Goal: Feedback & Contribution: Contribute content

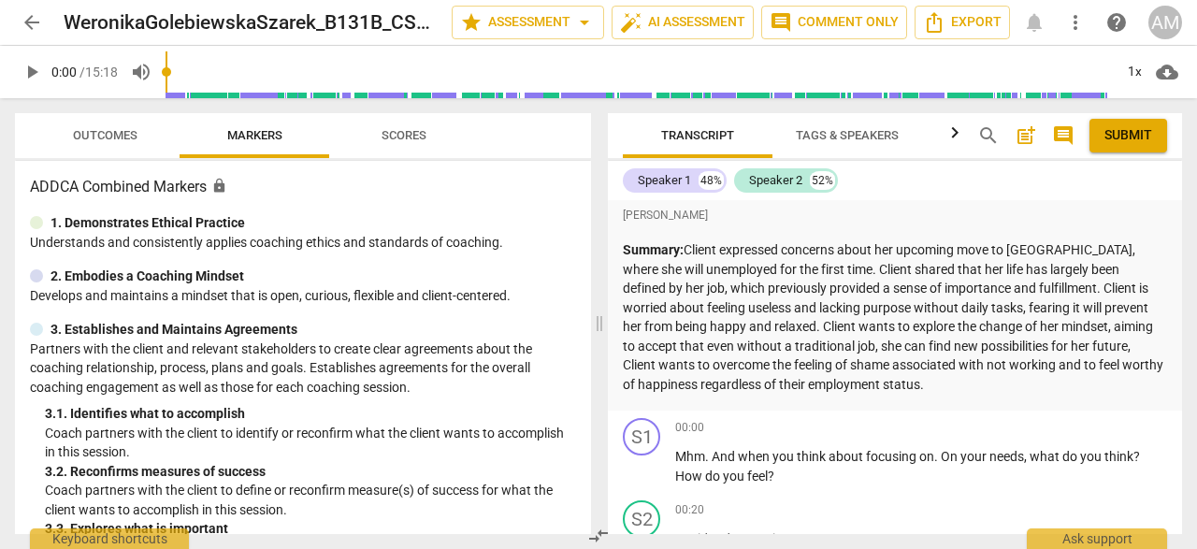
click at [34, 17] on span "arrow_back" at bounding box center [32, 22] width 22 height 22
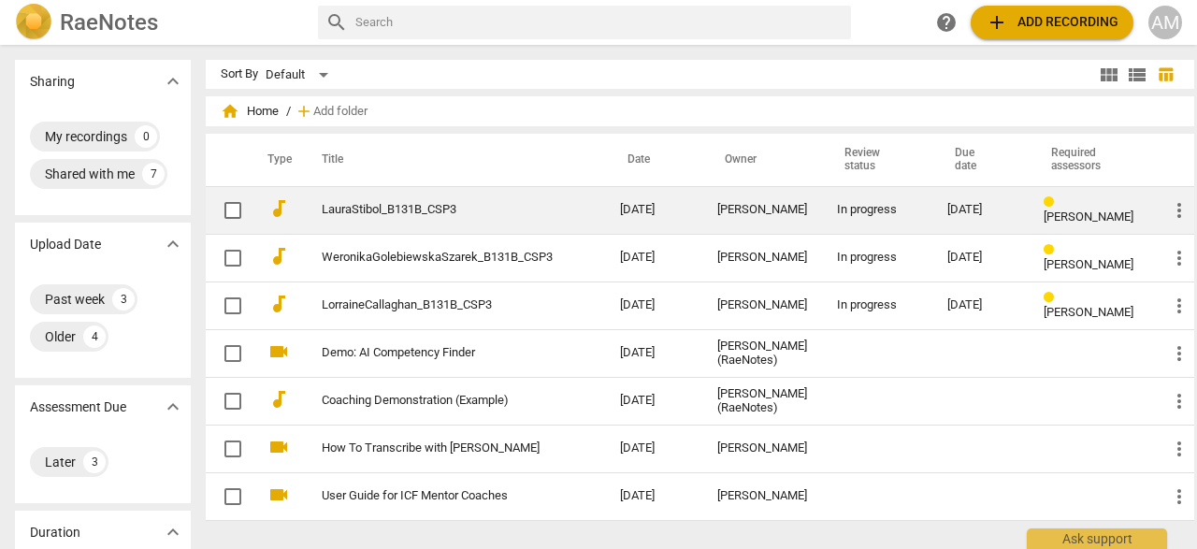
click at [434, 222] on td "LauraStibol_B131B_CSP3" at bounding box center [452, 210] width 306 height 48
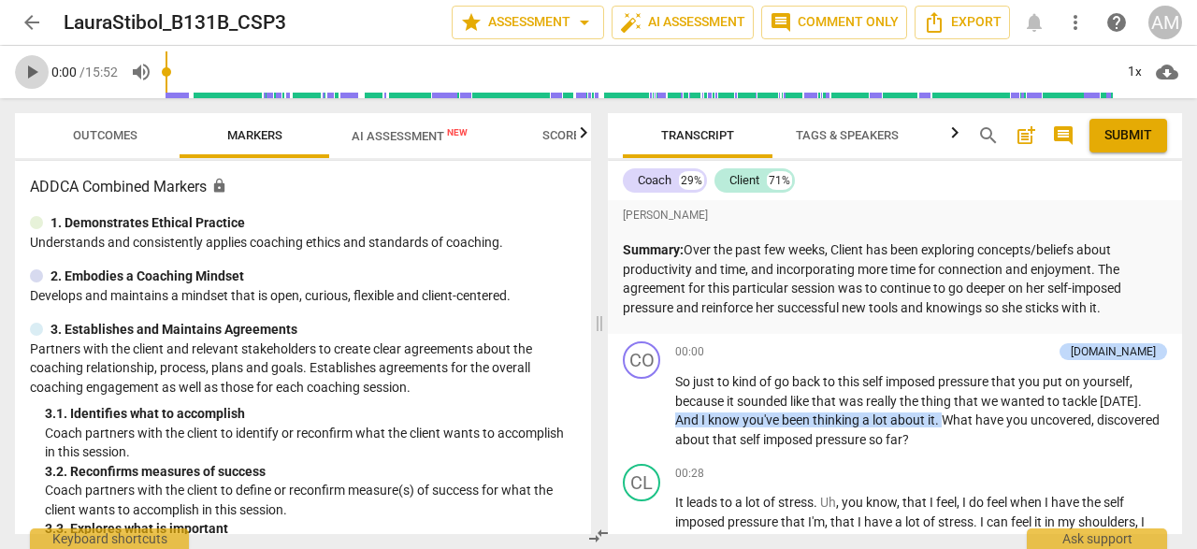
click at [34, 68] on span "play_arrow" at bounding box center [32, 72] width 22 height 22
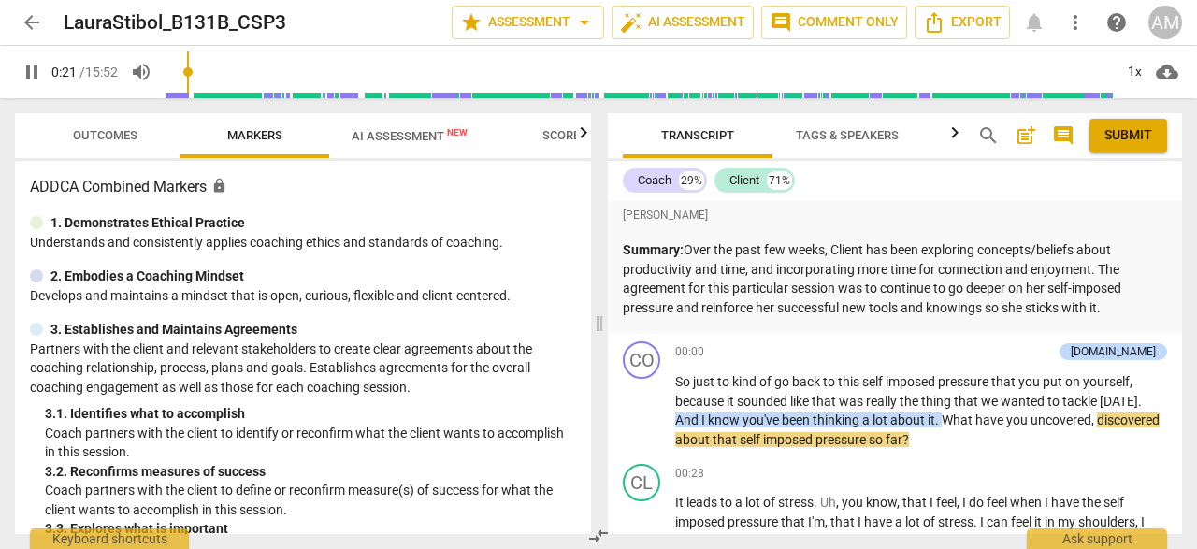
type input "22"
click at [34, 26] on span "arrow_back" at bounding box center [32, 22] width 22 height 22
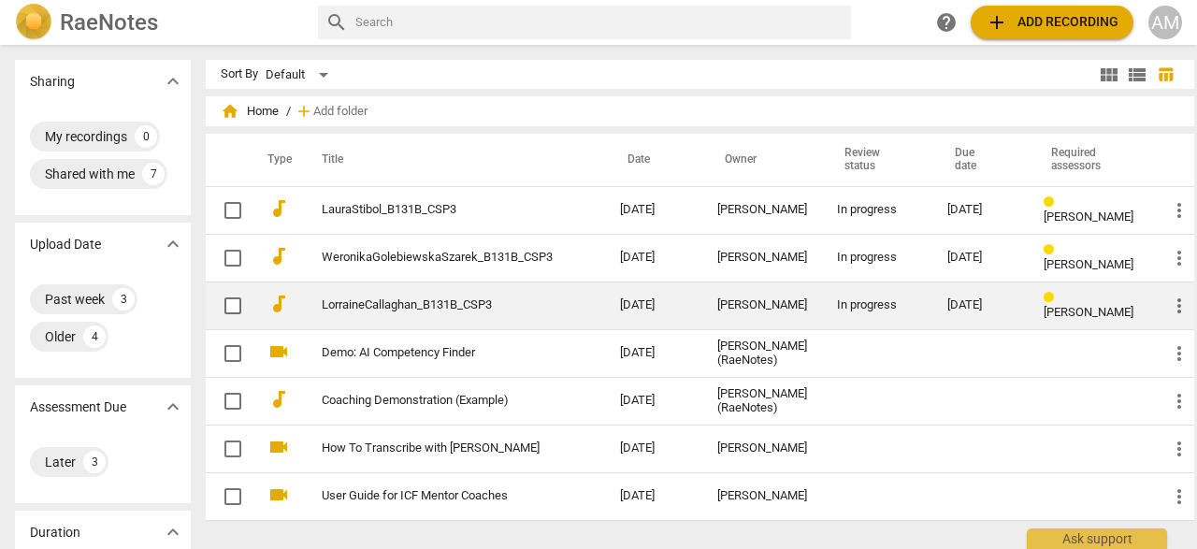
click at [454, 302] on link "LorraineCallaghan_B131B_CSP3" at bounding box center [437, 305] width 231 height 14
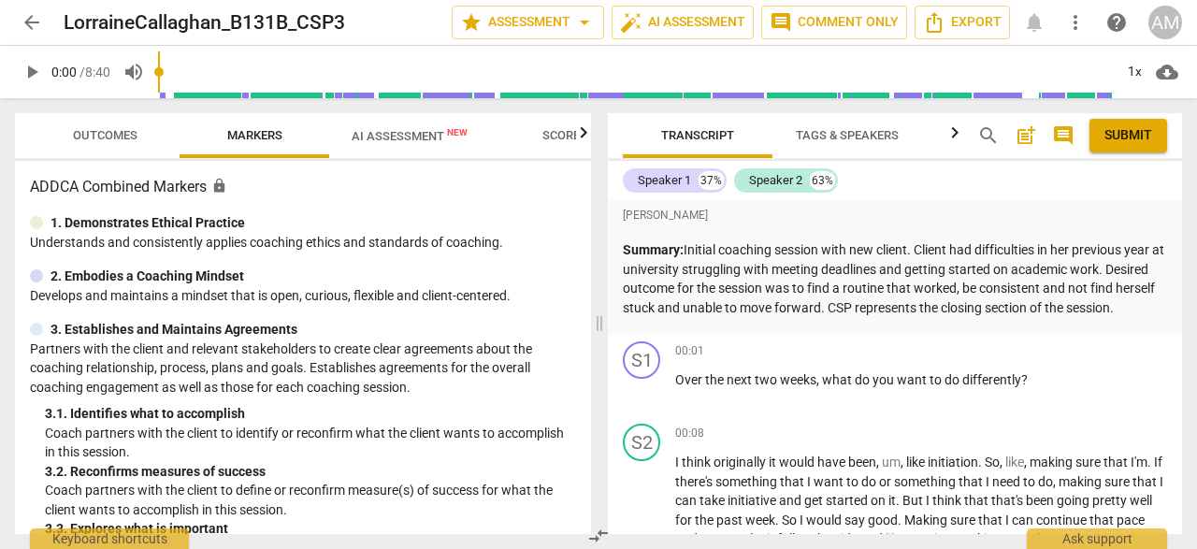
click at [26, 68] on span "play_arrow" at bounding box center [32, 72] width 22 height 22
click at [26, 68] on span "pause" at bounding box center [32, 72] width 22 height 22
type input "6"
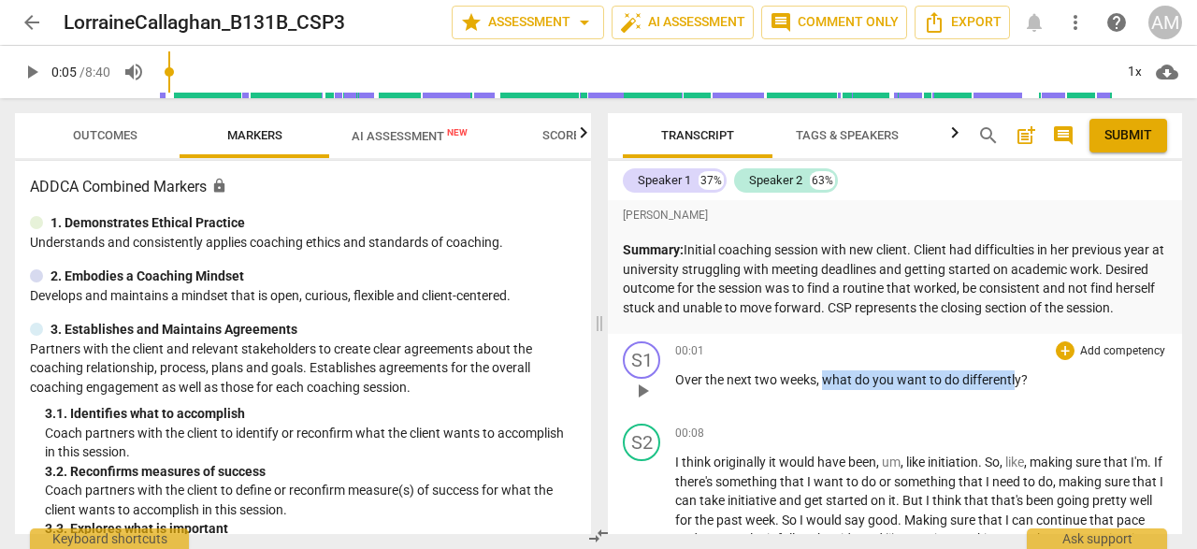
drag, startPoint x: 824, startPoint y: 398, endPoint x: 1017, endPoint y: 400, distance: 192.7
click at [1017, 390] on p "Over the next two weeks , what do you want to do differently ?" at bounding box center [921, 380] width 492 height 20
click at [1066, 360] on div "+" at bounding box center [1065, 350] width 19 height 19
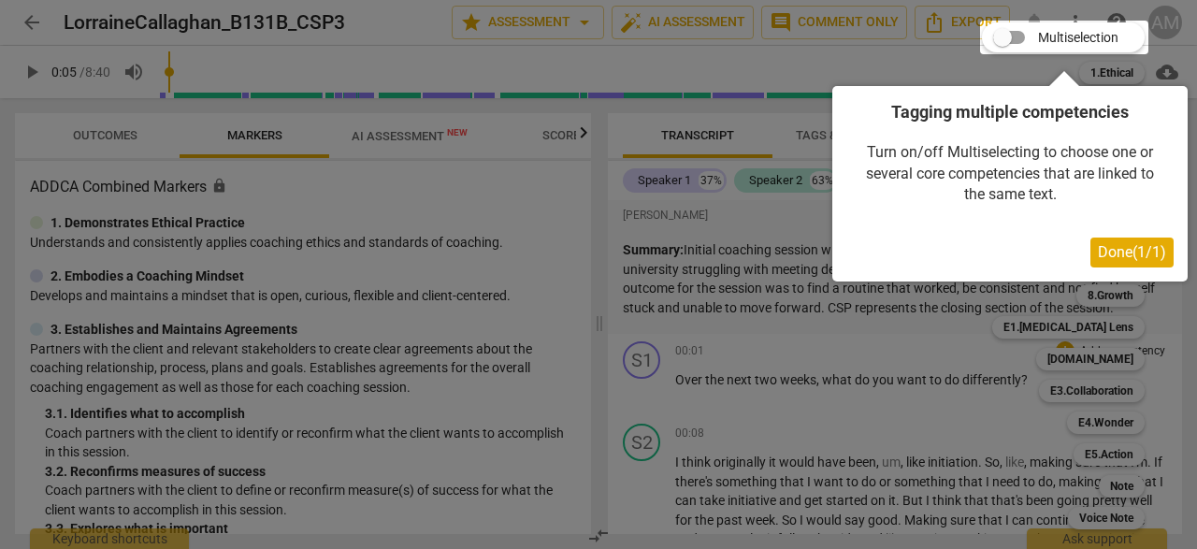
drag, startPoint x: 1005, startPoint y: 36, endPoint x: 1032, endPoint y: 39, distance: 27.3
click at [1032, 39] on div at bounding box center [1064, 38] width 168 height 34
click at [1020, 35] on div at bounding box center [1064, 38] width 168 height 34
click at [1020, 36] on div at bounding box center [1064, 38] width 168 height 34
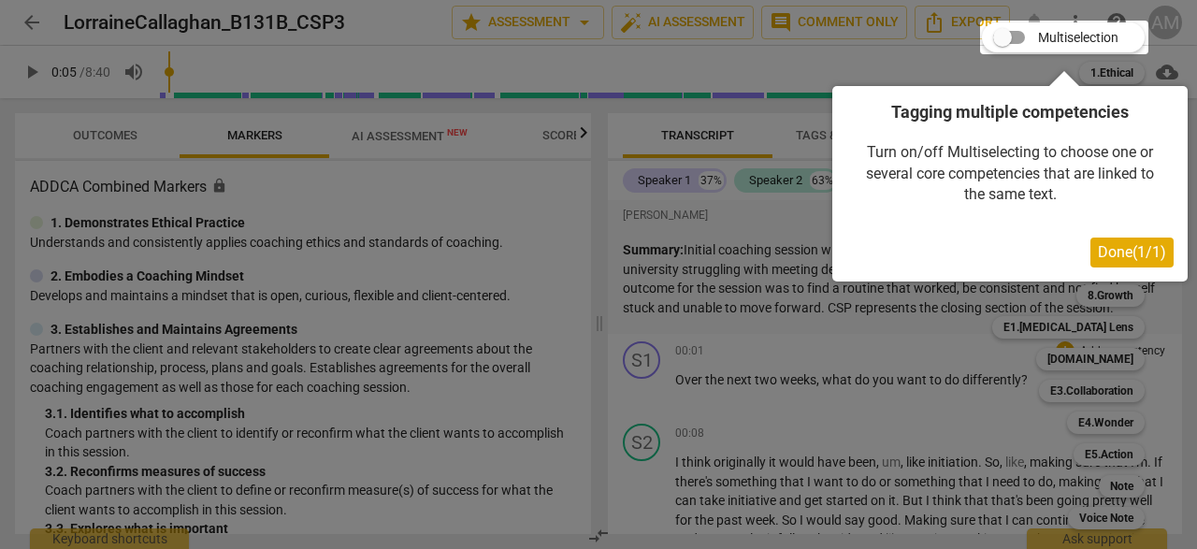
click at [1005, 32] on div at bounding box center [1064, 38] width 168 height 34
drag, startPoint x: 1005, startPoint y: 32, endPoint x: 1122, endPoint y: 42, distance: 117.4
click at [1122, 42] on div at bounding box center [1064, 38] width 168 height 34
click at [1144, 253] on span "Done ( 1 / 1 )" at bounding box center [1132, 252] width 68 height 18
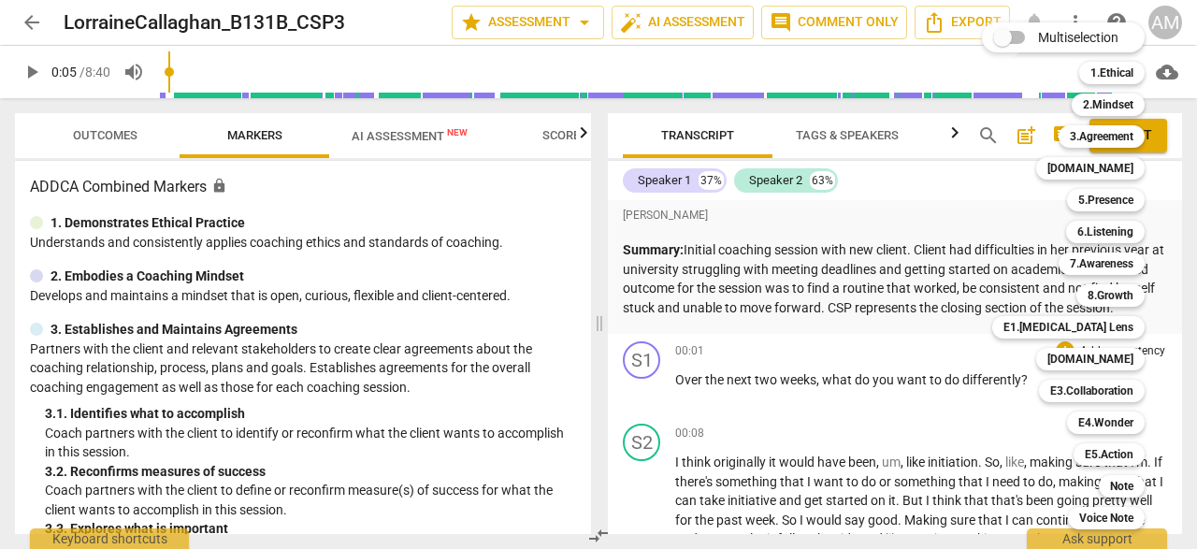
drag, startPoint x: 998, startPoint y: 34, endPoint x: 1019, endPoint y: 36, distance: 20.7
click at [1019, 36] on input "Multiselection" at bounding box center [1002, 37] width 45 height 45
checkbox input "true"
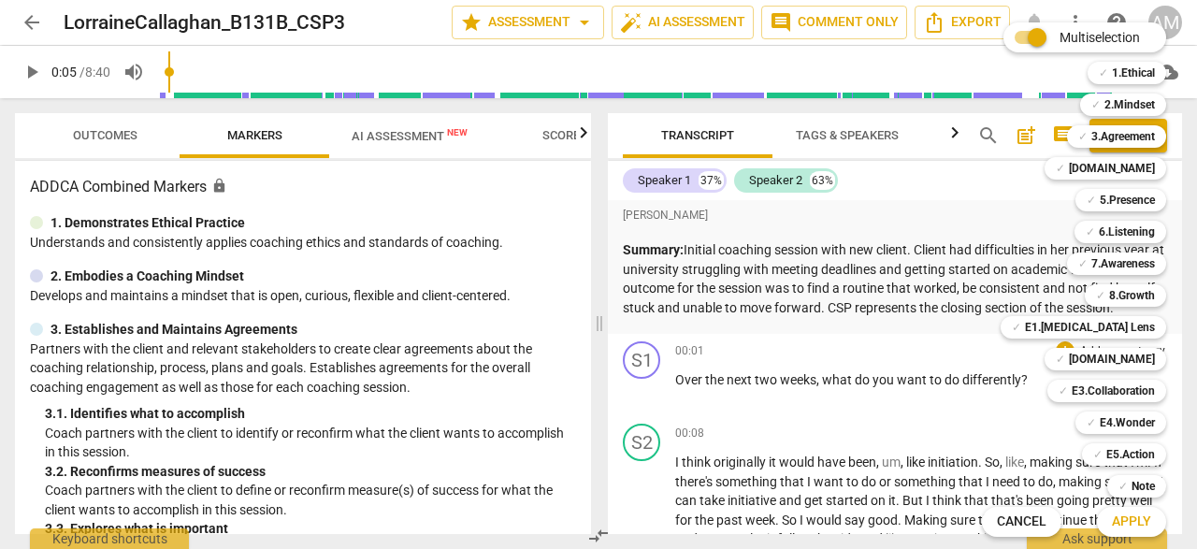
drag, startPoint x: 821, startPoint y: 398, endPoint x: 868, endPoint y: 399, distance: 46.8
click at [868, 399] on div at bounding box center [598, 274] width 1197 height 549
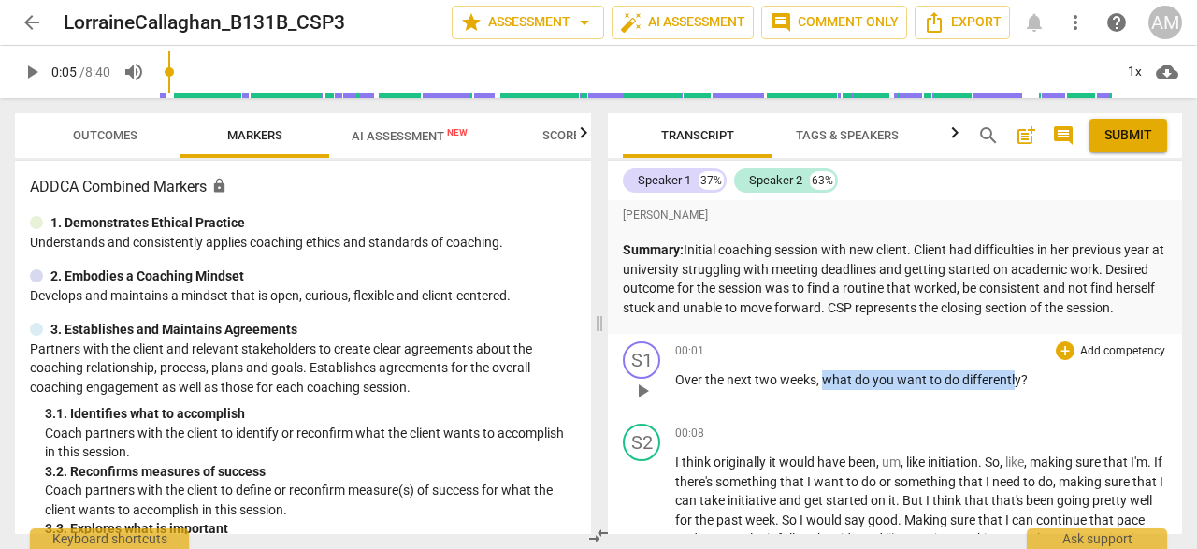
drag, startPoint x: 824, startPoint y: 397, endPoint x: 1016, endPoint y: 395, distance: 191.8
click at [1016, 390] on p "Over the next two weeks , what do you want to do differently ?" at bounding box center [921, 380] width 492 height 20
click at [1063, 360] on div "+" at bounding box center [1065, 350] width 19 height 19
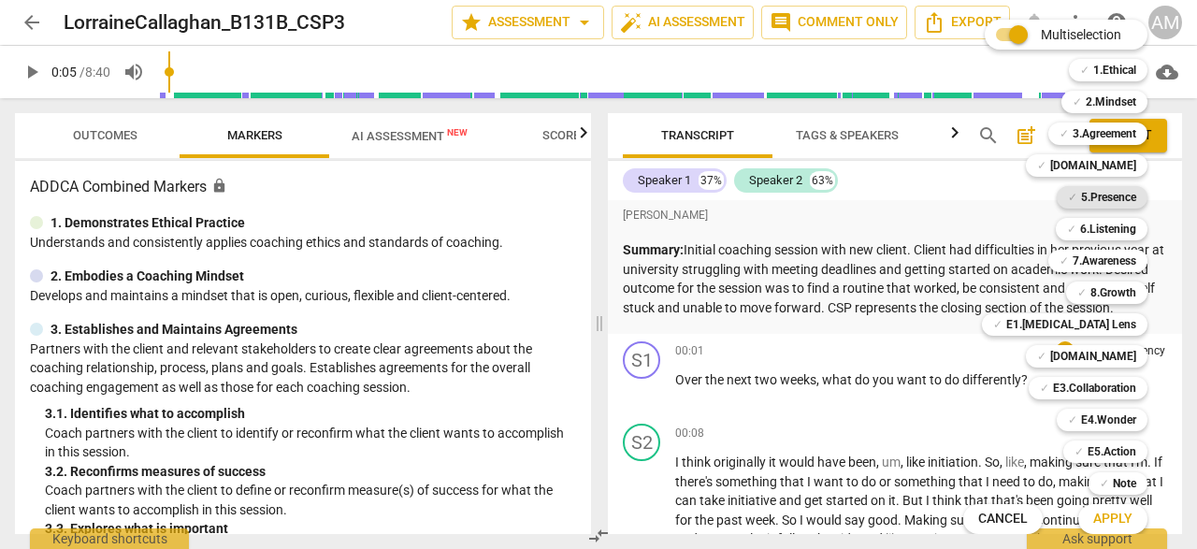
click at [1137, 199] on div "✓ 5.Presence" at bounding box center [1102, 197] width 91 height 22
click at [1102, 197] on b "5.Presence" at bounding box center [1108, 197] width 55 height 22
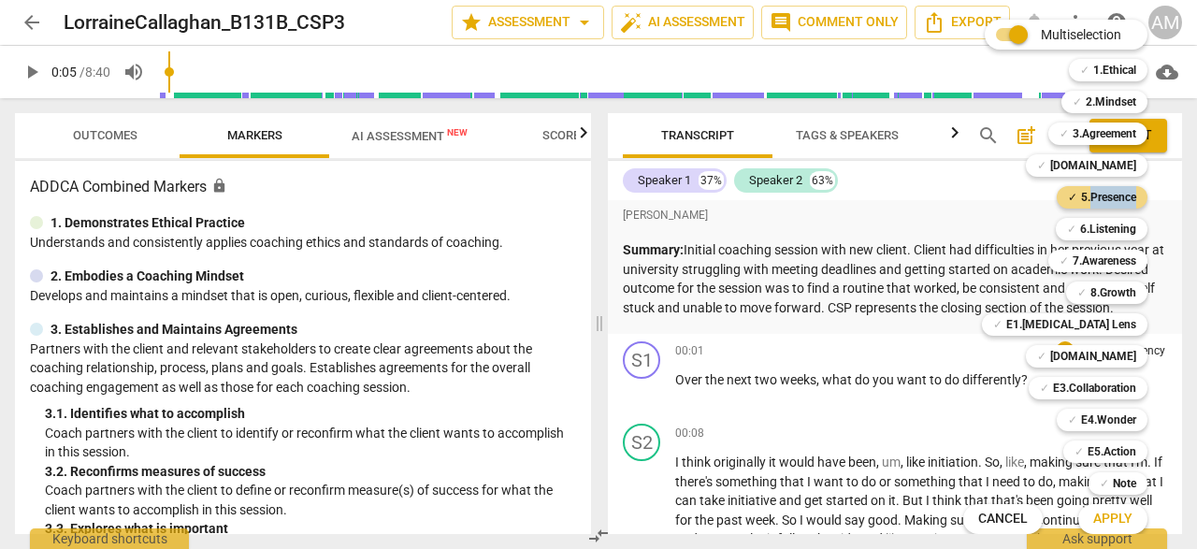
drag, startPoint x: 1020, startPoint y: 33, endPoint x: 989, endPoint y: 36, distance: 31.0
click at [989, 36] on span at bounding box center [1012, 34] width 58 height 45
click at [996, 35] on input "Multiselection" at bounding box center [1018, 34] width 45 height 45
checkbox input "false"
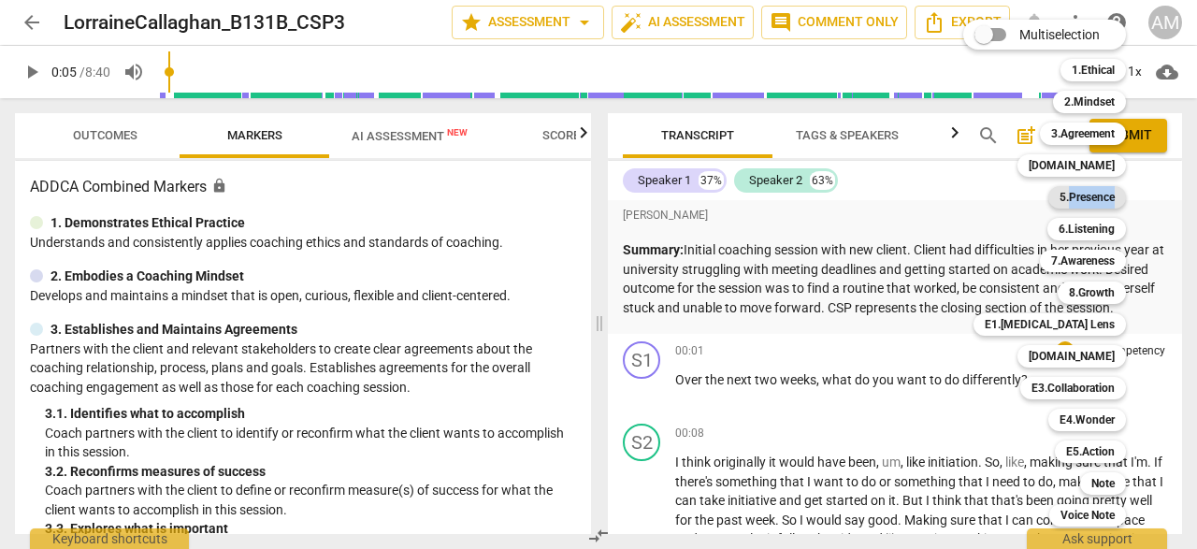
click at [1092, 194] on b "5.Presence" at bounding box center [1087, 197] width 55 height 22
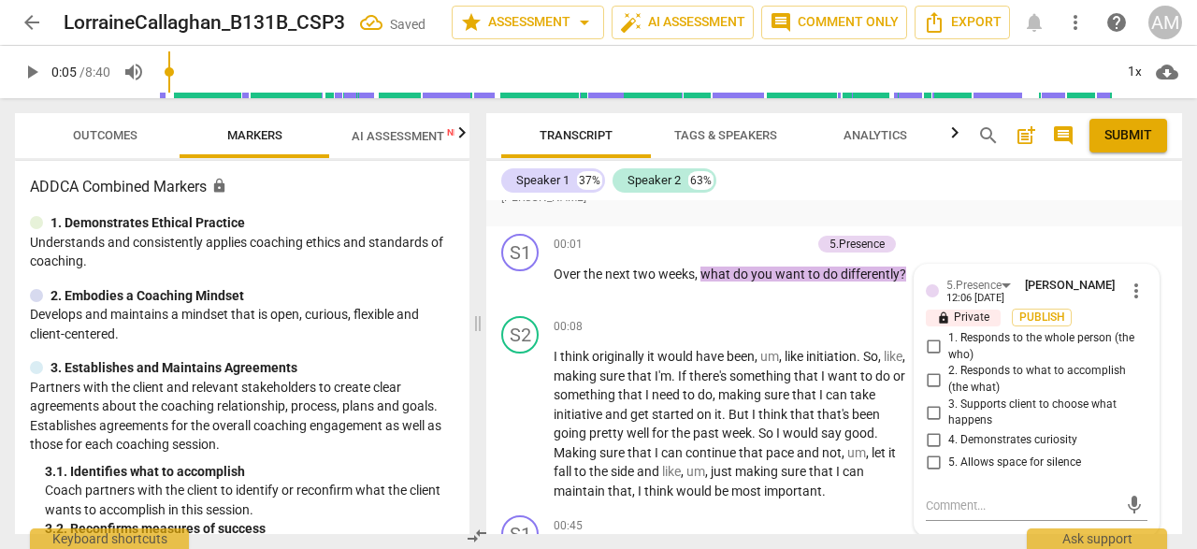
scroll to position [97, 0]
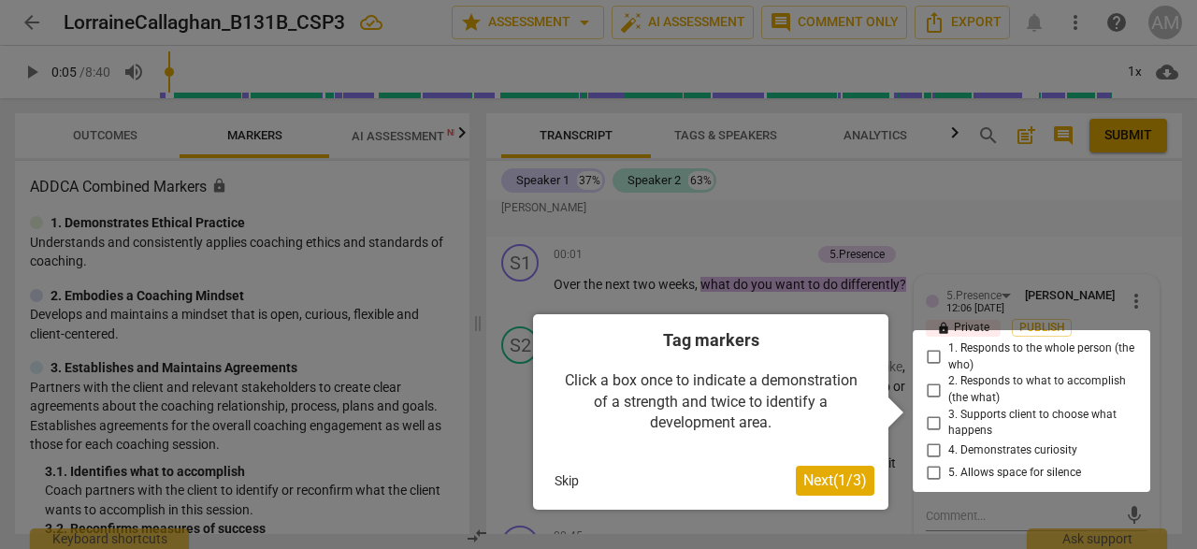
click at [931, 444] on div at bounding box center [1032, 411] width 238 height 162
click at [567, 478] on button "Skip" at bounding box center [566, 481] width 39 height 28
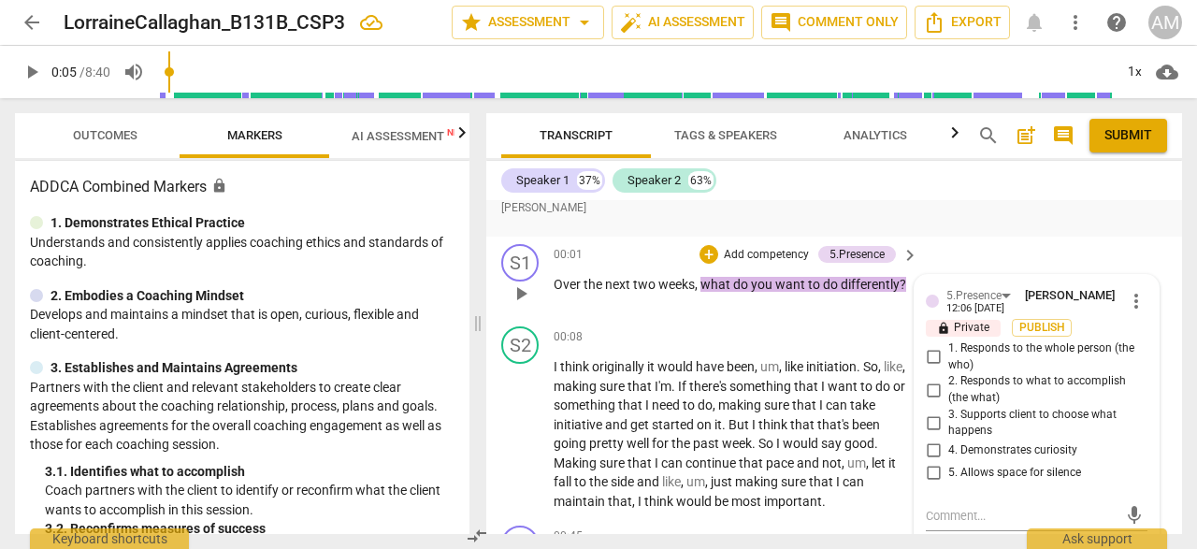
click at [931, 449] on input "4. Demonstrates curiosity" at bounding box center [933, 451] width 30 height 22
checkbox input "true"
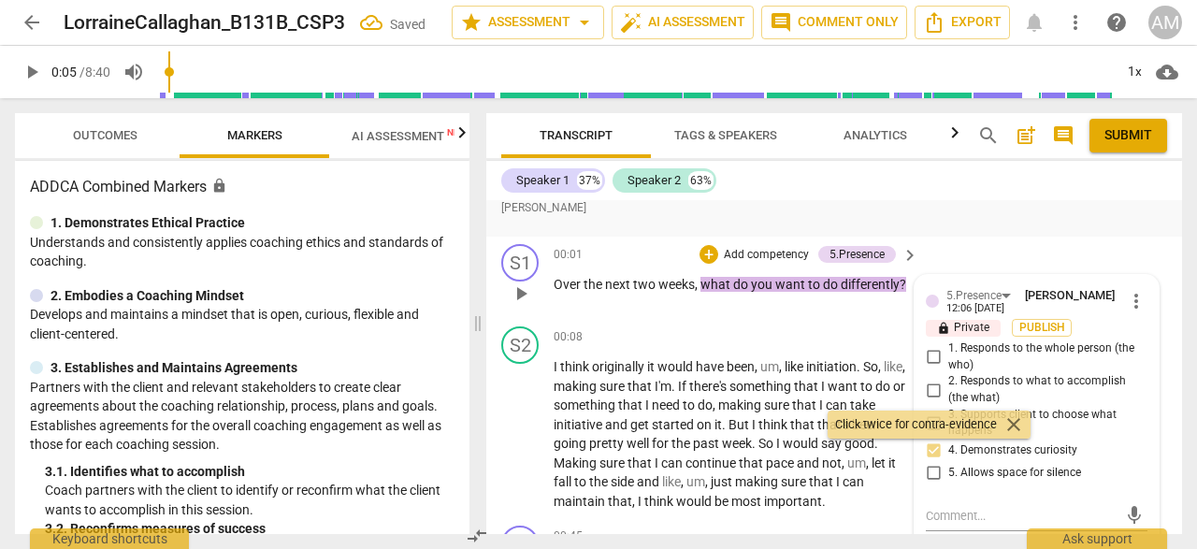
click at [883, 317] on div "S1 play_arrow pause 00:01 + Add competency 5.Presence keyboard_arrow_right Over…" at bounding box center [834, 278] width 696 height 82
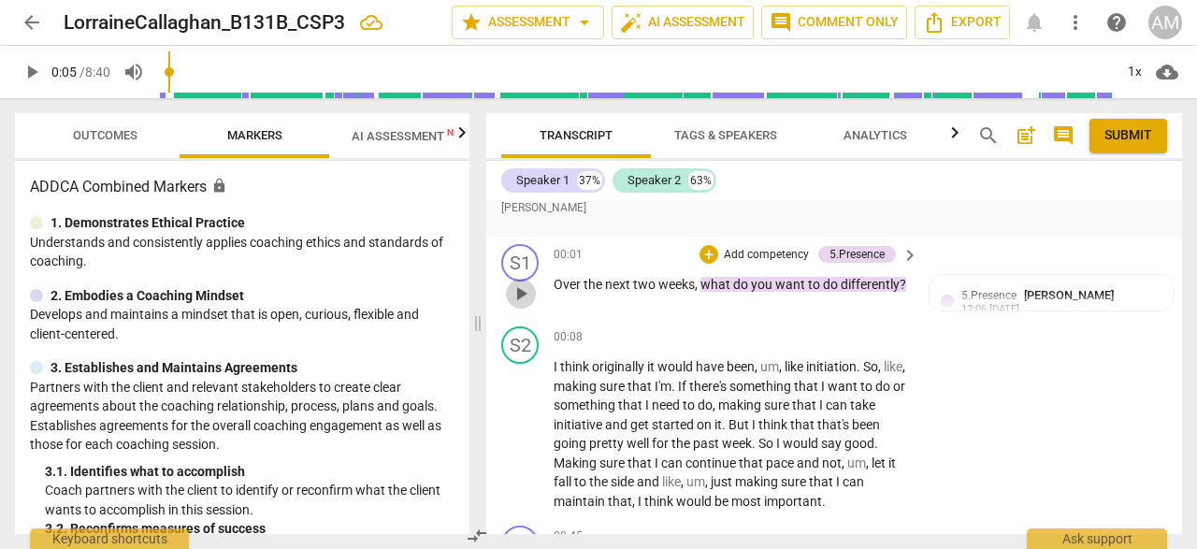
click at [514, 299] on span "play_arrow" at bounding box center [521, 293] width 22 height 22
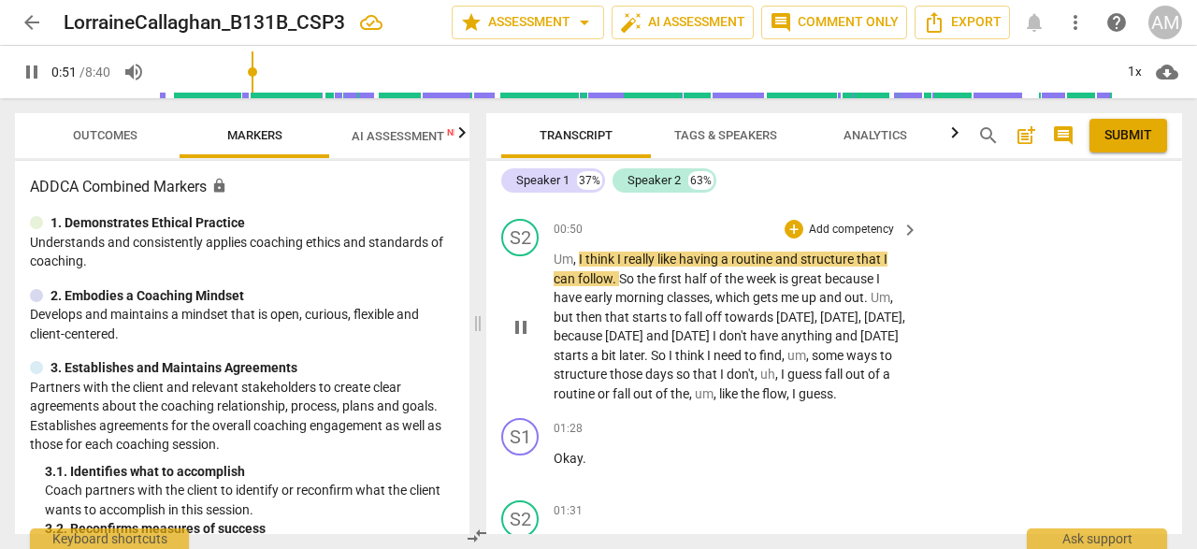
scroll to position [487, 0]
click at [526, 335] on span "pause" at bounding box center [521, 326] width 22 height 22
type input "53"
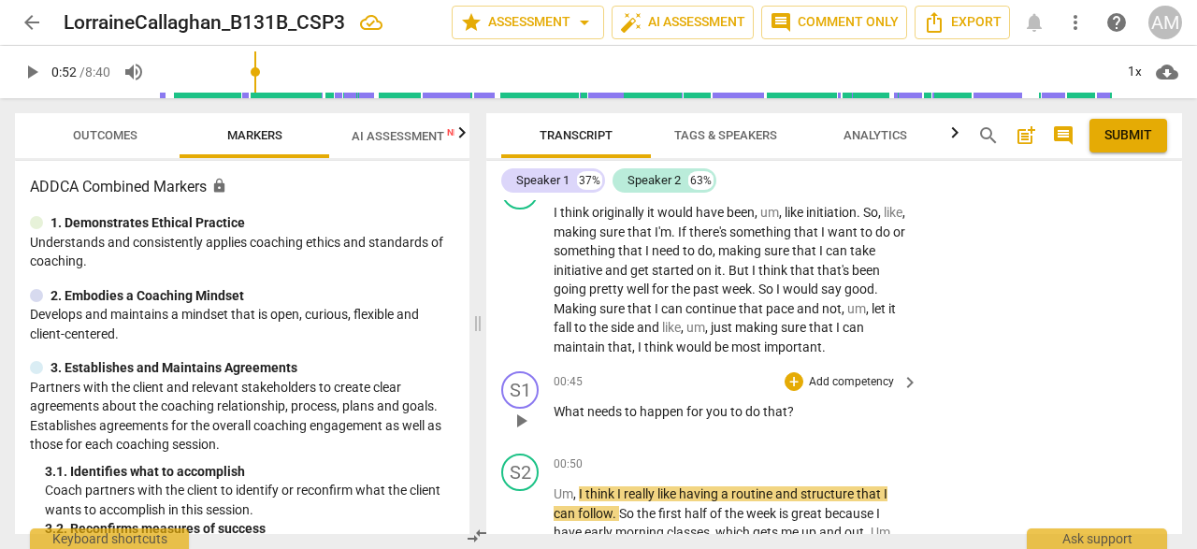
scroll to position [245, 0]
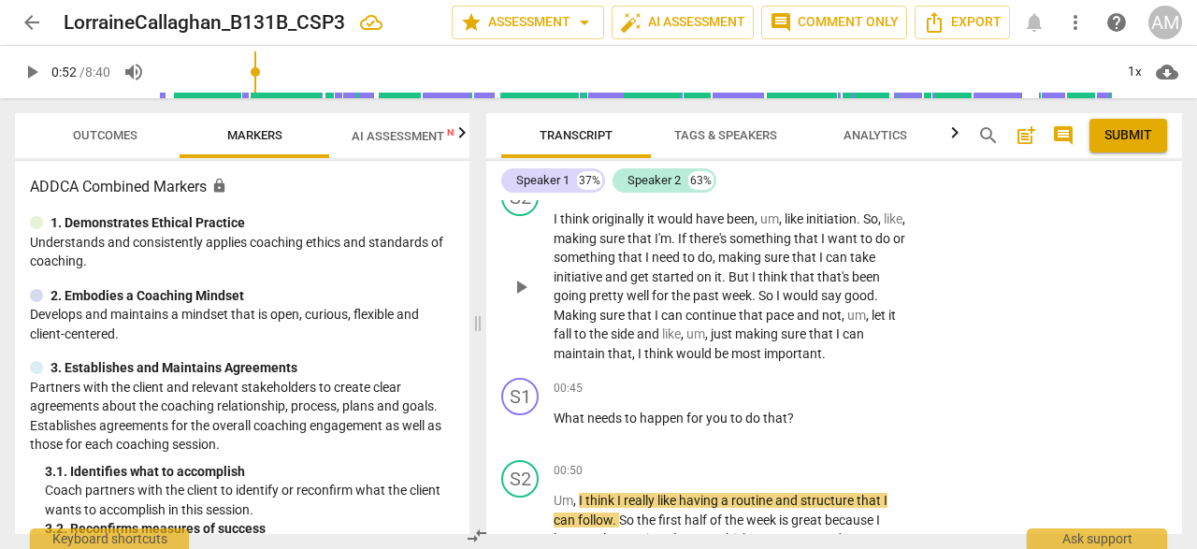
drag, startPoint x: 553, startPoint y: 315, endPoint x: 581, endPoint y: 317, distance: 28.1
click at [845, 303] on span "good" at bounding box center [860, 295] width 30 height 15
drag, startPoint x: 586, startPoint y: 314, endPoint x: 557, endPoint y: 313, distance: 28.1
click at [557, 313] on p "I think originally it would have been , um , like initiation . So , like , maki…" at bounding box center [731, 286] width 355 height 153
drag, startPoint x: 555, startPoint y: 318, endPoint x: 587, endPoint y: 320, distance: 32.8
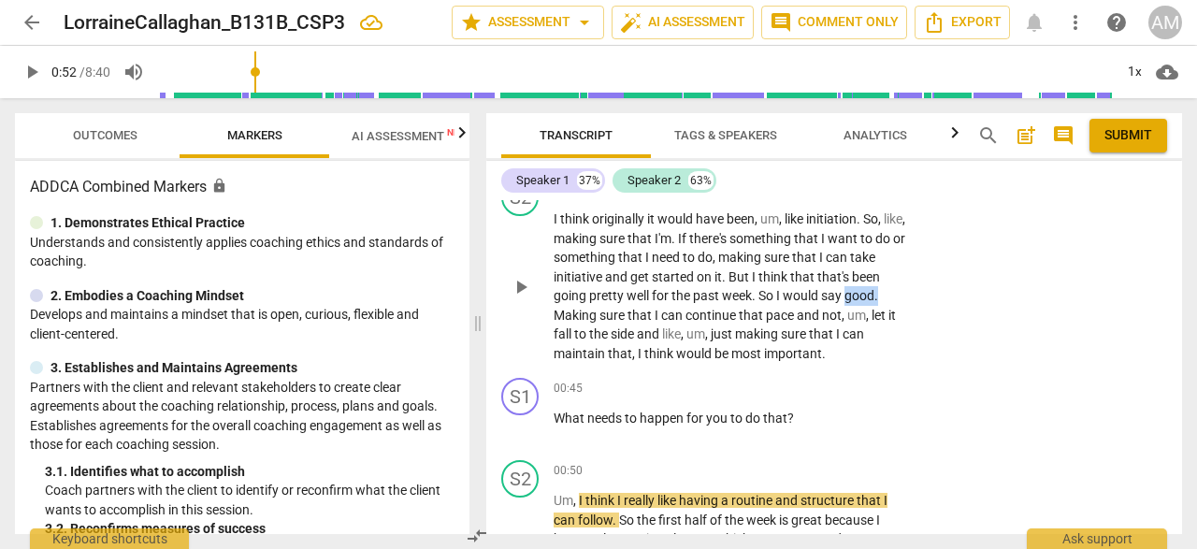
click at [586, 320] on p "I think originally it would have been , um , like initiation . So , like , maki…" at bounding box center [731, 286] width 355 height 153
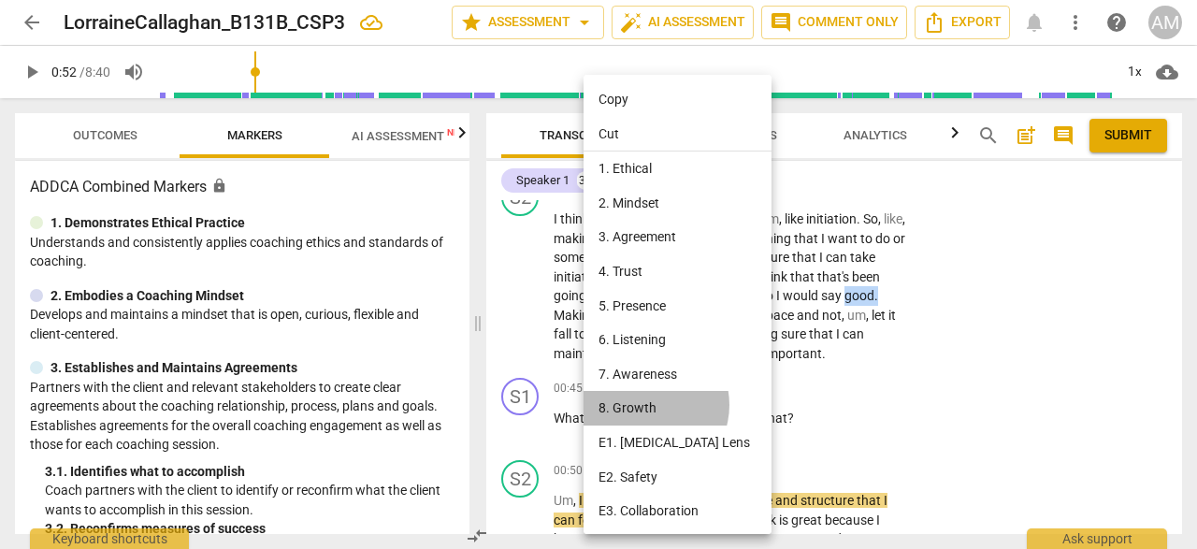
click at [646, 405] on li "8. Growth" at bounding box center [681, 408] width 195 height 35
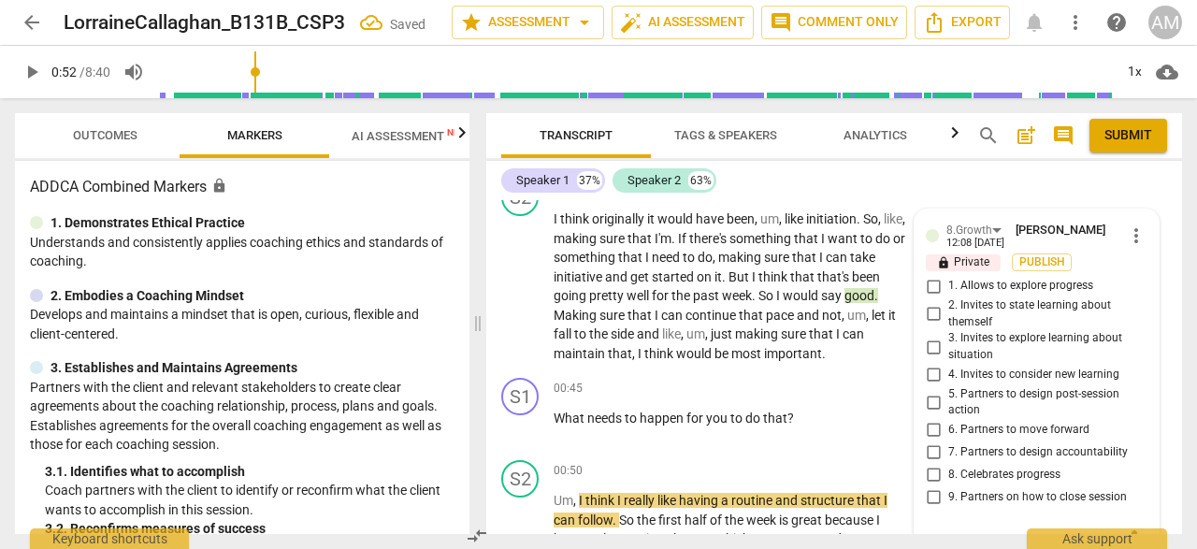
scroll to position [258, 0]
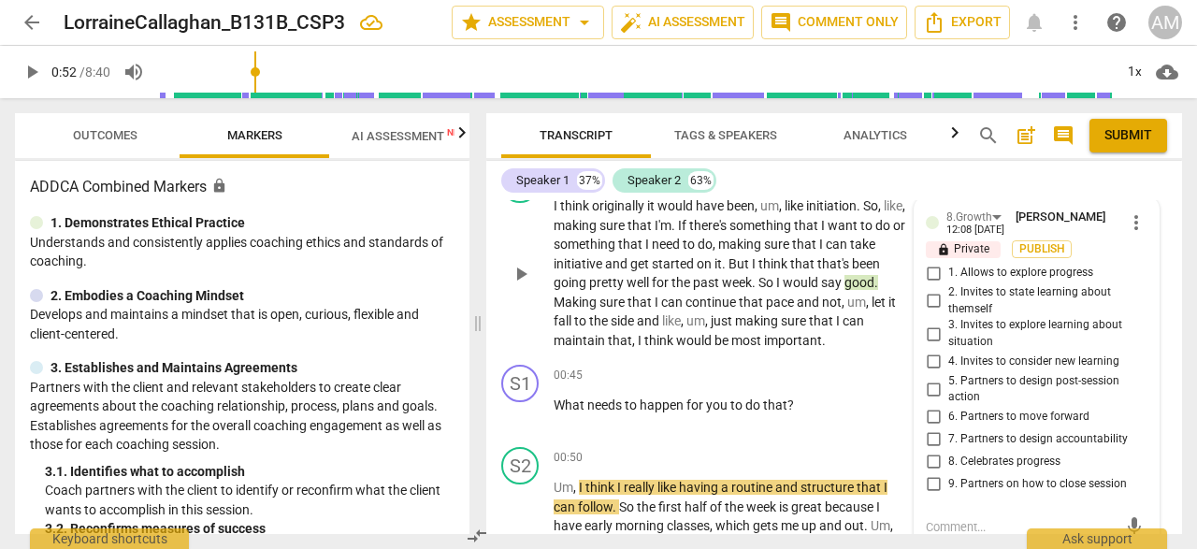
click at [931, 457] on input "8. Celebrates progress" at bounding box center [933, 462] width 30 height 22
checkbox input "true"
click at [826, 409] on p "What needs to happen for you to do that ?" at bounding box center [731, 406] width 355 height 20
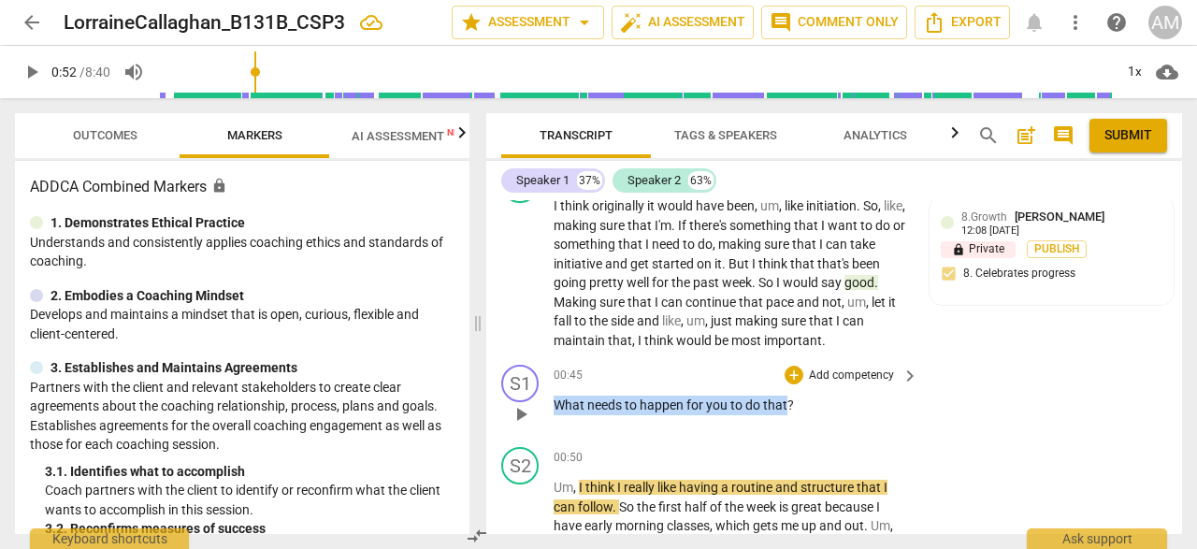
drag, startPoint x: 552, startPoint y: 403, endPoint x: 788, endPoint y: 401, distance: 236.6
click at [789, 402] on div "S1 play_arrow pause 00:45 + Add competency keyboard_arrow_right What needs to h…" at bounding box center [834, 398] width 696 height 82
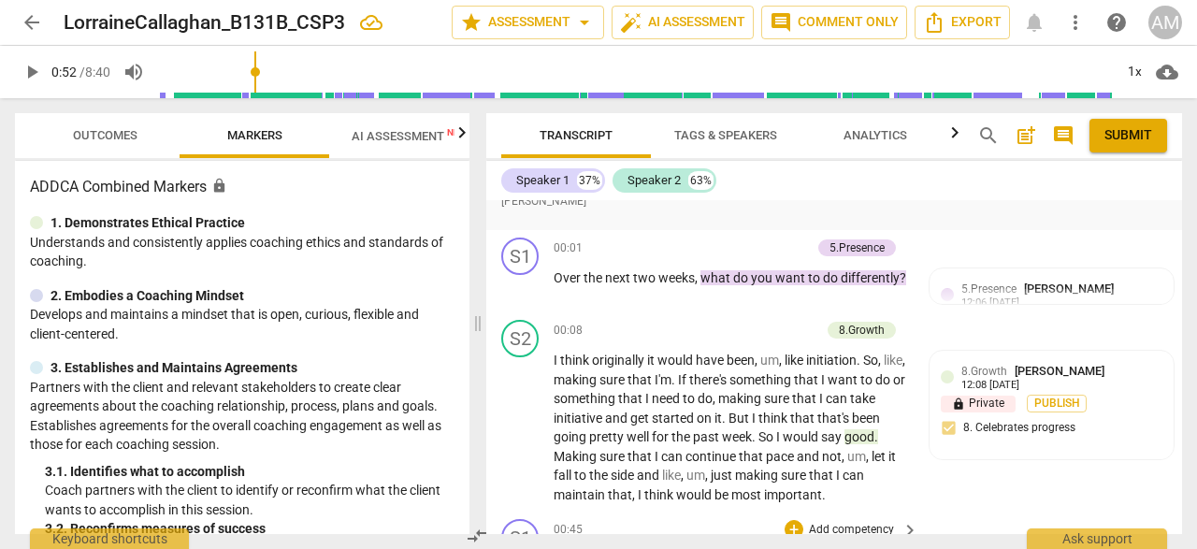
scroll to position [98, 0]
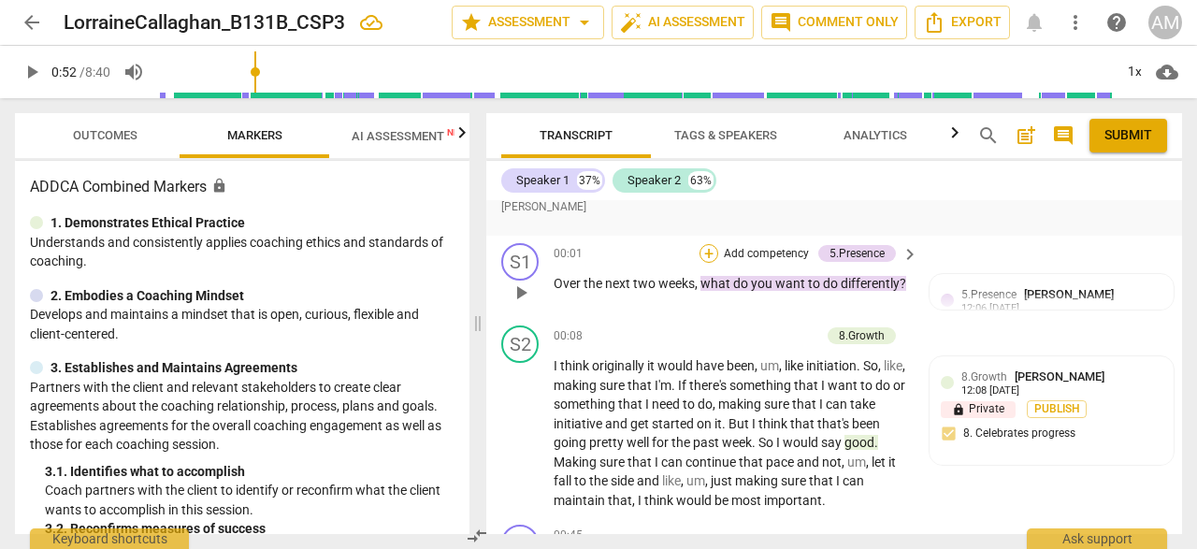
click at [705, 251] on div "+" at bounding box center [709, 253] width 19 height 19
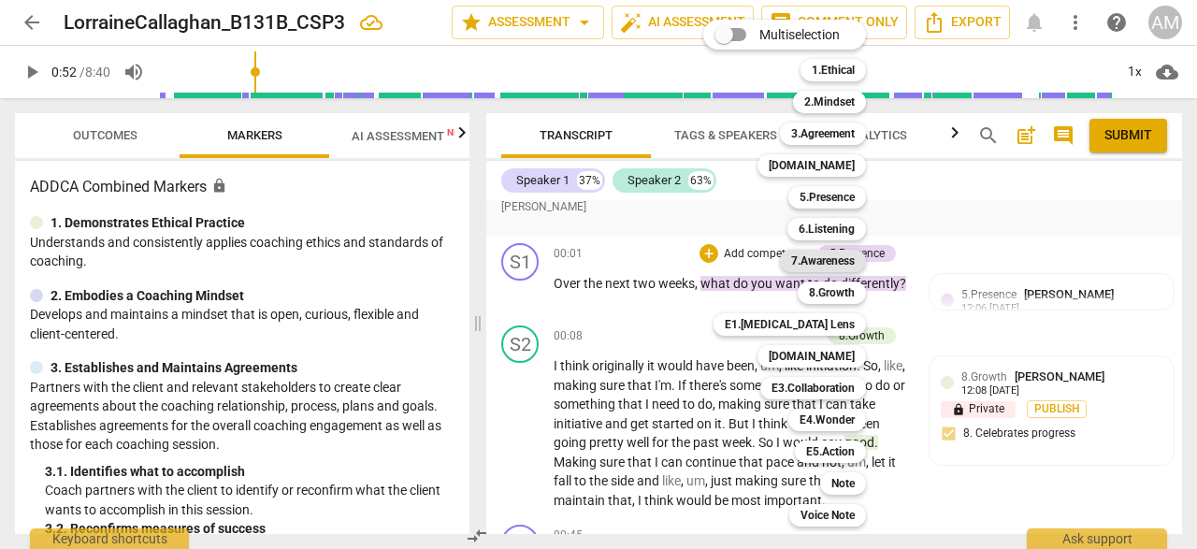
click at [827, 258] on b "7.Awareness" at bounding box center [823, 261] width 64 height 22
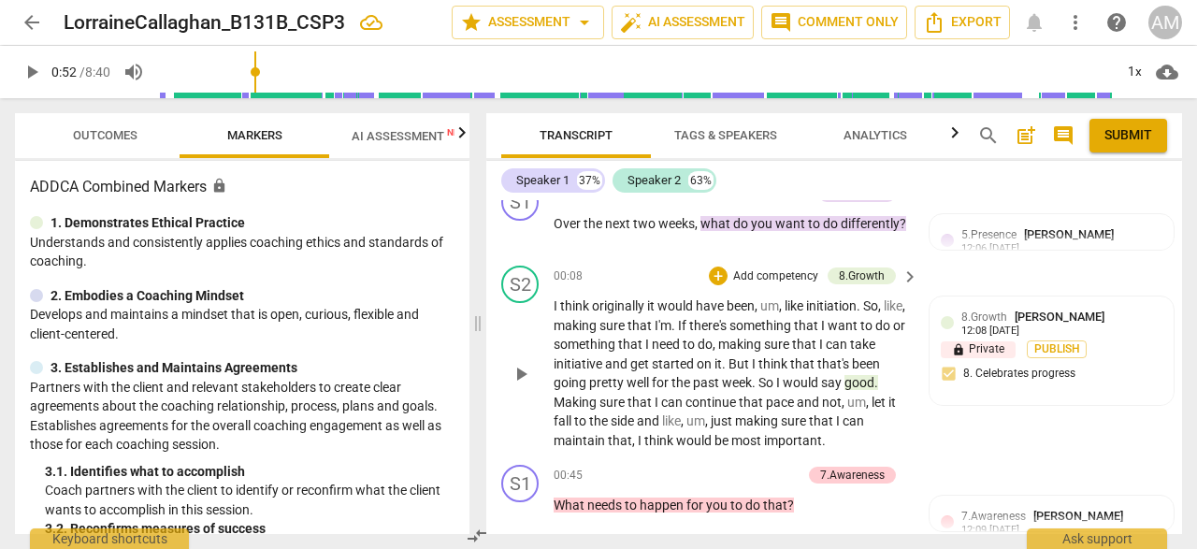
scroll to position [170, 0]
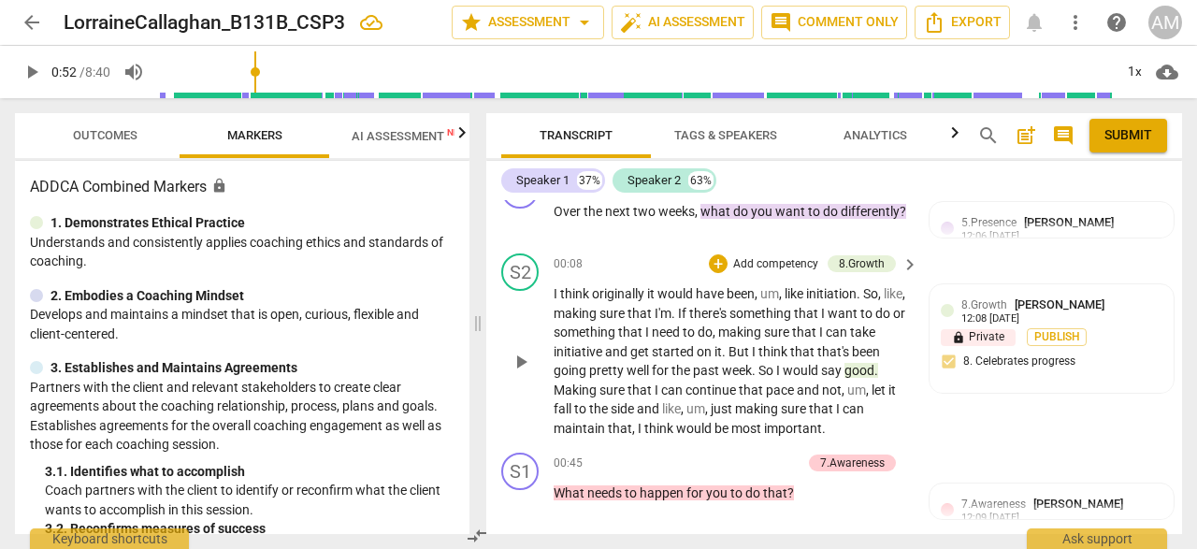
click at [968, 429] on div "S2 play_arrow pause 00:08 + Add competency 8.Growth keyboard_arrow_right I thin…" at bounding box center [834, 345] width 696 height 199
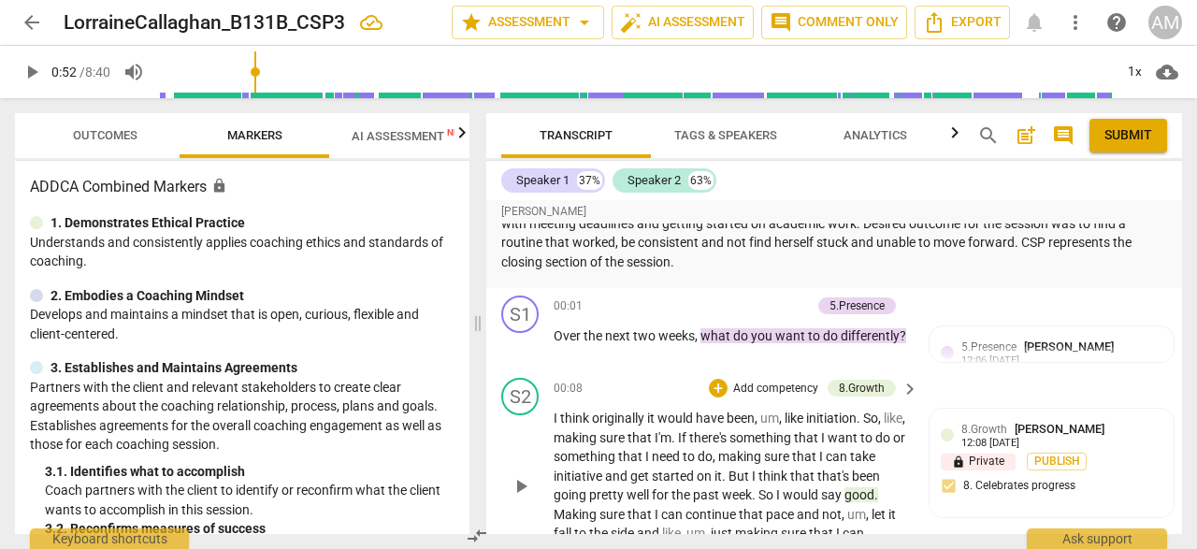
scroll to position [34, 0]
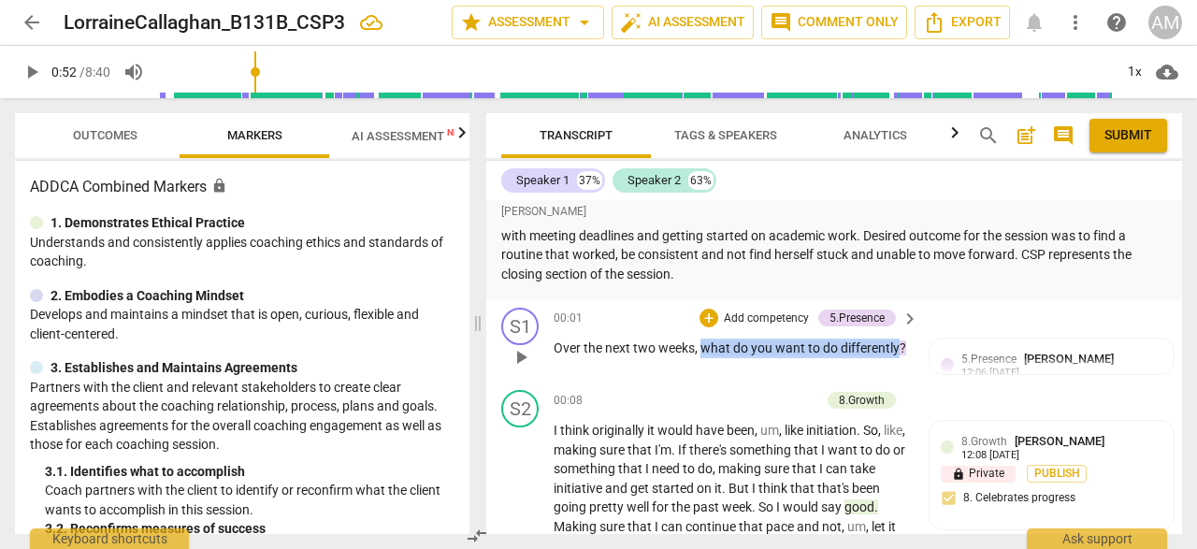
drag, startPoint x: 701, startPoint y: 341, endPoint x: 899, endPoint y: 345, distance: 198.3
click at [899, 345] on p "Over the next two weeks , what do you want to do differently ?" at bounding box center [731, 349] width 355 height 20
click at [704, 316] on div "+" at bounding box center [709, 318] width 19 height 19
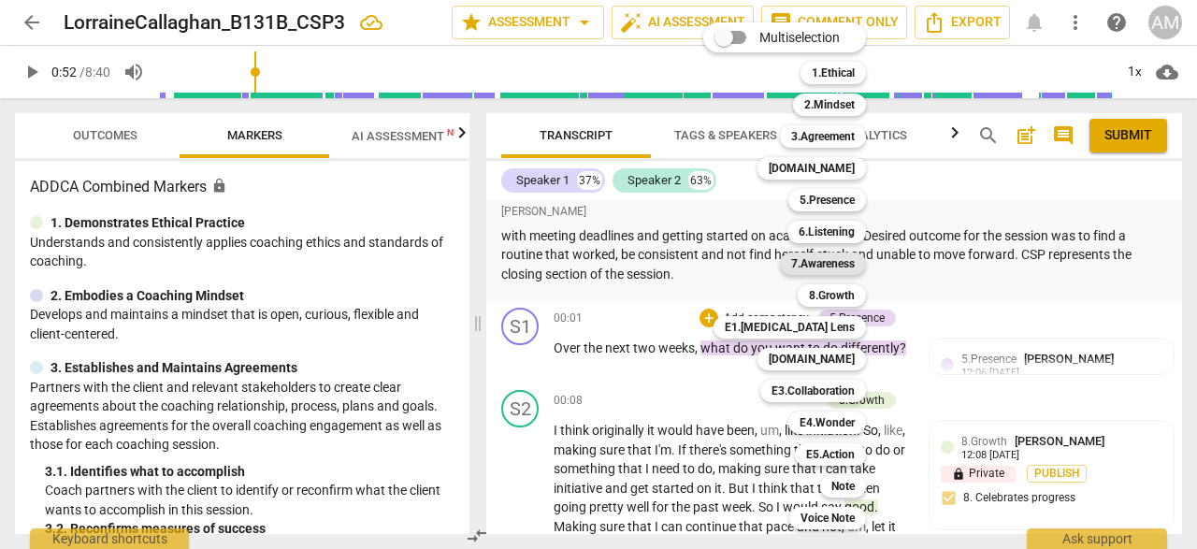
click at [843, 261] on b "7.Awareness" at bounding box center [823, 264] width 64 height 22
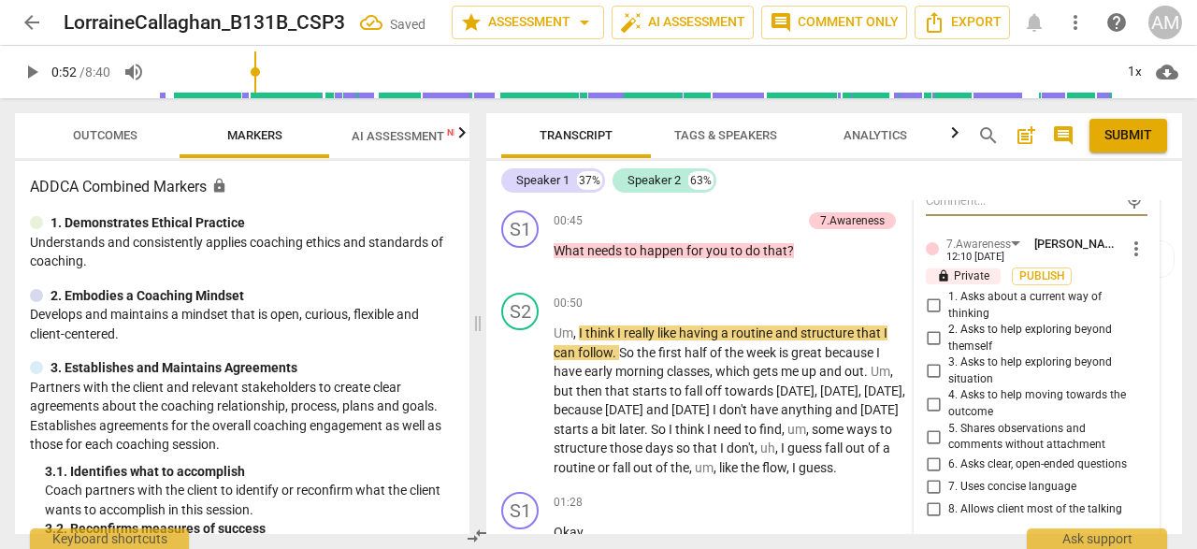
scroll to position [415, 0]
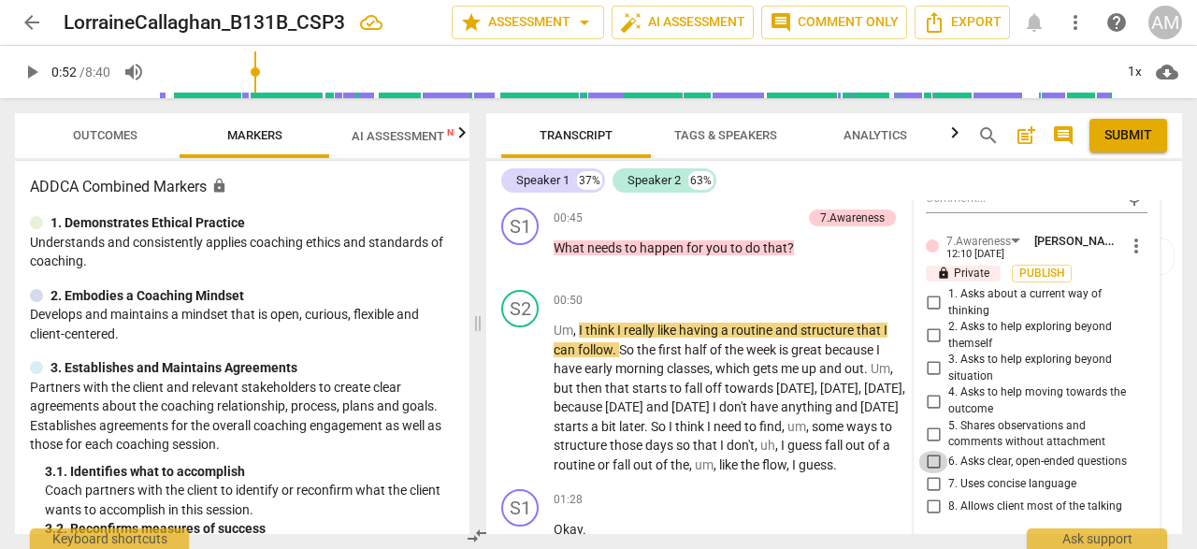
click at [927, 464] on input "6. Asks clear, open-ended questions" at bounding box center [933, 462] width 30 height 22
checkbox input "true"
click at [758, 268] on div "00:45 + Add competency 7.Awareness keyboard_arrow_right What needs to happen fo…" at bounding box center [737, 241] width 367 height 67
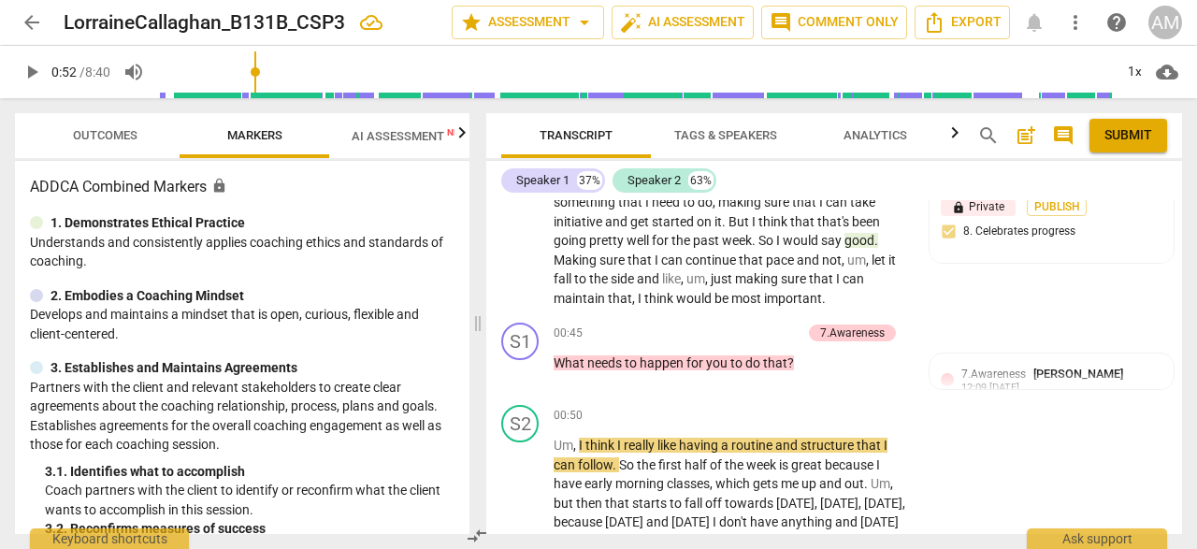
scroll to position [312, 0]
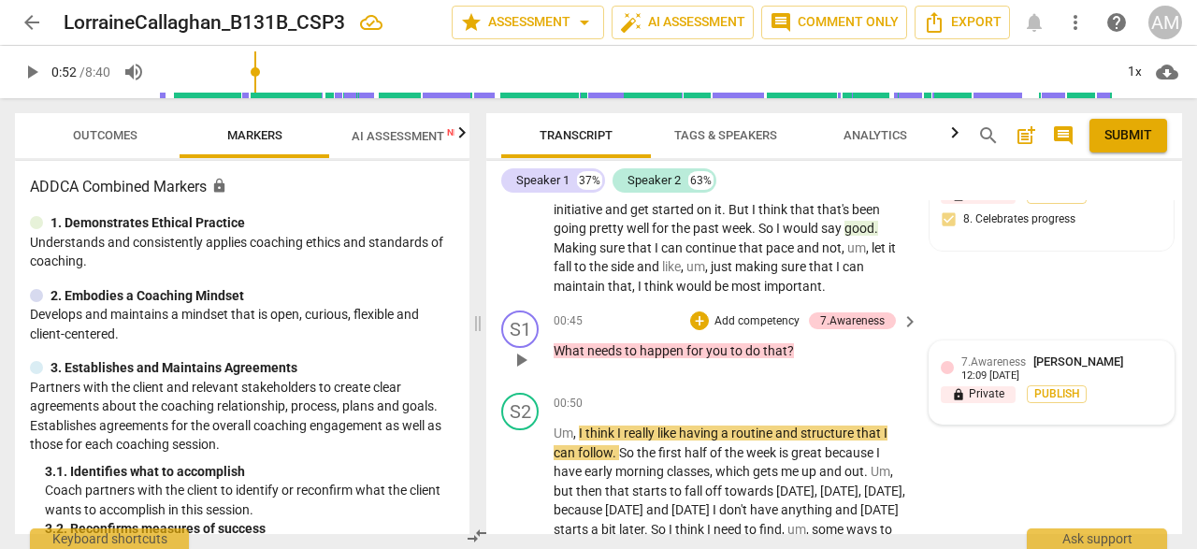
click at [962, 362] on span "7.Awareness" at bounding box center [994, 361] width 65 height 13
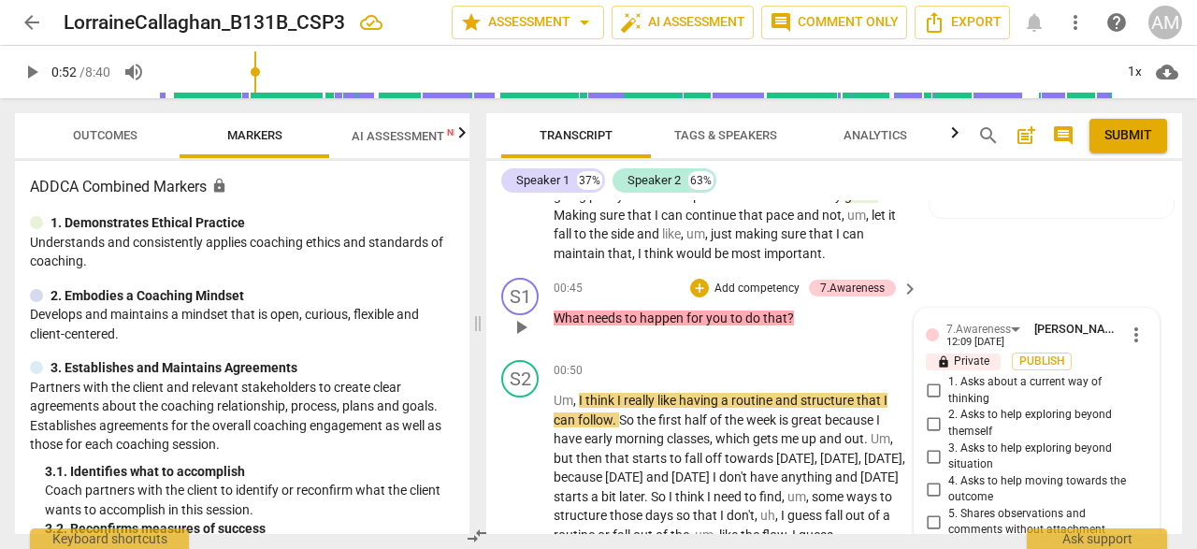
scroll to position [330, 0]
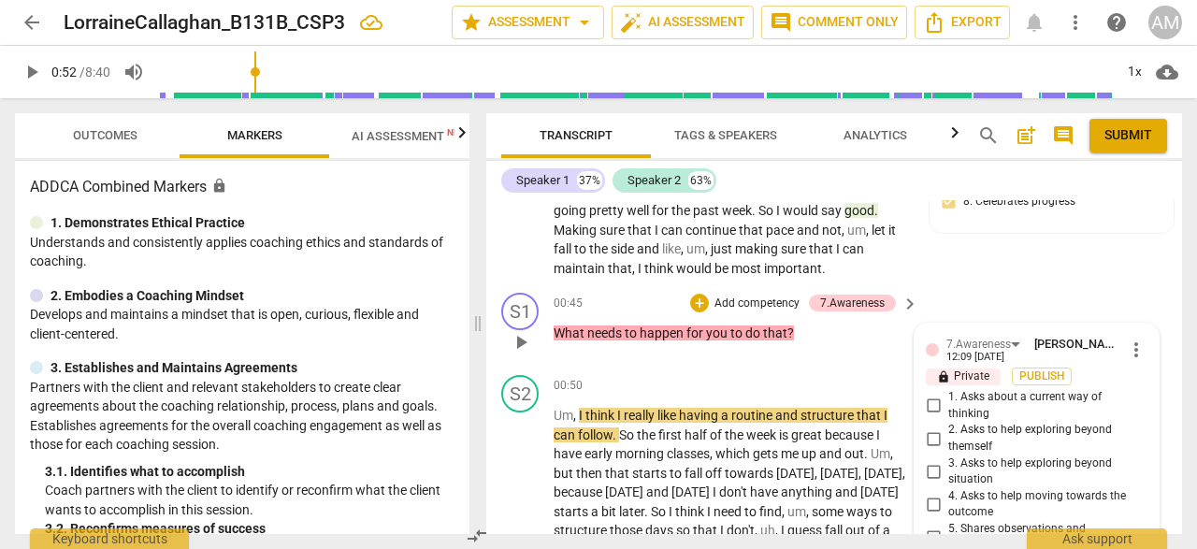
click at [830, 345] on div "00:45 + Add competency 7.Awareness keyboard_arrow_right What needs to happen fo…" at bounding box center [737, 326] width 367 height 67
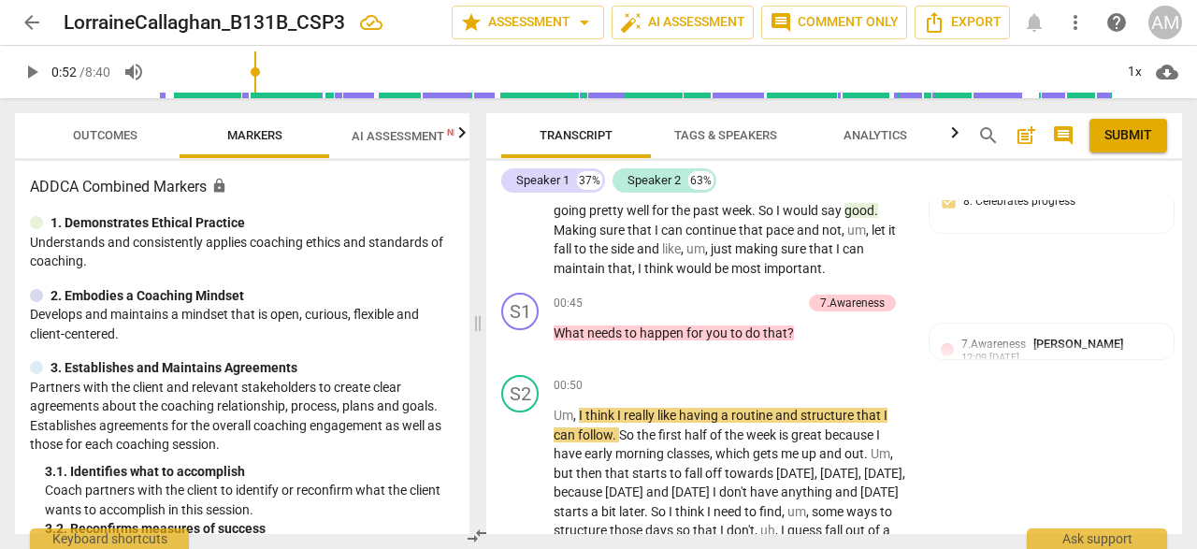
click at [1013, 351] on div "7.Awareness [PERSON_NAME]" at bounding box center [1046, 344] width 169 height 18
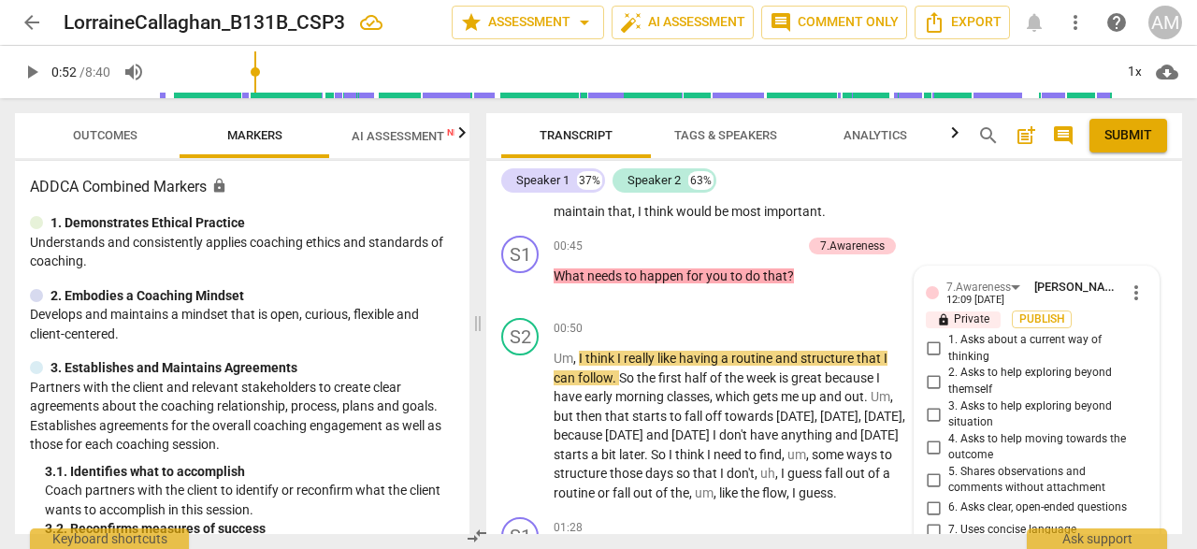
scroll to position [383, 0]
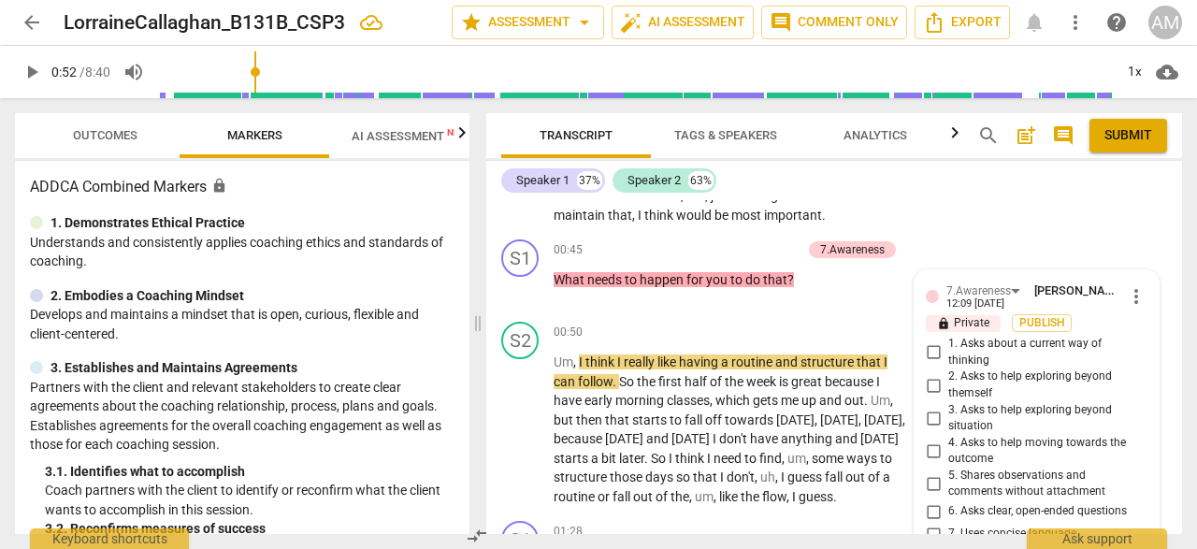
click at [1130, 297] on span "more_vert" at bounding box center [1136, 296] width 22 height 22
click at [1136, 326] on li "Delete" at bounding box center [1149, 331] width 65 height 36
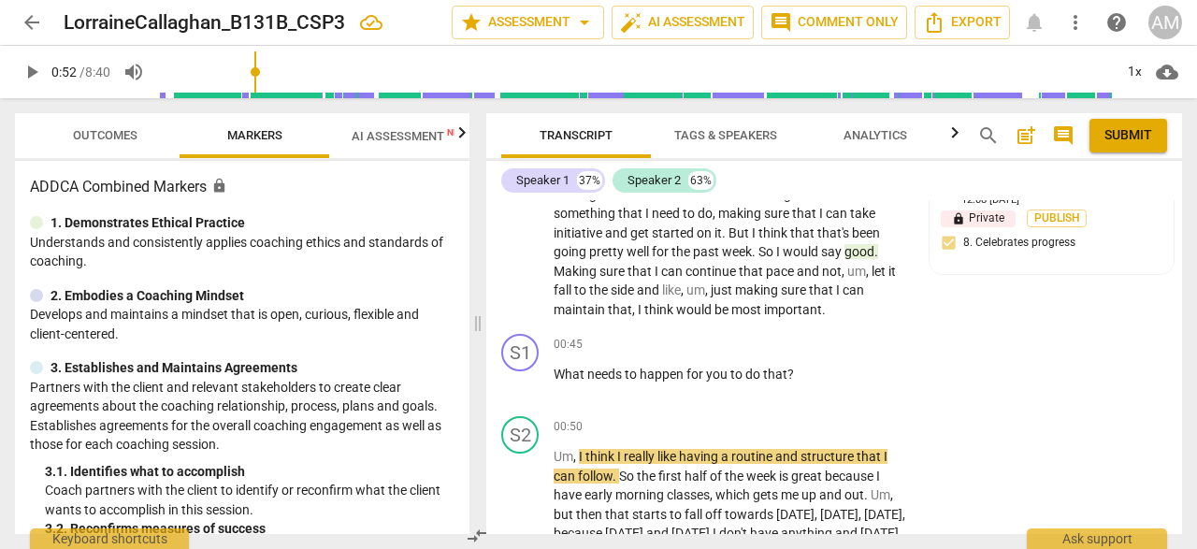
scroll to position [294, 0]
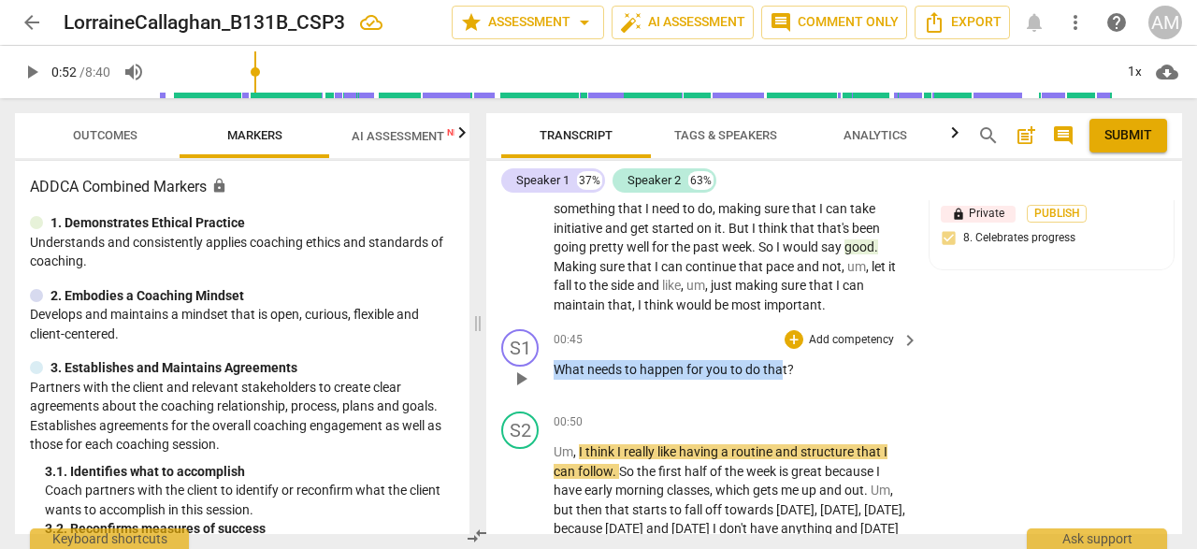
drag, startPoint x: 557, startPoint y: 369, endPoint x: 779, endPoint y: 369, distance: 221.7
click at [779, 369] on p "What needs to happen for you to do that ?" at bounding box center [731, 370] width 355 height 20
click at [795, 336] on div "+" at bounding box center [794, 339] width 19 height 19
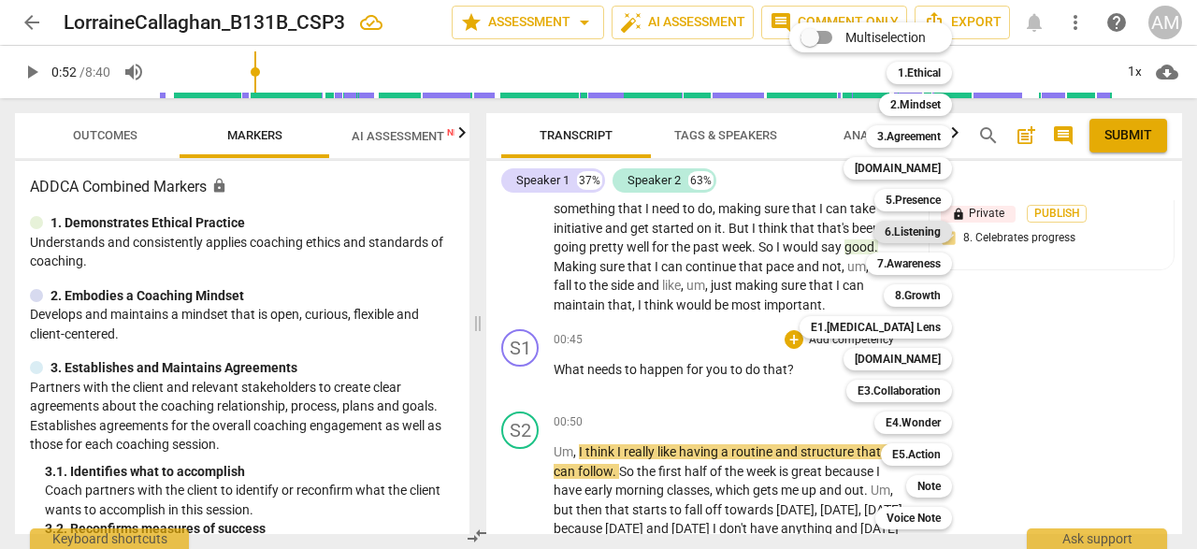
click at [911, 239] on b "6.Listening" at bounding box center [913, 232] width 56 height 22
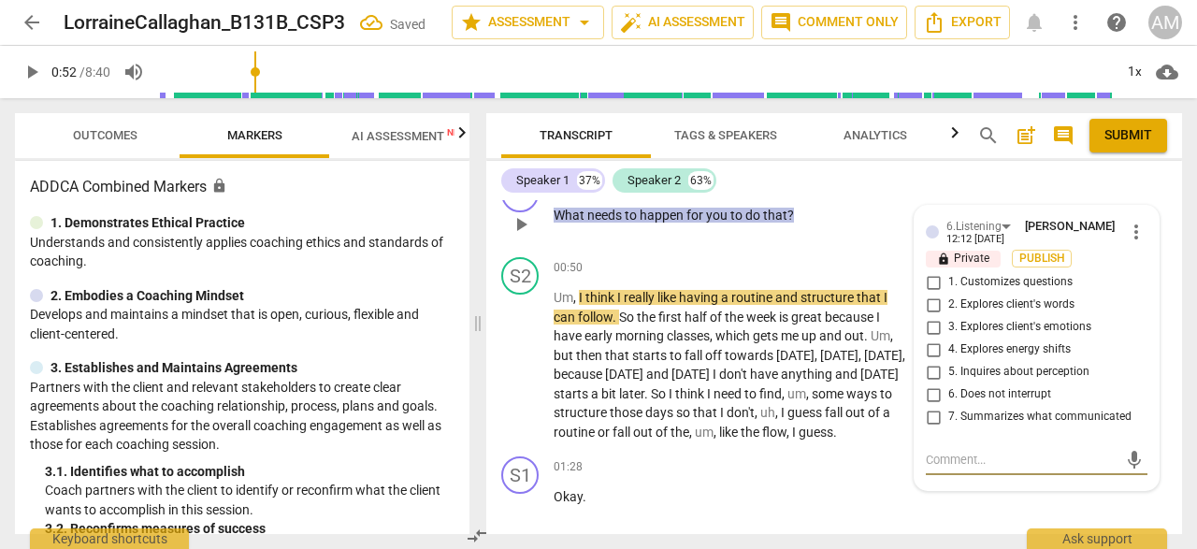
scroll to position [447, 0]
click at [927, 282] on input "1. Customizes questions" at bounding box center [933, 283] width 30 height 22
checkbox input "true"
click at [934, 369] on input "5. Inquires about perception" at bounding box center [933, 373] width 30 height 22
checkbox input "true"
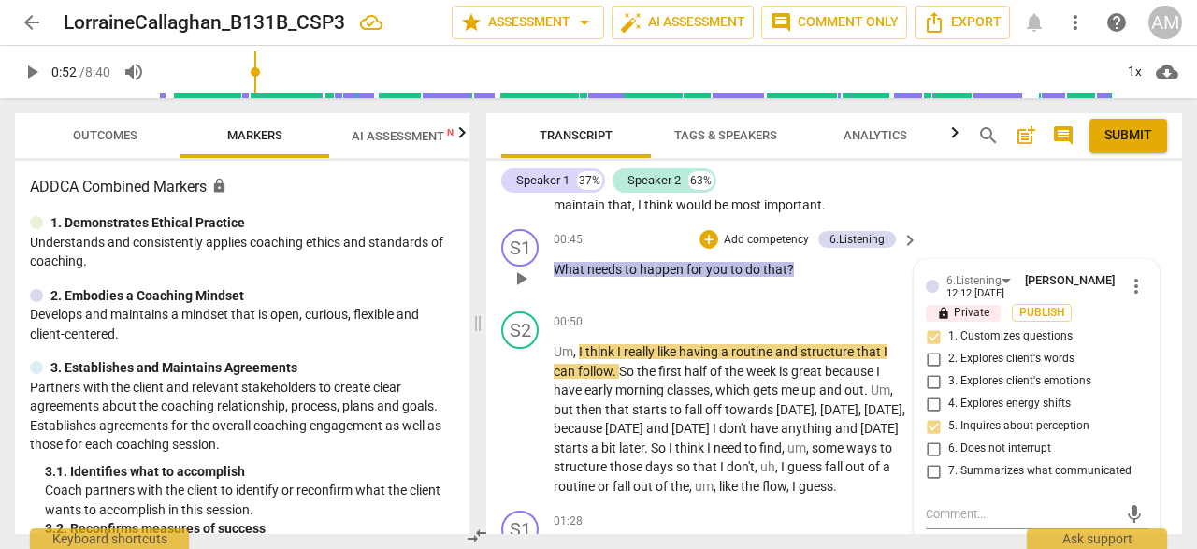
scroll to position [391, 0]
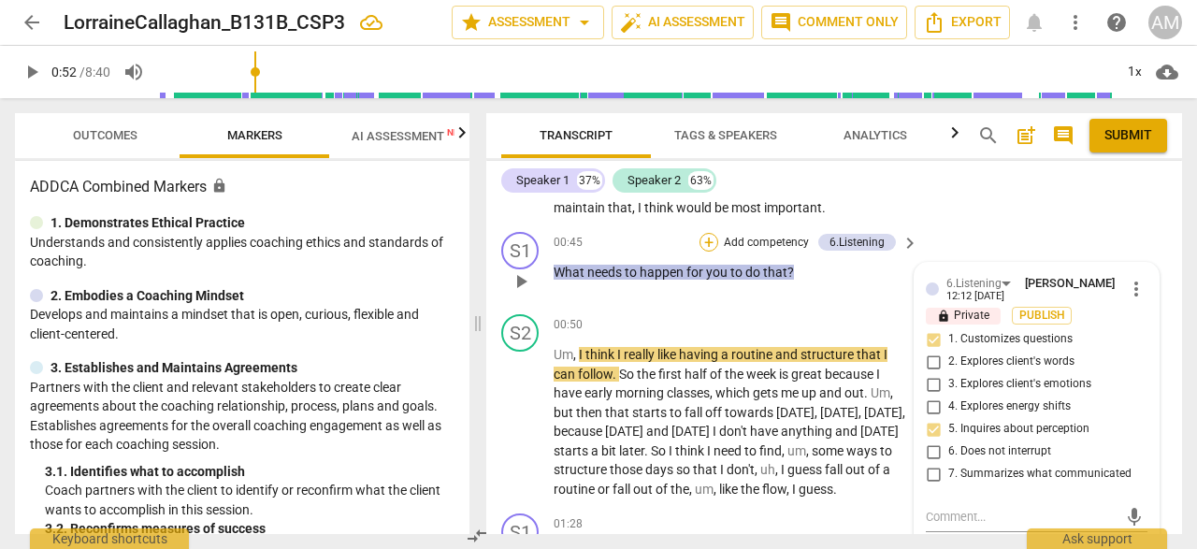
click at [708, 239] on div "+" at bounding box center [709, 242] width 19 height 19
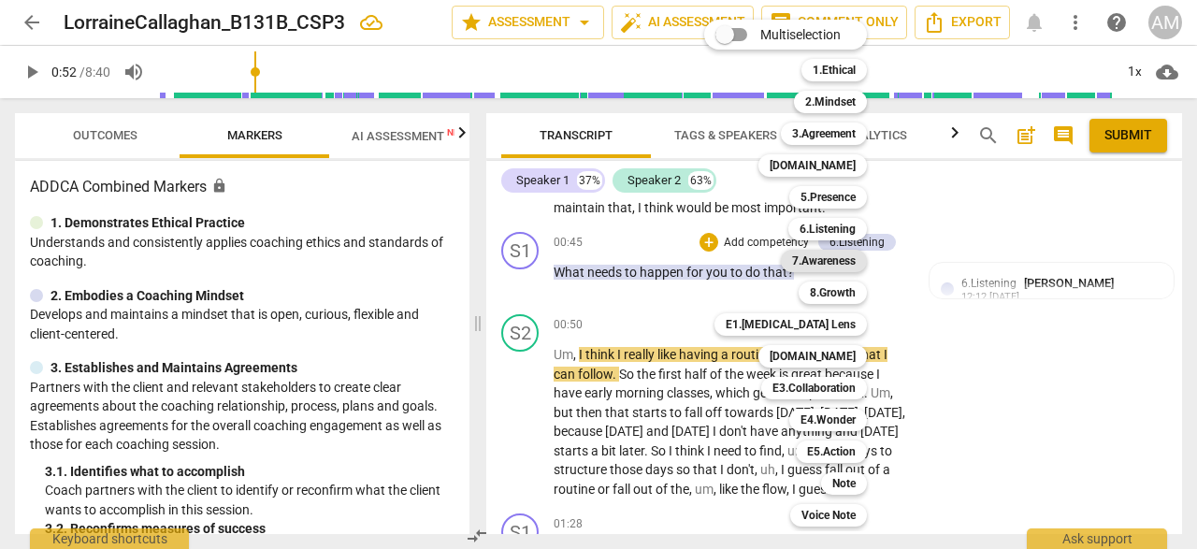
click at [830, 255] on b "7.Awareness" at bounding box center [824, 261] width 64 height 22
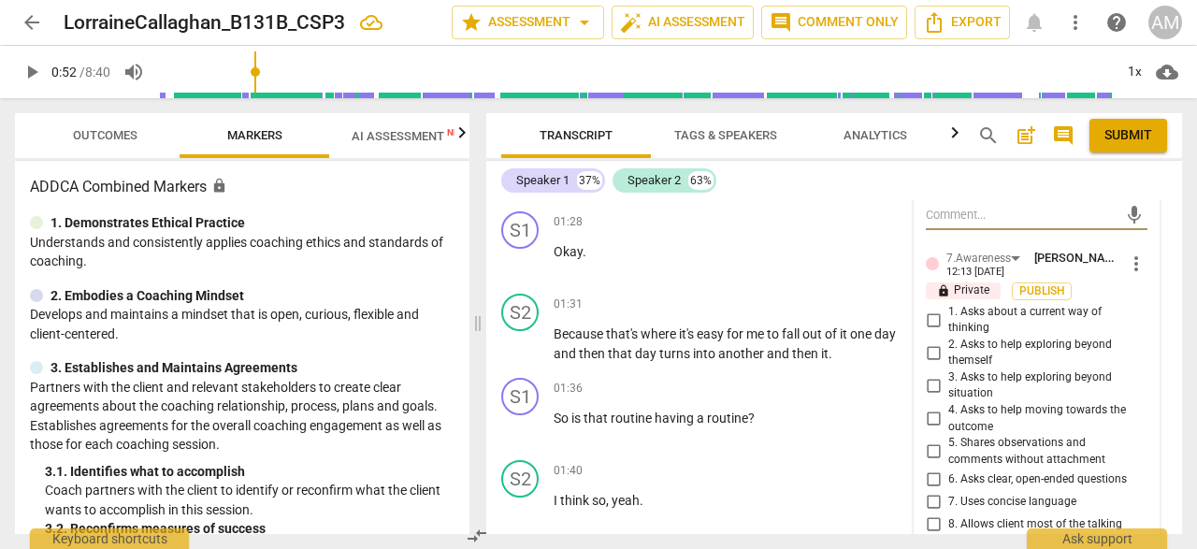
scroll to position [695, 0]
click at [932, 380] on input "3. Asks to help exploring beyond situation" at bounding box center [933, 383] width 30 height 22
checkbox input "true"
click at [935, 350] on input "2. Asks to help exploring beyond themself" at bounding box center [933, 351] width 30 height 22
checkbox input "true"
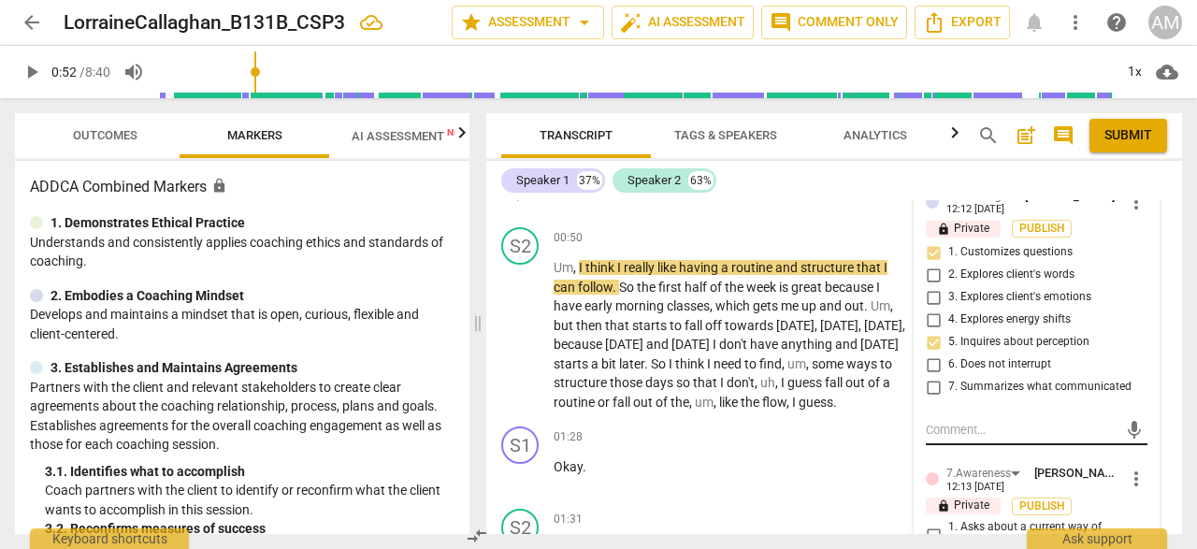
scroll to position [571, 0]
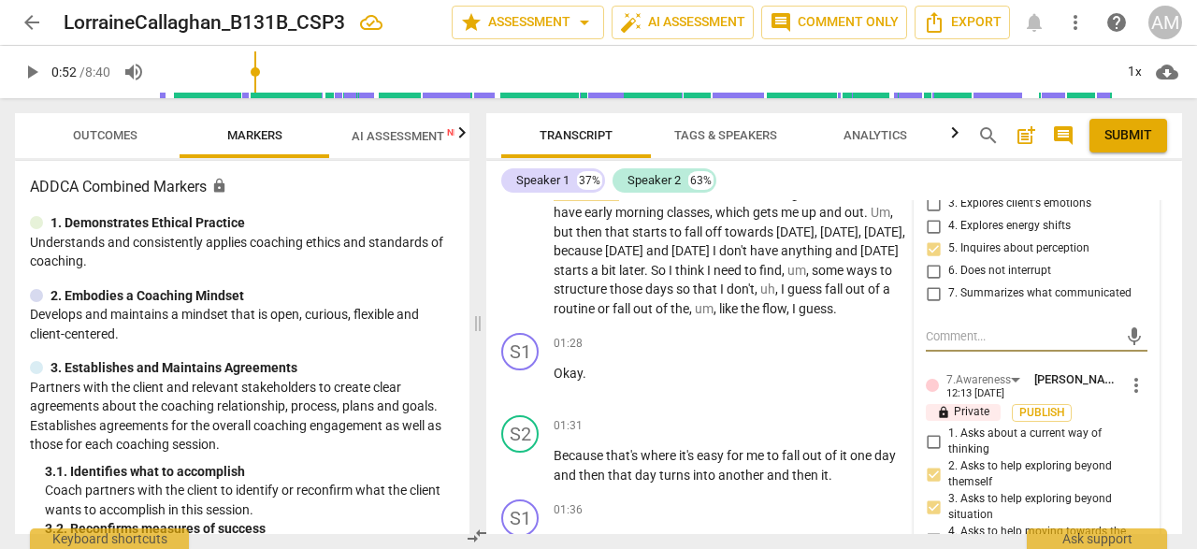
click at [976, 331] on textarea at bounding box center [1022, 336] width 192 height 18
type textarea "N"
type textarea "Ni"
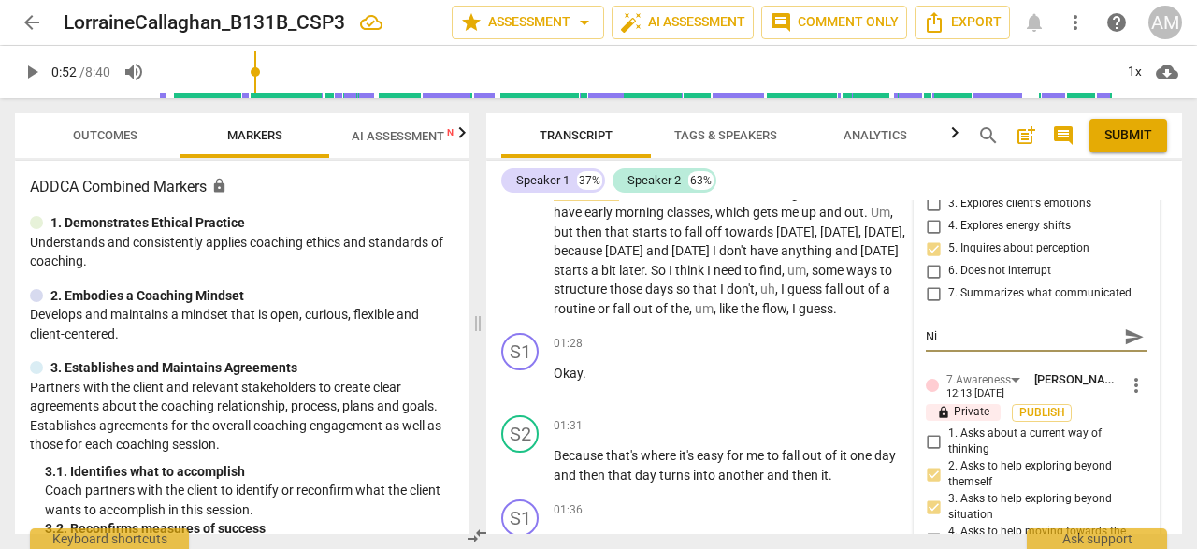
type textarea "Nic"
type textarea "Nice"
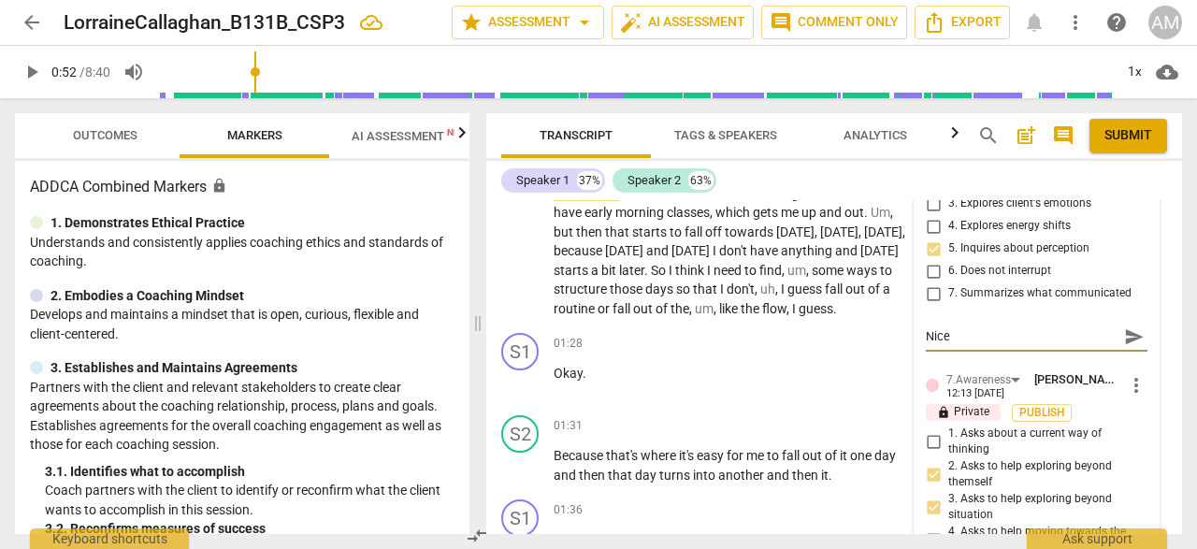
type textarea "Nice"
type textarea "Nice c"
type textarea "Nice cl"
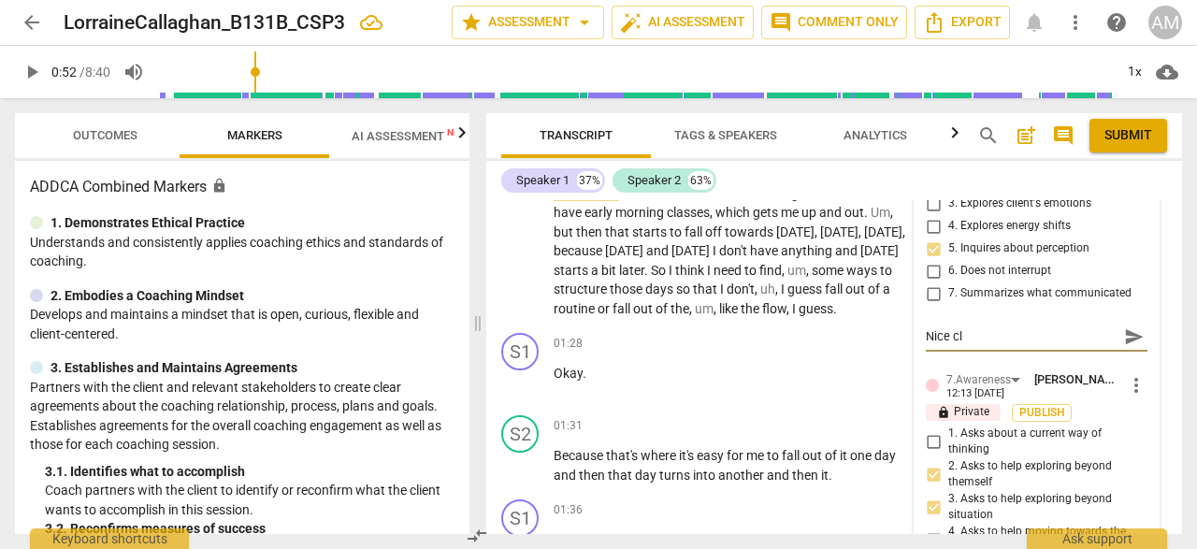
type textarea "Nice cle"
type textarea "Nice clea"
type textarea "Nice clear"
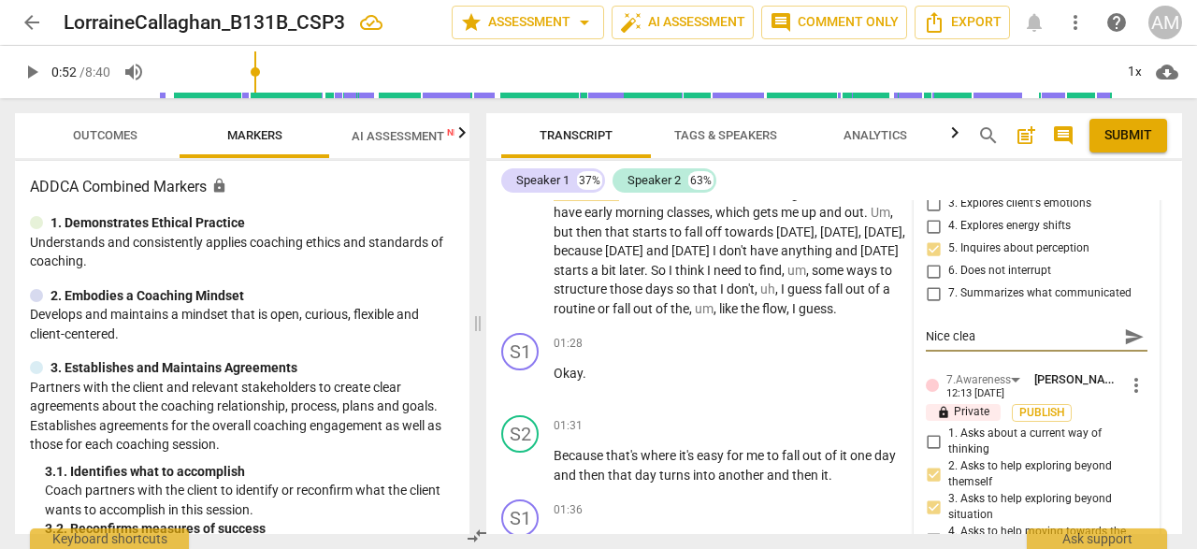
type textarea "Nice clear"
type textarea "Nice clear o"
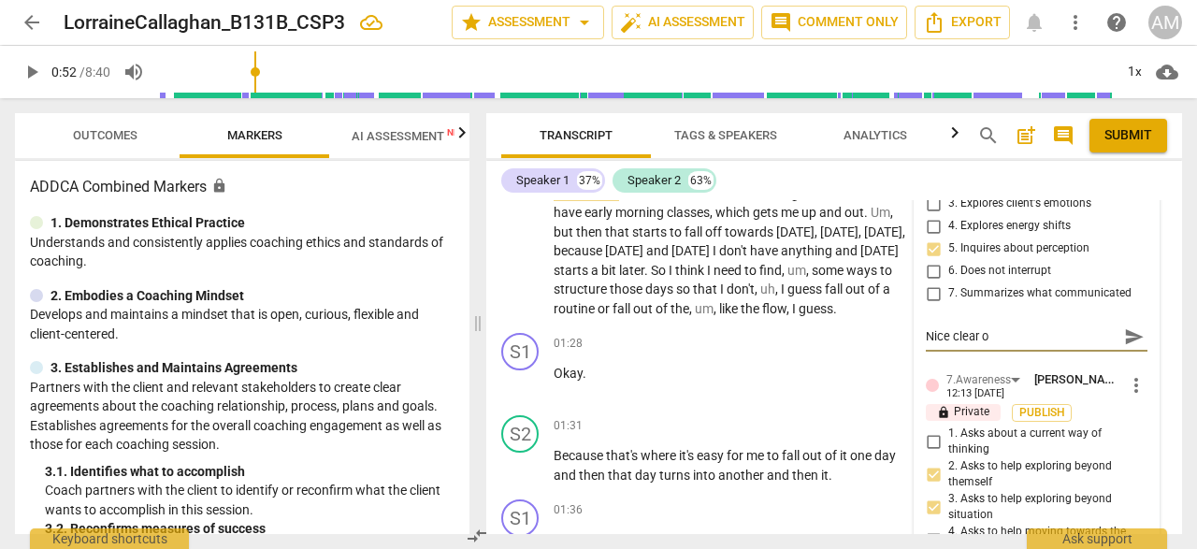
type textarea "Nice clear op"
type textarea "Nice clear ope"
type textarea "Nice clear open"
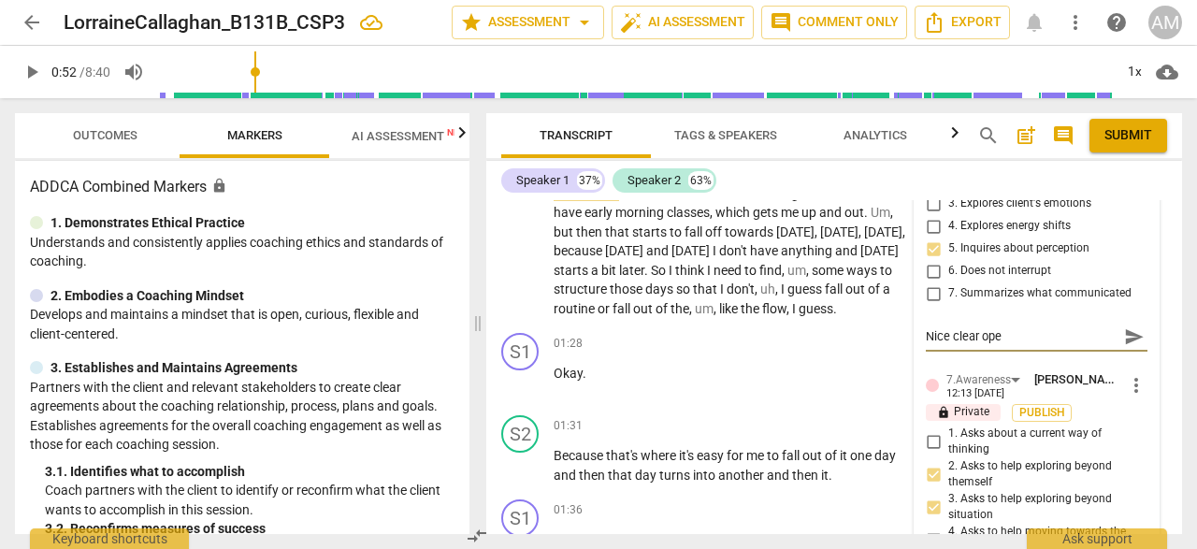
type textarea "Nice clear open"
type textarea "Nice clear open e"
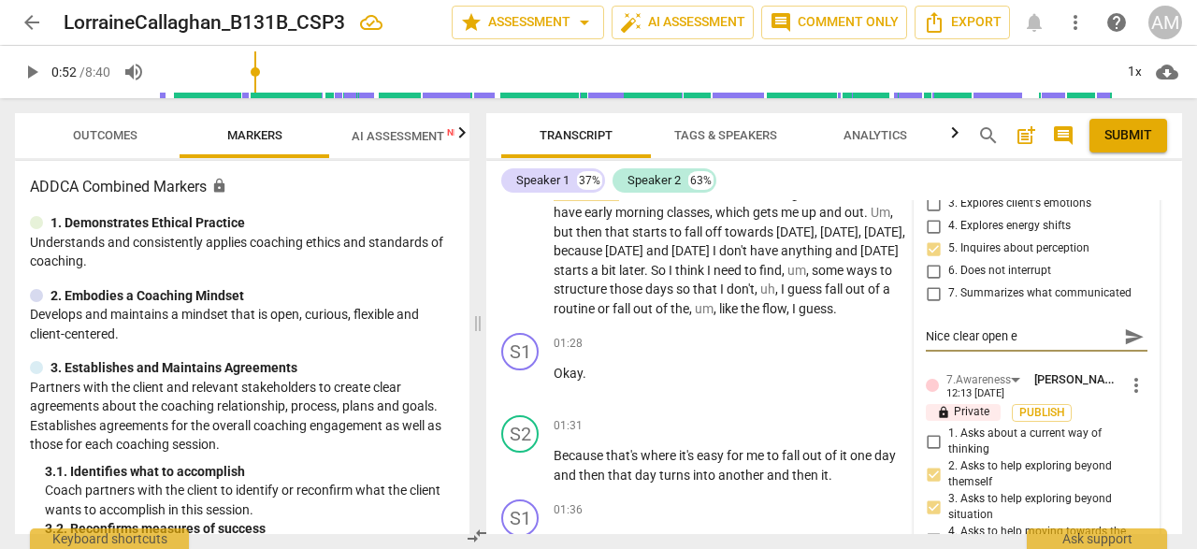
type textarea "Nice clear open en"
type textarea "Nice clear open end"
type textarea "Nice clear open ende"
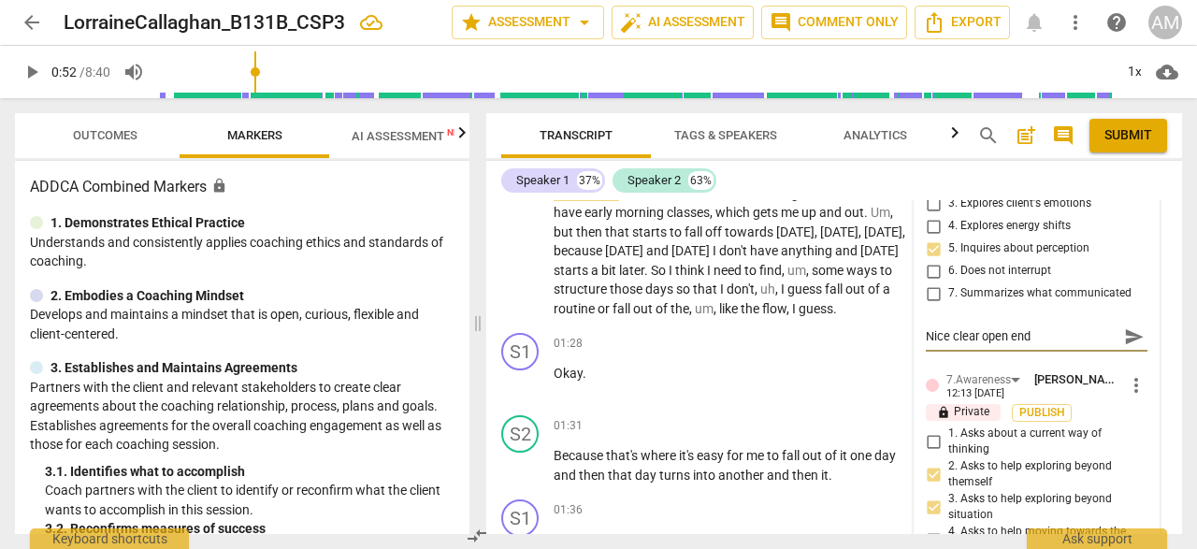
type textarea "Nice clear open ende"
type textarea "Nice clear open ended"
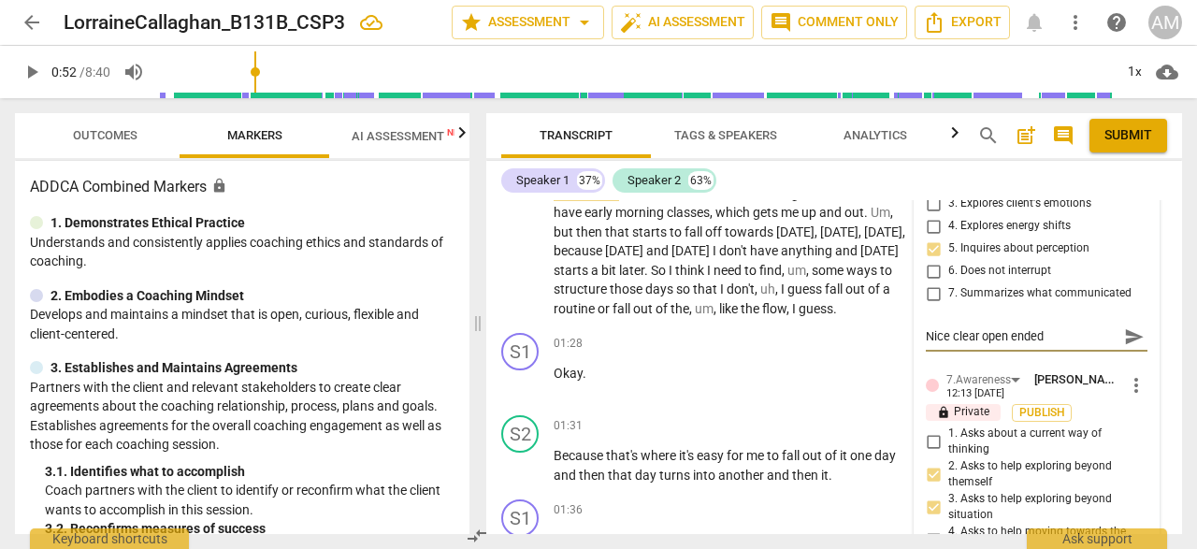
type textarea "Nice clear open ended q"
type textarea "Nice clear open ended qu"
type textarea "Nice clear open ended que"
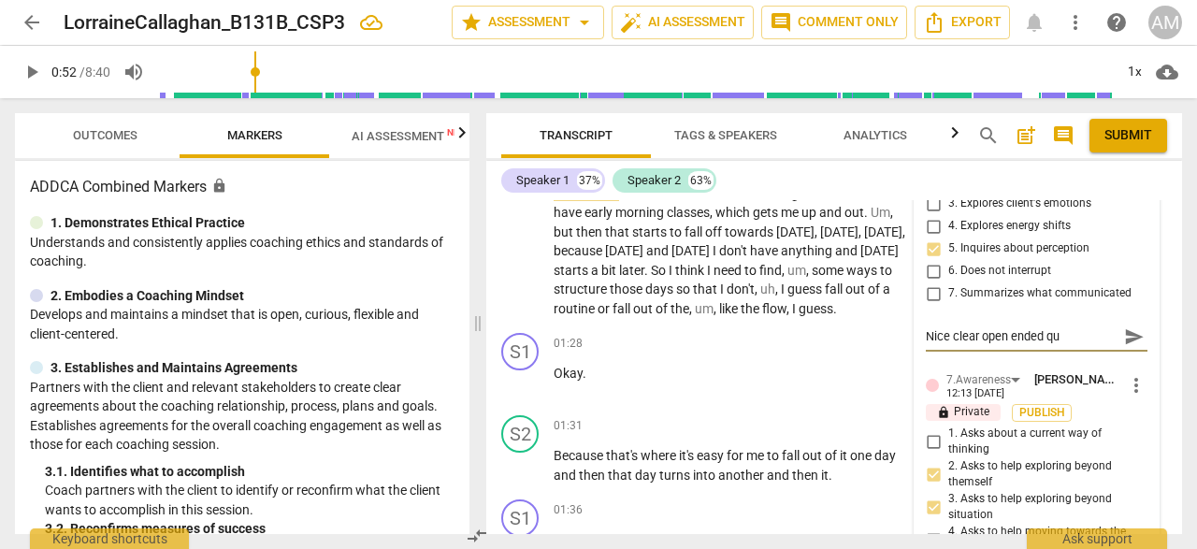
type textarea "Nice clear open ended que"
type textarea "Nice clear open ended ques"
type textarea "Nice clear open ended quest"
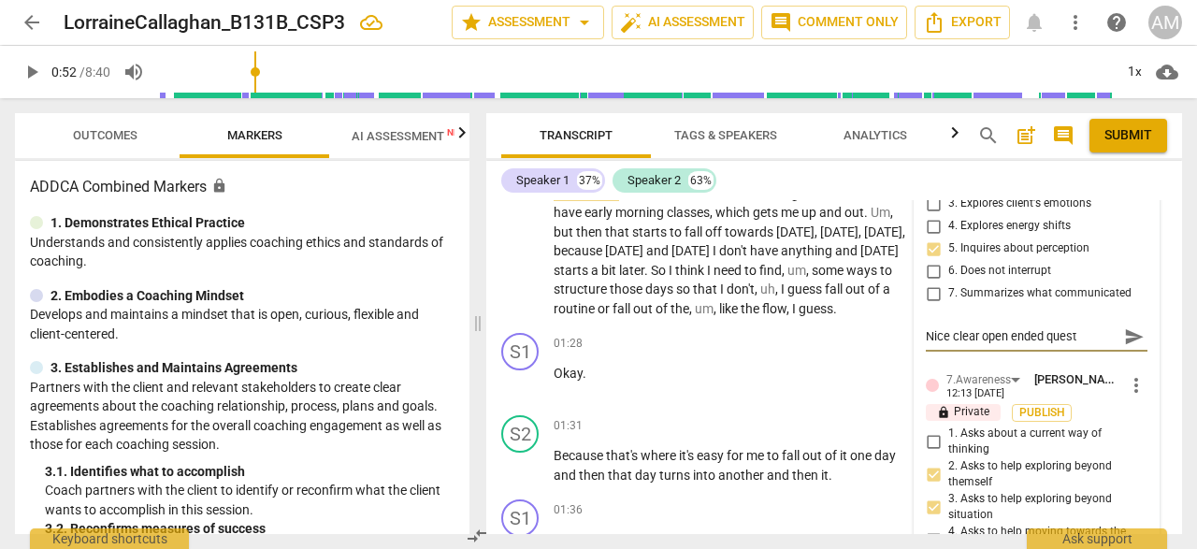
type textarea "Nice clear open ended questi"
type textarea "Nice clear open ended questio"
type textarea "Nice clear open ended question"
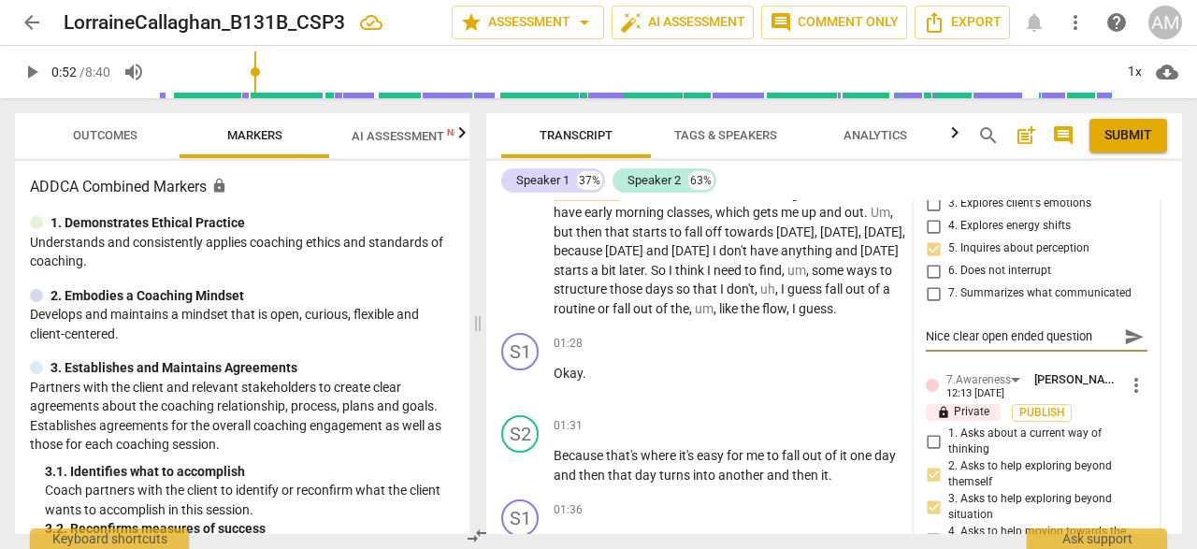
type textarea "Nice clear open ended question"
click at [1133, 340] on span "send" at bounding box center [1134, 336] width 21 height 21
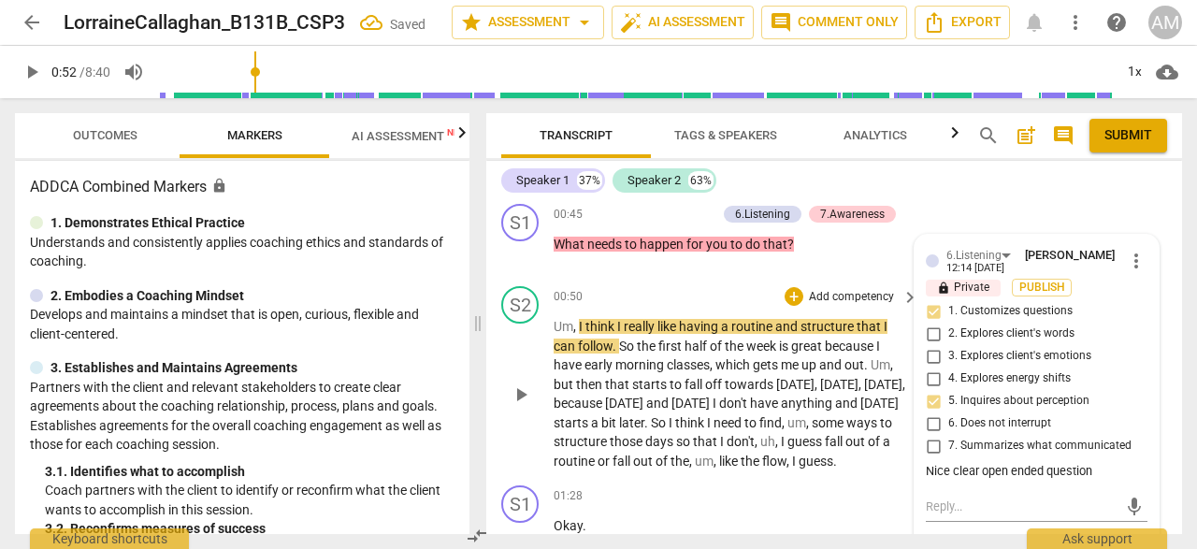
scroll to position [416, 0]
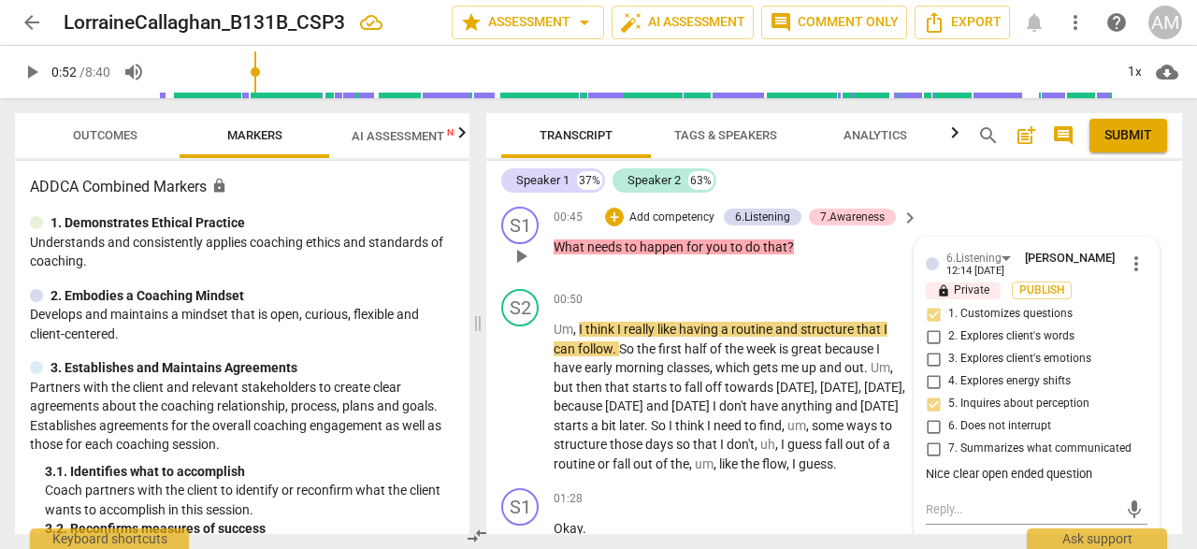
click at [831, 249] on p "What needs to happen for you to do that ?" at bounding box center [731, 248] width 355 height 20
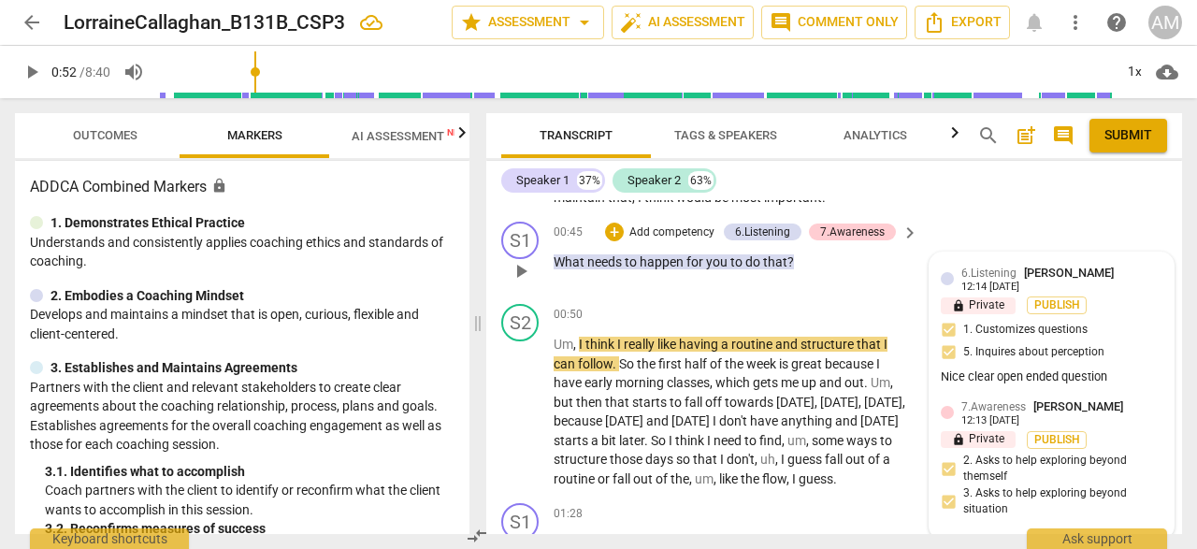
scroll to position [358, 0]
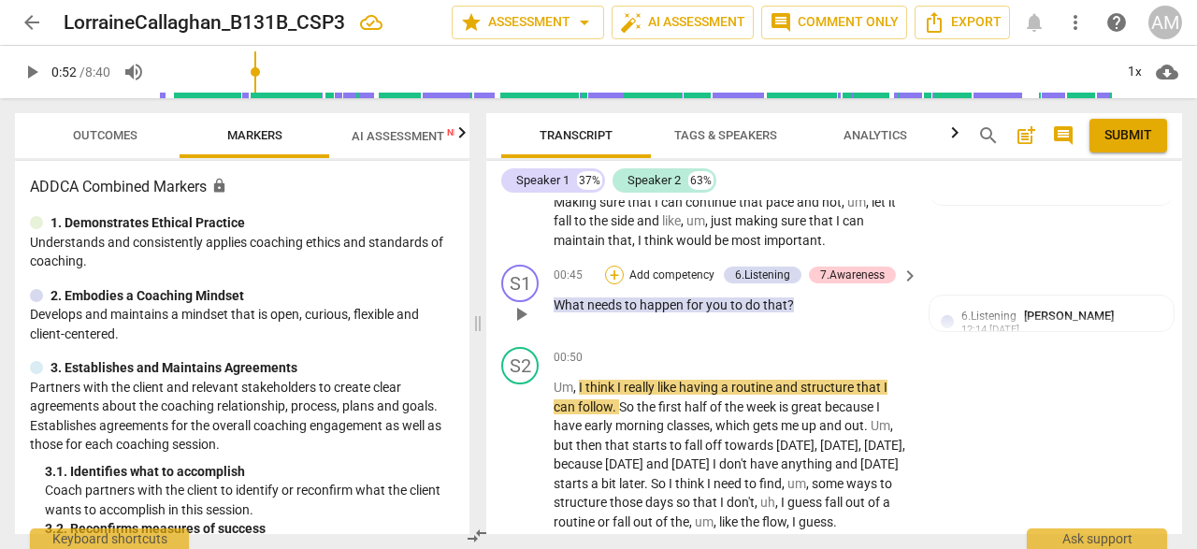
click at [611, 273] on div "+" at bounding box center [614, 275] width 19 height 19
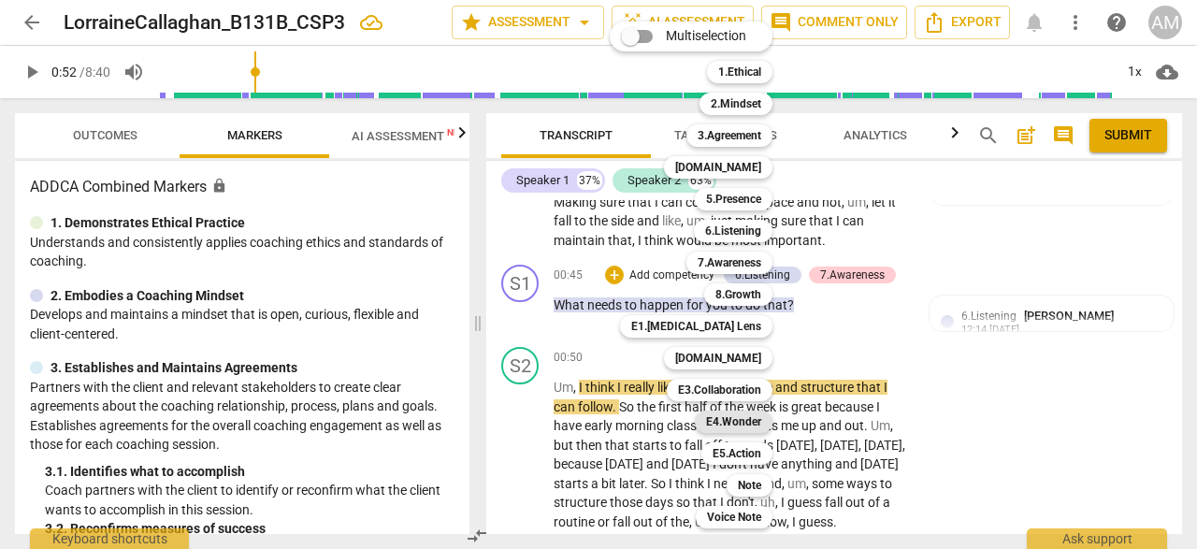
click at [730, 425] on b "E4.Wonder" at bounding box center [733, 422] width 55 height 22
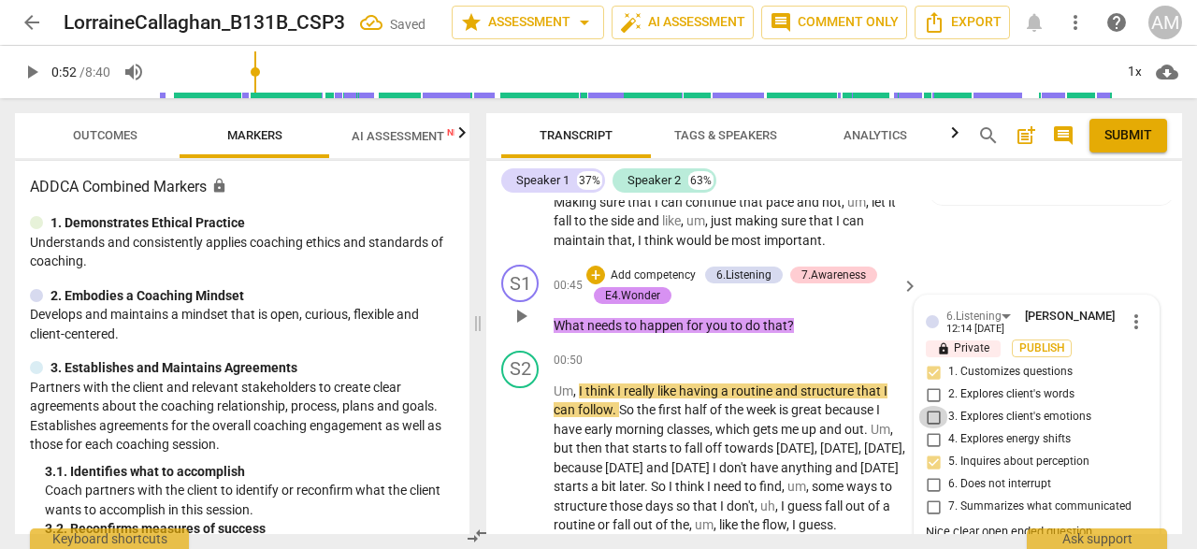
click at [927, 421] on input "3. Explores client's emotions" at bounding box center [933, 417] width 30 height 22
checkbox input "true"
click at [838, 314] on div "00:45 + Add competency 6.Listening 7.Awareness E4.Wonder keyboard_arrow_right W…" at bounding box center [737, 300] width 367 height 71
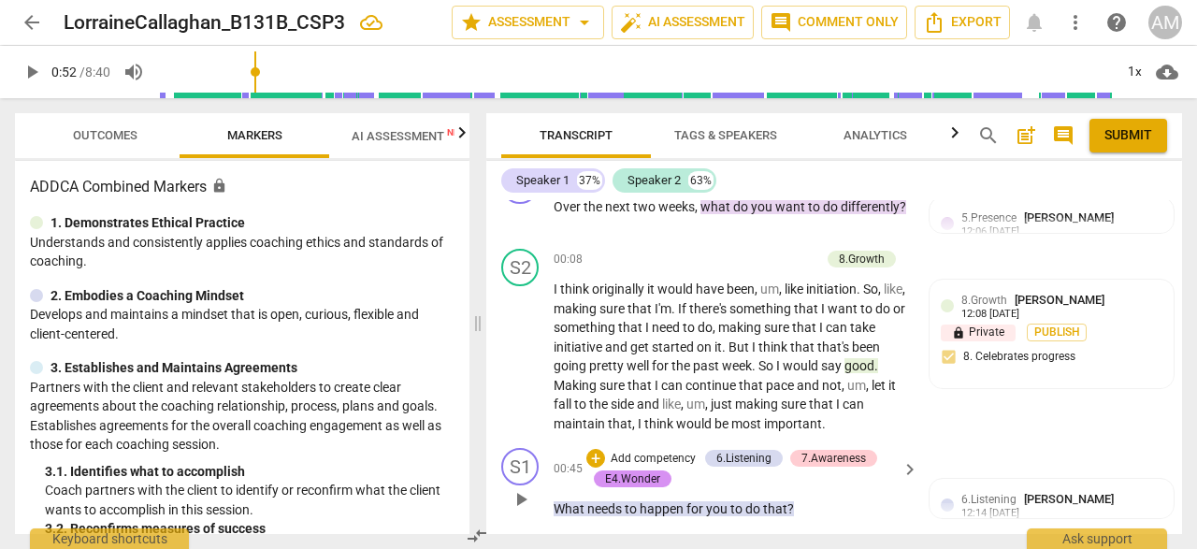
scroll to position [198, 0]
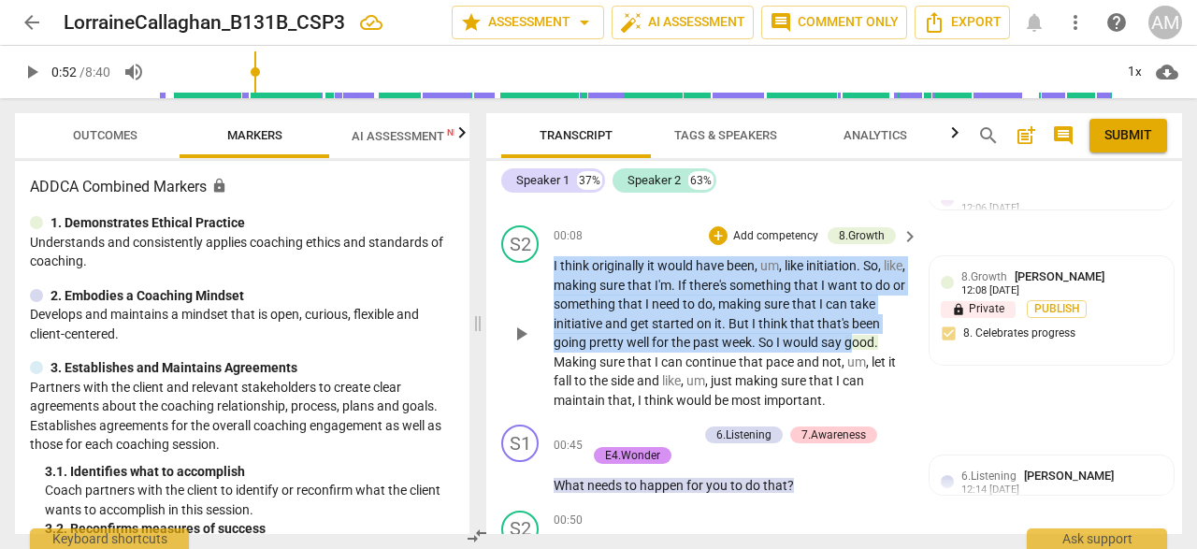
click at [559, 358] on div "S2 play_arrow pause 00:08 + Add competency 8.Growth keyboard_arrow_right I thin…" at bounding box center [834, 317] width 696 height 199
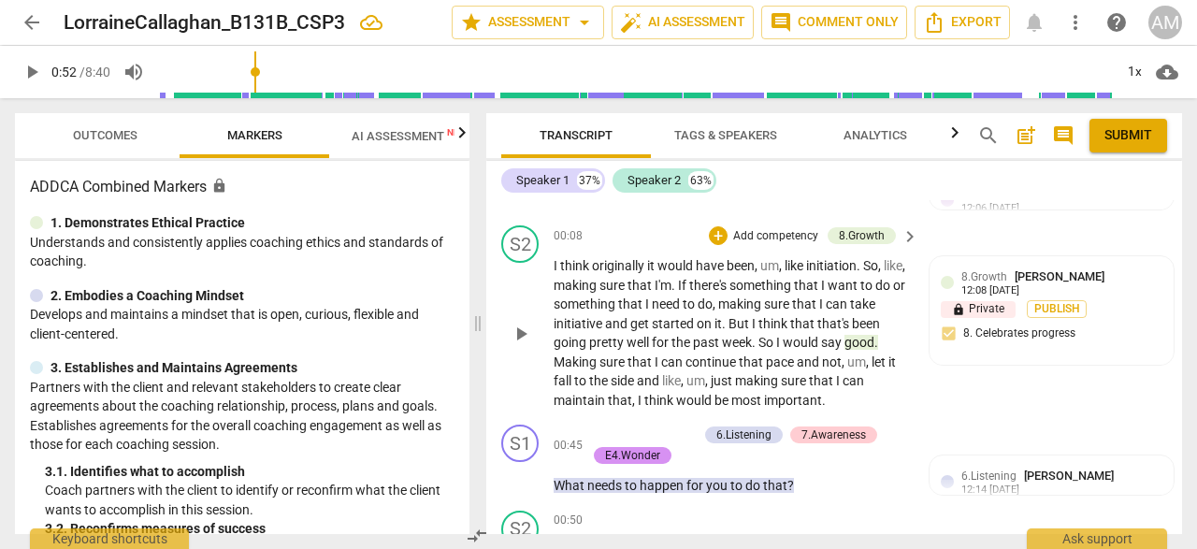
click at [519, 360] on div "play_arrow pause" at bounding box center [530, 333] width 48 height 141
drag, startPoint x: 583, startPoint y: 357, endPoint x: 554, endPoint y: 360, distance: 29.1
click at [554, 360] on p "I think originally it would have been , um , like initiation . So , like , maki…" at bounding box center [731, 332] width 355 height 153
click at [720, 233] on div "+" at bounding box center [718, 235] width 19 height 19
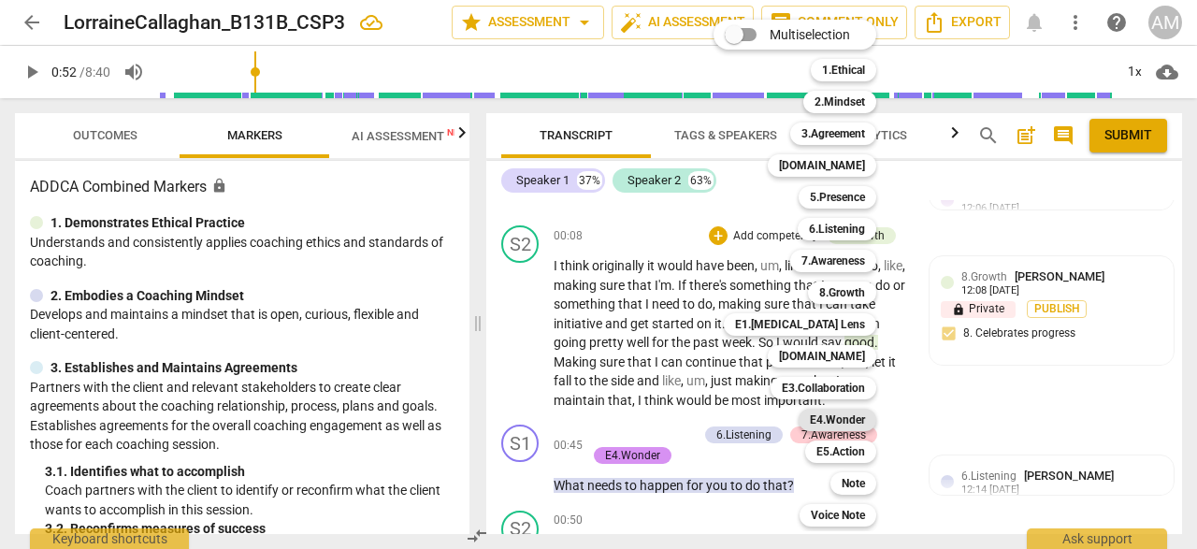
click at [852, 424] on b "E4.Wonder" at bounding box center [837, 420] width 55 height 22
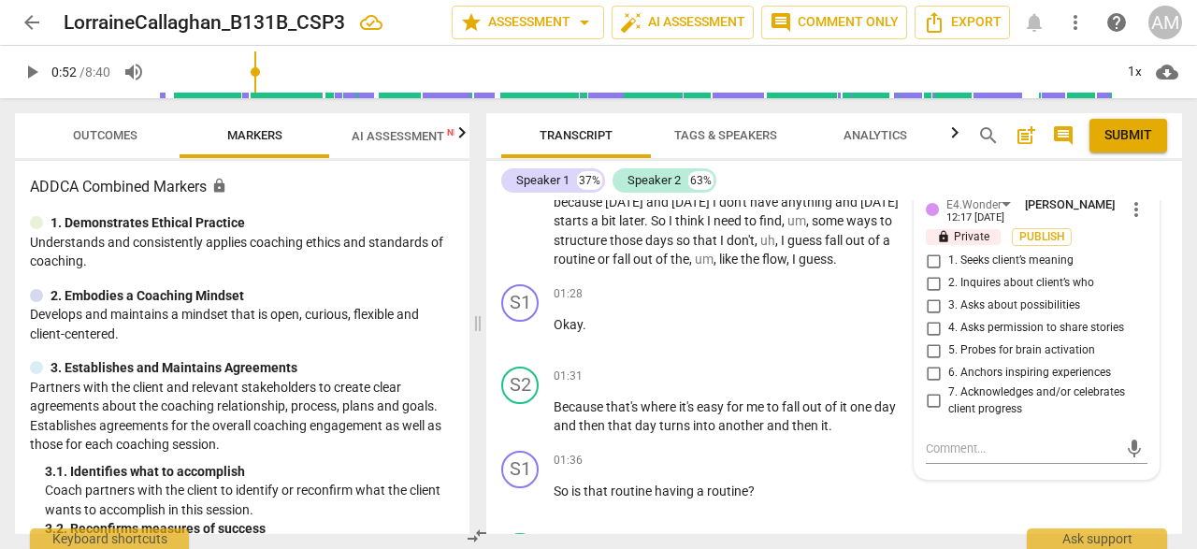
scroll to position [645, 0]
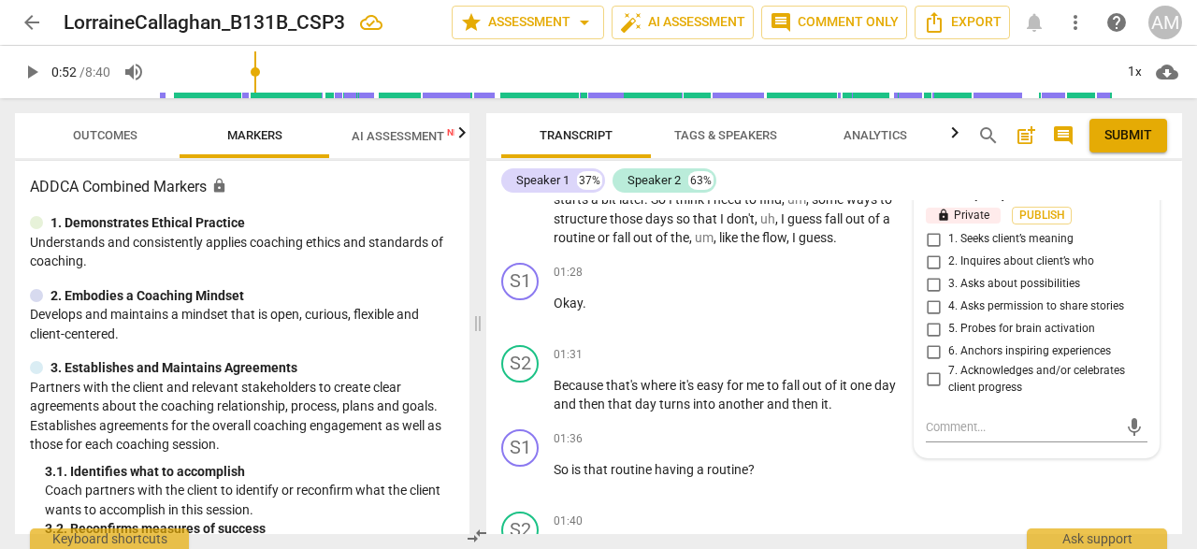
click at [932, 375] on input "7. Acknowledges and/or celebrates client progress" at bounding box center [933, 380] width 30 height 22
checkbox input "true"
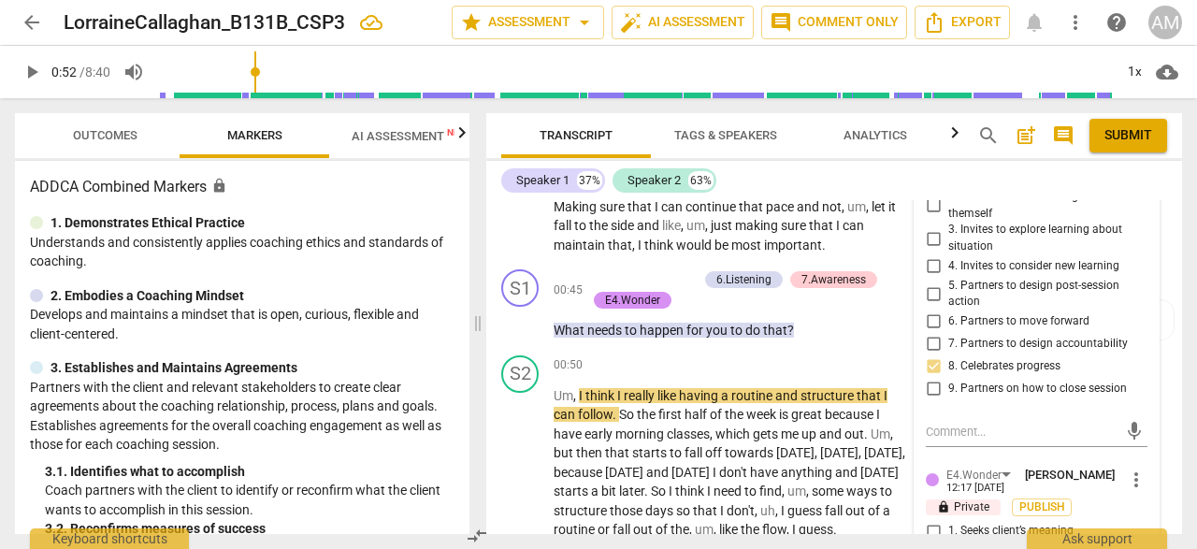
scroll to position [339, 0]
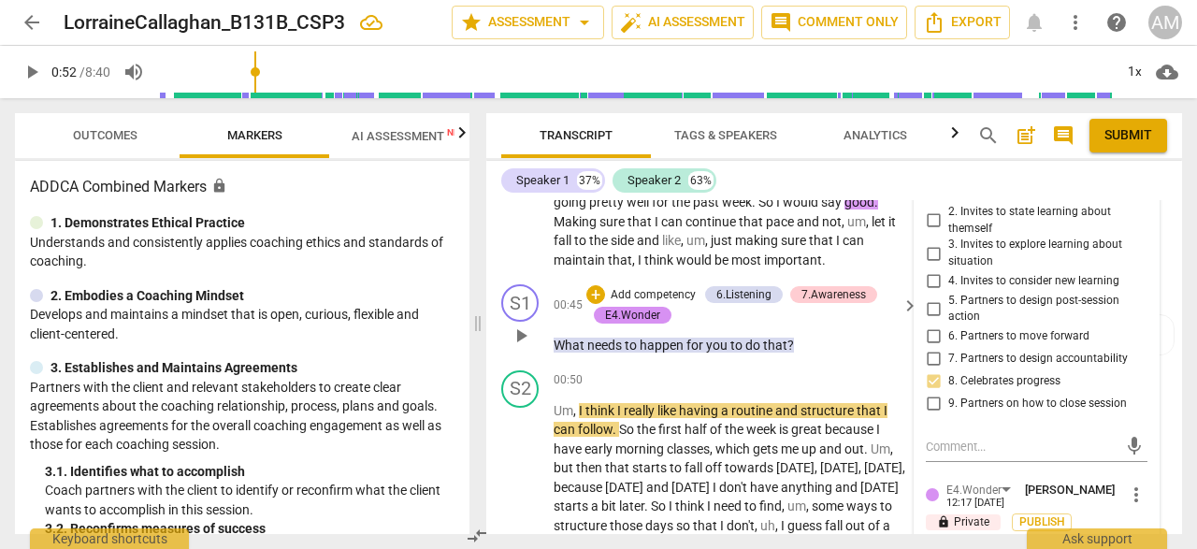
click at [890, 339] on p "What needs to happen for you to do that ?" at bounding box center [731, 346] width 355 height 20
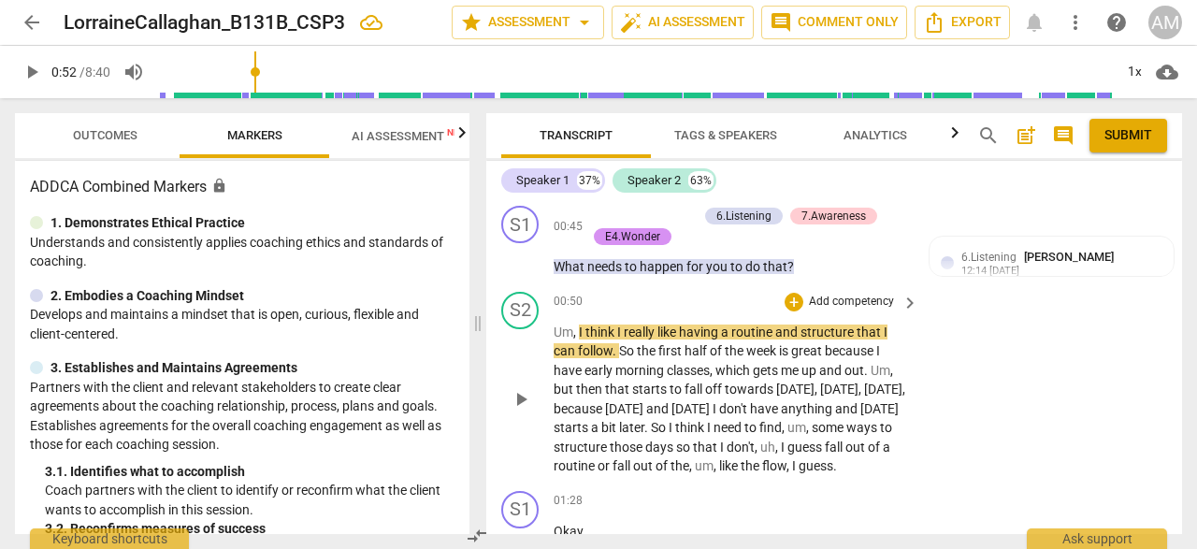
scroll to position [418, 0]
click at [526, 410] on span "play_arrow" at bounding box center [521, 398] width 22 height 22
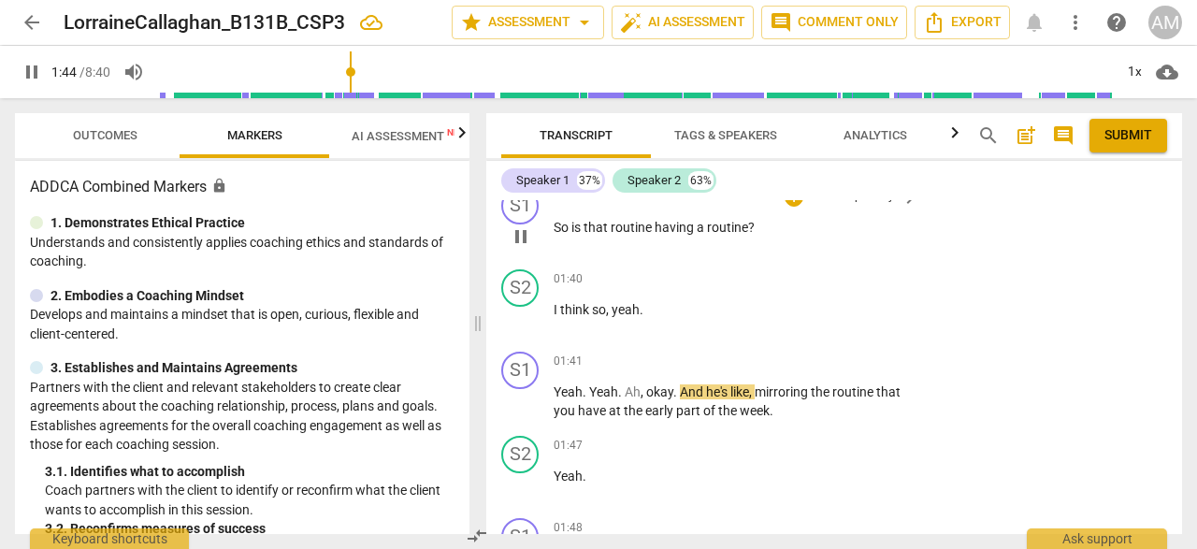
scroll to position [891, 0]
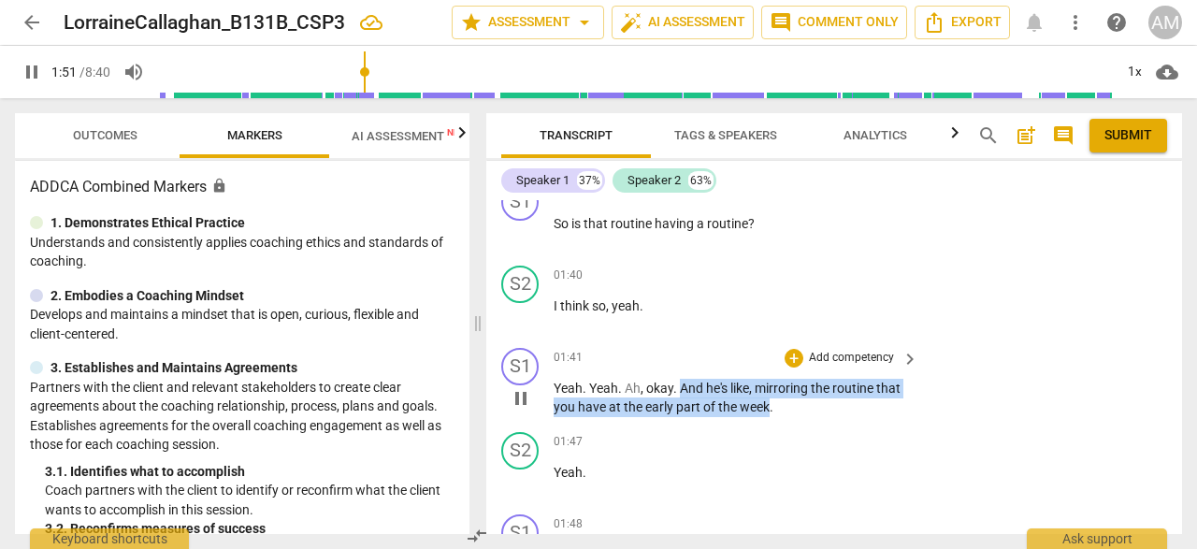
drag, startPoint x: 679, startPoint y: 409, endPoint x: 768, endPoint y: 427, distance: 90.6
click at [768, 417] on p "Yeah . Yeah . Ah , okay . And he's like , mirroring the routine that you have a…" at bounding box center [731, 398] width 355 height 38
click at [790, 368] on div "+" at bounding box center [794, 358] width 19 height 19
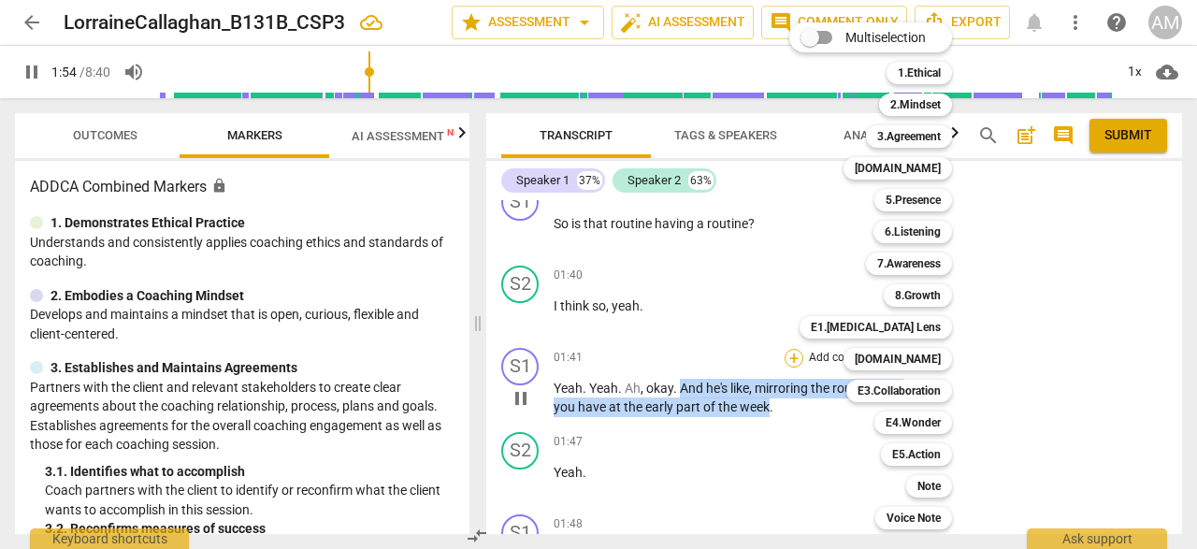
scroll to position [1422, 0]
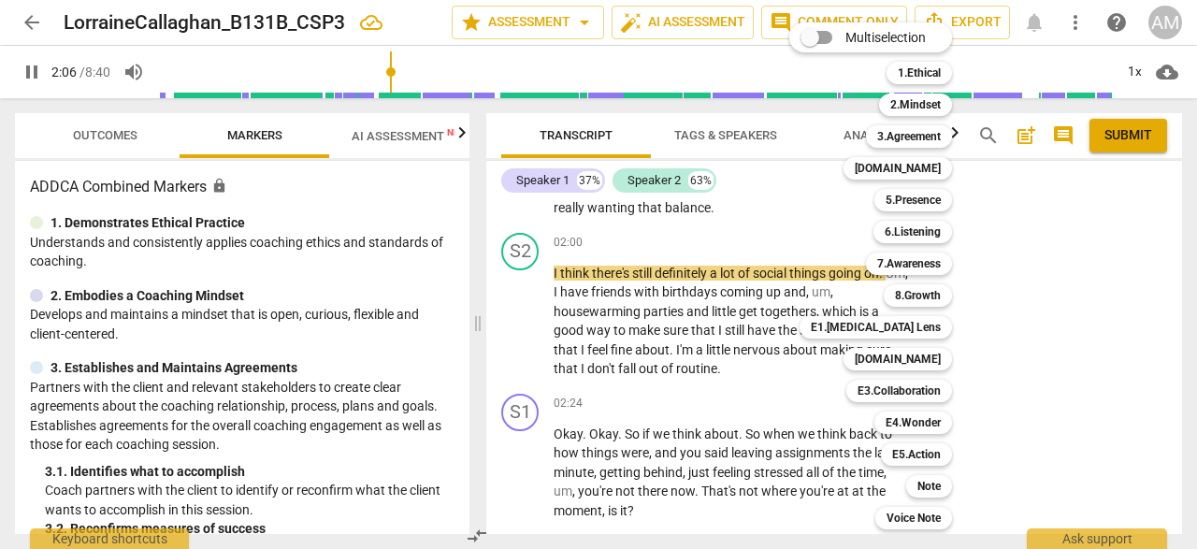
click at [713, 237] on div at bounding box center [598, 274] width 1197 height 549
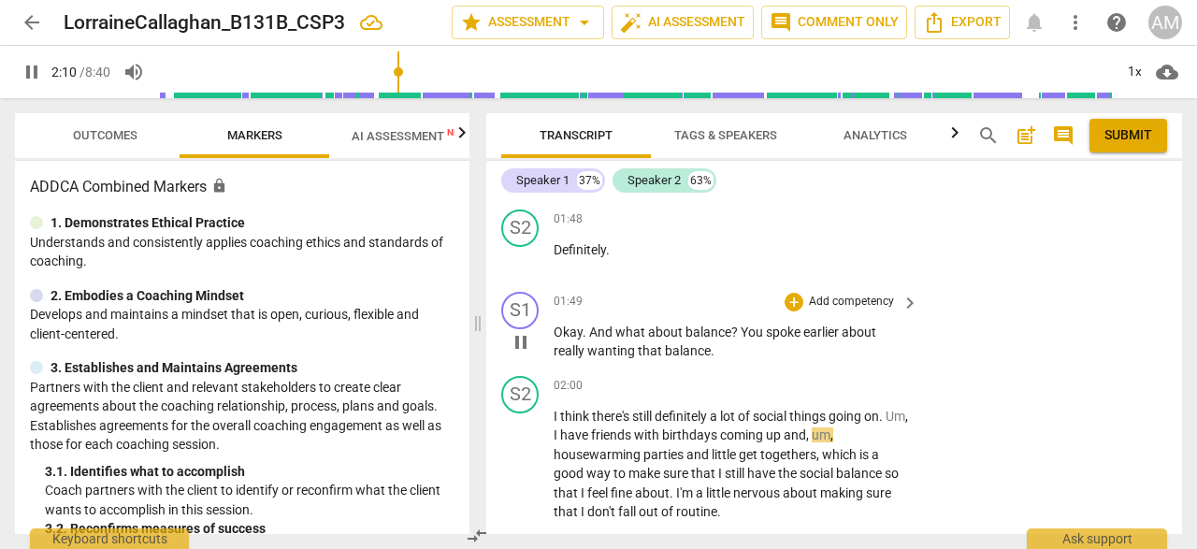
scroll to position [1275, 0]
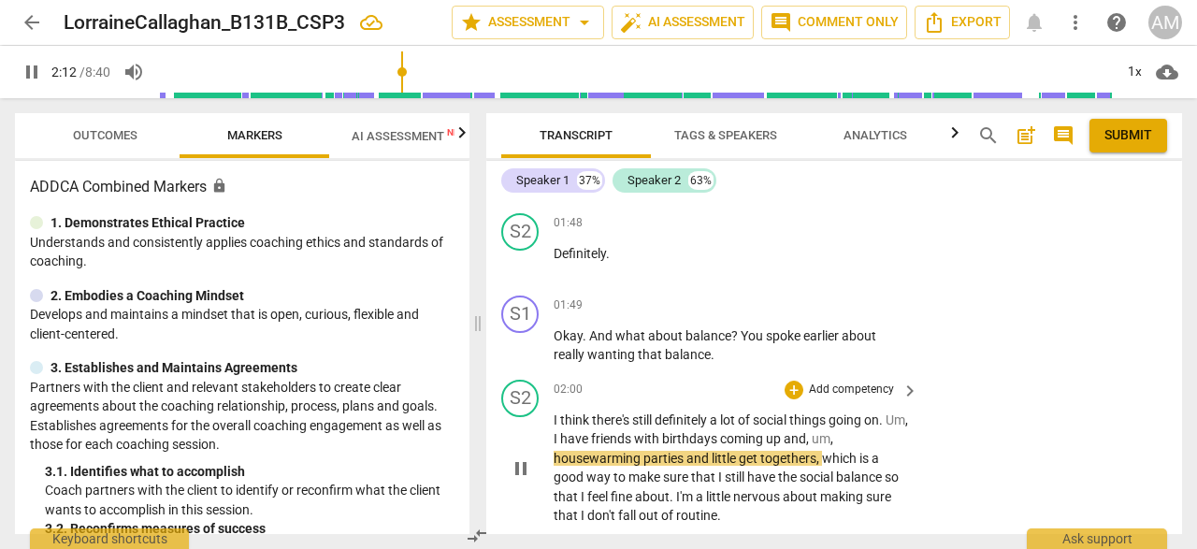
click at [528, 480] on span "pause" at bounding box center [521, 468] width 22 height 22
type input "132"
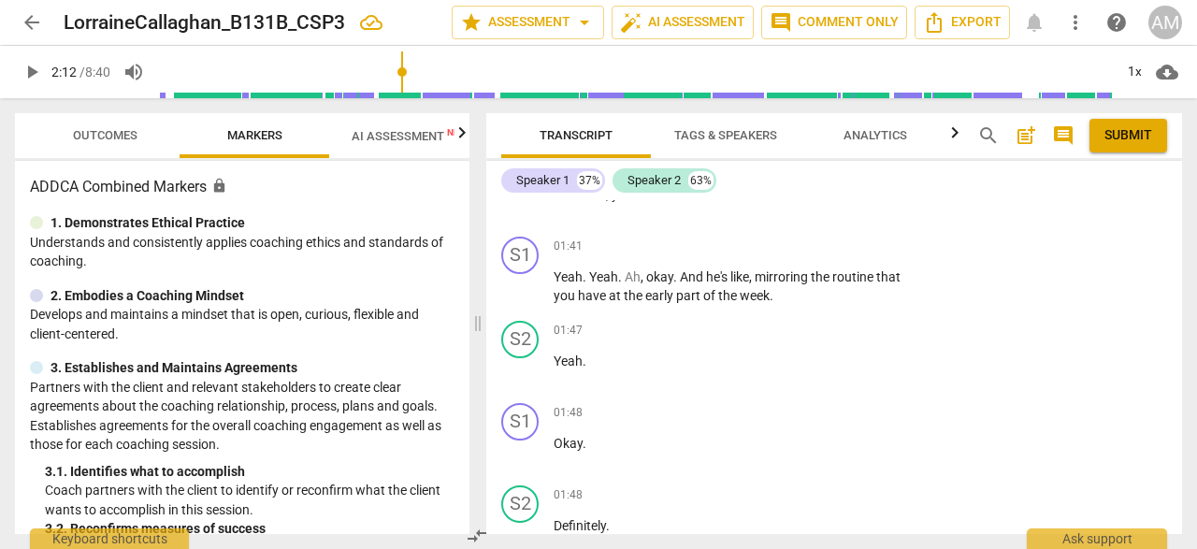
scroll to position [996, 0]
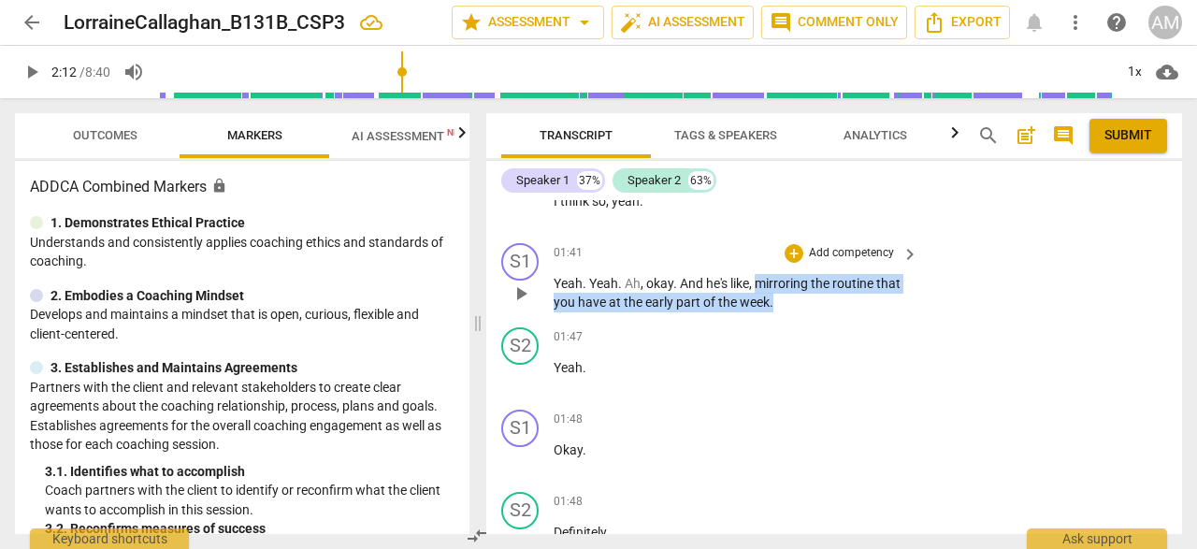
drag, startPoint x: 758, startPoint y: 303, endPoint x: 873, endPoint y: 325, distance: 117.2
click at [873, 312] on p "Yeah . Yeah . Ah , okay . And he's like , mirroring the routine that you have a…" at bounding box center [731, 293] width 355 height 38
click at [789, 263] on div "+" at bounding box center [794, 253] width 19 height 19
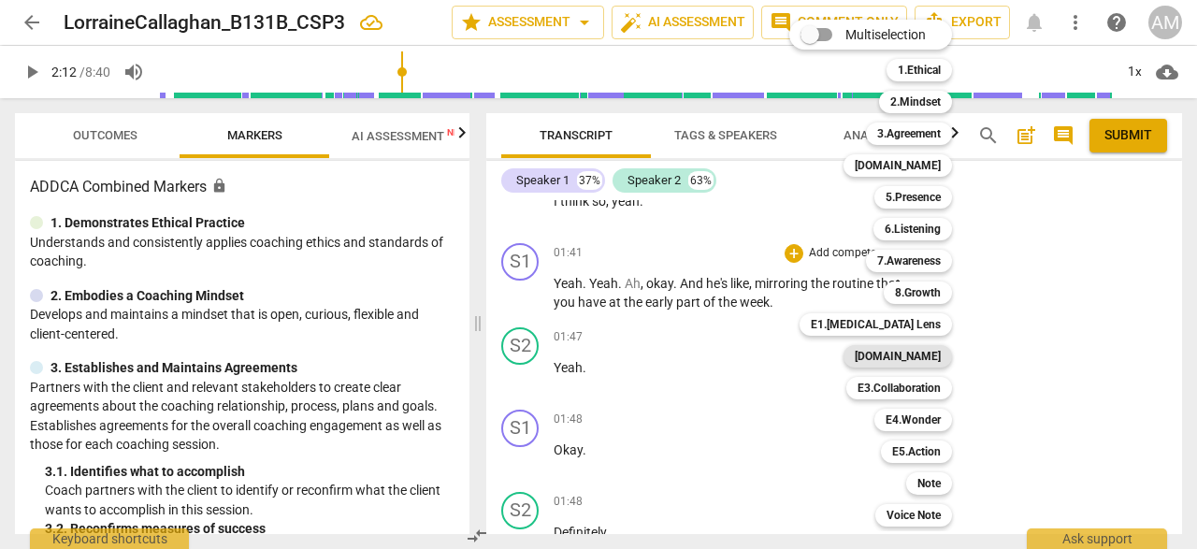
click at [914, 349] on b "[DOMAIN_NAME]" at bounding box center [898, 356] width 86 height 22
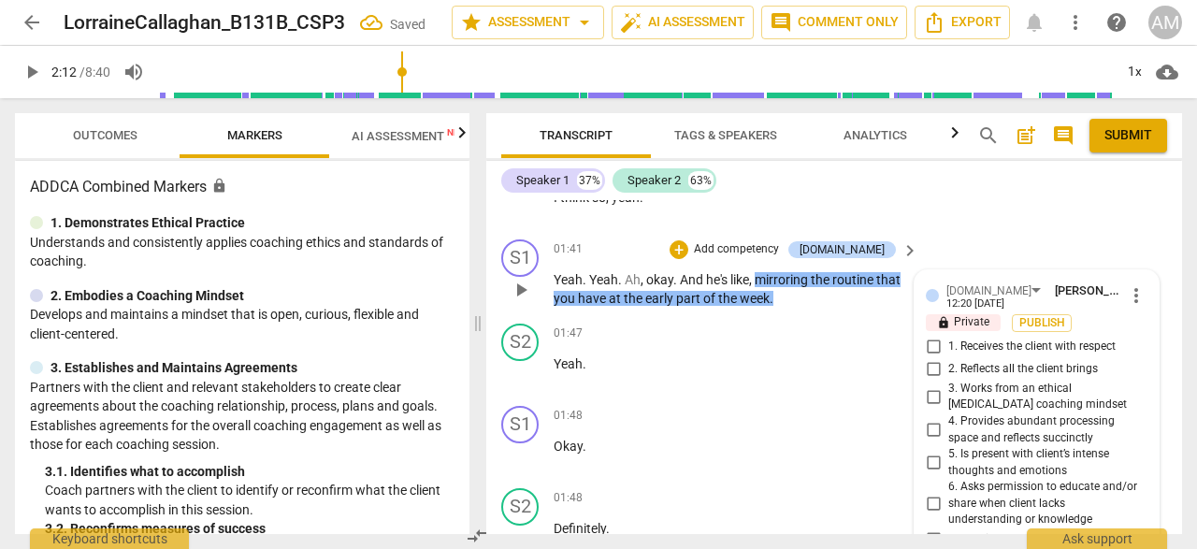
scroll to position [999, 0]
click at [927, 382] on input "2. Reflects all the client brings" at bounding box center [933, 370] width 30 height 22
checkbox input "true"
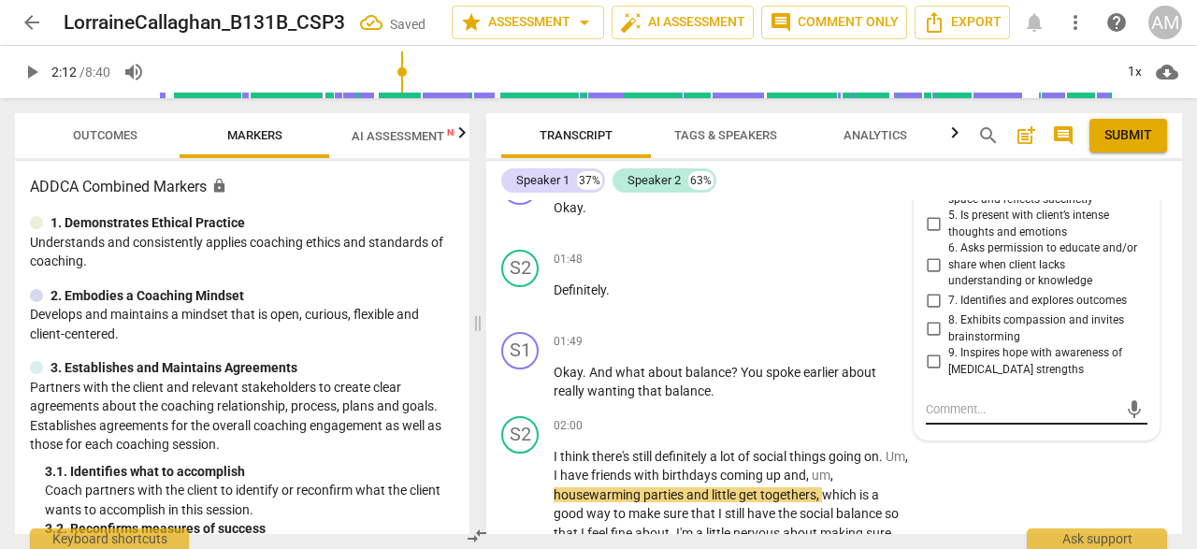
scroll to position [1241, 0]
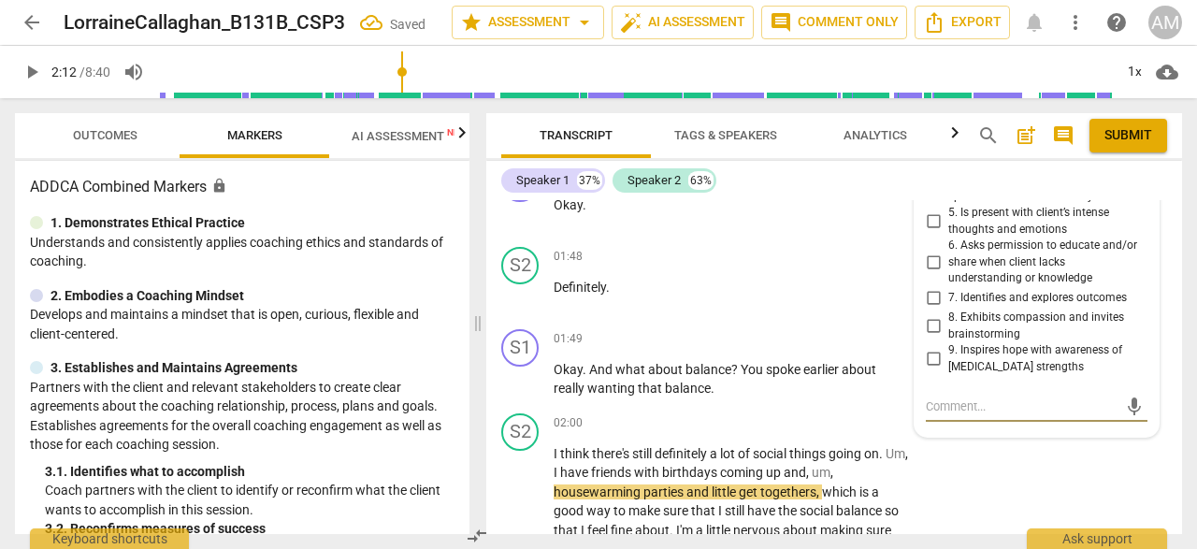
click at [944, 415] on textarea at bounding box center [1022, 407] width 192 height 18
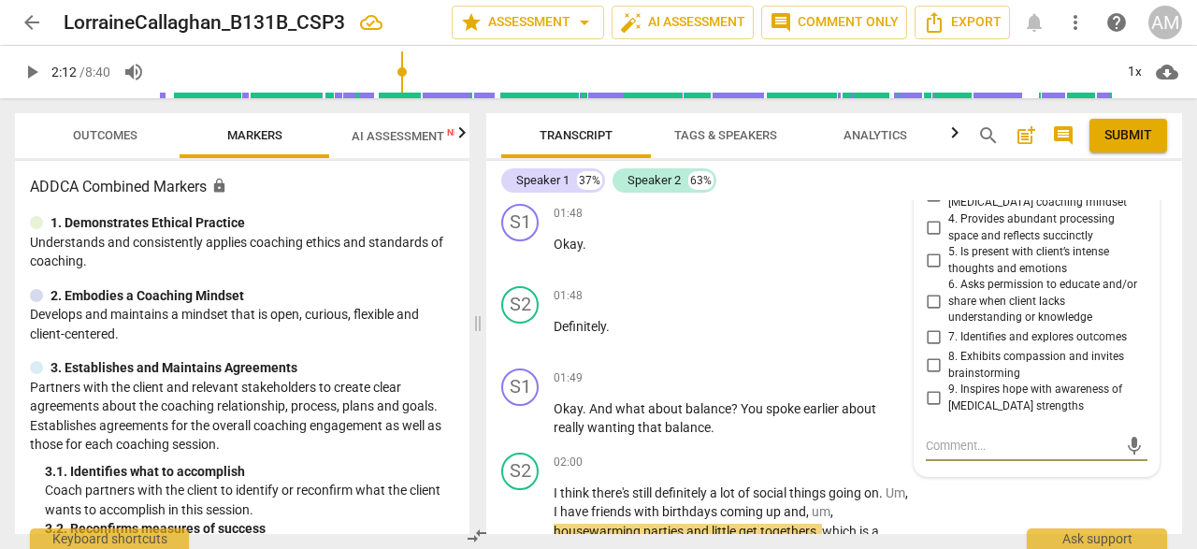
scroll to position [1207, 0]
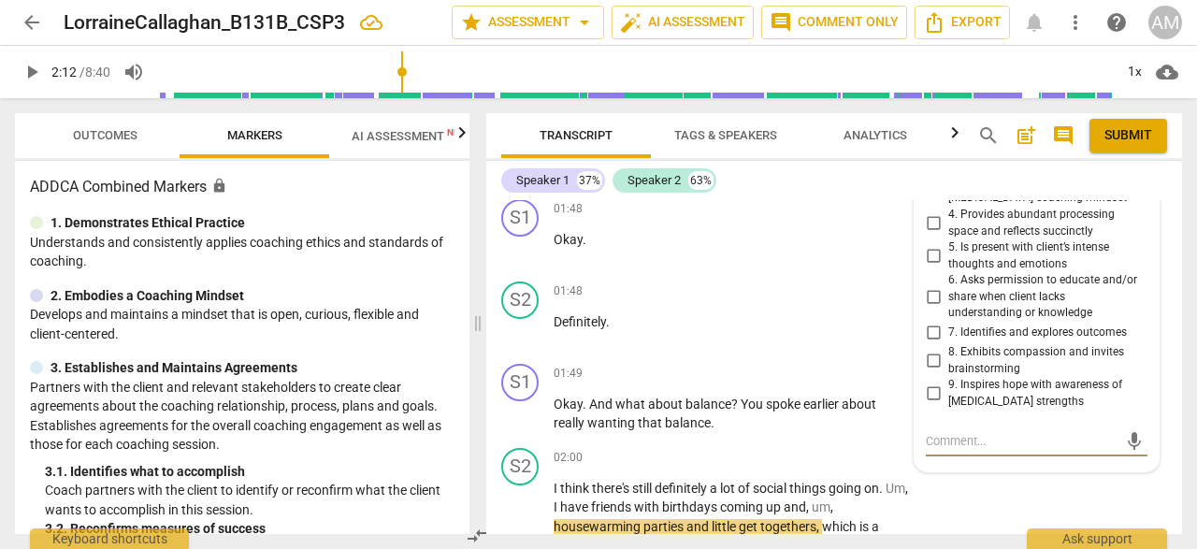
type textarea "N"
type textarea "Ni"
type textarea "Nic"
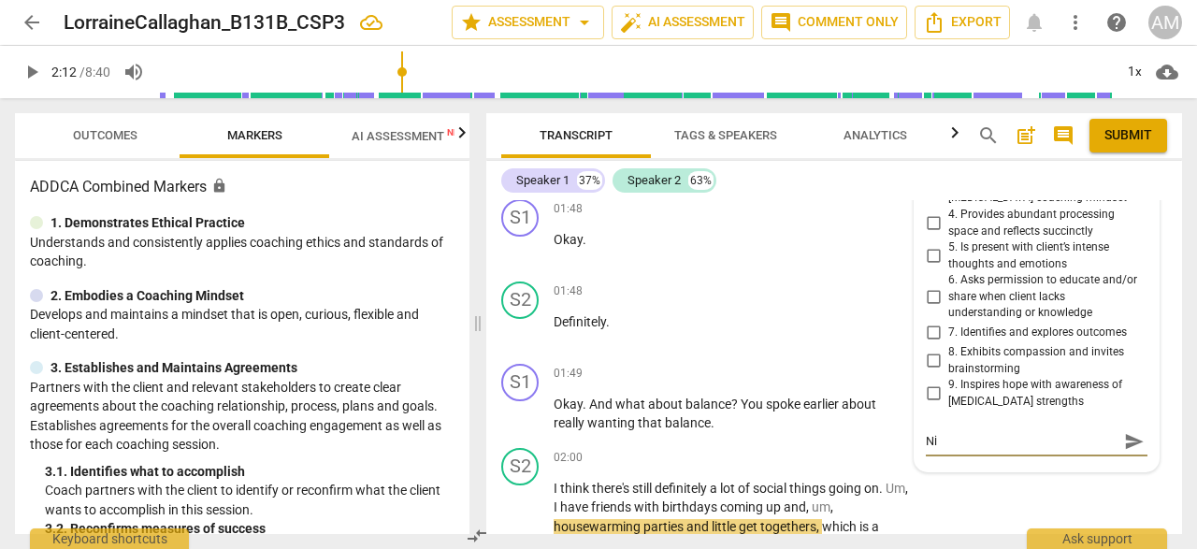
type textarea "Nic"
type textarea "Nice"
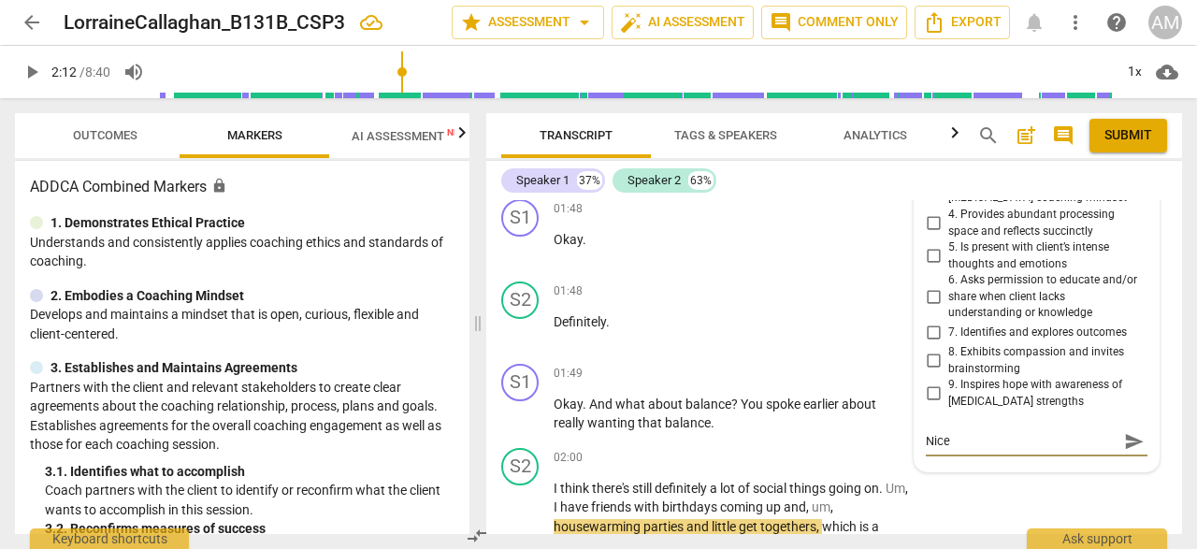
type textarea "Nice t"
type textarea "Nice th"
type textarea "Nice tha"
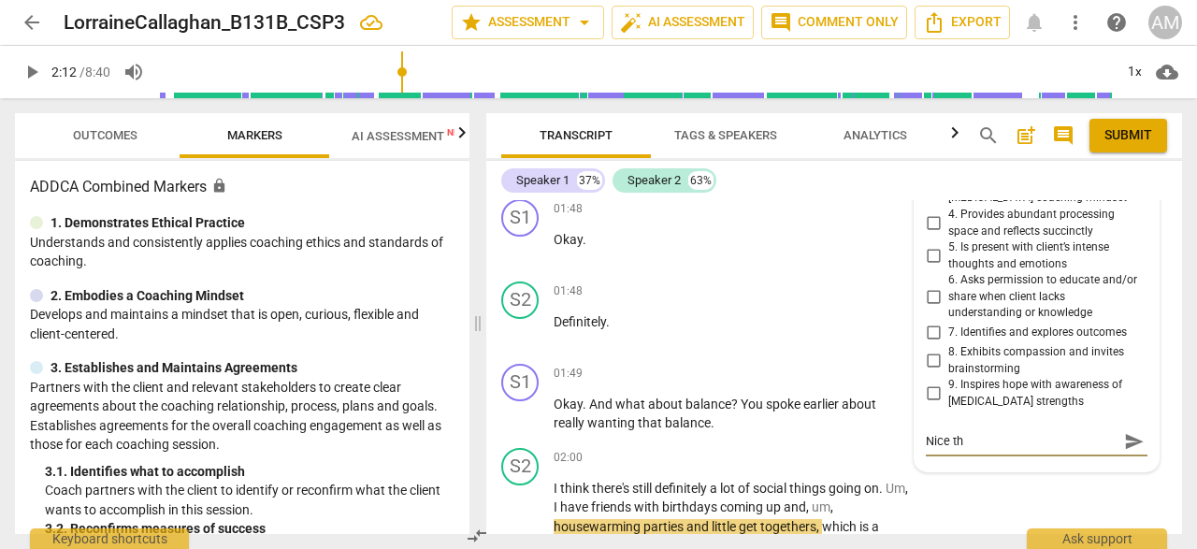
type textarea "Nice tha"
type textarea "Nice that"
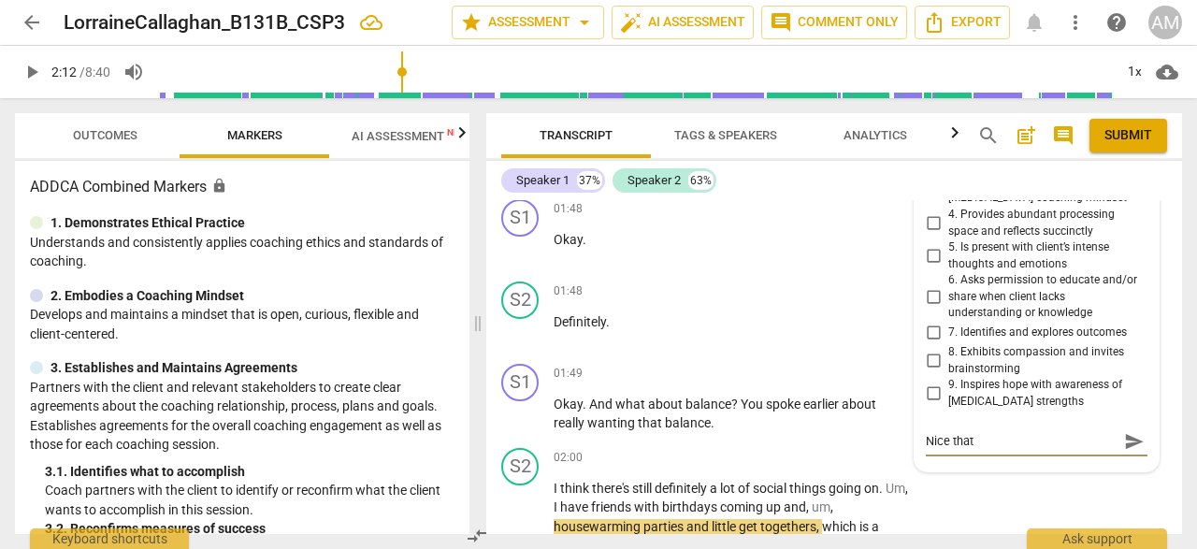
type textarea "Nice that y"
type textarea "Nice that yo"
type textarea "Nice that you"
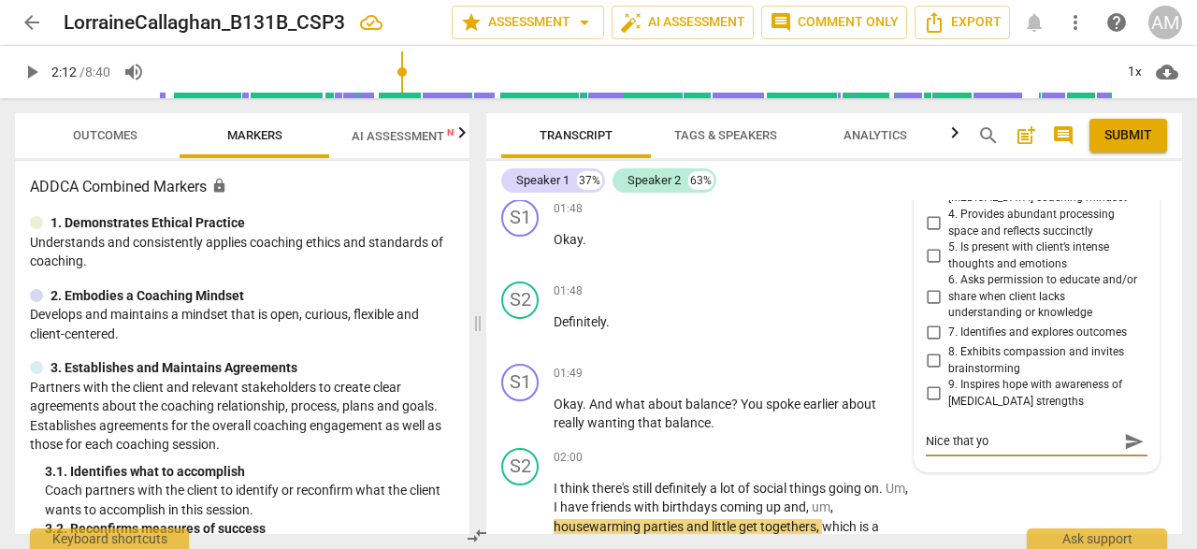
type textarea "Nice that you"
type textarea "Nice that your"
type textarea "Nice that youre"
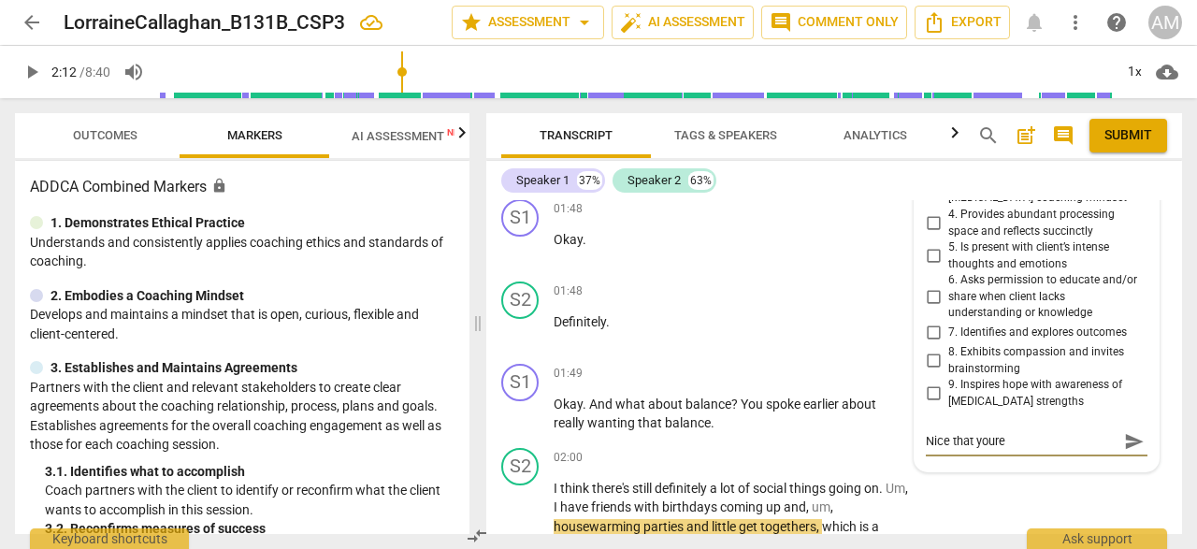
type textarea "Nice that youre"
type textarea "Nice that your"
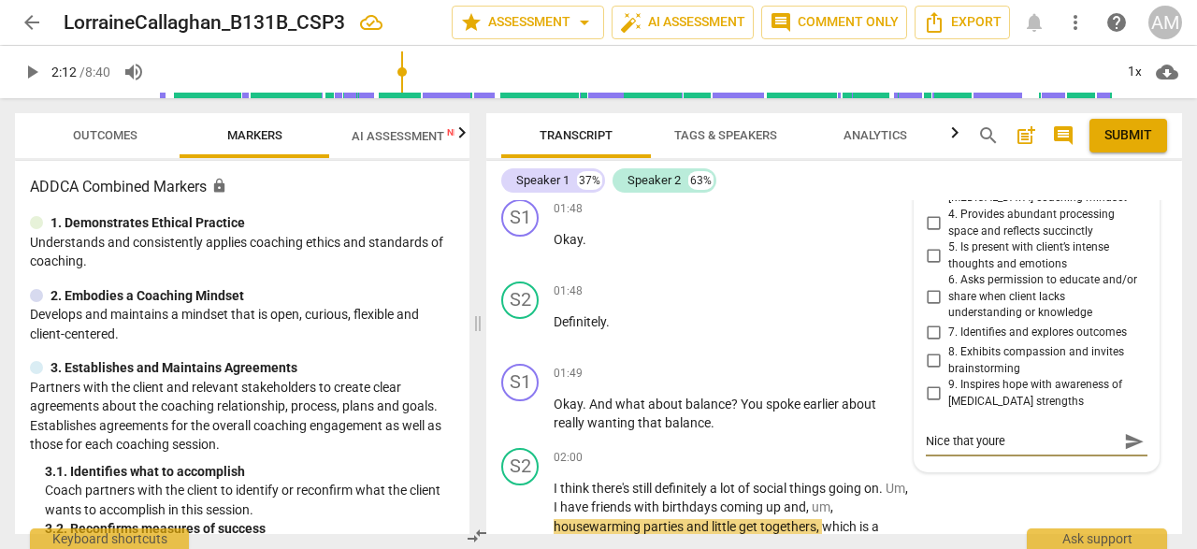
type textarea "Nice that your"
type textarea "Nice that you"
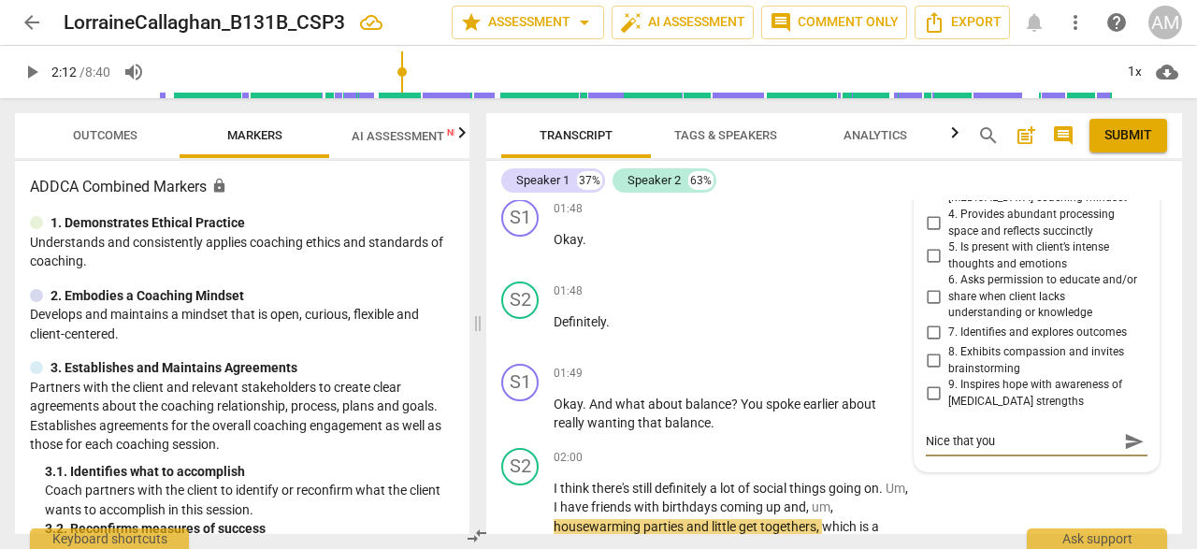
type textarea "Nice that you a"
type textarea "Nice that you ar"
type textarea "Nice that you are"
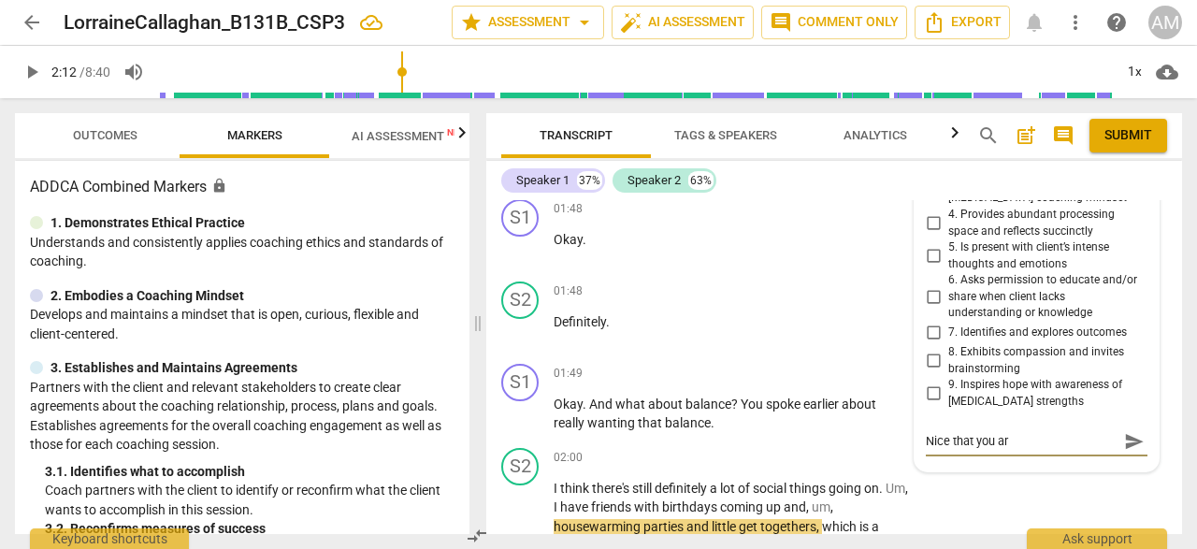
type textarea "Nice that you are"
type textarea "Nice that you are a"
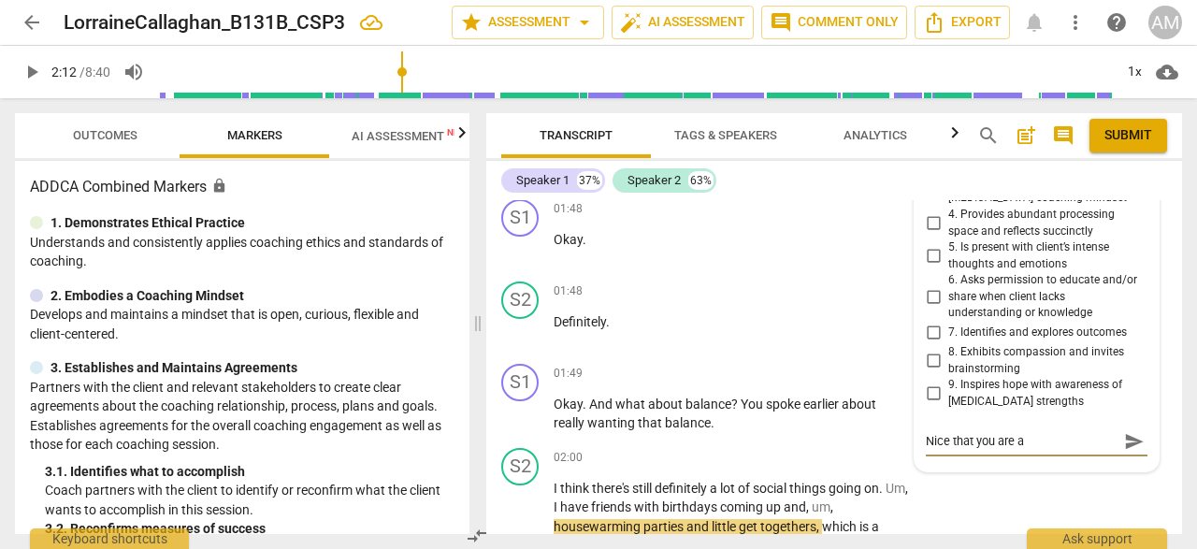
type textarea "Nice that you are al"
type textarea "Nice that you are all"
type textarea "Nice that you are allo"
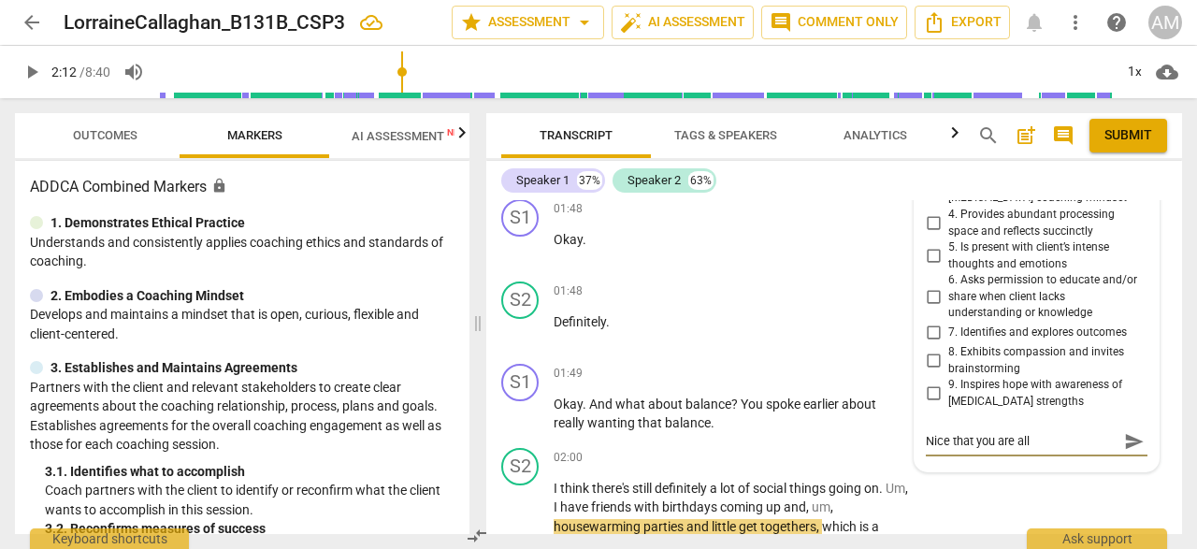
type textarea "Nice that you are allo"
type textarea "Nice that you are allow"
type textarea "Nice that you are allowi"
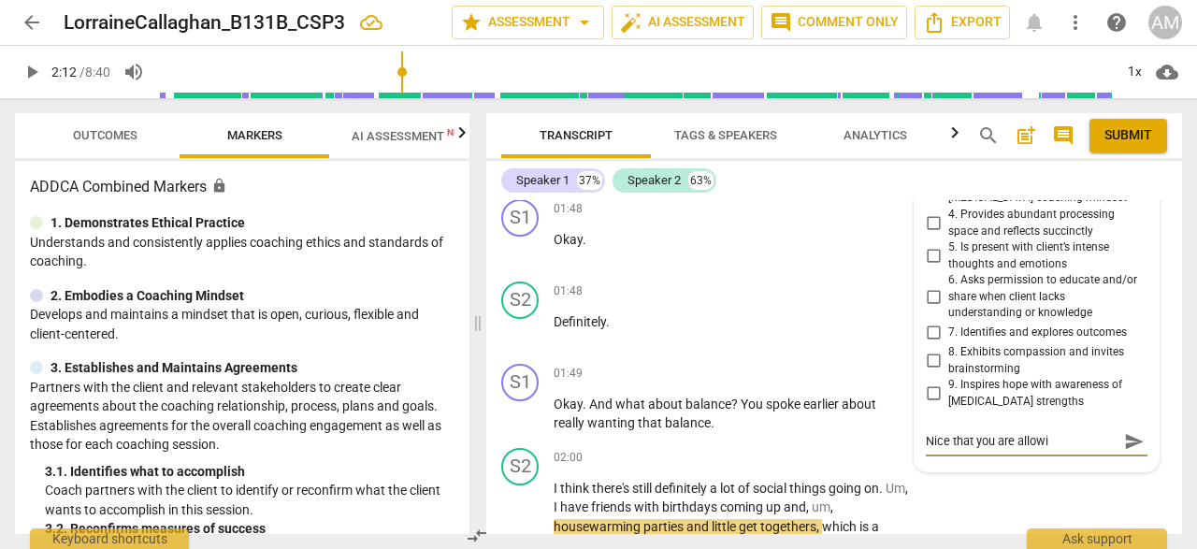
type textarea "Nice that you are allowin"
type textarea "Nice that you are allowing"
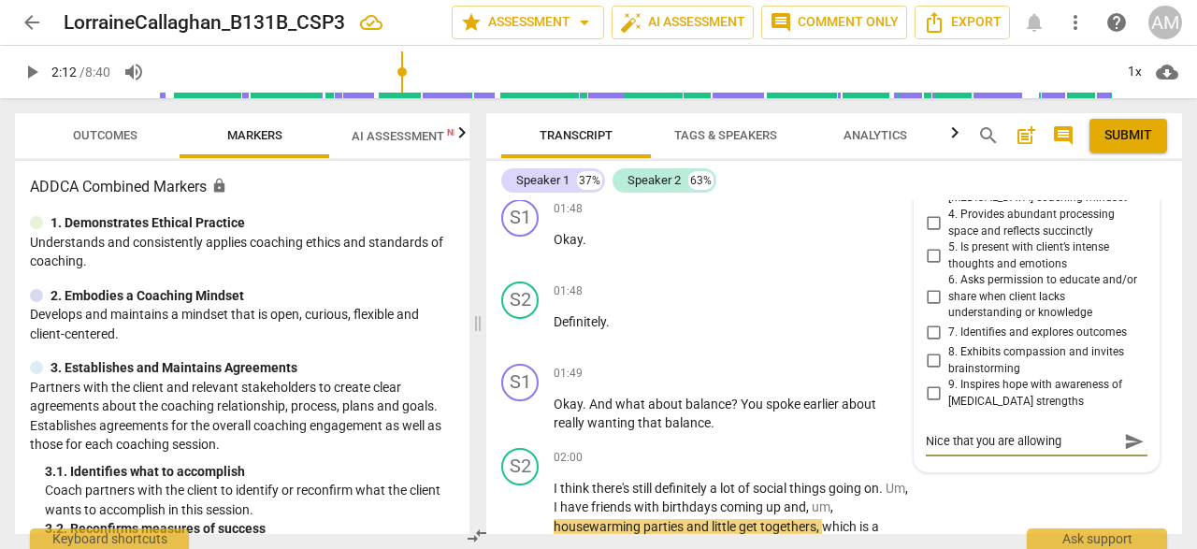
type textarea "Nice that you are allowing"
type textarea "Nice that you are allowing t"
type textarea "Nice that you are allowing th"
type textarea "Nice that you are allowing the"
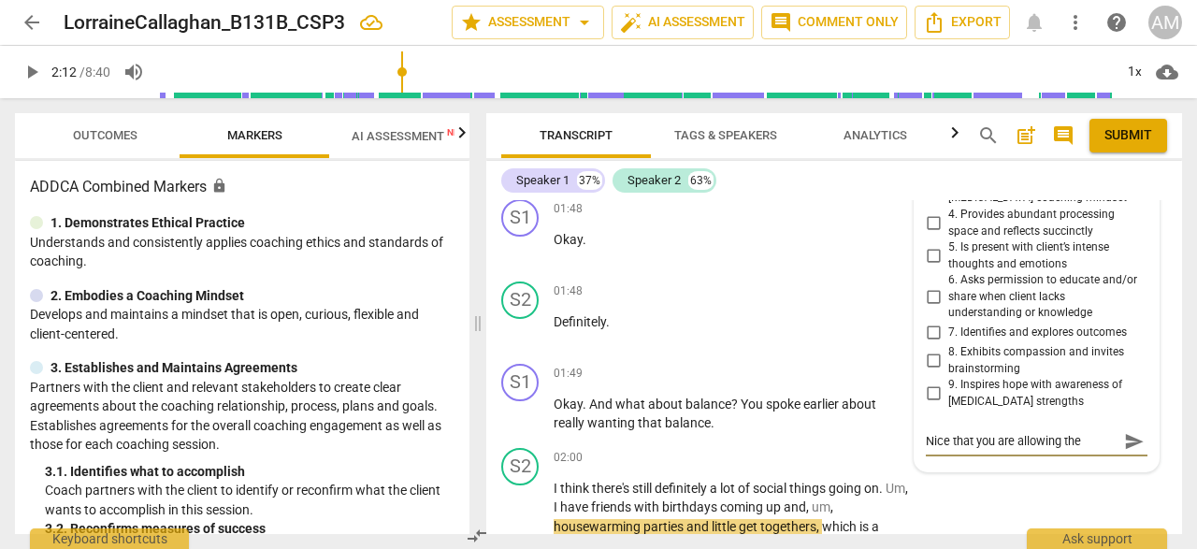
type textarea "Nice that you are allowing the"
type textarea "Nice that you are allowing the c"
type textarea "Nice that you are allowing the cl"
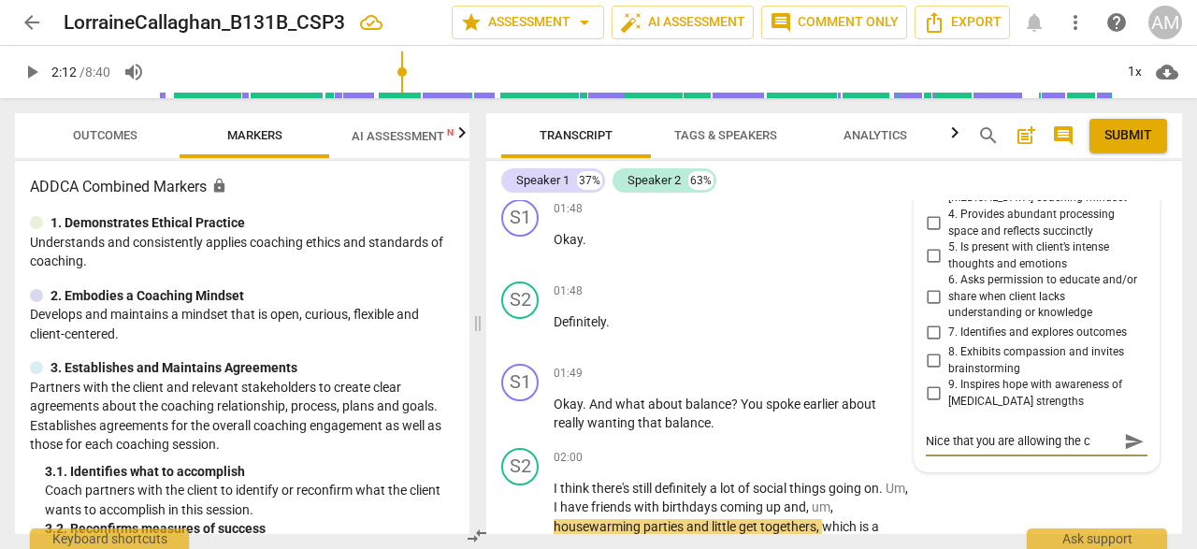
type textarea "Nice that you are allowing the cl"
type textarea "Nice that you are allowing the cli"
type textarea "Nice that you are allowing the clie"
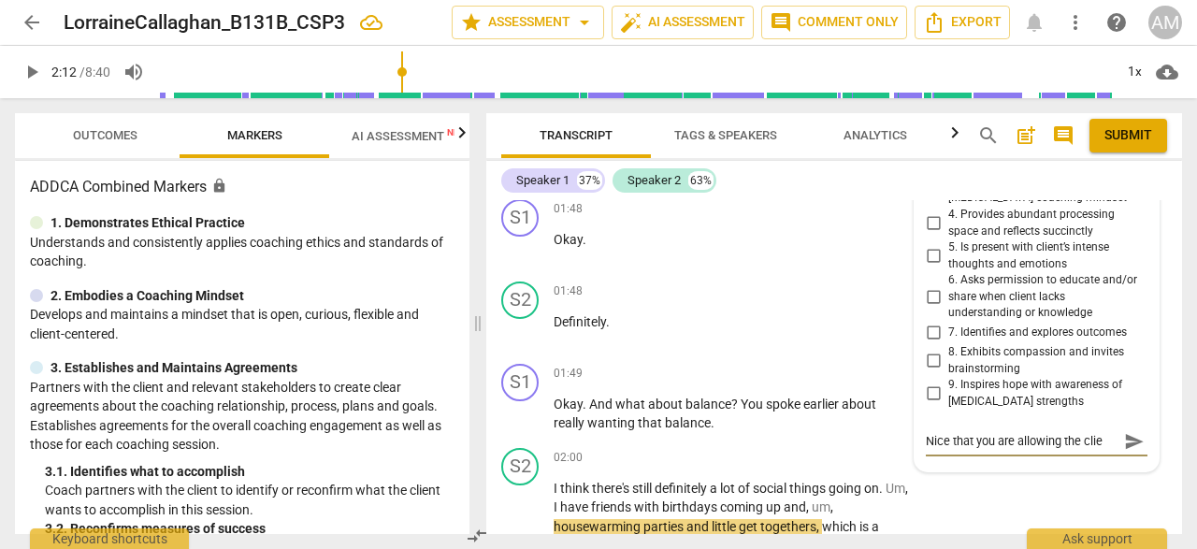
type textarea "Nice that you are allowing the clien"
type textarea "Nice that you are allowing the client"
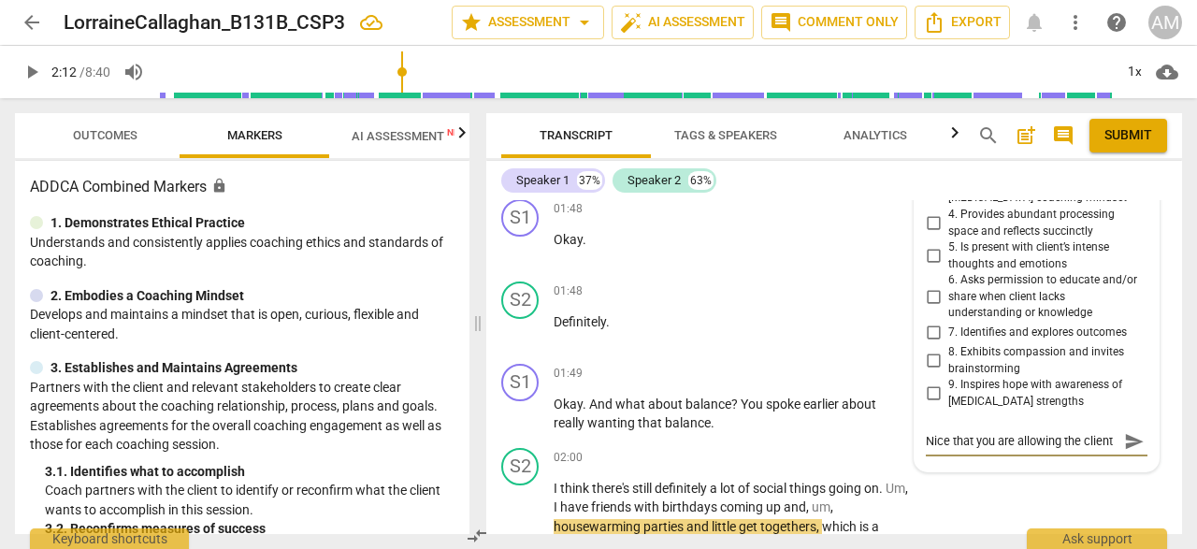
type textarea "Nice that you are allowing the client"
type textarea "Nice that you are allowing the client t"
type textarea "Nice that you are allowing the client to"
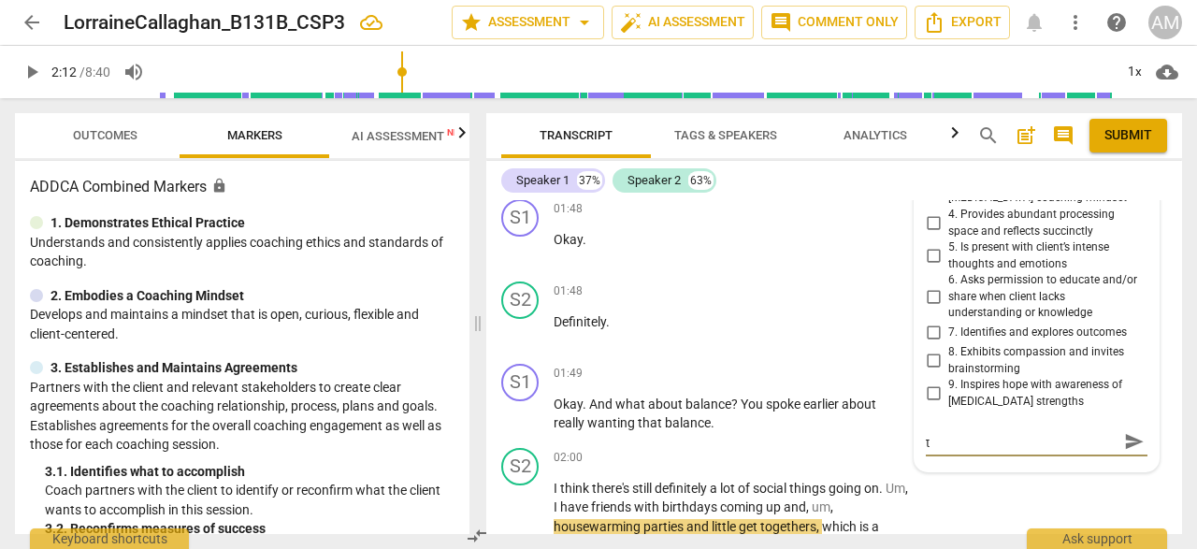
type textarea "Nice that you are allowing the client to"
type textarea "Nice that you are allowing the client to d"
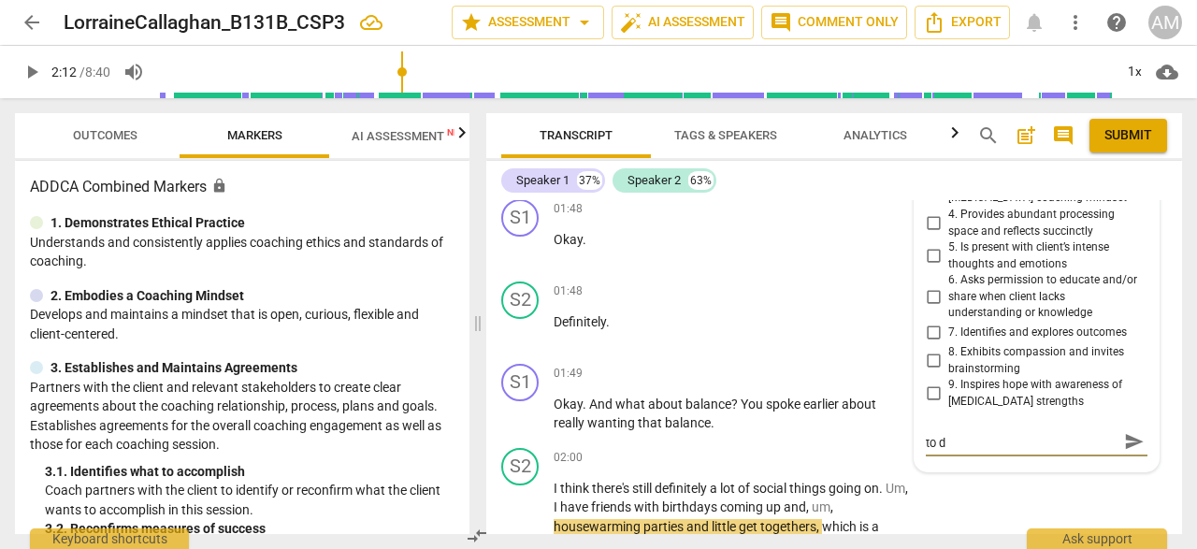
type textarea "Nice that you are allowing the client to do"
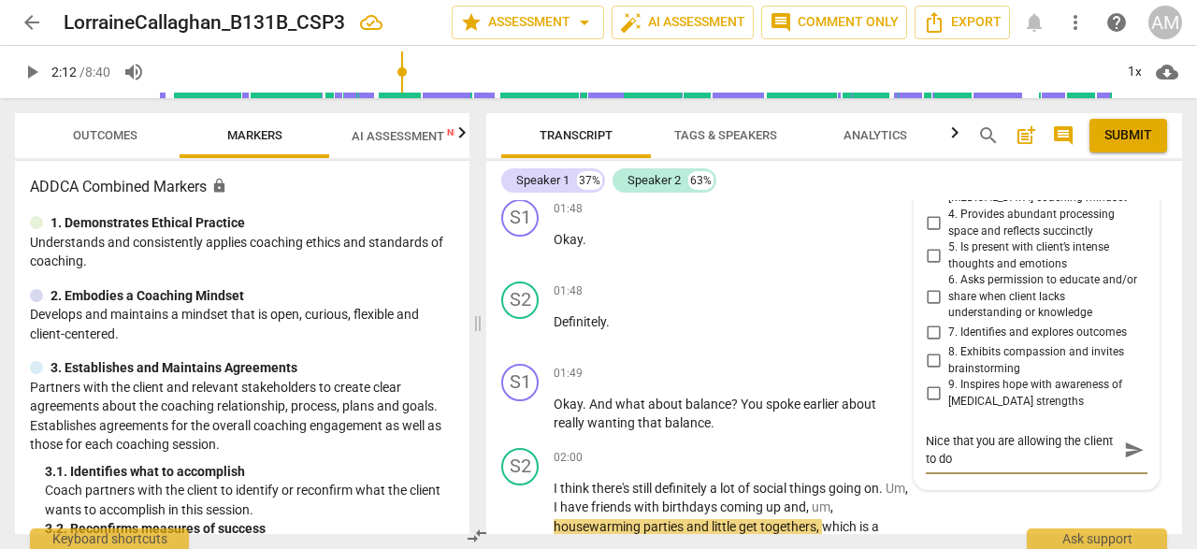
type textarea "Nice that you are allowing the client to do m"
type textarea "Nice that you are allowing the client to do mo"
type textarea "Nice that you are allowing the client to do mos"
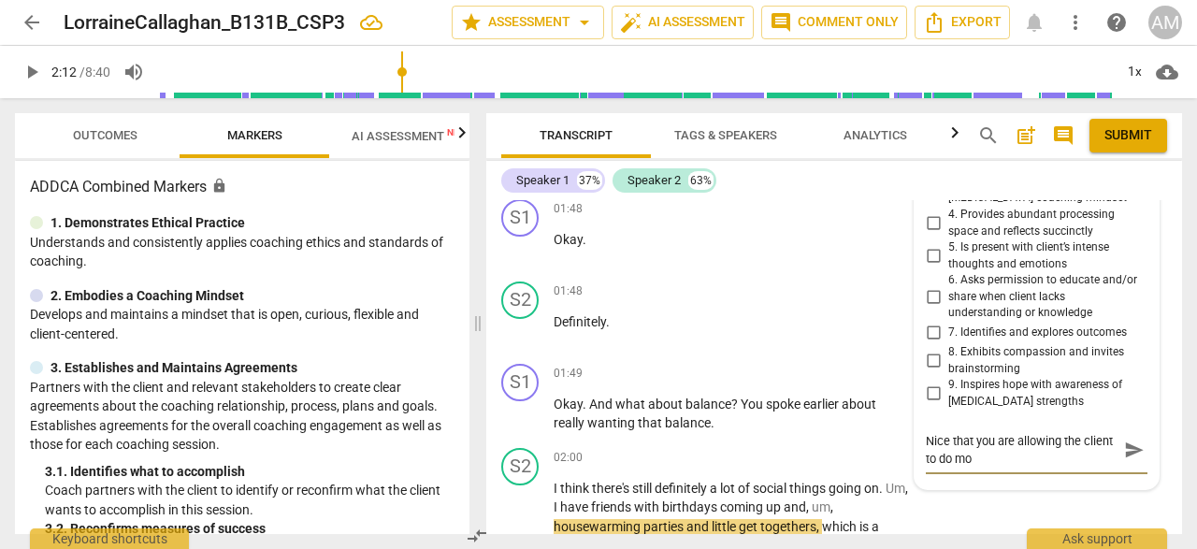
type textarea "Nice that you are allowing the client to do mos"
type textarea "Nice that you are allowing the client to do most"
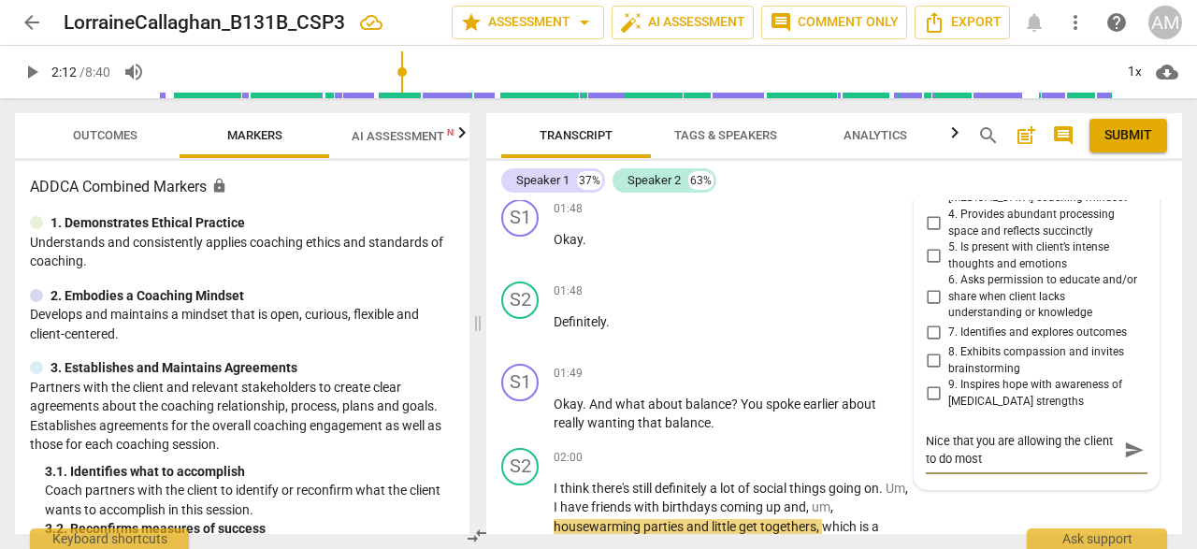
type textarea "Nice that you are allowing the client to do most o"
type textarea "Nice that you are allowing the client to do most og"
type textarea "Nice that you are allowing the client to do most o"
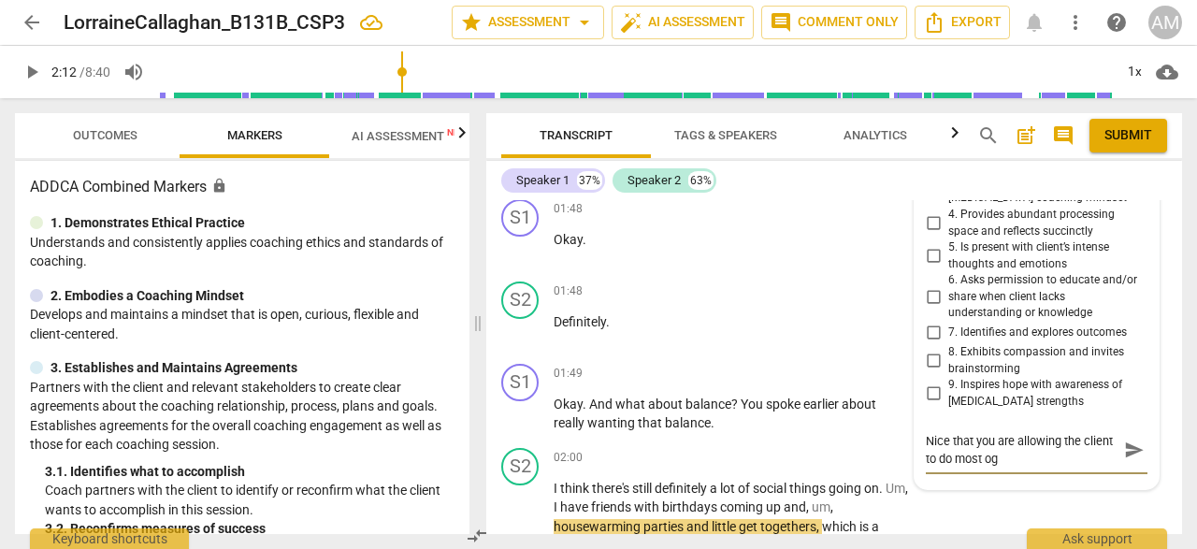
type textarea "Nice that you are allowing the client to do most o"
type textarea "Nice that you are allowing the client to do most of"
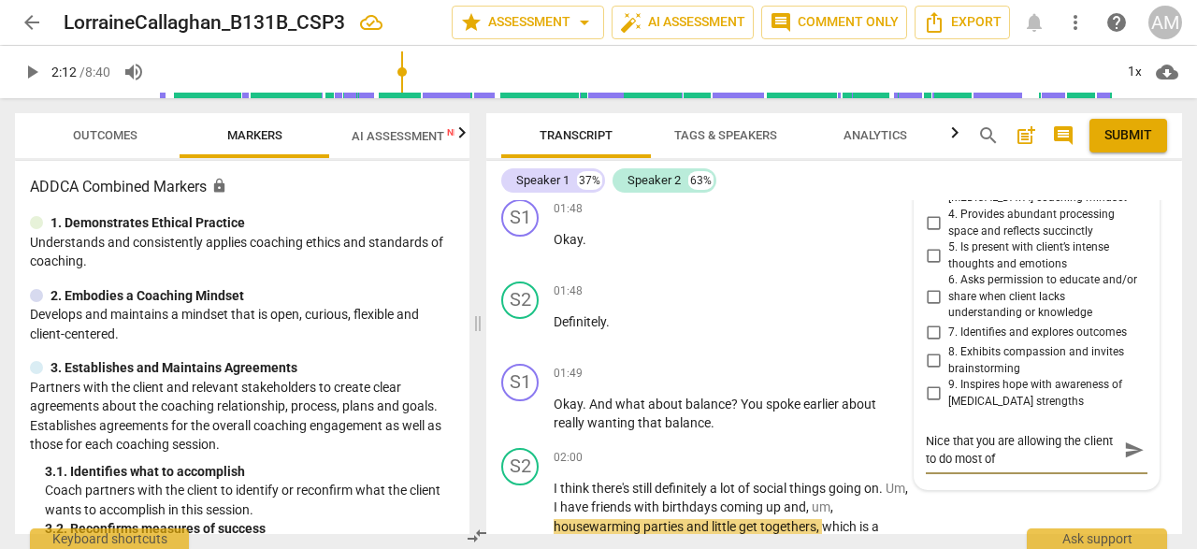
type textarea "Nice that you are allowing the client to do most of t"
type textarea "Nice that you are allowing the client to do most of th"
type textarea "Nice that you are allowing the client to do most of the"
click at [1137, 461] on span "send" at bounding box center [1134, 450] width 27 height 22
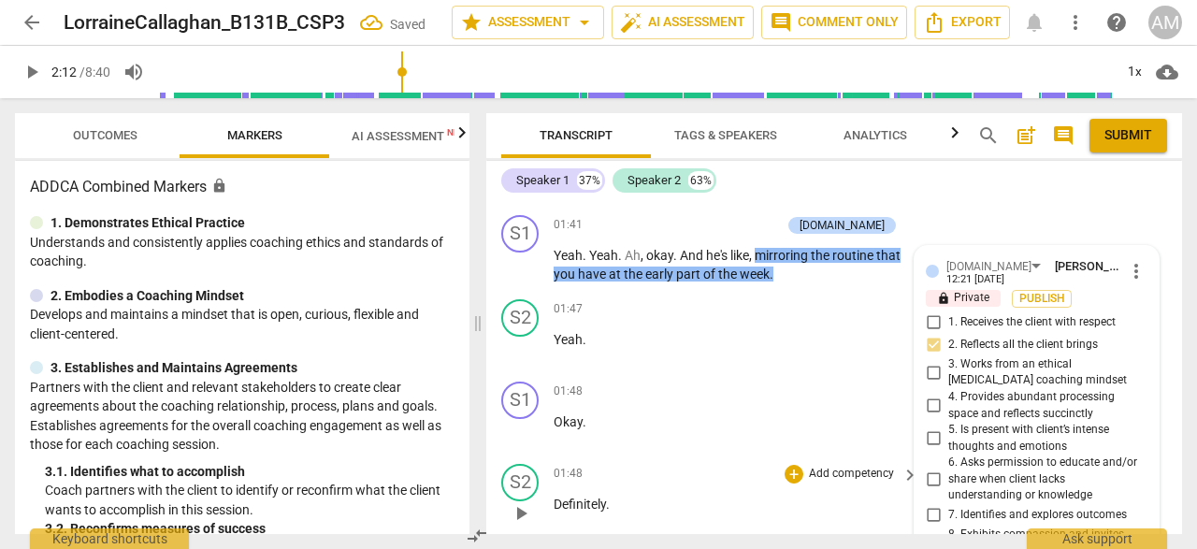
scroll to position [1020, 0]
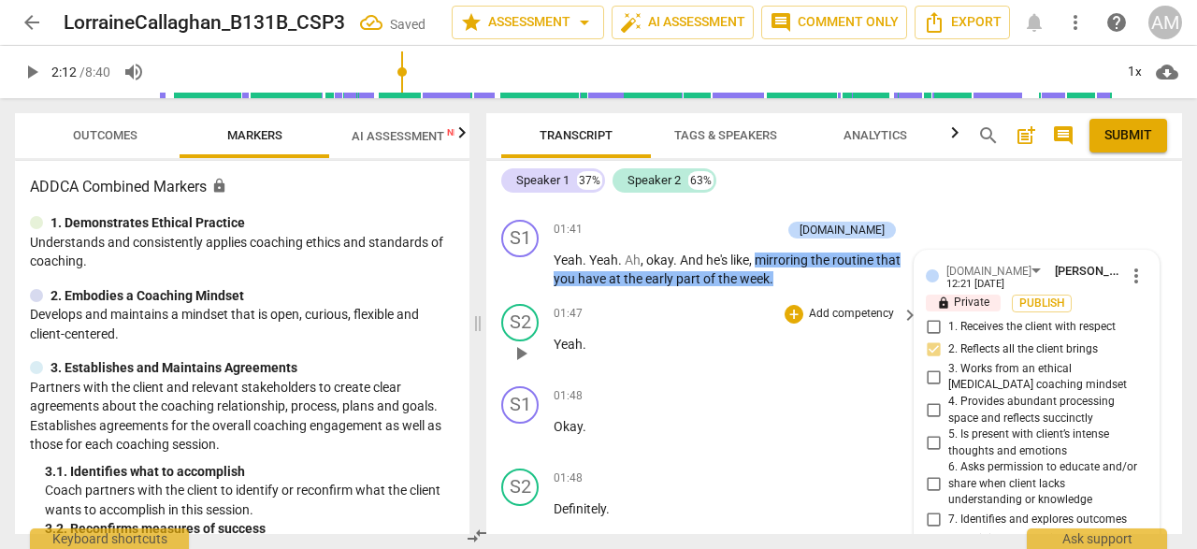
click at [519, 365] on span "play_arrow" at bounding box center [521, 353] width 22 height 22
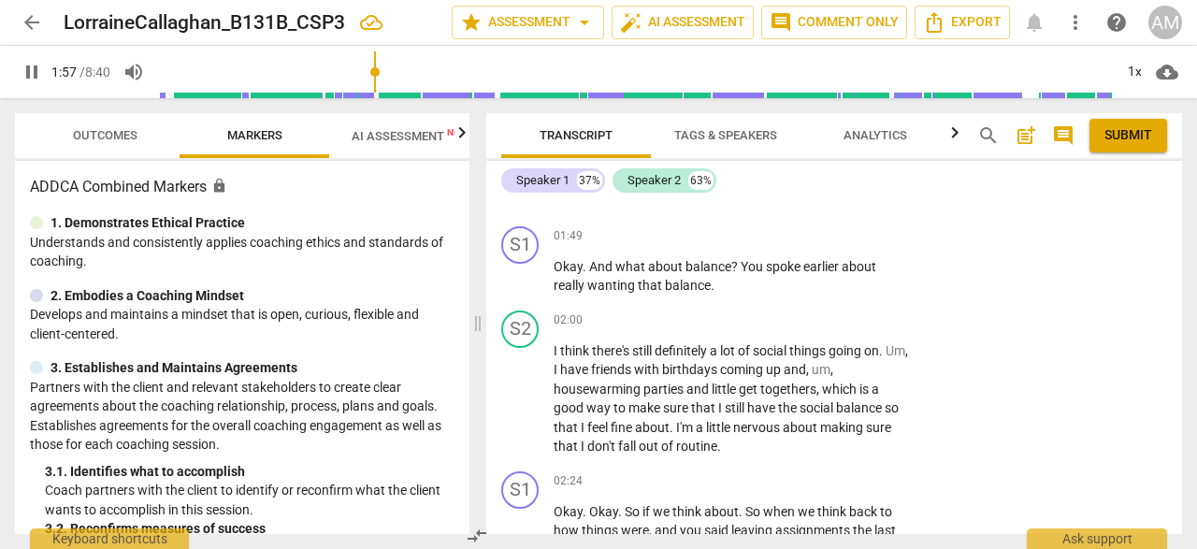
scroll to position [1361, 0]
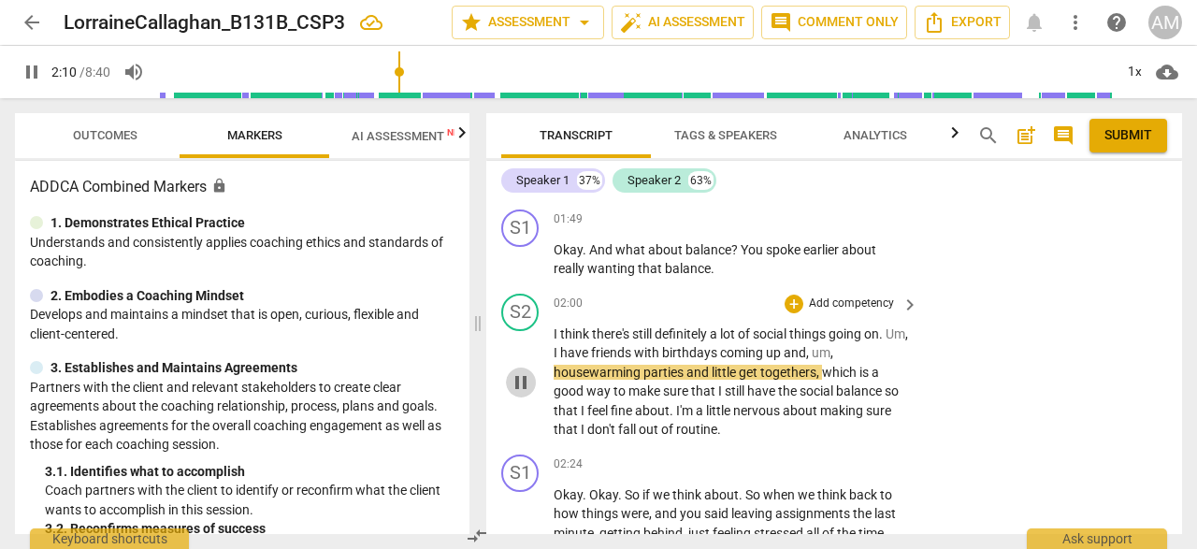
click at [527, 394] on span "pause" at bounding box center [521, 382] width 22 height 22
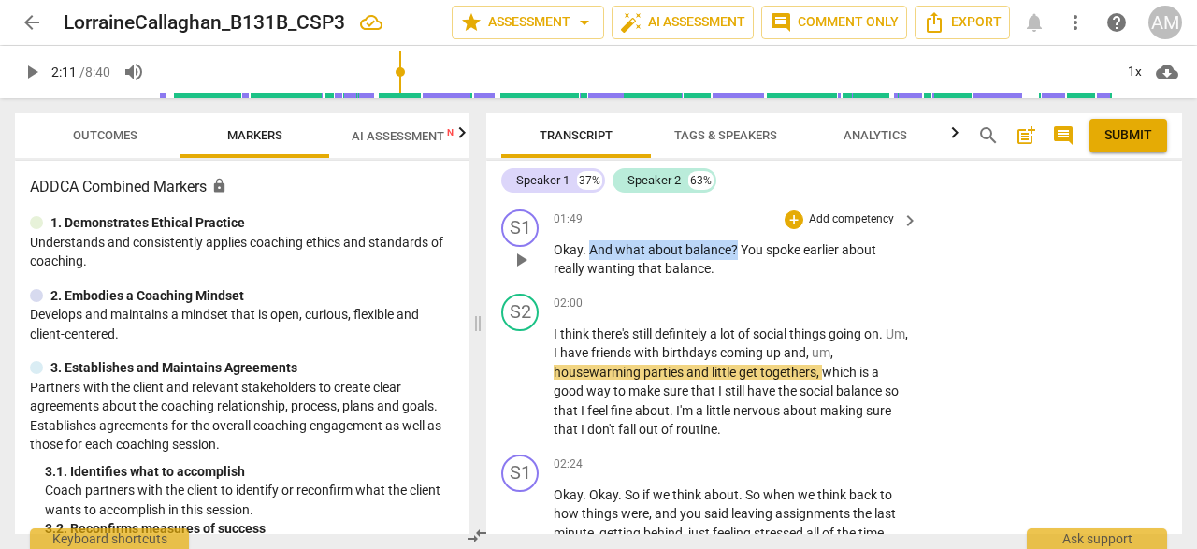
drag, startPoint x: 587, startPoint y: 268, endPoint x: 733, endPoint y: 267, distance: 145.9
click at [733, 267] on p "Okay . And what about balance ? You spoke earlier about really wanting that bal…" at bounding box center [731, 259] width 355 height 38
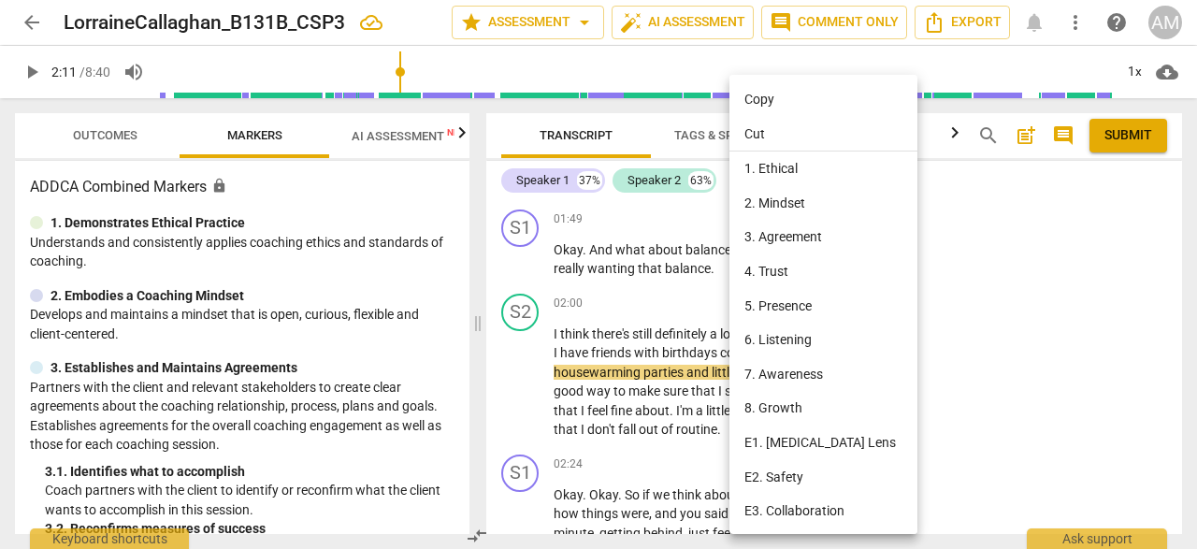
click at [716, 267] on div at bounding box center [598, 274] width 1197 height 549
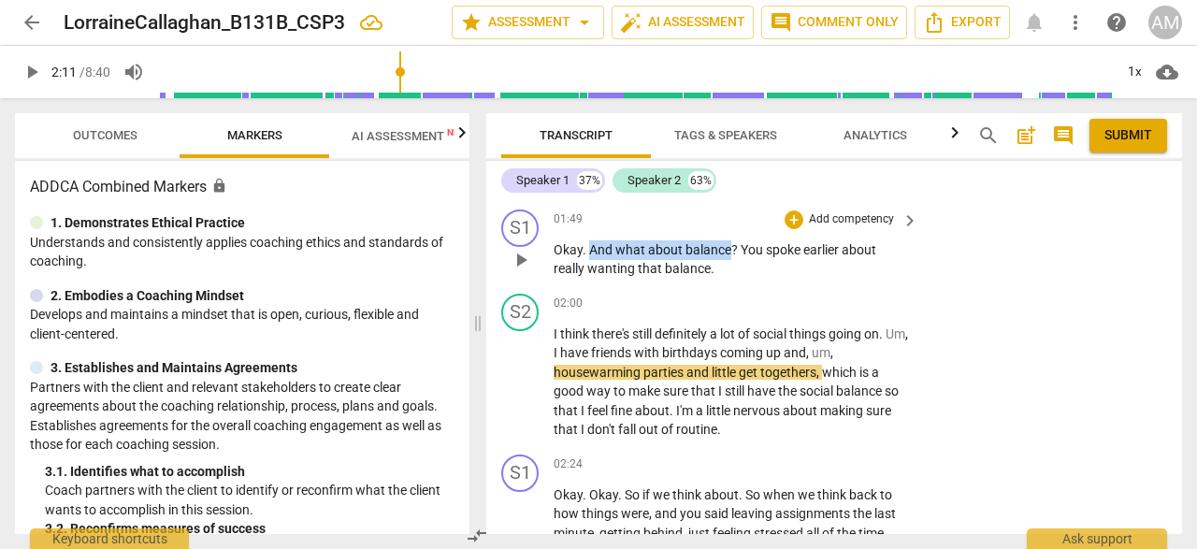
drag, startPoint x: 589, startPoint y: 271, endPoint x: 730, endPoint y: 273, distance: 140.3
click at [730, 273] on p "Okay . And what about balance ? You spoke earlier about really wanting that bal…" at bounding box center [731, 259] width 355 height 38
click at [794, 229] on div "+" at bounding box center [794, 219] width 19 height 19
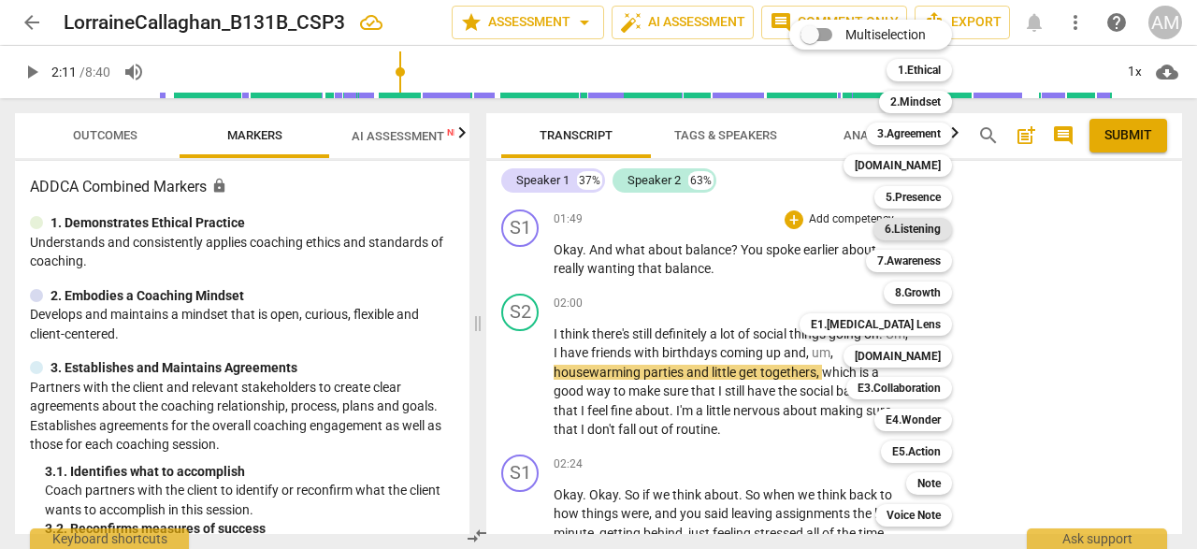
click at [900, 224] on b "6.Listening" at bounding box center [913, 229] width 56 height 22
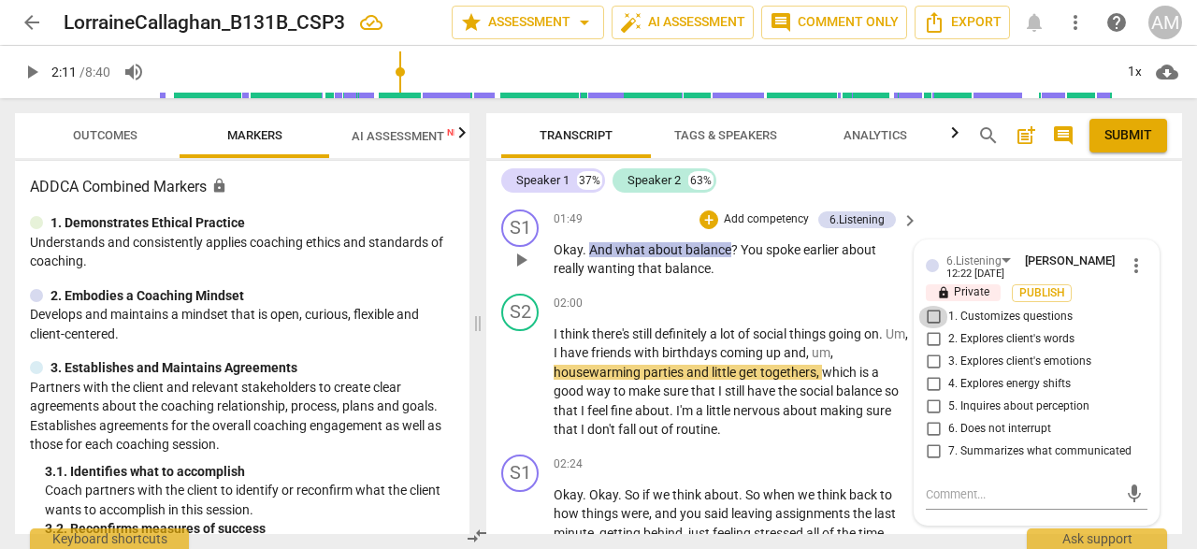
click at [933, 328] on input "1. Customizes questions" at bounding box center [933, 317] width 30 height 22
click at [932, 351] on input "2. Explores client's words" at bounding box center [933, 339] width 30 height 22
click at [931, 418] on input "5. Inquires about perception" at bounding box center [933, 407] width 30 height 22
click at [886, 286] on div "S1 play_arrow pause 01:49 + Add competency 6.Listening keyboard_arrow_right Oka…" at bounding box center [834, 244] width 696 height 84
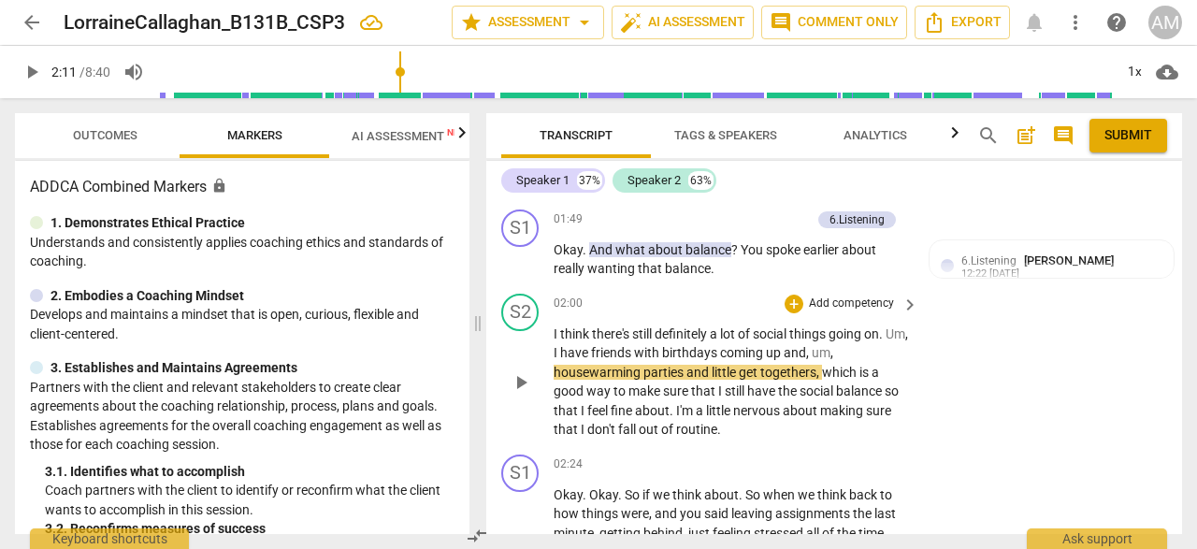
click at [524, 394] on span "play_arrow" at bounding box center [521, 382] width 22 height 22
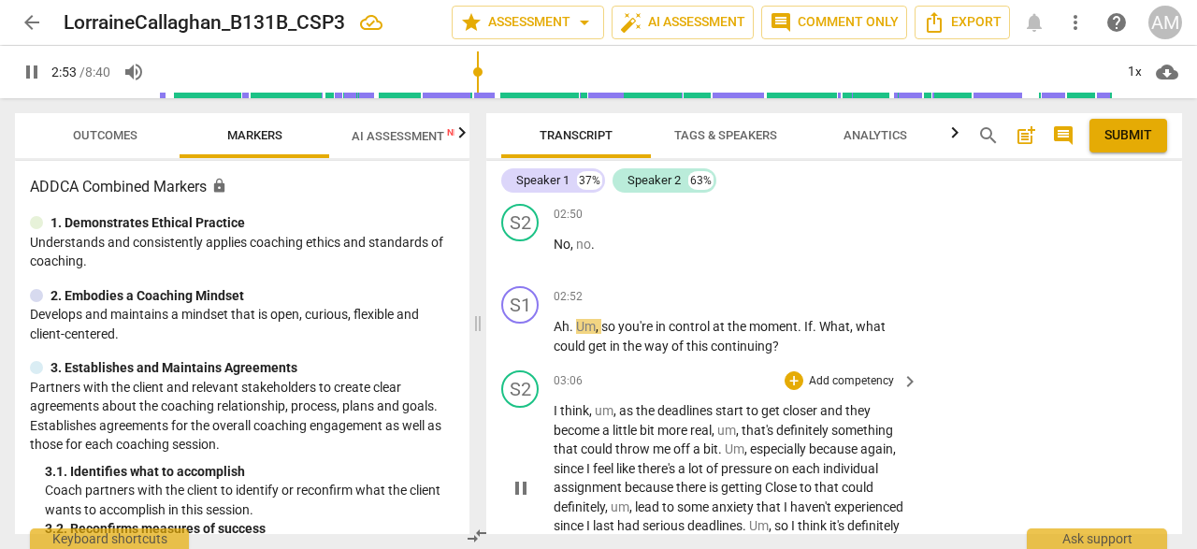
scroll to position [1740, 0]
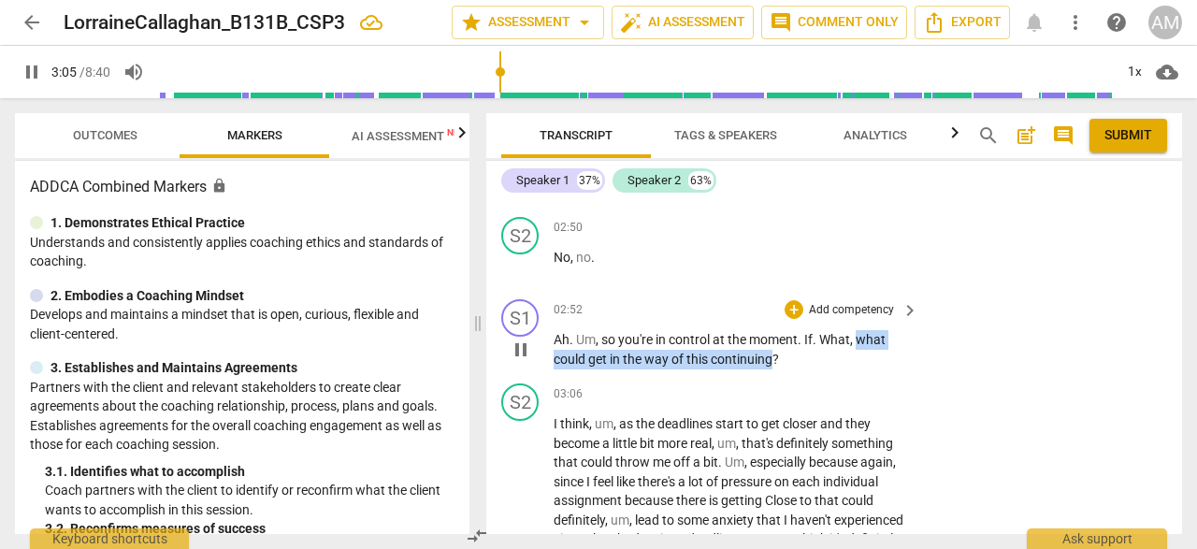
drag, startPoint x: 859, startPoint y: 358, endPoint x: 773, endPoint y: 377, distance: 88.1
click at [773, 369] on p "Ah . Um , so you're in control at the moment . If . What , what could get in th…" at bounding box center [731, 349] width 355 height 38
click at [794, 319] on div "+" at bounding box center [794, 309] width 19 height 19
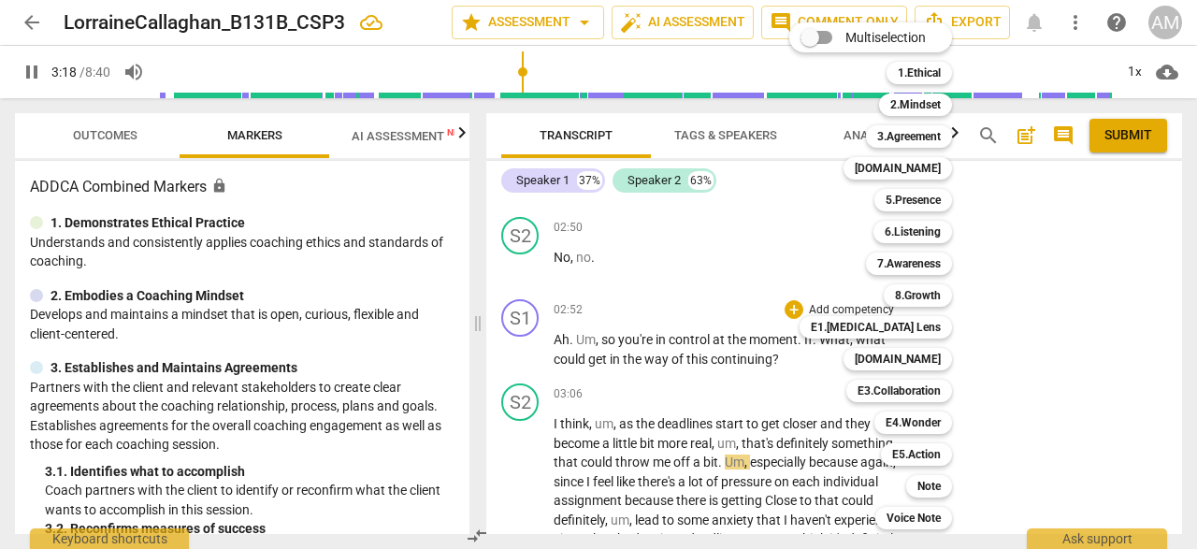
click at [531, 480] on div at bounding box center [598, 274] width 1197 height 549
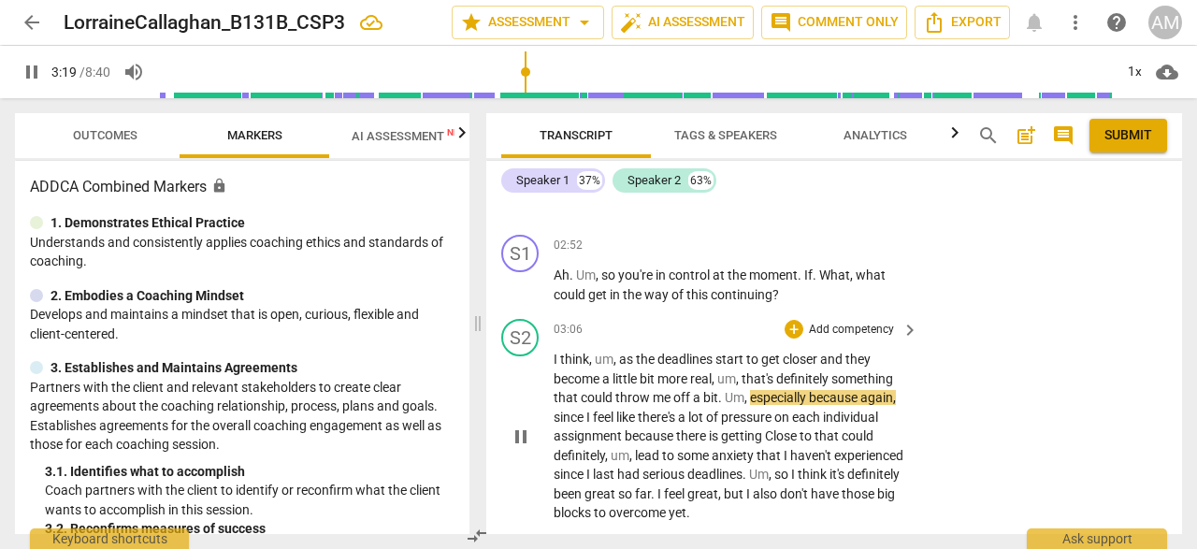
scroll to position [1817, 0]
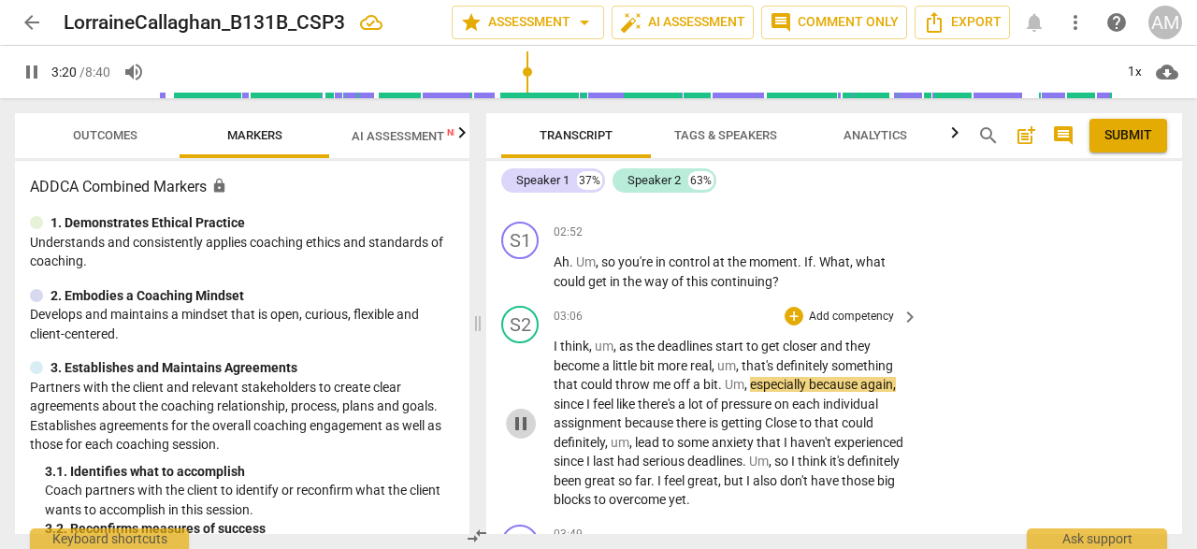
click at [521, 435] on span "pause" at bounding box center [521, 423] width 22 height 22
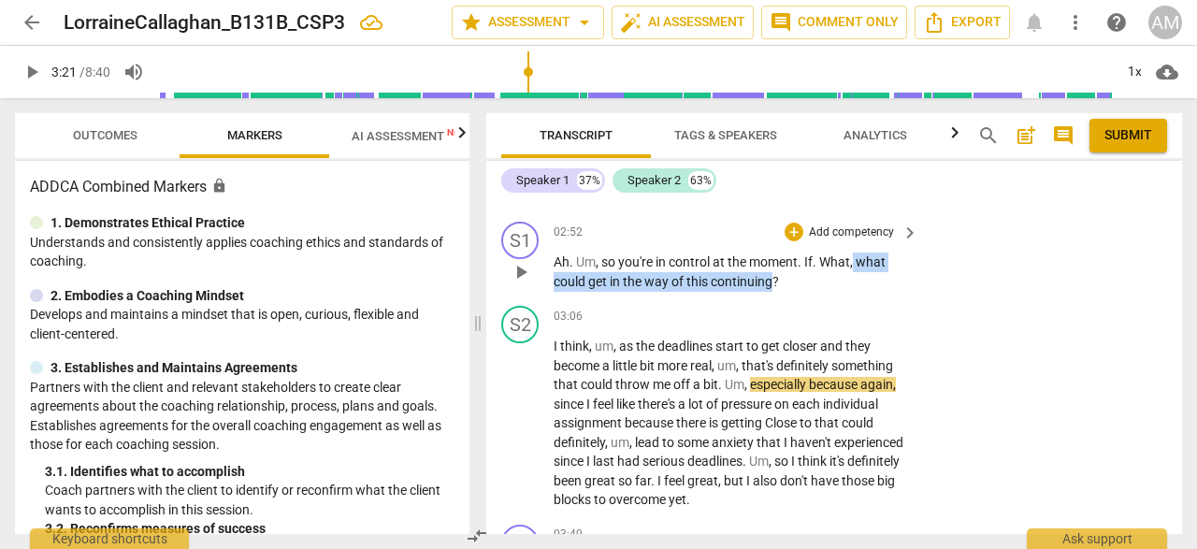
drag, startPoint x: 856, startPoint y: 285, endPoint x: 775, endPoint y: 302, distance: 82.2
click at [775, 291] on p "Ah . Um , so you're in control at the moment . If . What , what could get in th…" at bounding box center [731, 272] width 355 height 38
click at [795, 241] on div "+" at bounding box center [794, 232] width 19 height 19
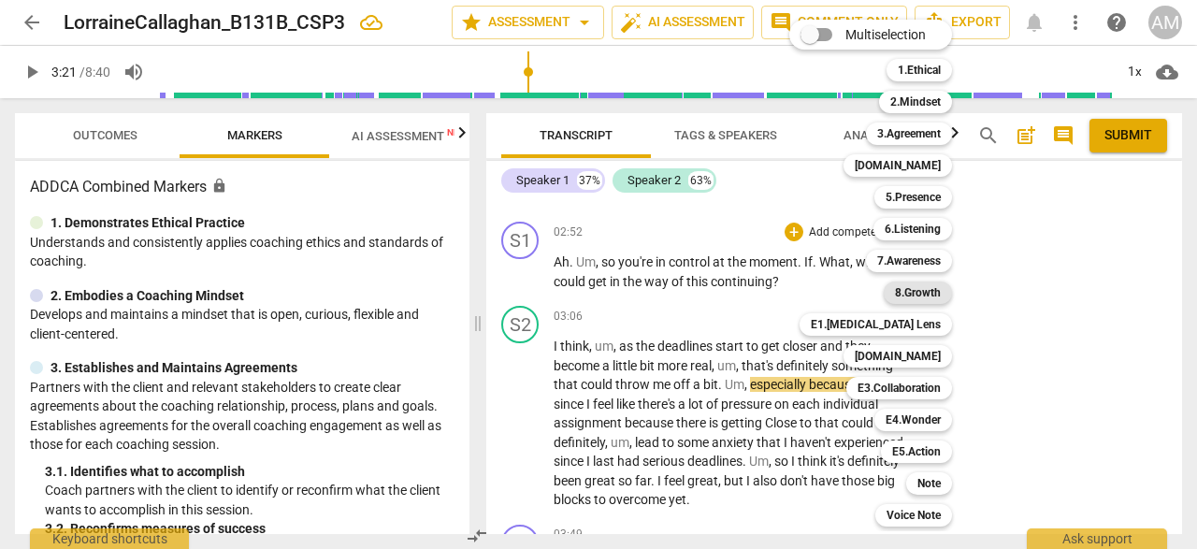
click at [924, 296] on b "8.Growth" at bounding box center [918, 293] width 46 height 22
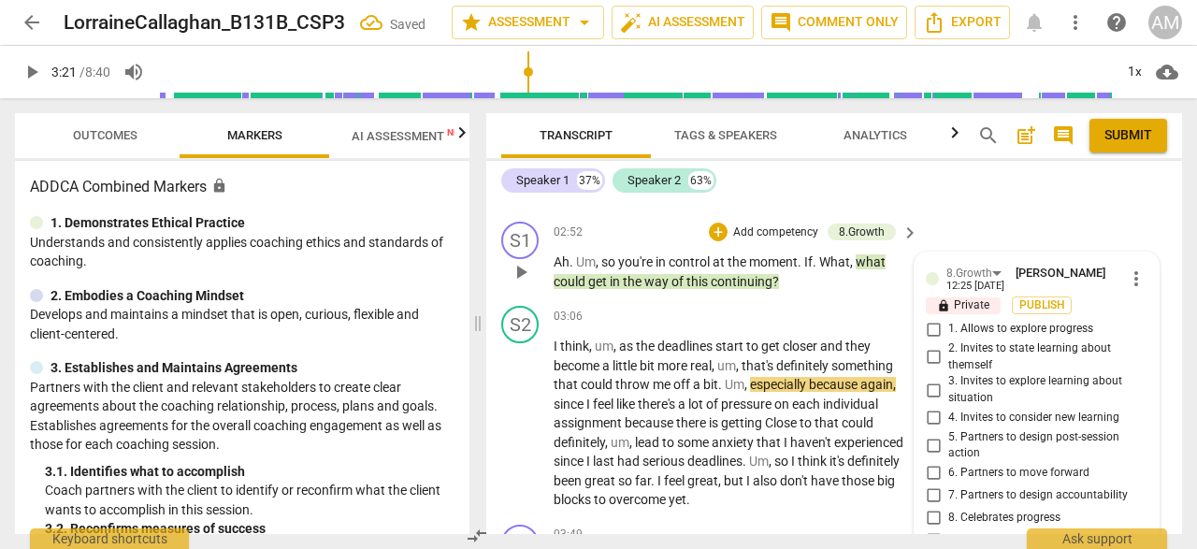
scroll to position [2052, 0]
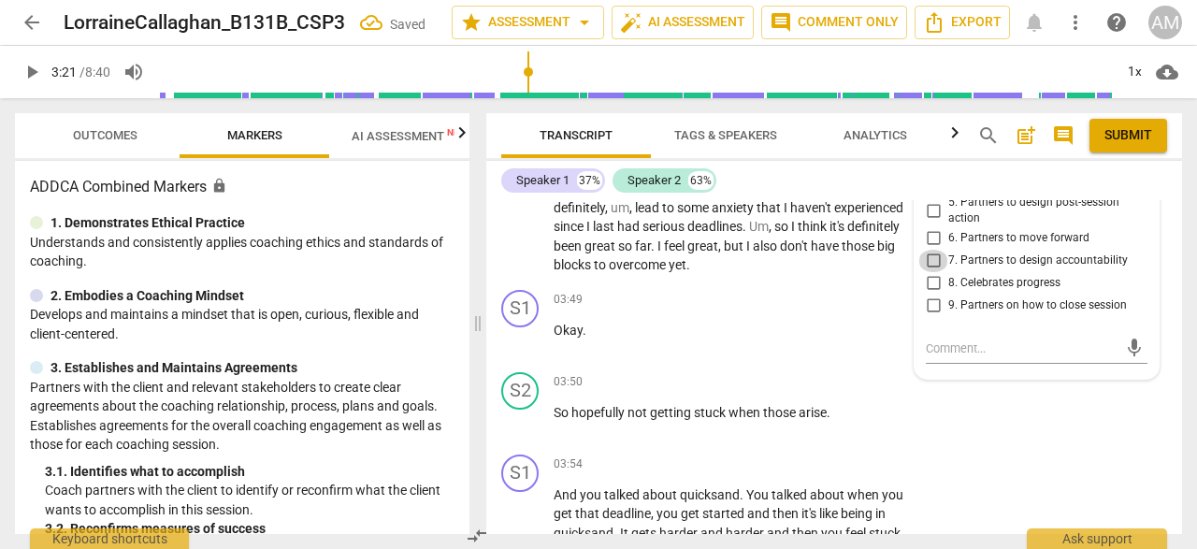
click at [928, 272] on input "7. Partners to design accountability" at bounding box center [933, 261] width 30 height 22
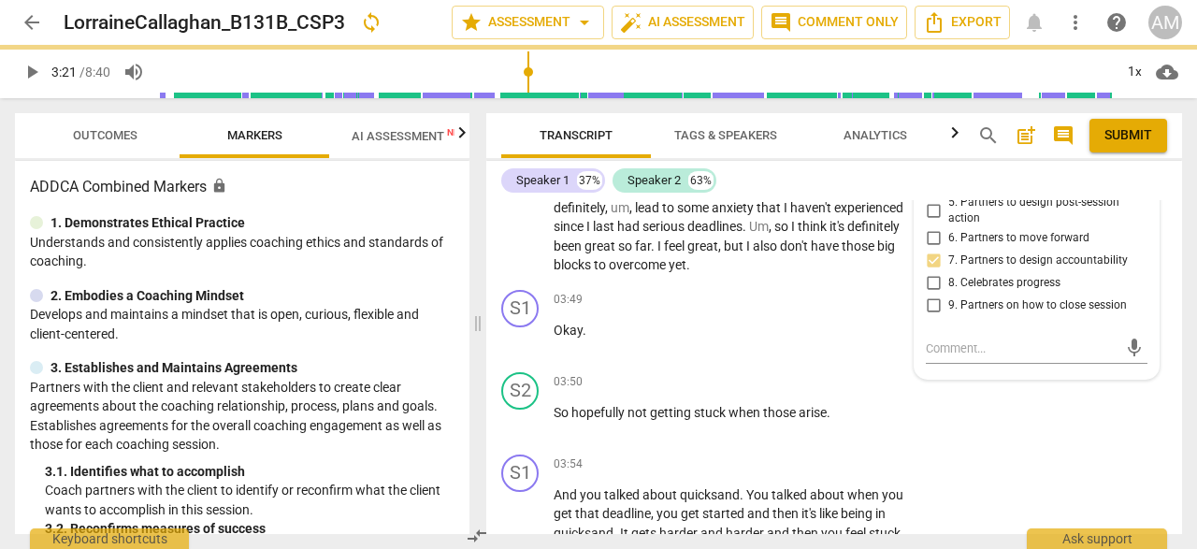
click at [930, 222] on input "5. Partners to design post-session action" at bounding box center [933, 210] width 30 height 22
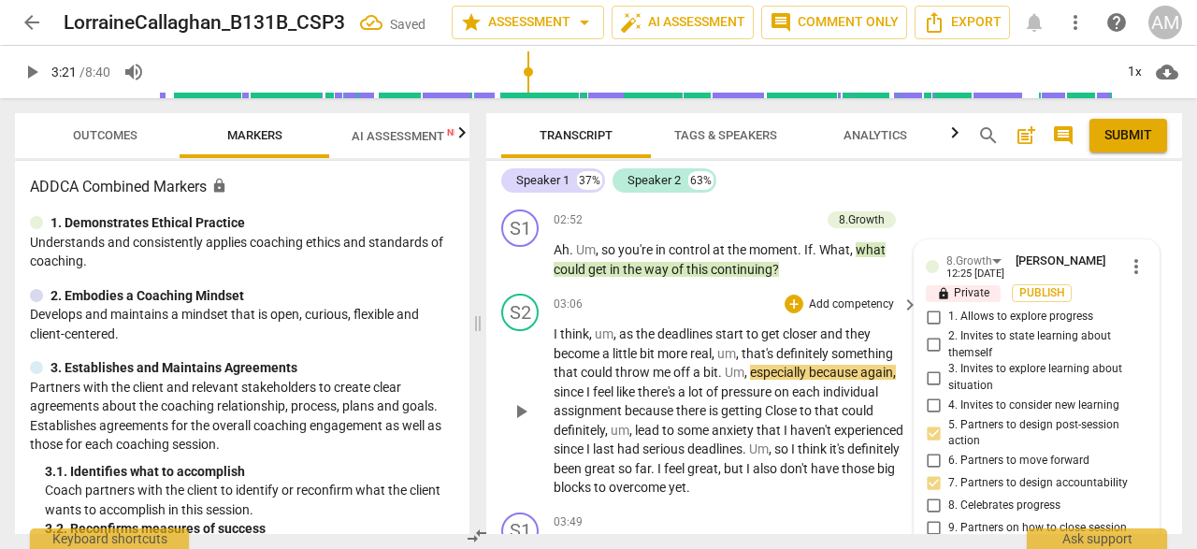
scroll to position [1821, 0]
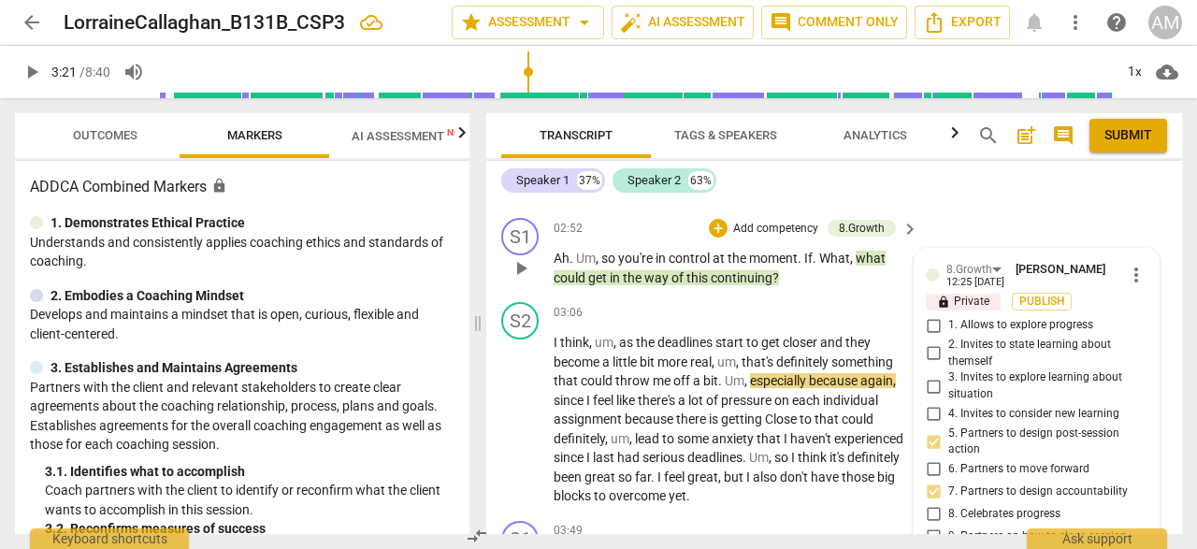
click at [861, 287] on p "Ah . Um , so you're in control at the moment . If . What , what could get in th…" at bounding box center [731, 268] width 355 height 38
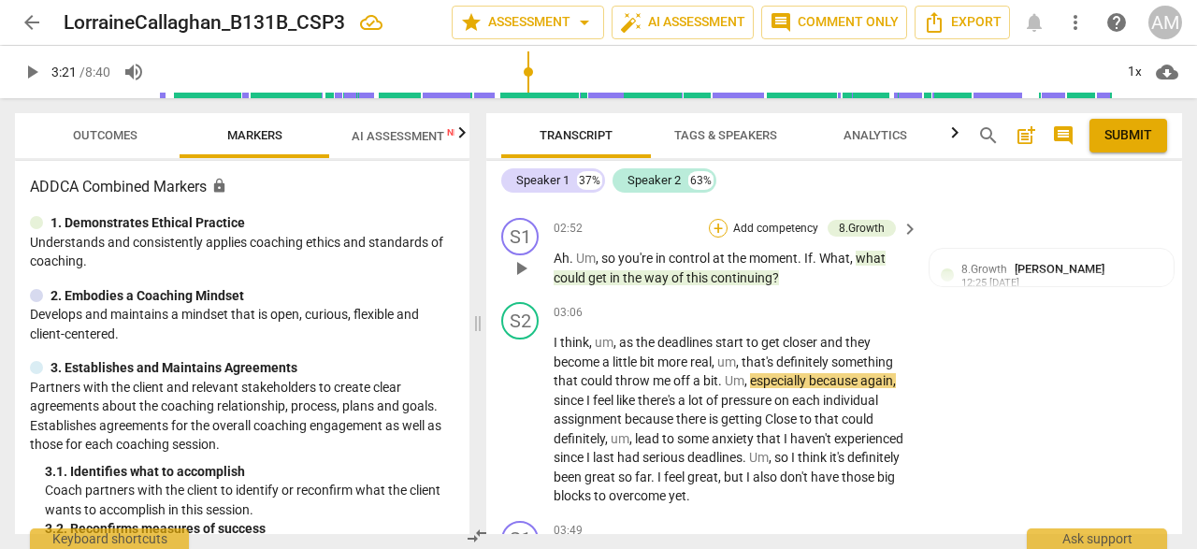
click at [716, 238] on div "+" at bounding box center [718, 228] width 19 height 19
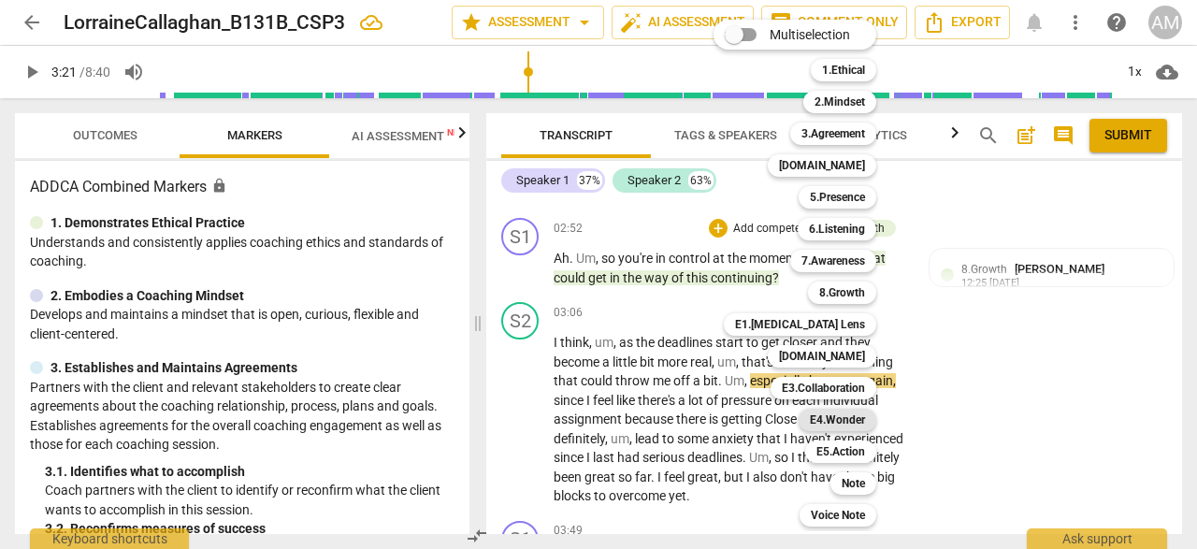
click at [828, 425] on b "E4.Wonder" at bounding box center [837, 420] width 55 height 22
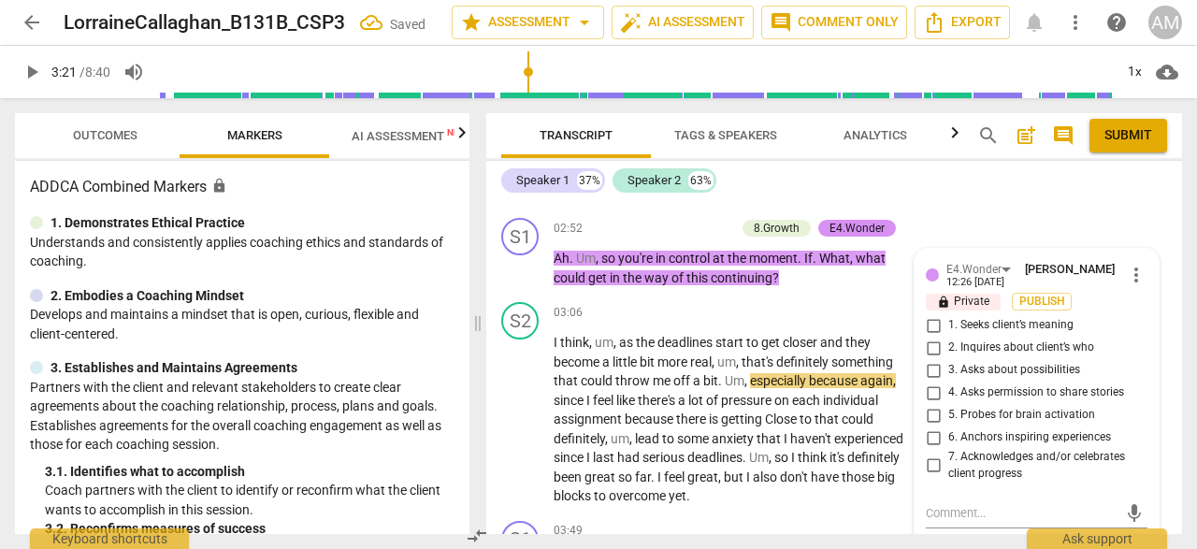
scroll to position [1827, 0]
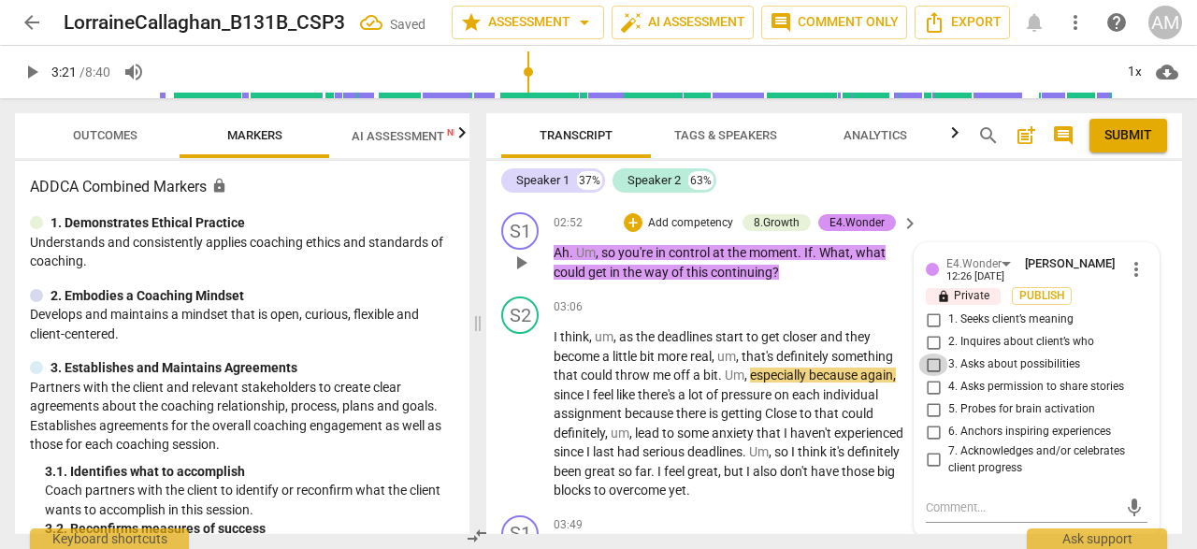
click at [924, 376] on input "3. Asks about possibilities" at bounding box center [933, 365] width 30 height 22
click at [632, 232] on div "+" at bounding box center [633, 222] width 19 height 19
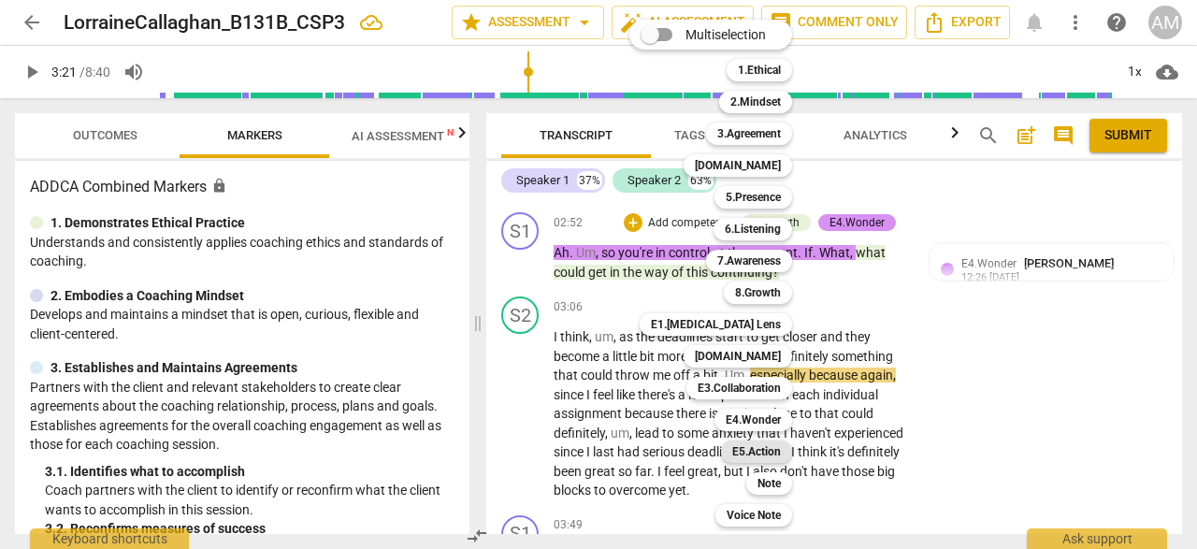
click at [758, 450] on b "E5.Action" at bounding box center [756, 452] width 49 height 22
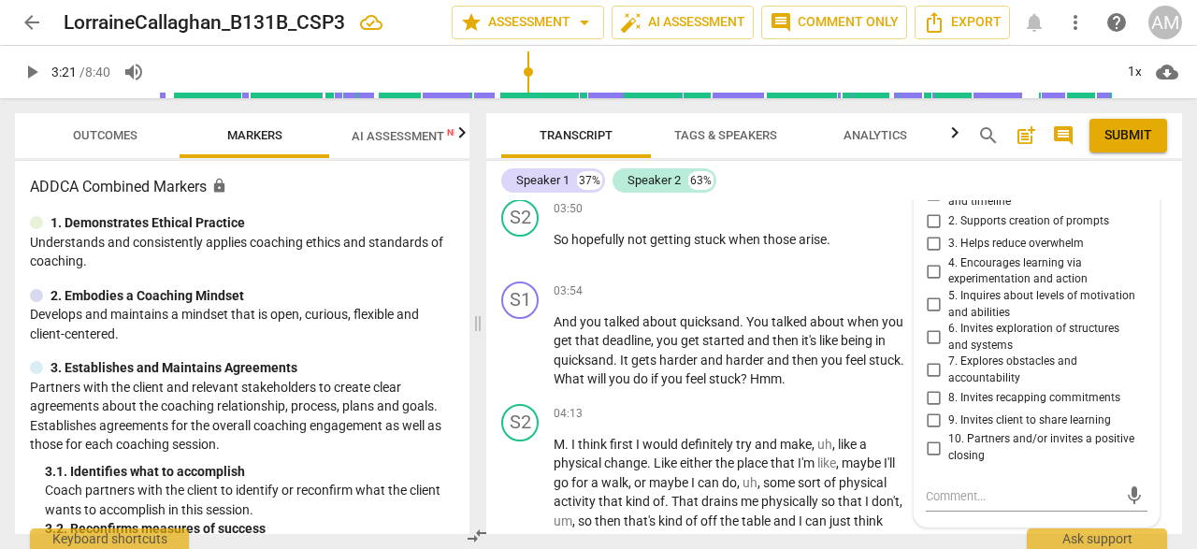
scroll to position [2249, 0]
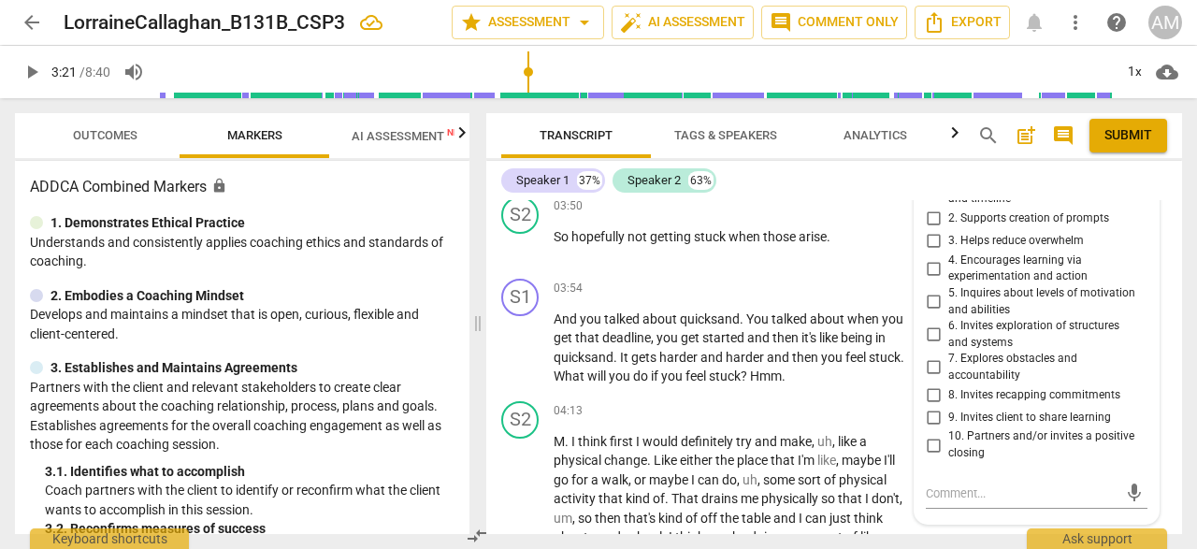
click at [928, 379] on input "7. Explores obstacles and accountability" at bounding box center [933, 367] width 30 height 22
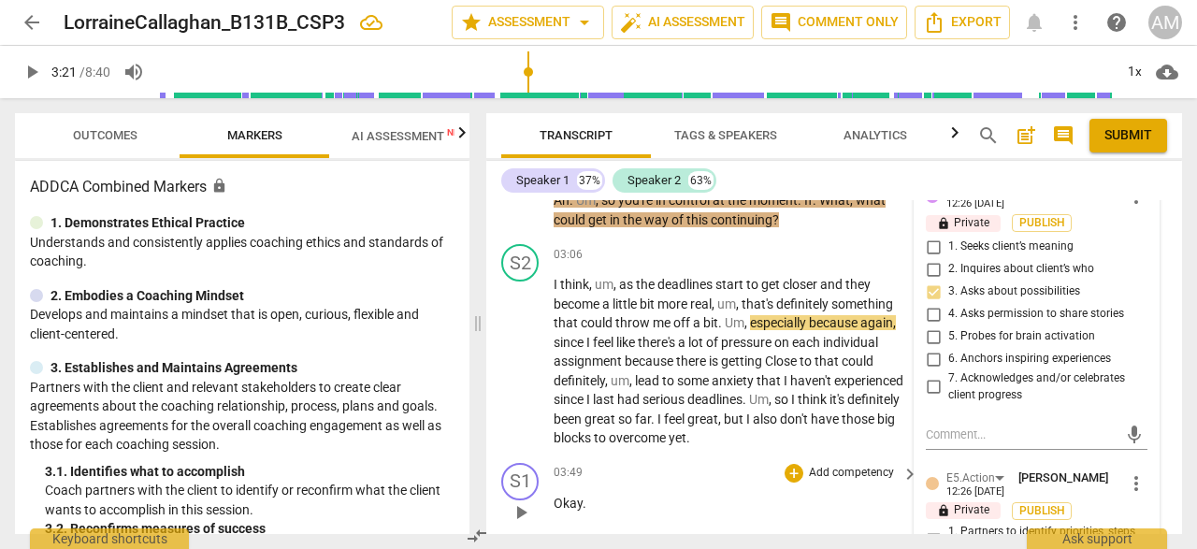
scroll to position [1885, 0]
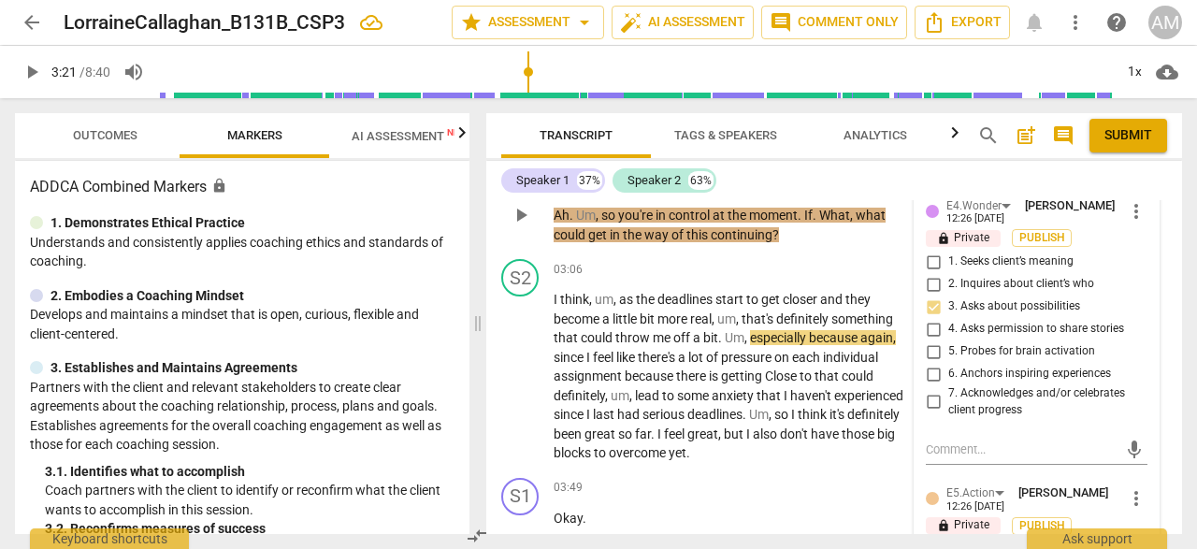
click at [829, 244] on p "Ah . Um , so you're in control at the moment . If . What , what could get in th…" at bounding box center [731, 225] width 355 height 38
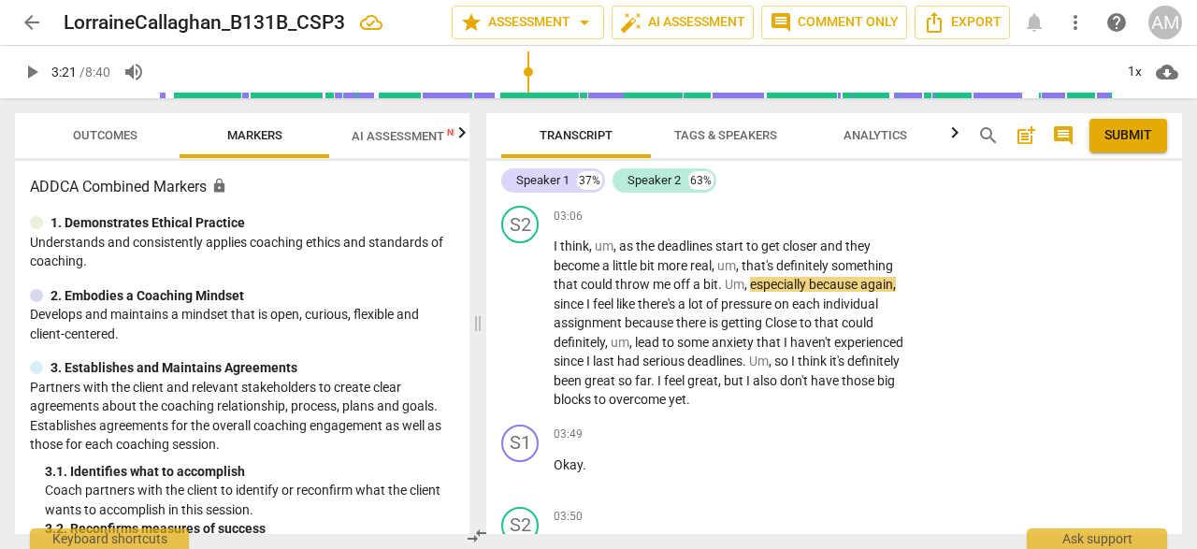
scroll to position [1962, 0]
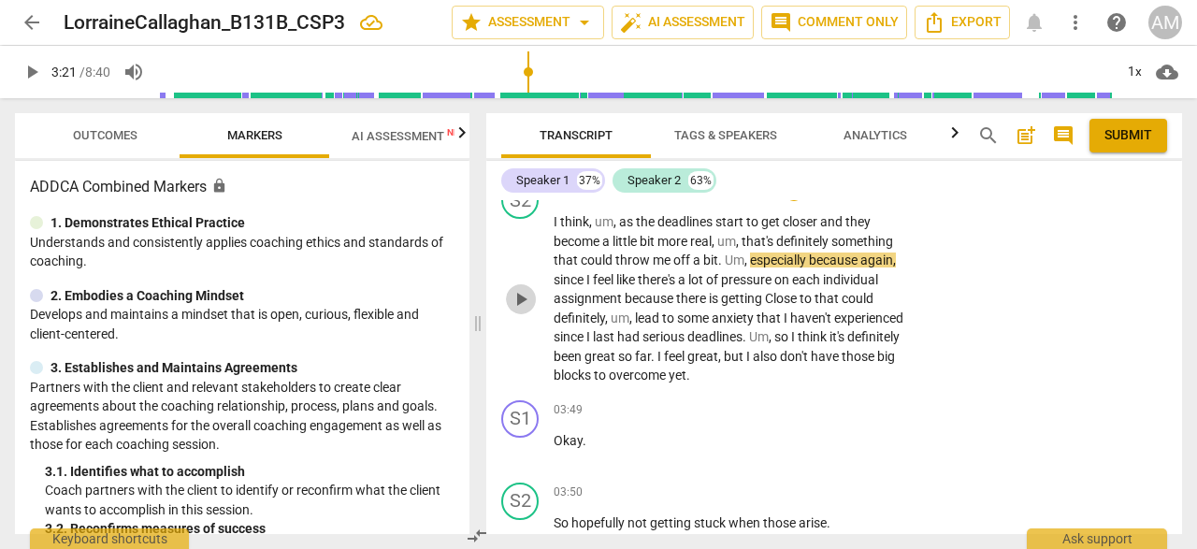
click at [517, 311] on span "play_arrow" at bounding box center [521, 299] width 22 height 22
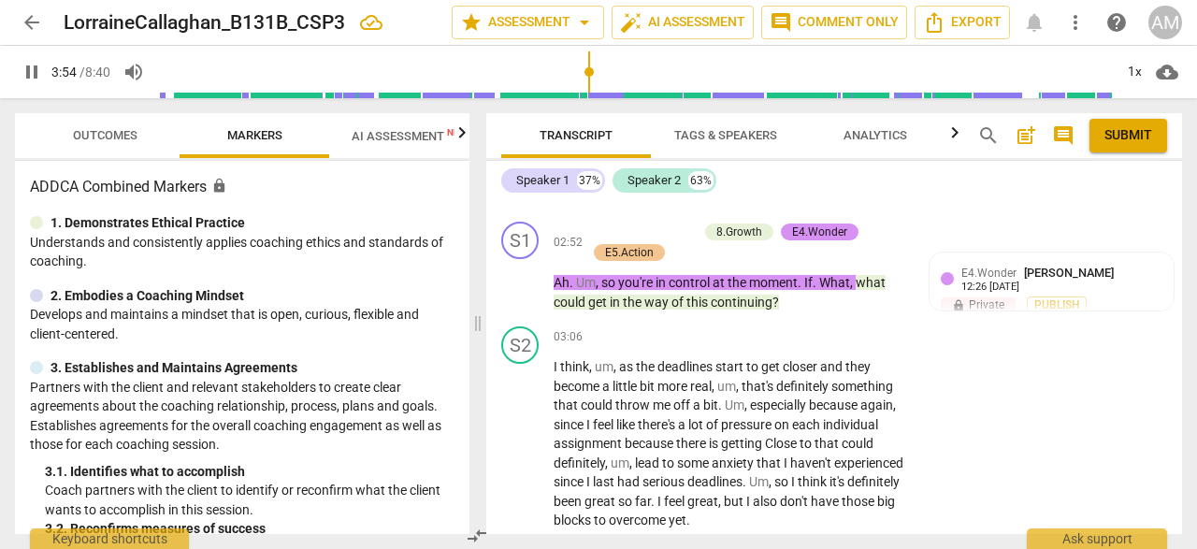
scroll to position [1814, 0]
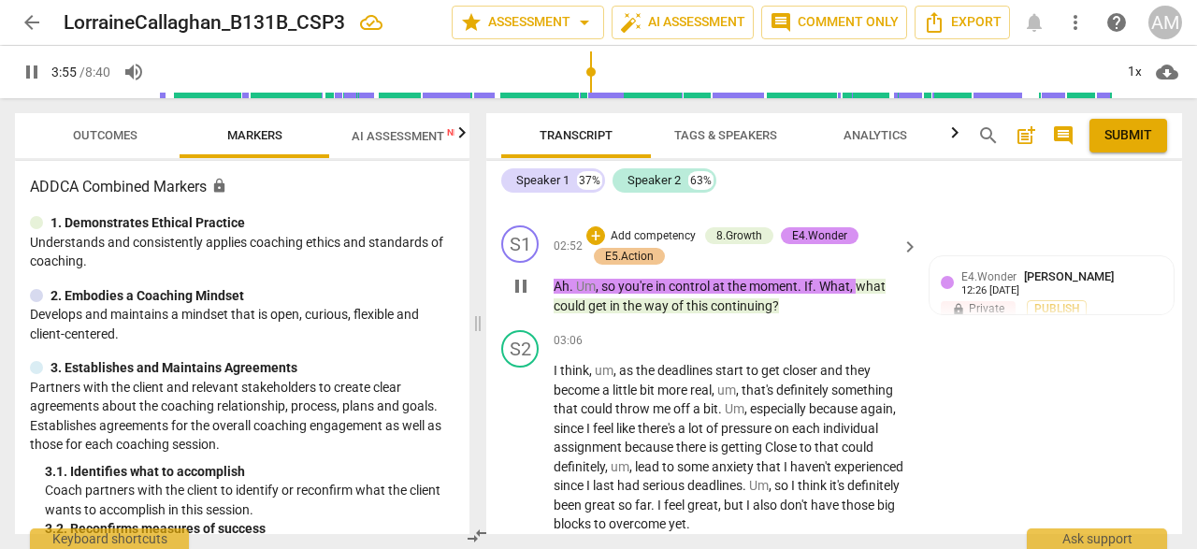
click at [521, 297] on span "pause" at bounding box center [521, 286] width 22 height 22
click at [520, 297] on span "play_arrow" at bounding box center [521, 286] width 22 height 22
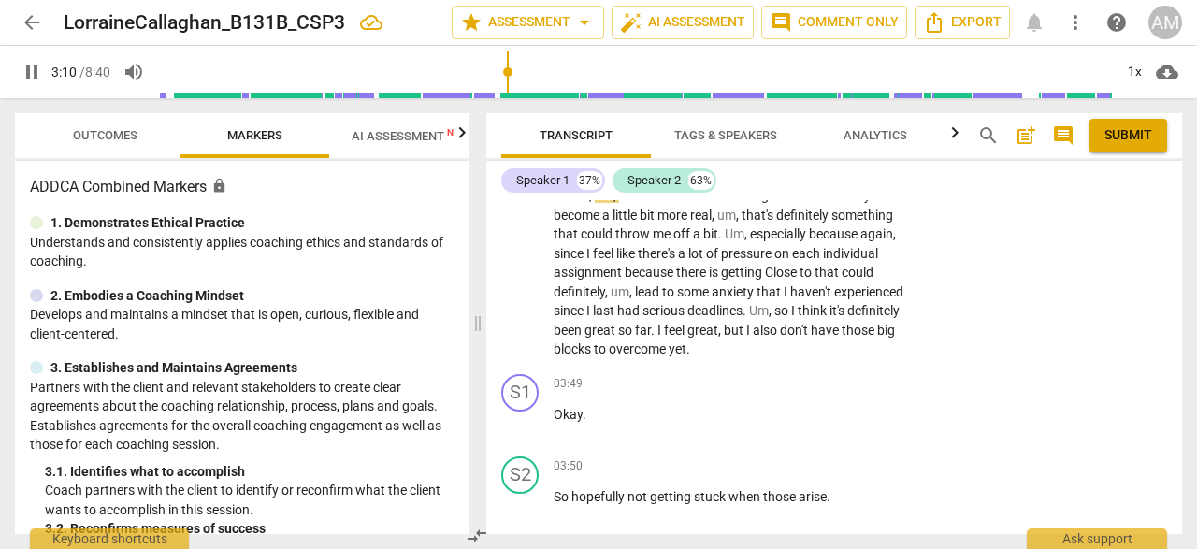
scroll to position [1991, 0]
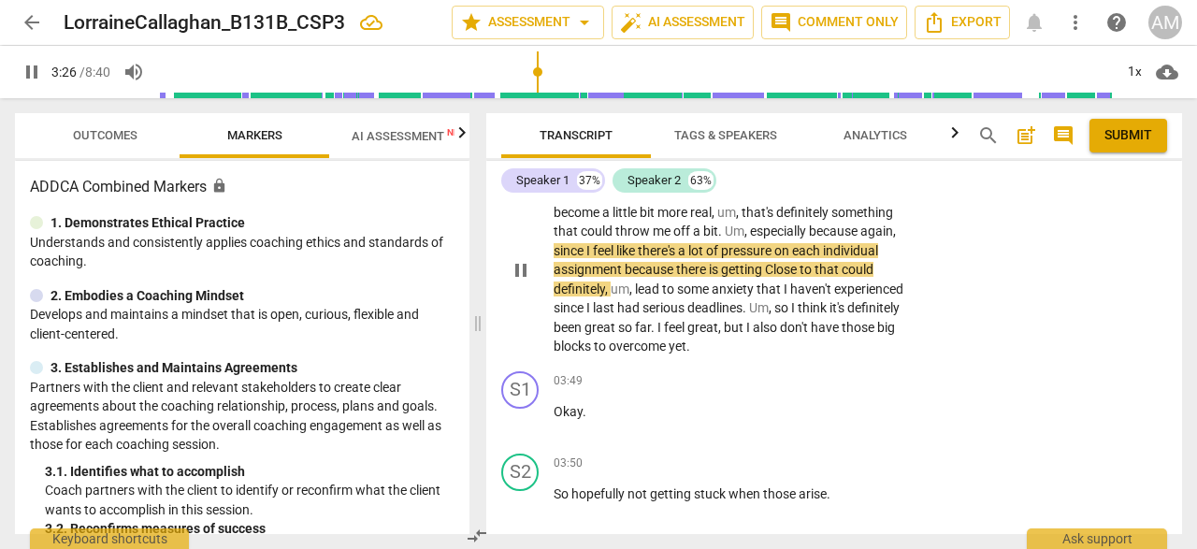
click at [515, 282] on span "pause" at bounding box center [521, 270] width 22 height 22
click at [516, 282] on span "play_arrow" at bounding box center [521, 270] width 22 height 22
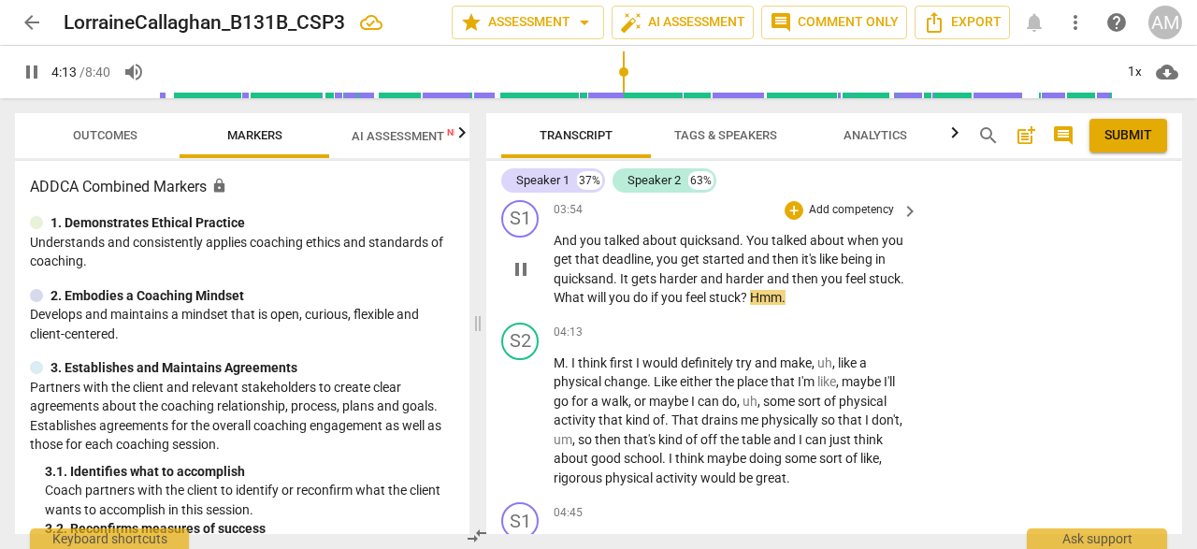
scroll to position [2334, 0]
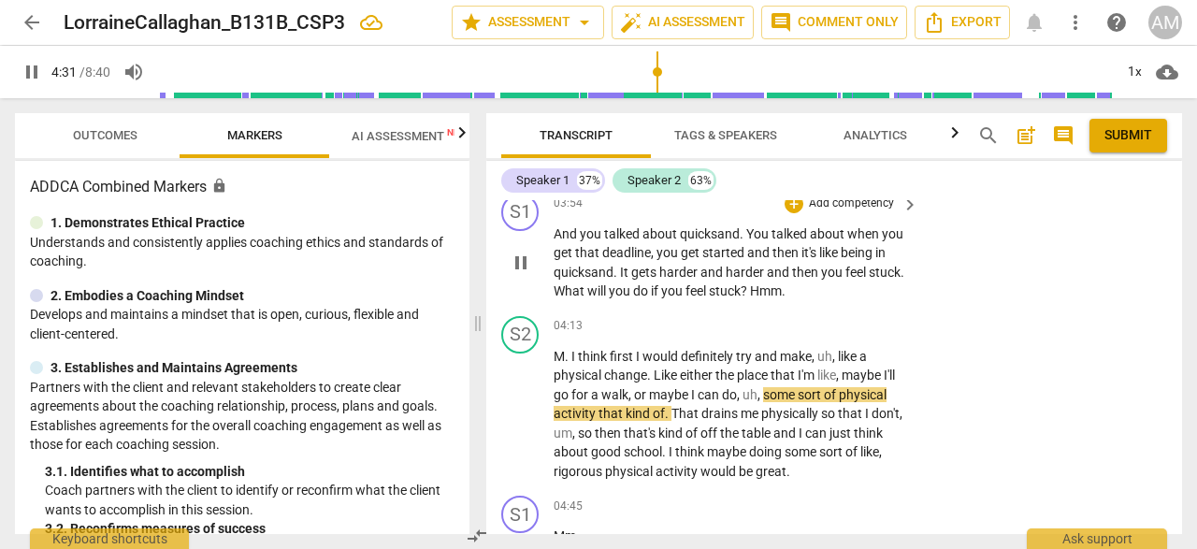
click at [524, 274] on span "pause" at bounding box center [521, 263] width 22 height 22
click at [524, 274] on span "play_arrow" at bounding box center [521, 263] width 22 height 22
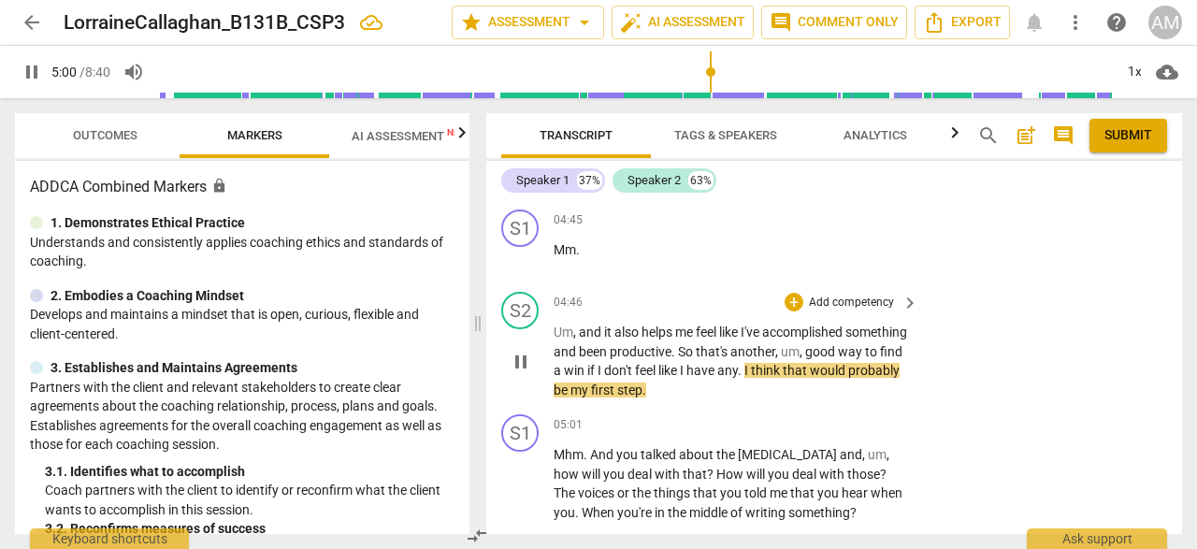
scroll to position [2627, 0]
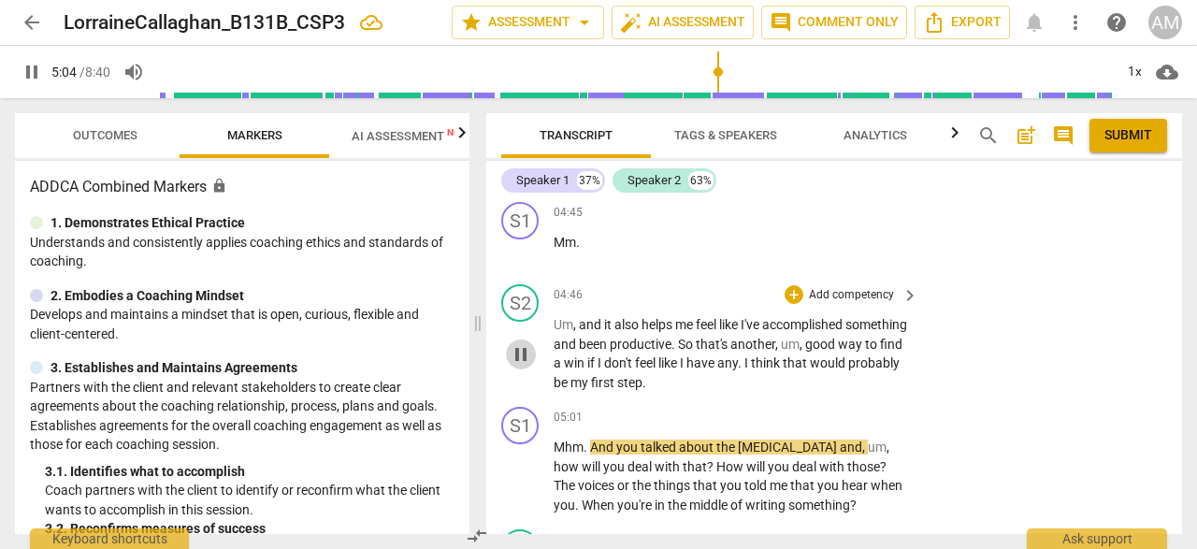
click at [525, 366] on span "pause" at bounding box center [521, 354] width 22 height 22
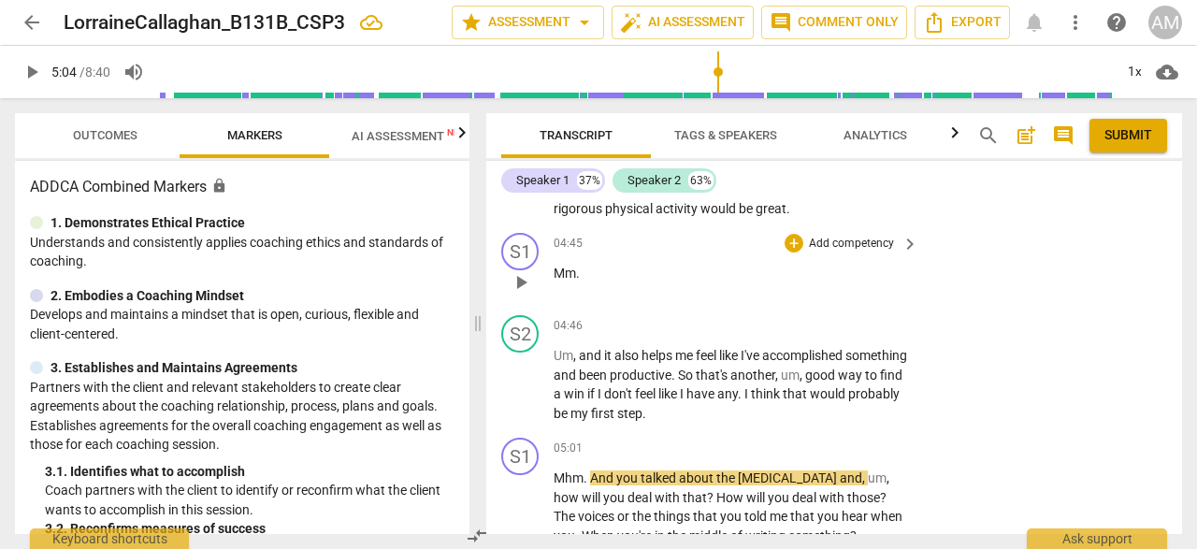
scroll to position [2610, 0]
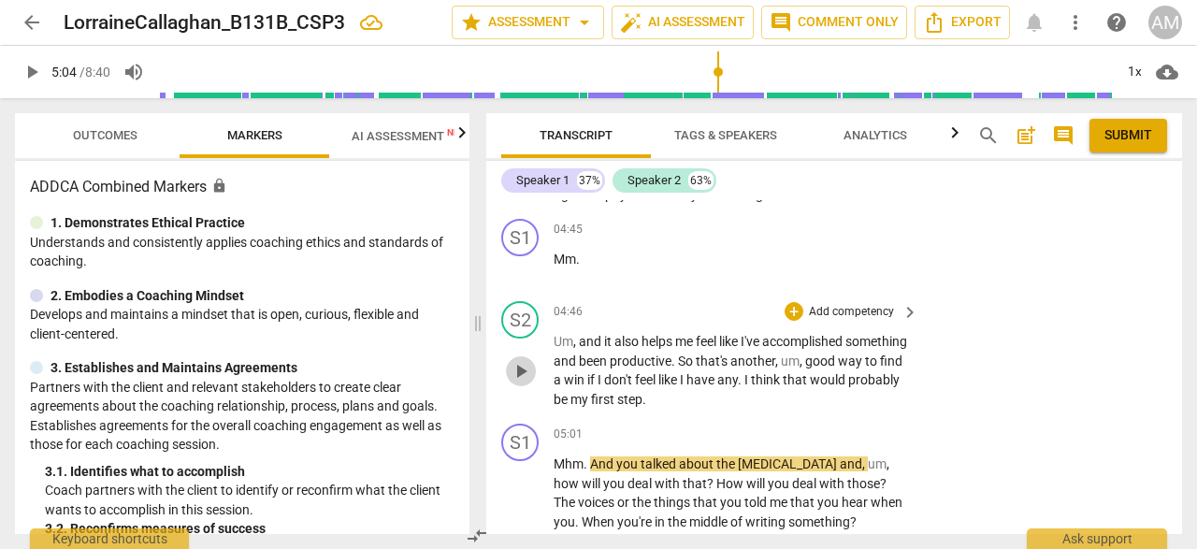
click at [511, 383] on span "play_arrow" at bounding box center [521, 371] width 22 height 22
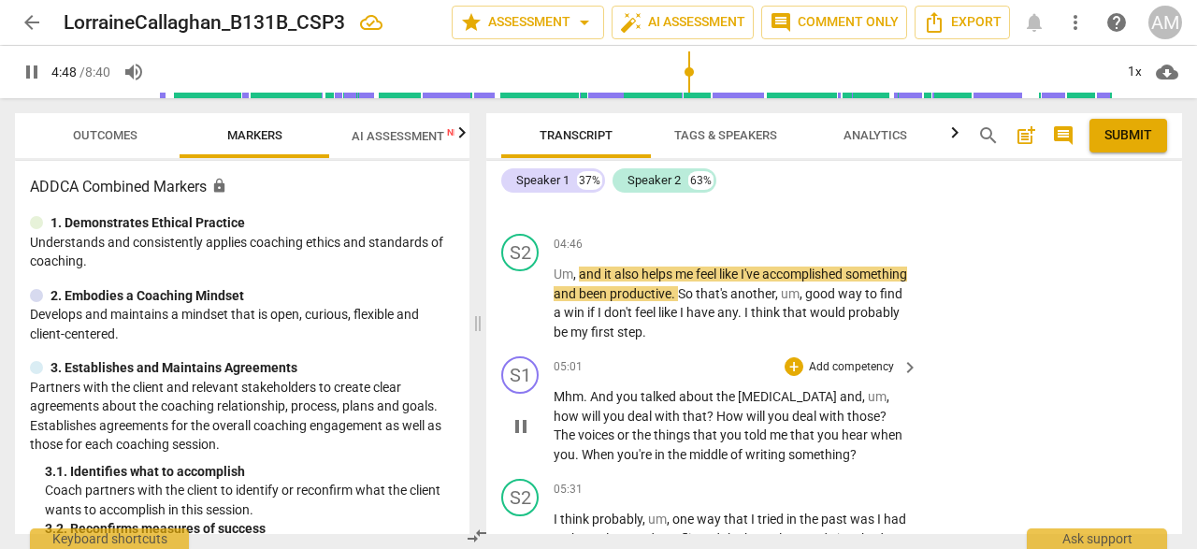
scroll to position [2712, 0]
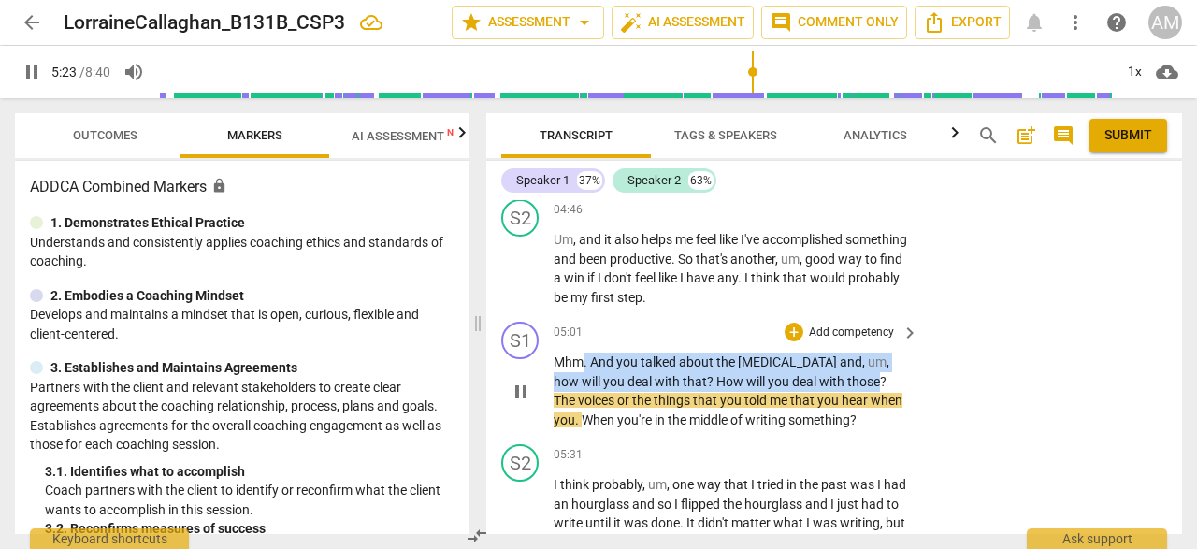
drag, startPoint x: 585, startPoint y: 384, endPoint x: 852, endPoint y: 398, distance: 267.9
click at [852, 398] on p "Mhm . And you talked about the [MEDICAL_DATA] and , um , how will you deal with…" at bounding box center [731, 391] width 355 height 77
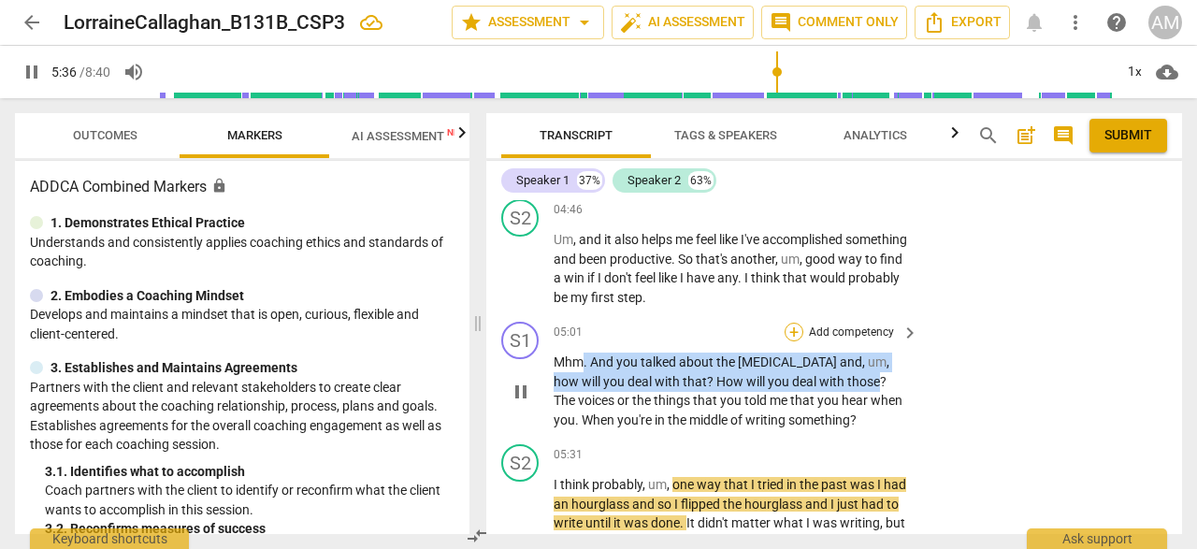
click at [793, 341] on div "+" at bounding box center [794, 332] width 19 height 19
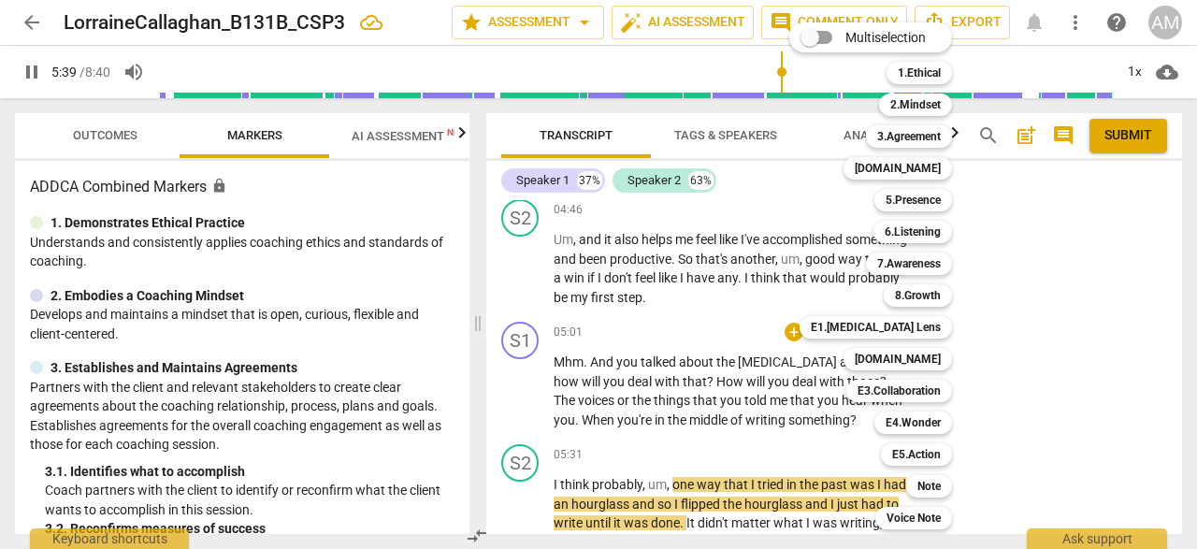
click at [793, 354] on div "Multiselection m 1.Ethical 1 2.Mindset 2 3.Agreement 3 [DOMAIN_NAME] 4 5.Presen…" at bounding box center [885, 276] width 206 height 516
click at [776, 427] on div at bounding box center [598, 274] width 1197 height 549
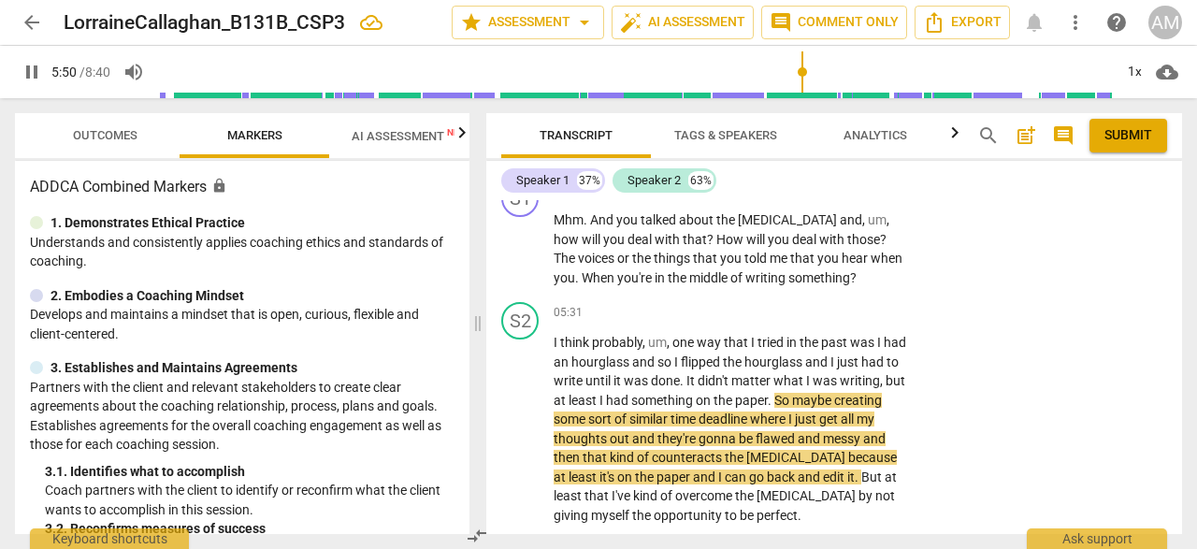
scroll to position [2853, 0]
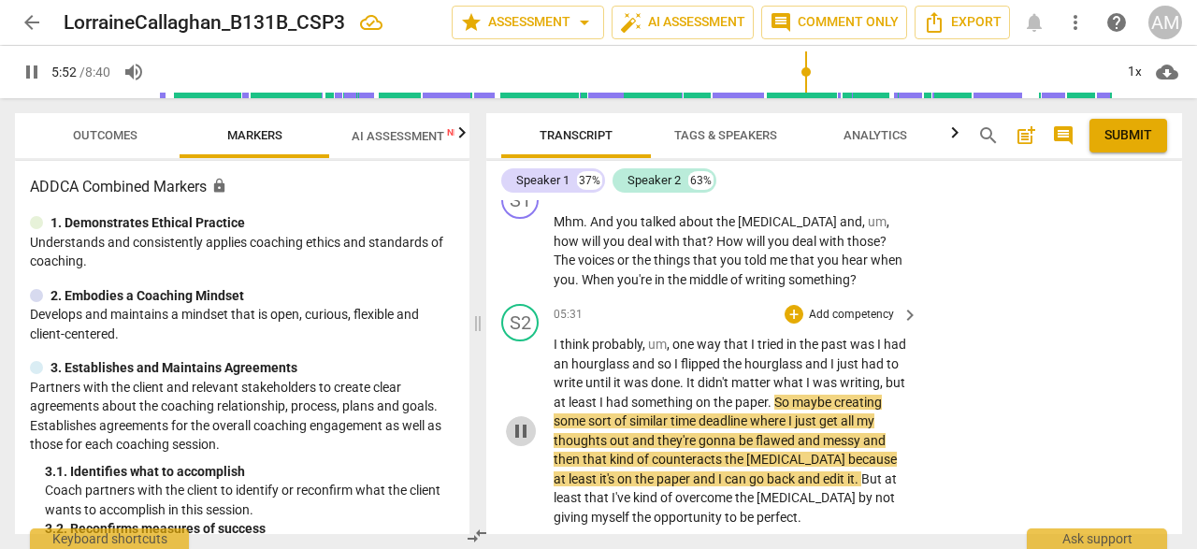
click at [520, 442] on span "pause" at bounding box center [521, 431] width 22 height 22
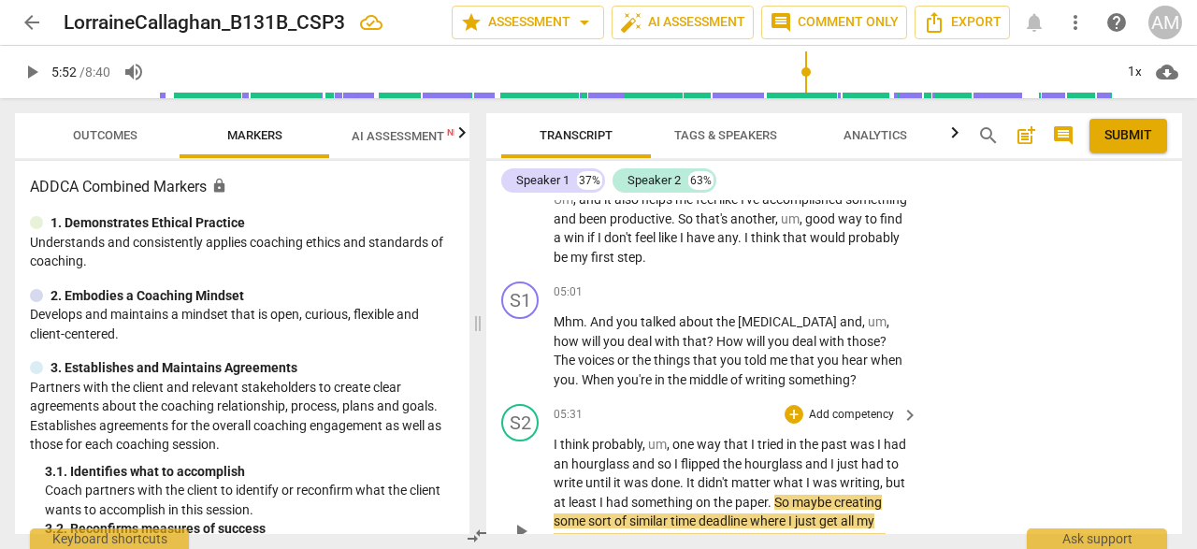
scroll to position [2717, 0]
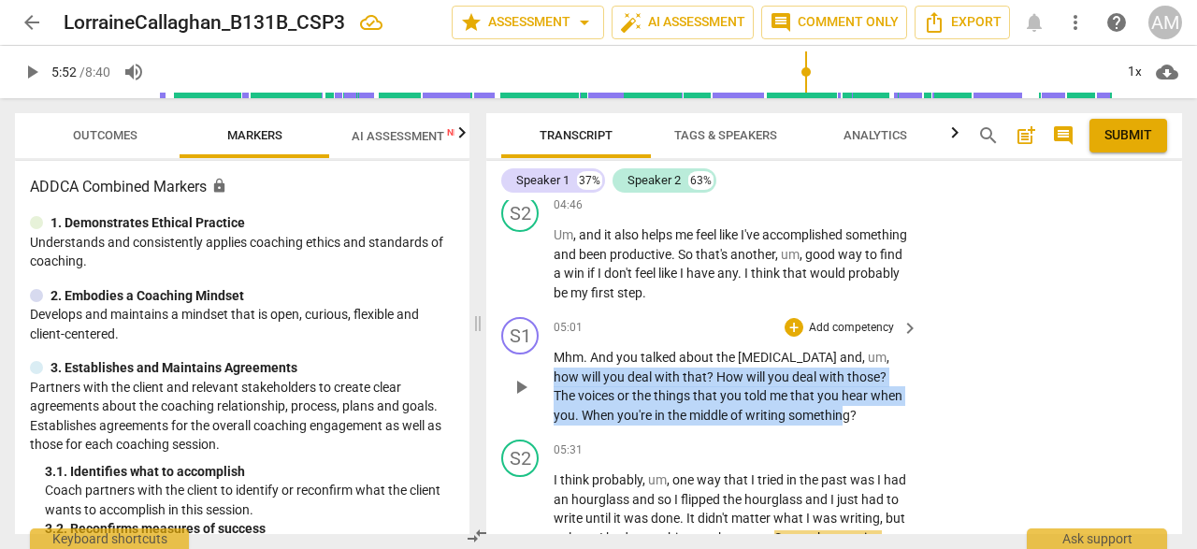
drag, startPoint x: 871, startPoint y: 371, endPoint x: 842, endPoint y: 423, distance: 59.1
click at [847, 425] on p "Mhm . And you talked about the [MEDICAL_DATA] and , um , how will you deal with…" at bounding box center [731, 386] width 355 height 77
click at [793, 337] on div "+" at bounding box center [794, 327] width 19 height 19
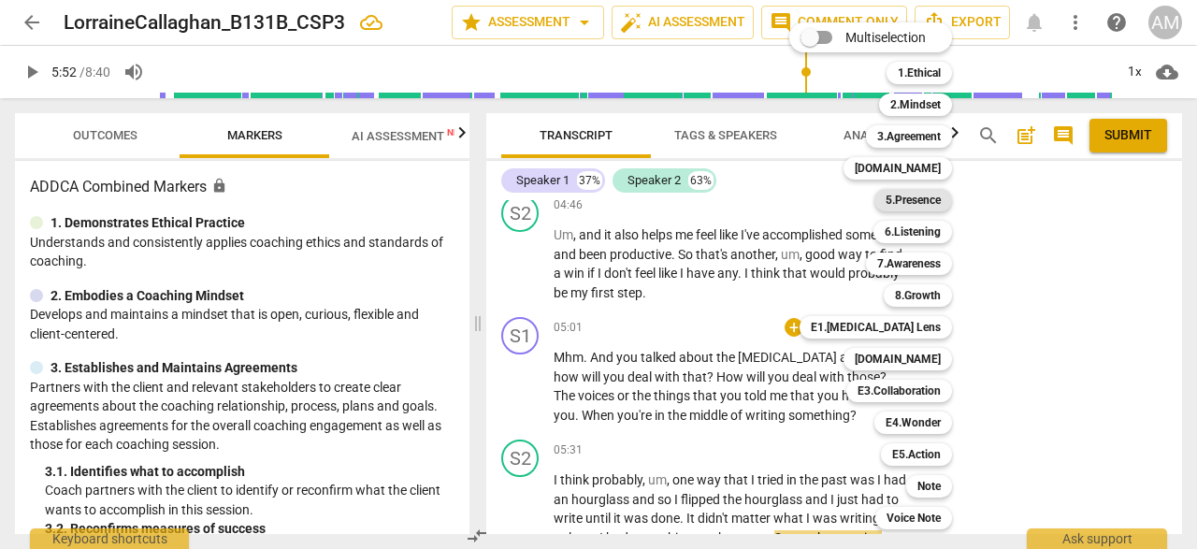
click at [927, 201] on b "5.Presence" at bounding box center [913, 200] width 55 height 22
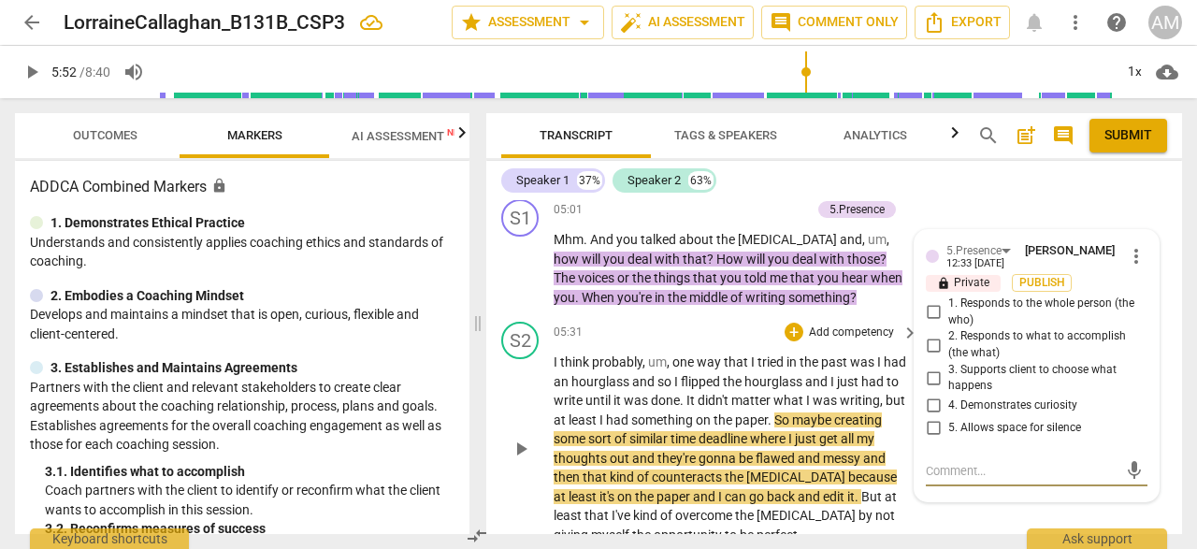
scroll to position [2788, 0]
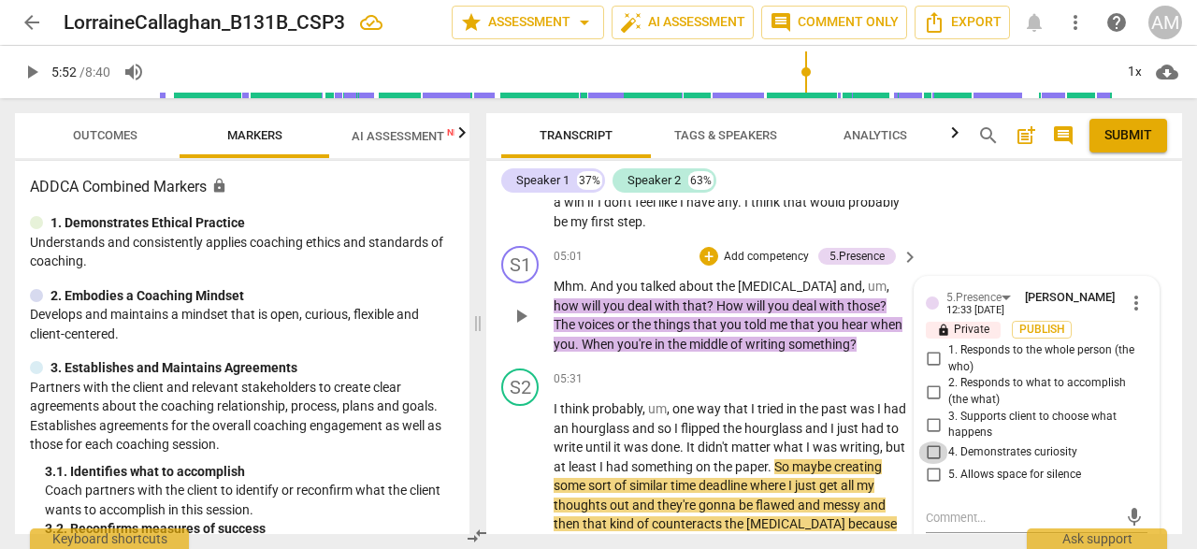
click at [933, 464] on input "4. Demonstrates curiosity" at bounding box center [933, 452] width 30 height 22
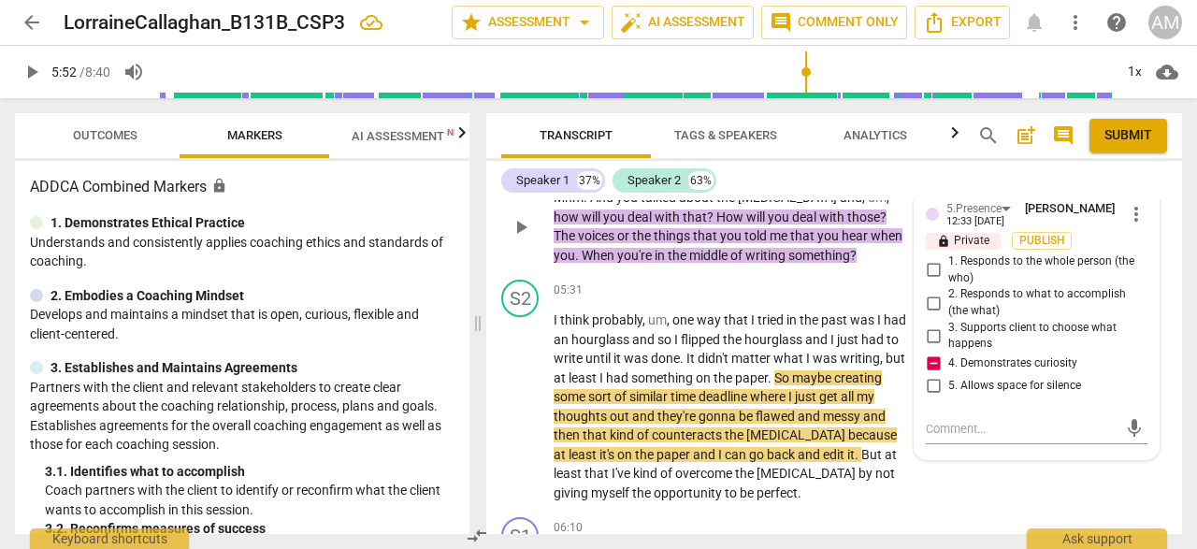
scroll to position [2881, 0]
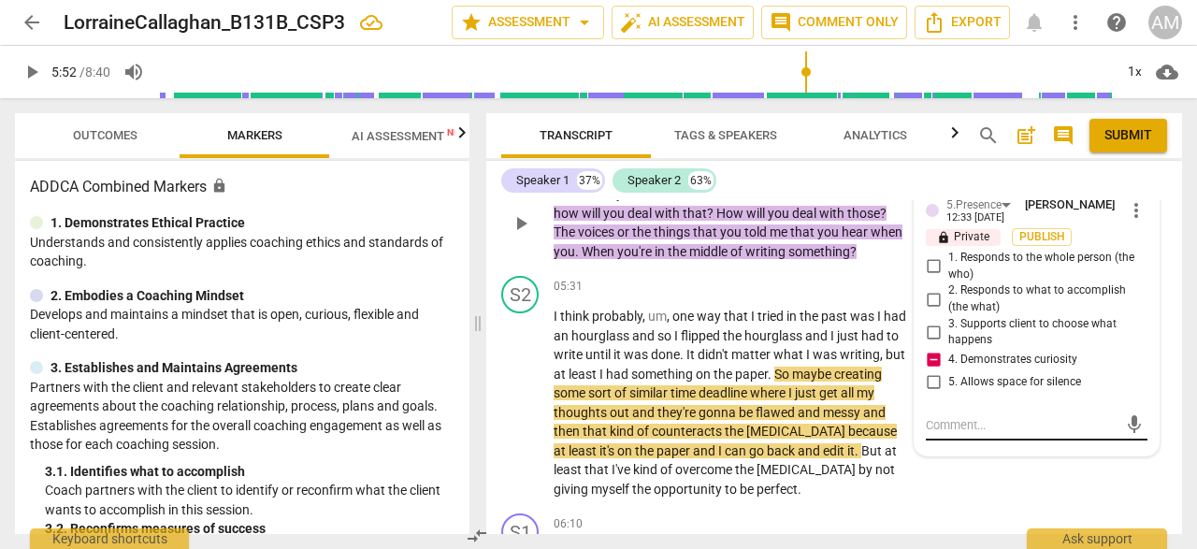
click at [959, 434] on textarea at bounding box center [1022, 425] width 192 height 18
click at [1124, 435] on span "send" at bounding box center [1134, 424] width 21 height 21
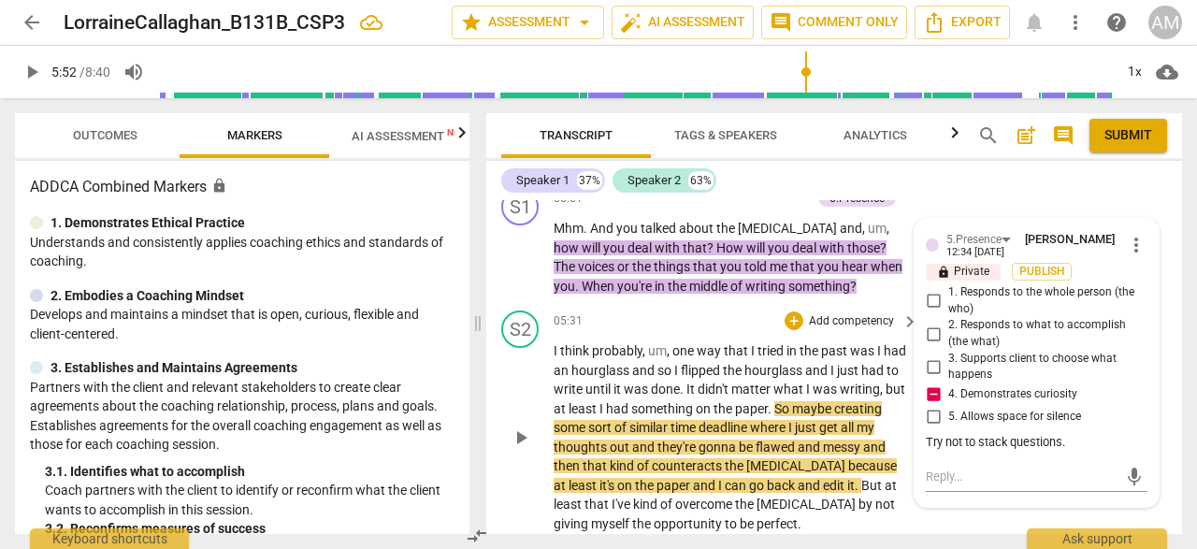
scroll to position [2842, 0]
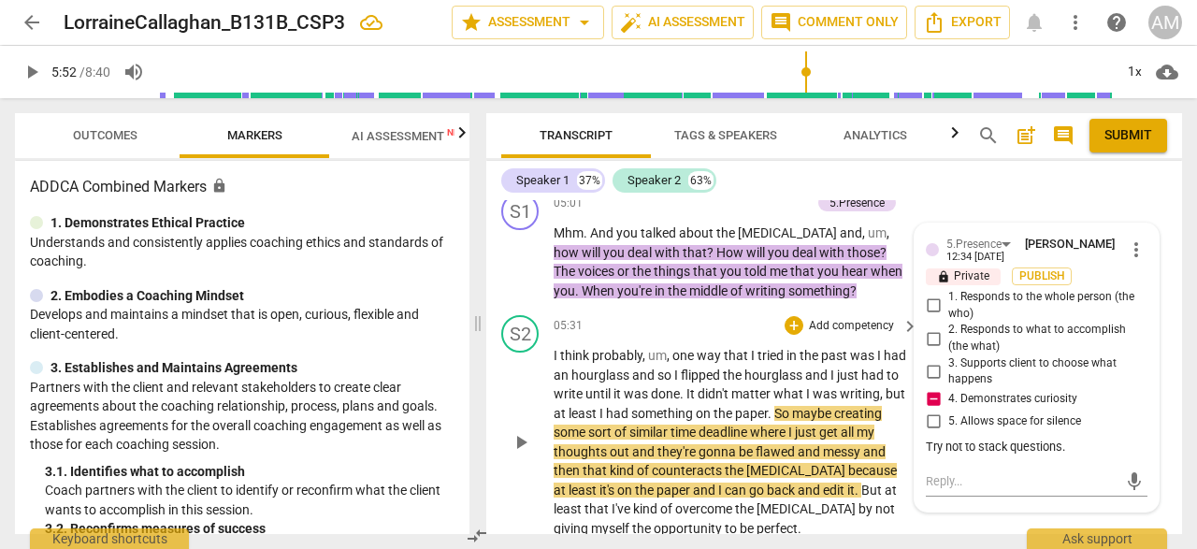
click at [766, 332] on div "S2 play_arrow pause 05:31 + Add competency keyboard_arrow_right I think probabl…" at bounding box center [834, 427] width 696 height 238
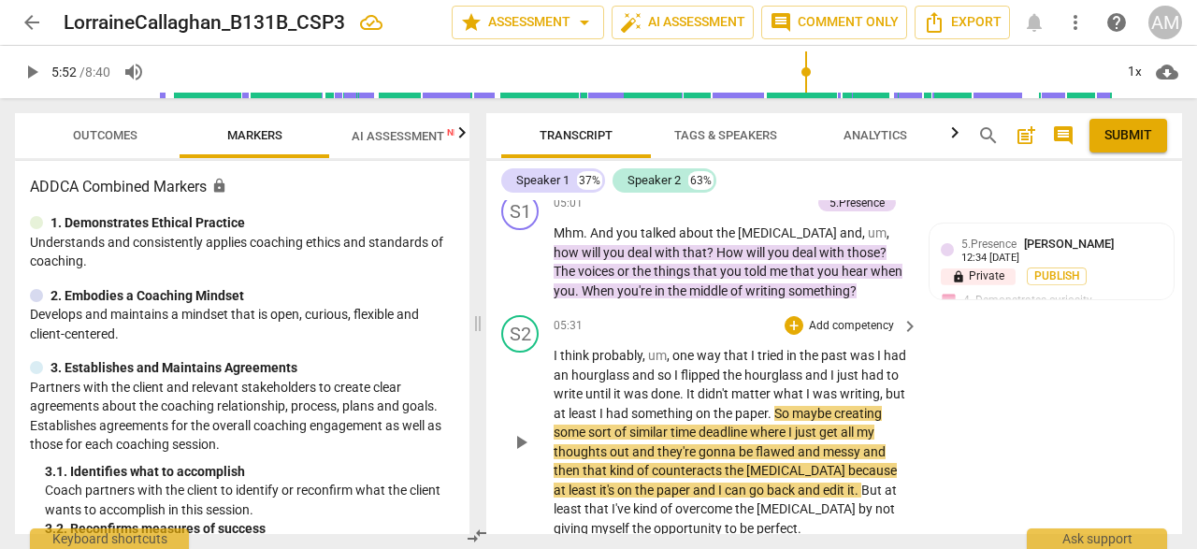
click at [526, 454] on span "play_arrow" at bounding box center [521, 442] width 22 height 22
click at [524, 274] on span "pause" at bounding box center [521, 263] width 22 height 22
click at [524, 274] on span "play_arrow" at bounding box center [521, 263] width 22 height 22
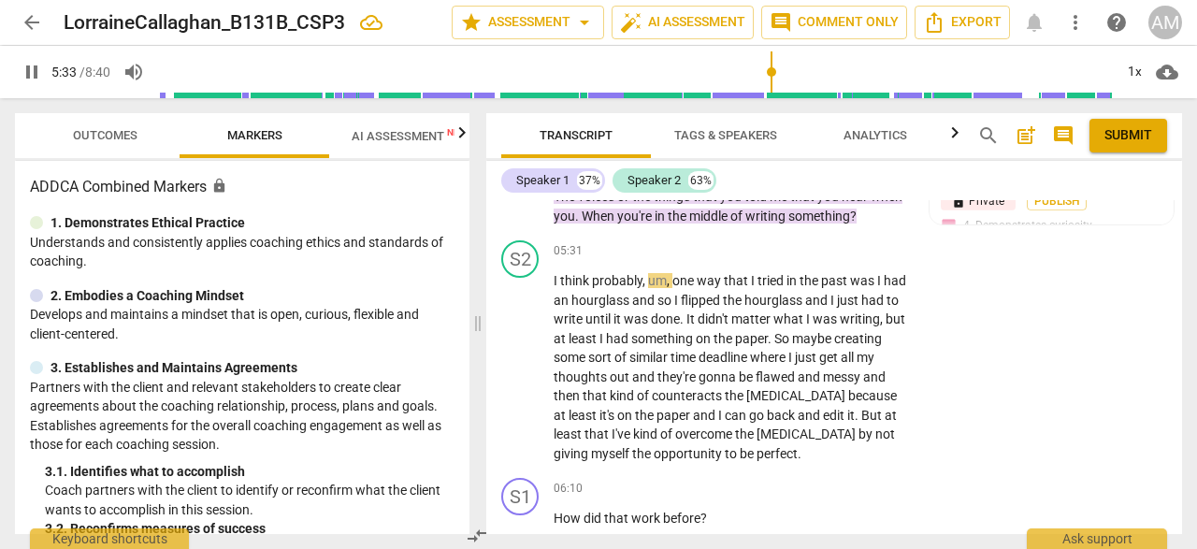
scroll to position [2928, 0]
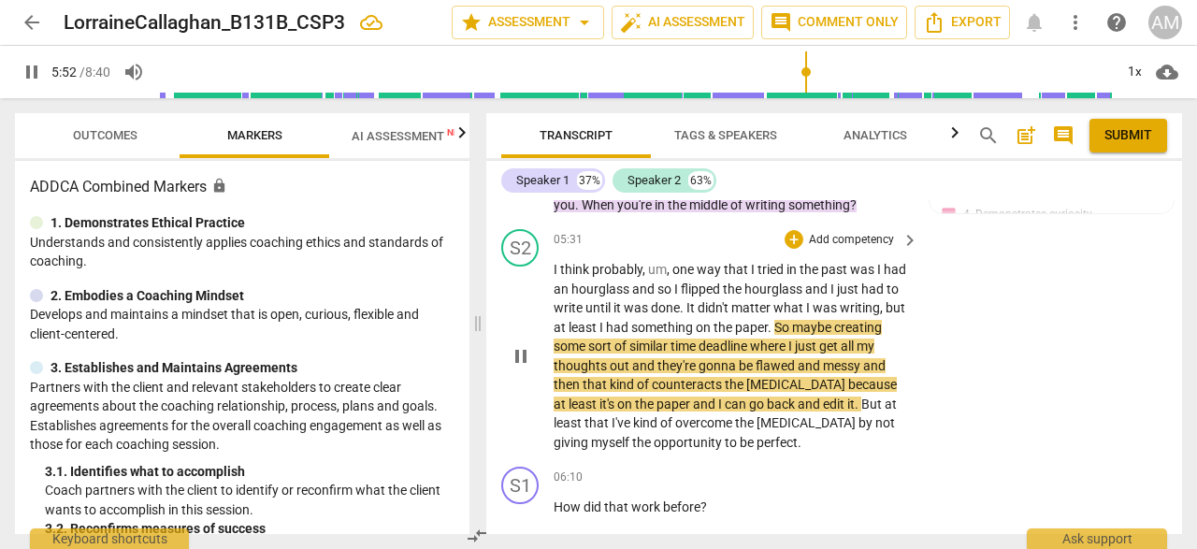
click at [519, 368] on span "pause" at bounding box center [521, 356] width 22 height 22
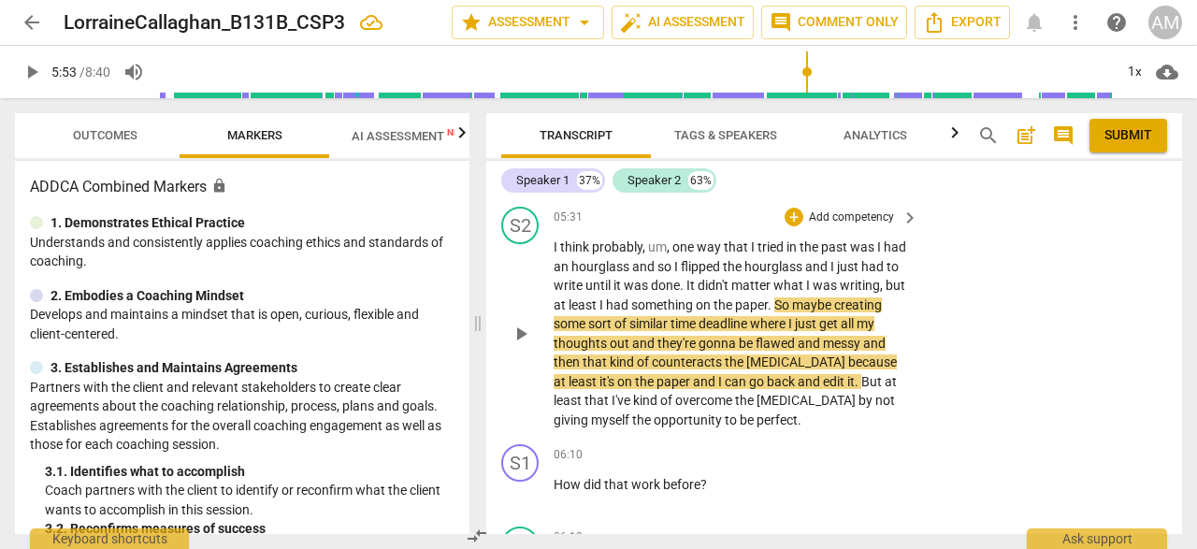
scroll to position [2955, 0]
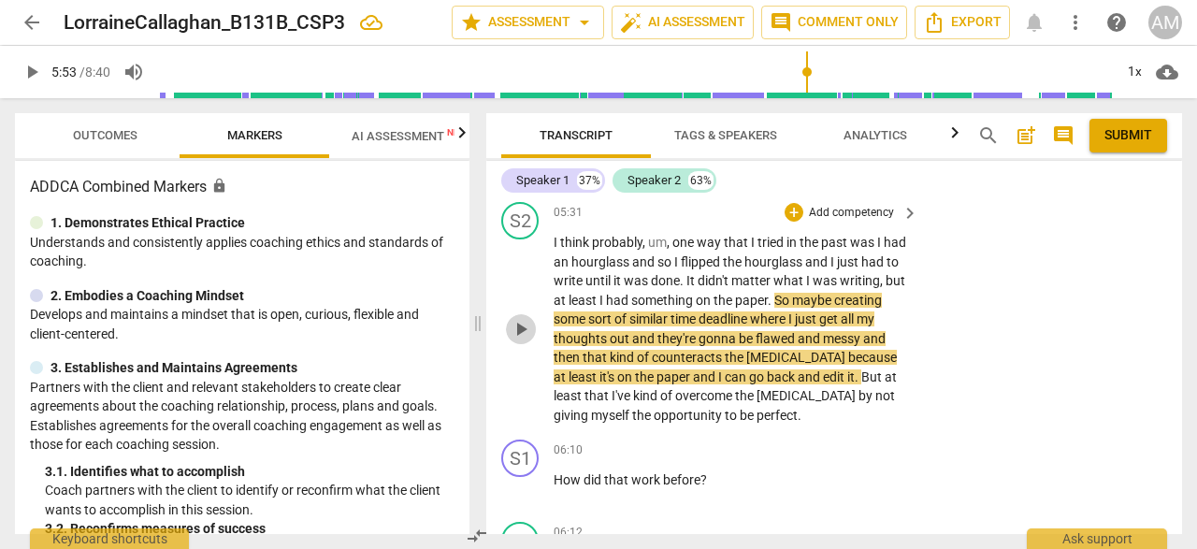
click at [517, 340] on span "play_arrow" at bounding box center [521, 329] width 22 height 22
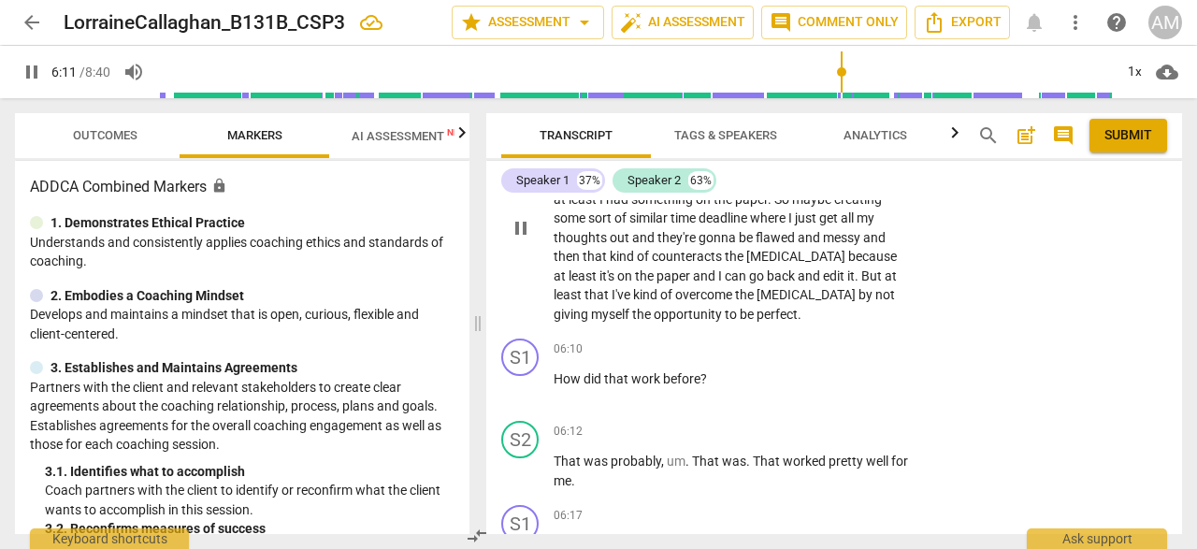
scroll to position [3067, 0]
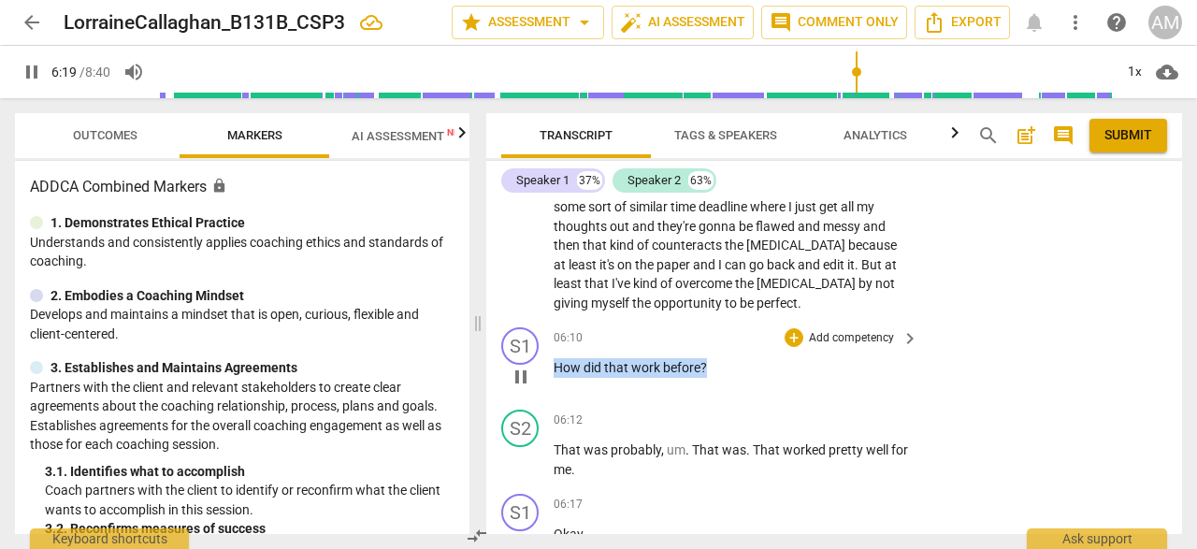
drag, startPoint x: 551, startPoint y: 385, endPoint x: 706, endPoint y: 391, distance: 155.4
click at [707, 391] on div "S1 play_arrow pause 06:10 + Add competency keyboard_arrow_right How did that wo…" at bounding box center [834, 361] width 696 height 82
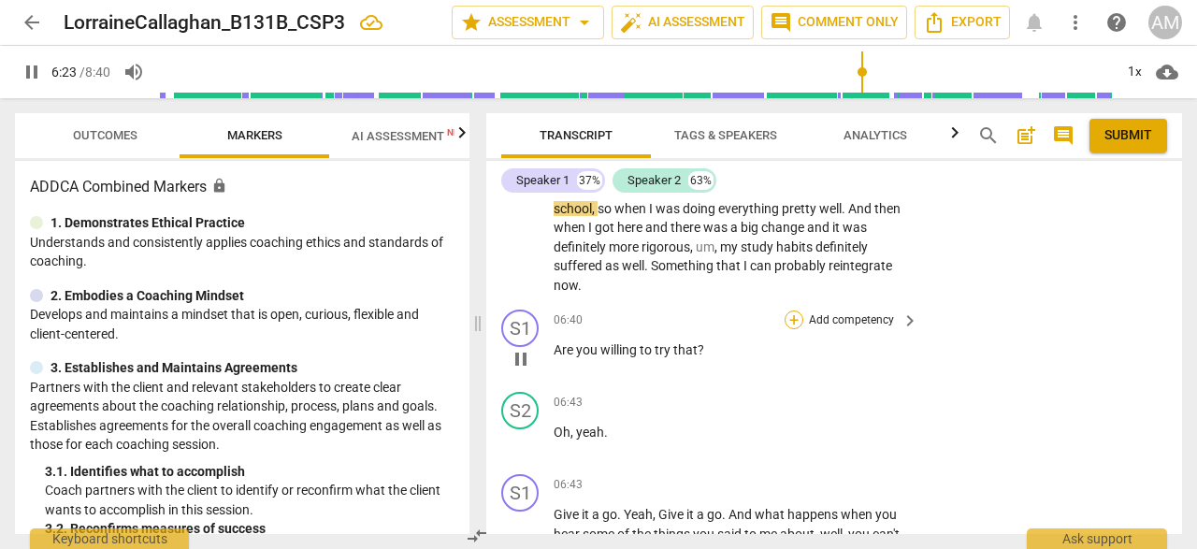
click at [792, 329] on div "+" at bounding box center [794, 320] width 19 height 19
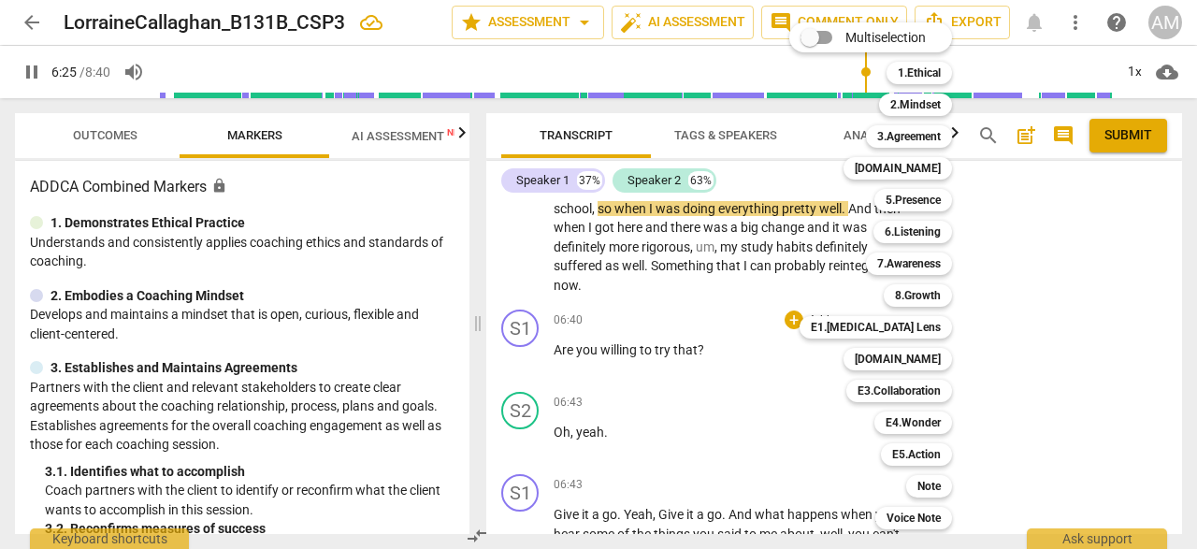
click at [741, 347] on div at bounding box center [598, 274] width 1197 height 549
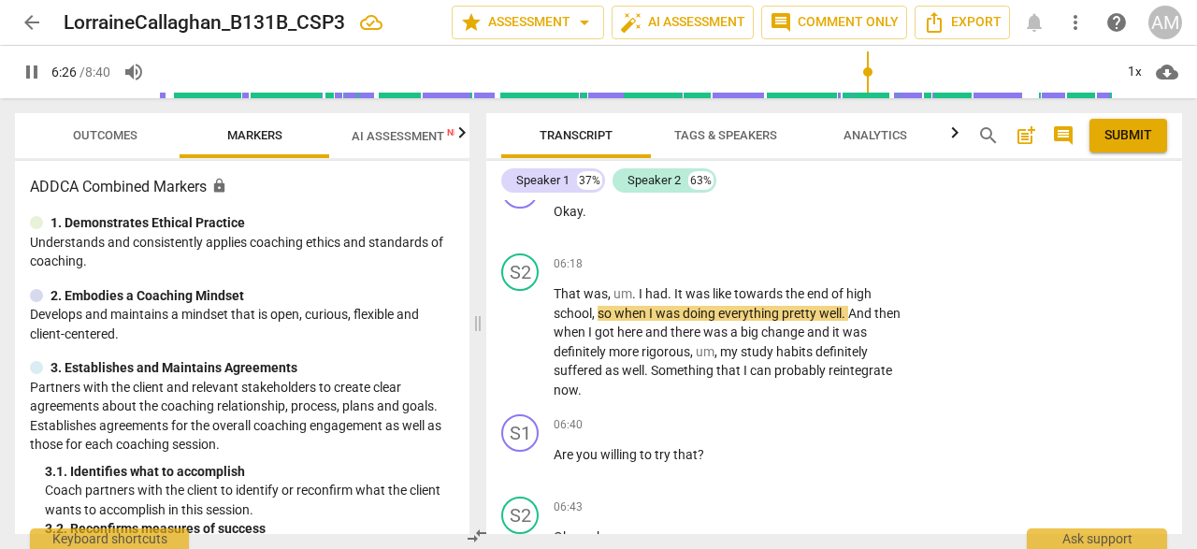
scroll to position [3388, 0]
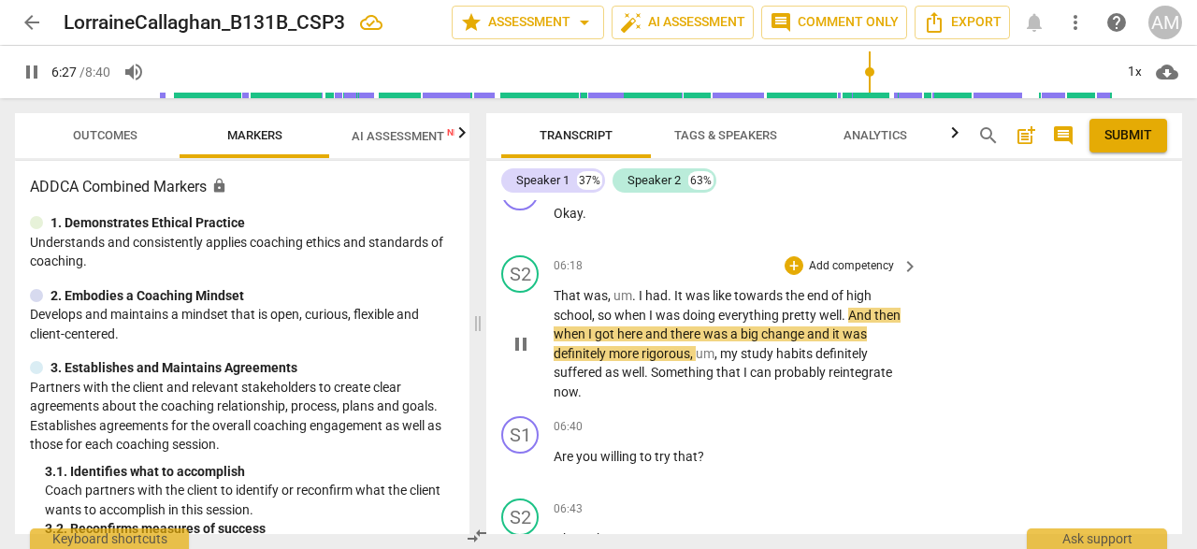
click at [516, 353] on span "pause" at bounding box center [521, 344] width 22 height 22
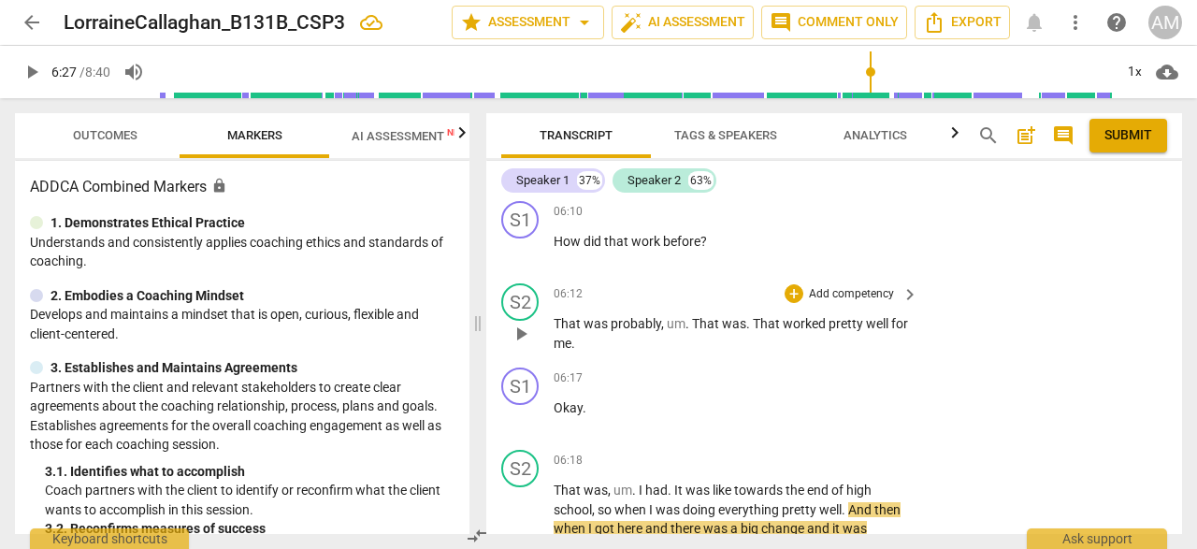
scroll to position [3174, 0]
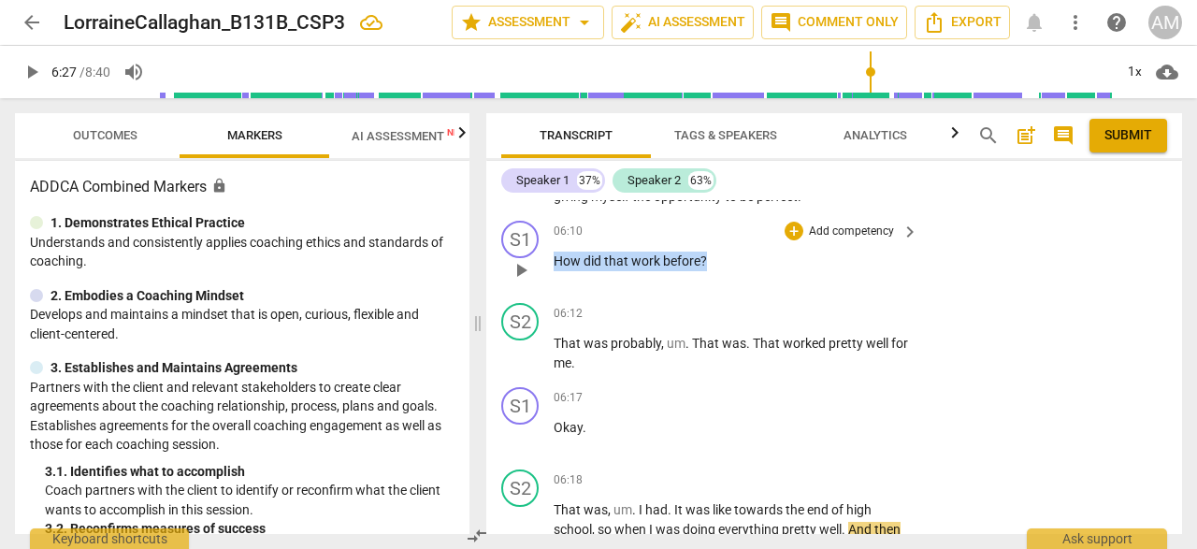
drag, startPoint x: 551, startPoint y: 281, endPoint x: 727, endPoint y: 284, distance: 175.9
click at [727, 284] on div "S1 play_arrow pause 06:10 + Add competency keyboard_arrow_right How did that wo…" at bounding box center [834, 254] width 696 height 82
click at [796, 240] on div "+" at bounding box center [794, 231] width 19 height 19
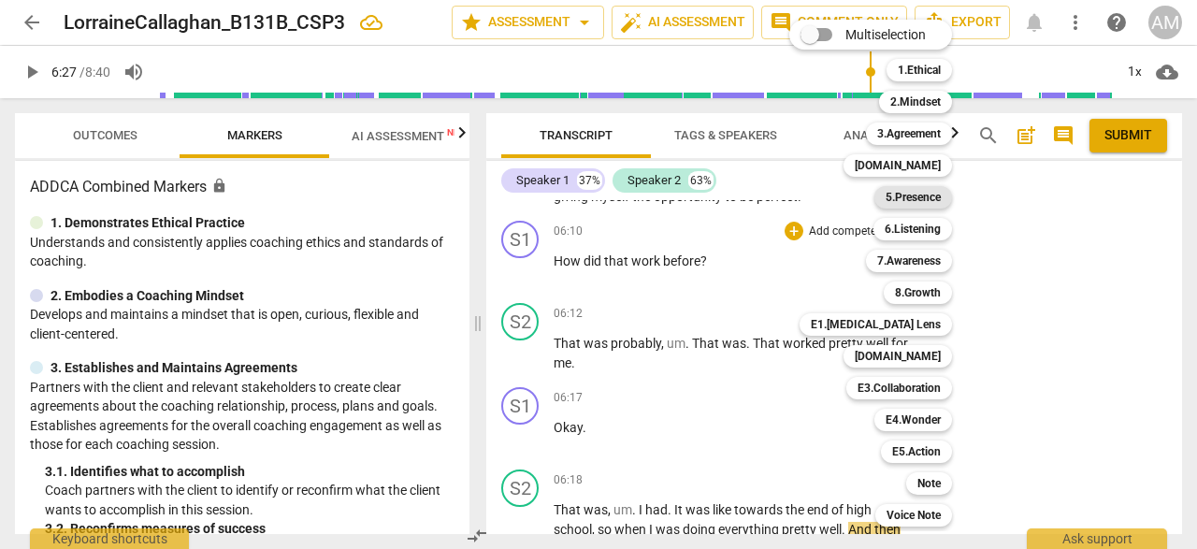
click at [928, 200] on b "5.Presence" at bounding box center [913, 197] width 55 height 22
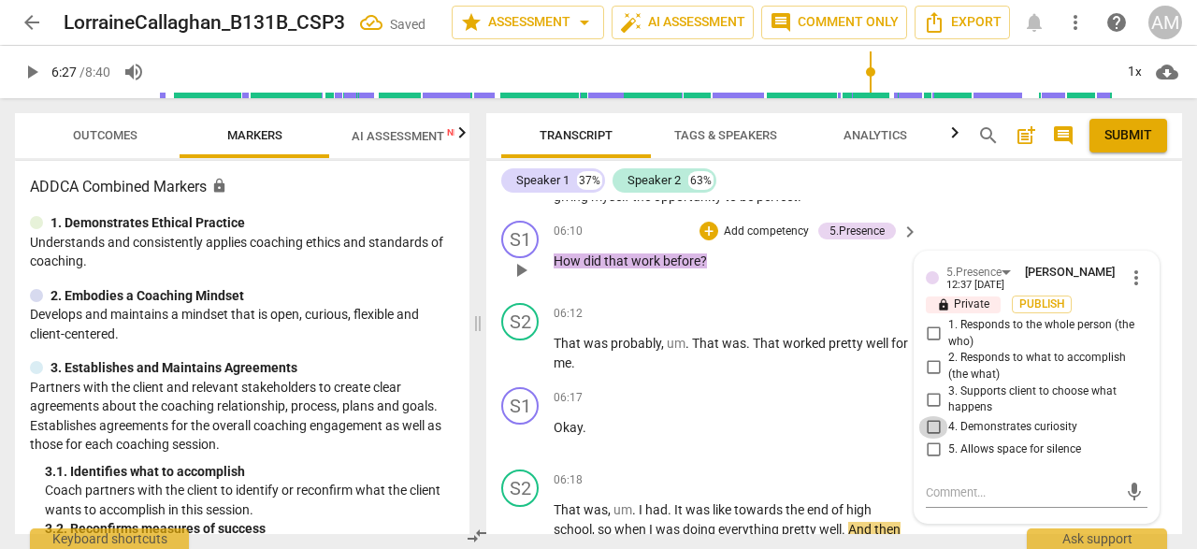
click at [937, 439] on input "4. Demonstrates curiosity" at bounding box center [933, 427] width 30 height 22
click at [521, 365] on span "play_arrow" at bounding box center [521, 353] width 22 height 22
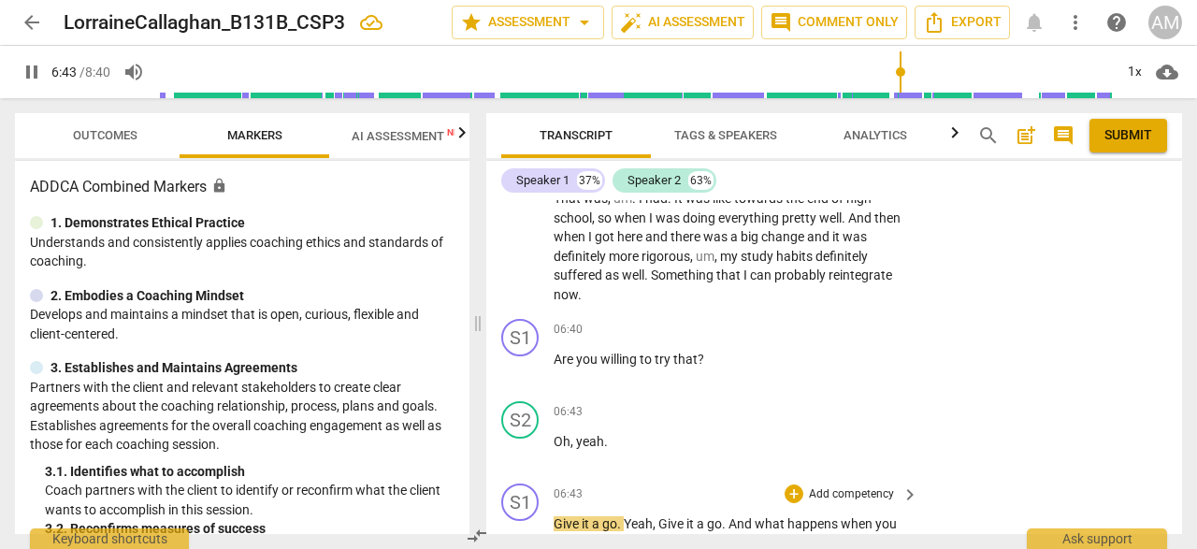
scroll to position [3483, 0]
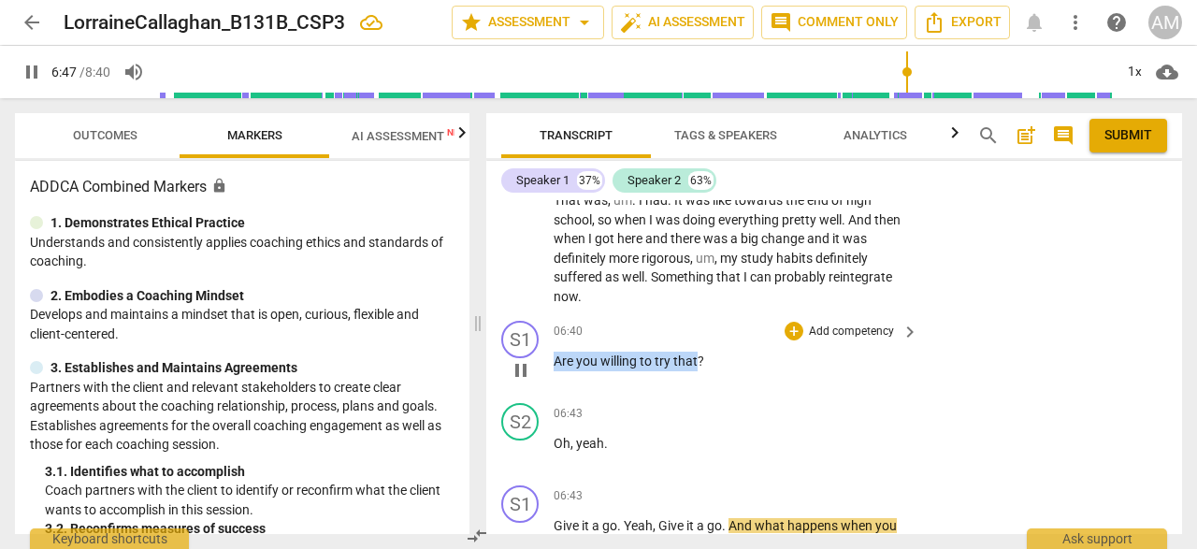
drag, startPoint x: 552, startPoint y: 381, endPoint x: 697, endPoint y: 388, distance: 145.2
click at [697, 388] on div "S1 play_arrow pause 06:40 + Add competency keyboard_arrow_right Are you willing…" at bounding box center [834, 354] width 696 height 82
click at [791, 340] on div "+" at bounding box center [794, 331] width 19 height 19
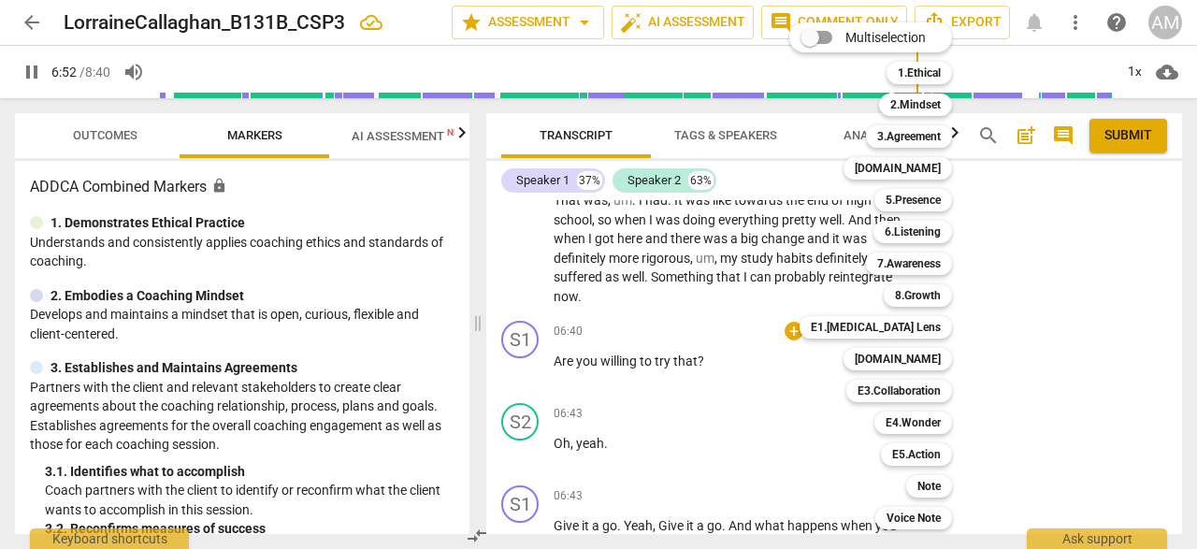
click at [530, 486] on div at bounding box center [598, 274] width 1197 height 549
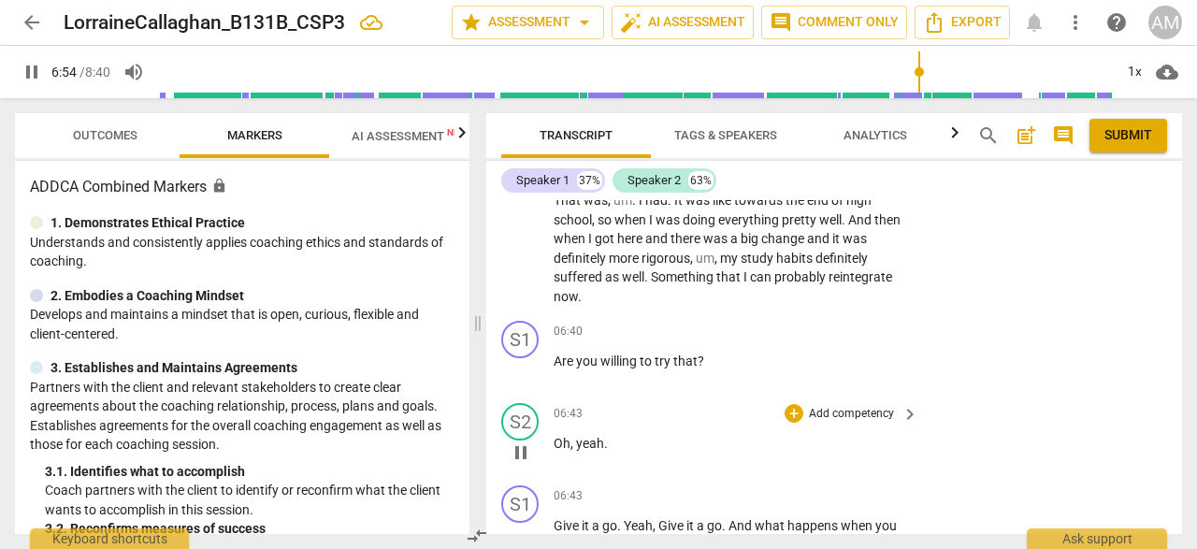
scroll to position [3858, 0]
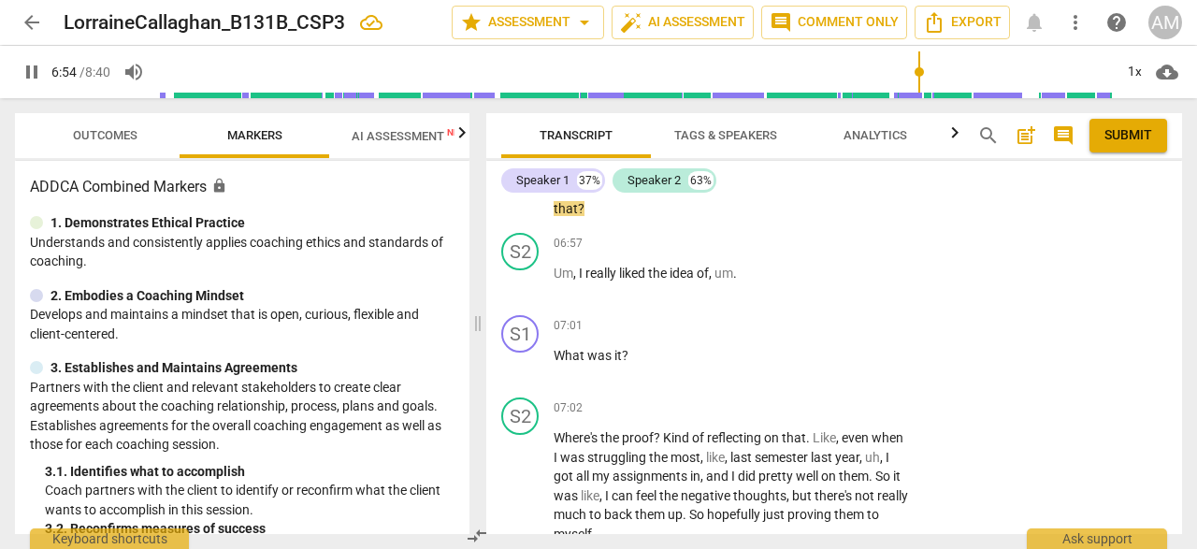
click at [527, 475] on div "play_arrow pause" at bounding box center [530, 486] width 48 height 103
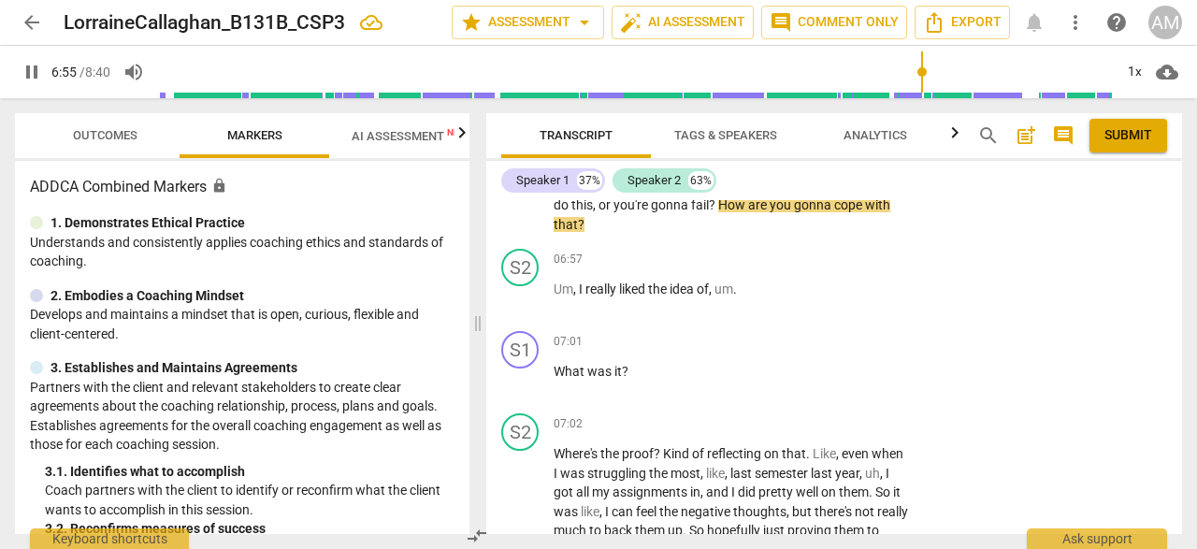
scroll to position [3840, 0]
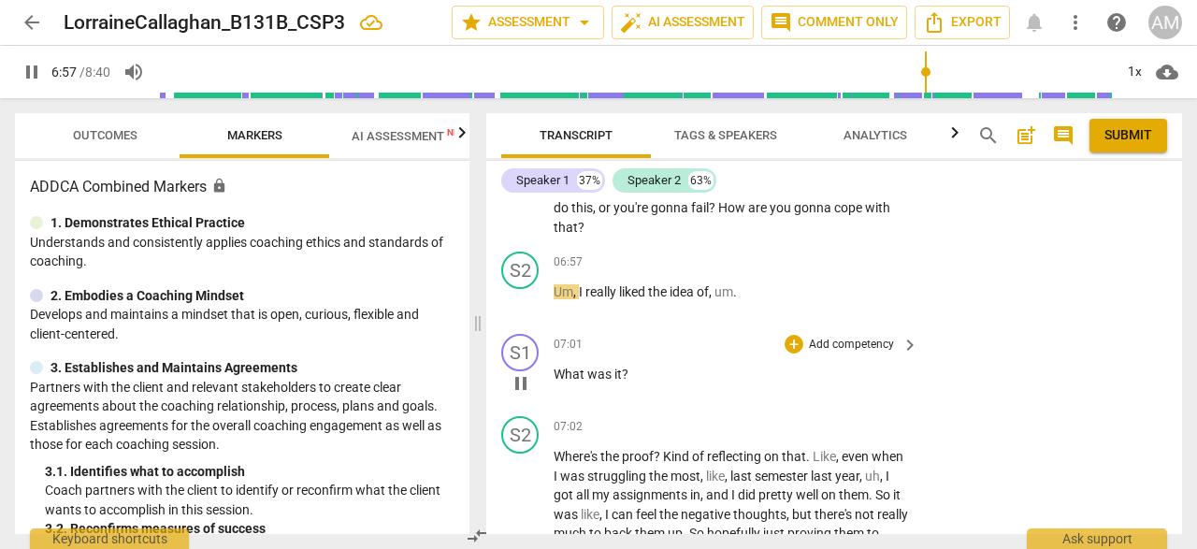
click at [527, 395] on span "pause" at bounding box center [521, 383] width 22 height 22
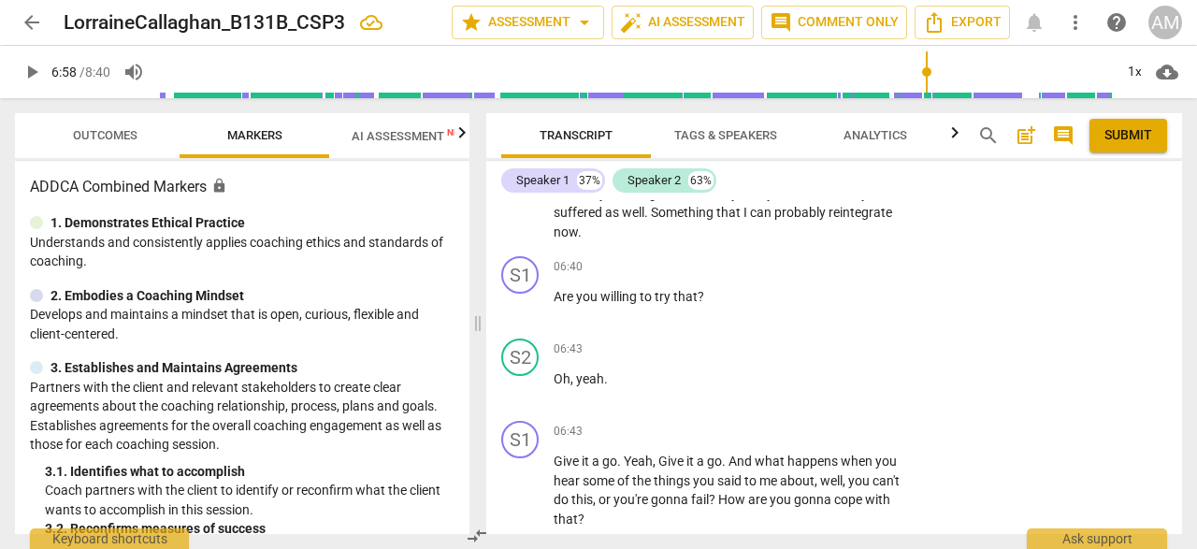
scroll to position [3502, 0]
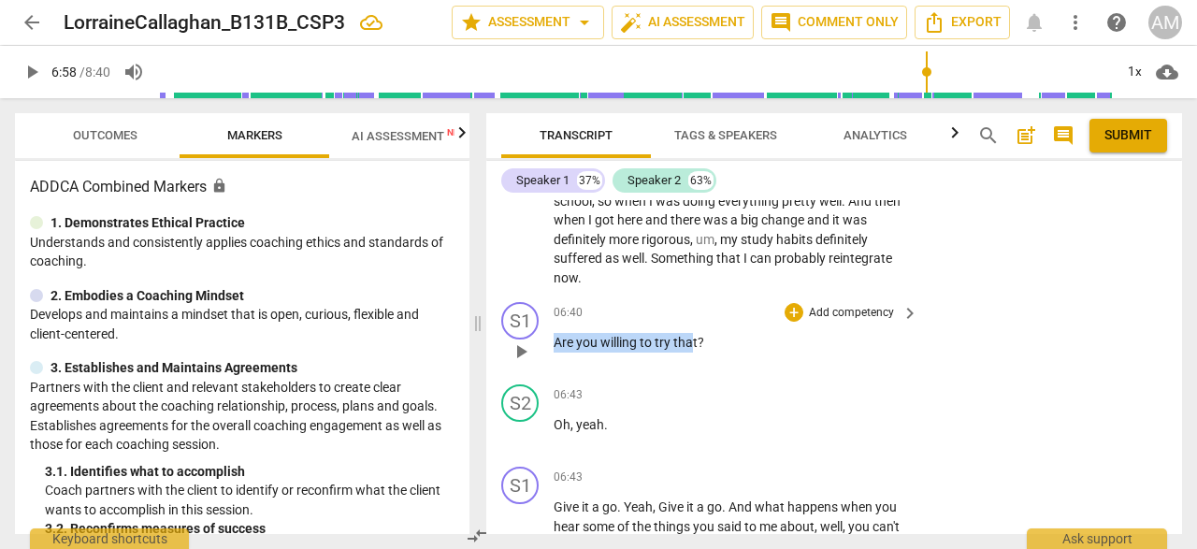
drag, startPoint x: 548, startPoint y: 362, endPoint x: 692, endPoint y: 356, distance: 144.1
click at [692, 356] on div "S1 play_arrow pause 06:40 + Add competency keyboard_arrow_right Are you willing…" at bounding box center [834, 336] width 696 height 82
click at [798, 322] on div "+" at bounding box center [794, 312] width 19 height 19
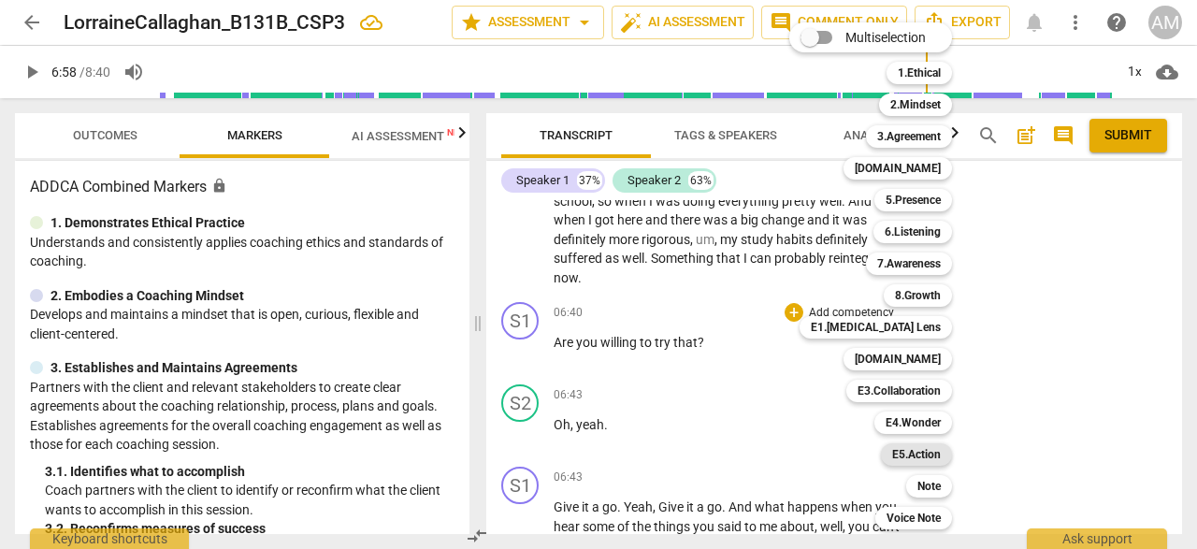
click at [901, 458] on b "E5.Action" at bounding box center [916, 454] width 49 height 22
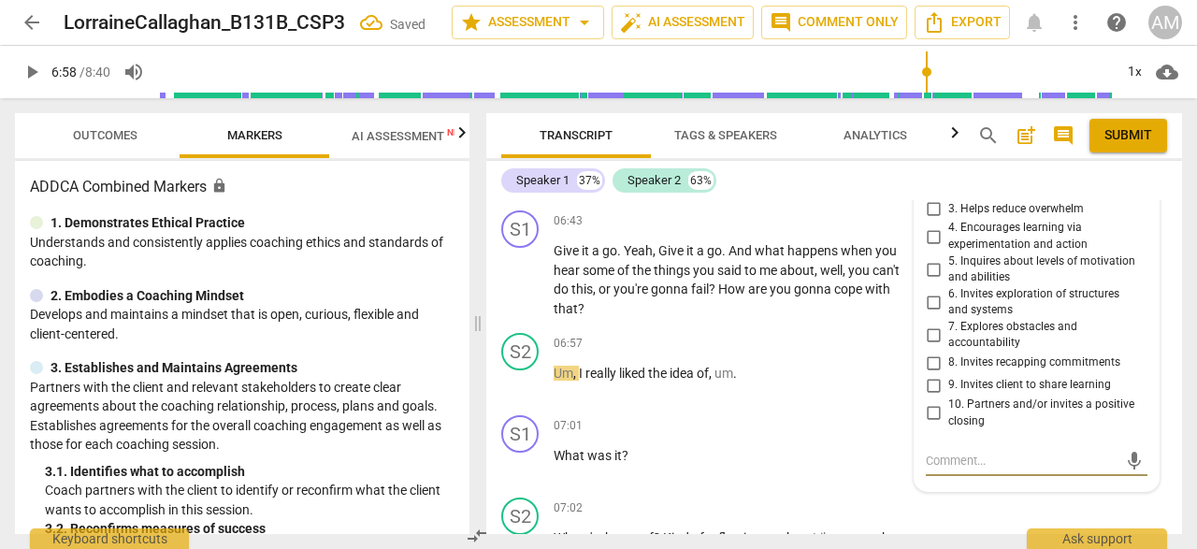
scroll to position [3756, 0]
click at [932, 250] on input "4. Encourages learning via experimentation and action" at bounding box center [933, 238] width 30 height 22
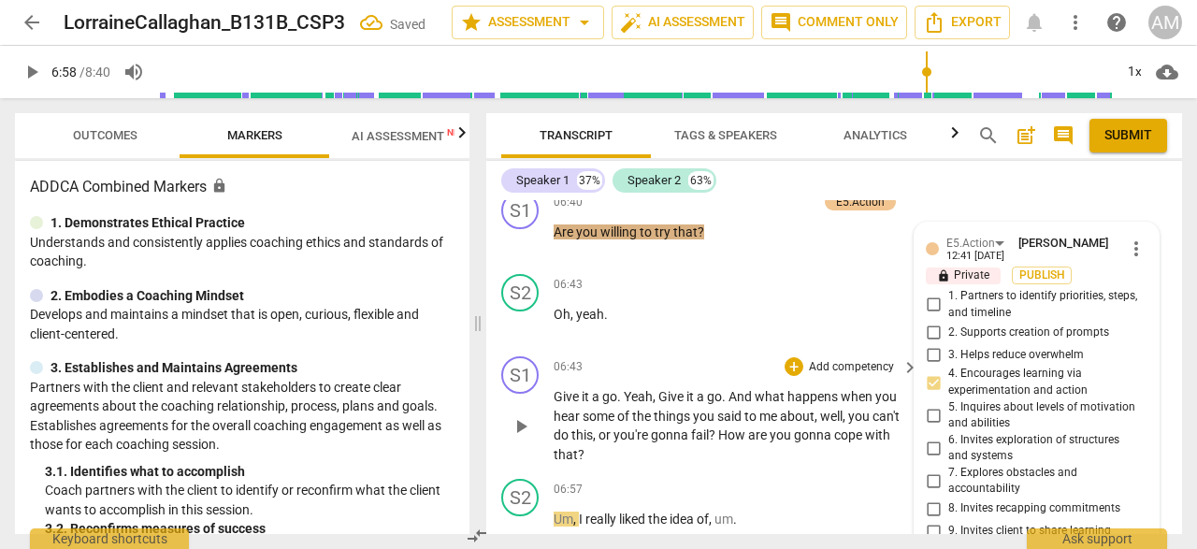
scroll to position [3606, 0]
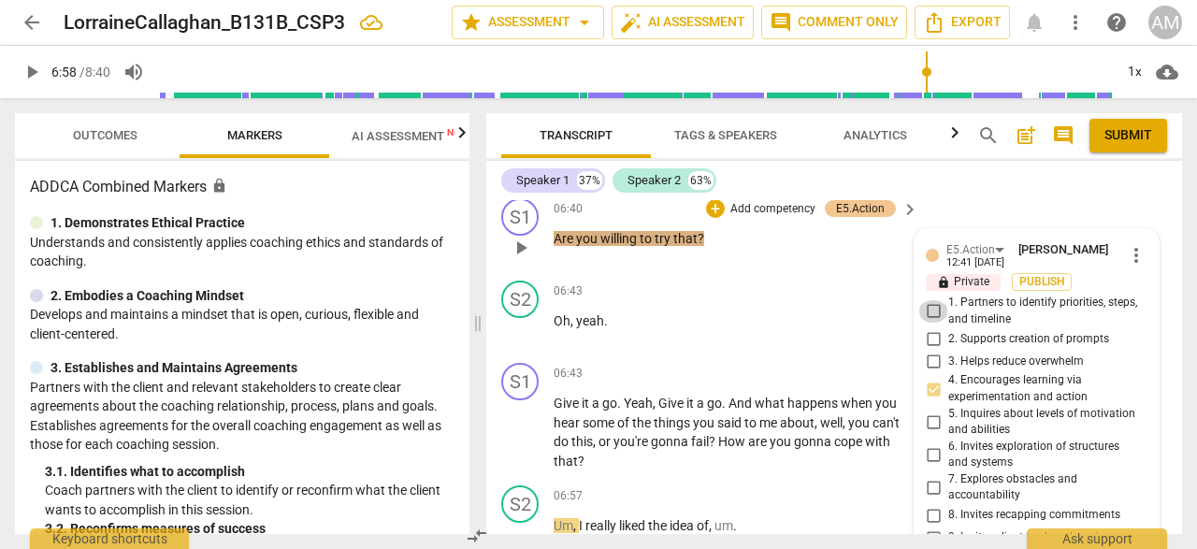
click at [929, 323] on input "1. Partners to identify priorities, steps, and timeline" at bounding box center [933, 311] width 30 height 22
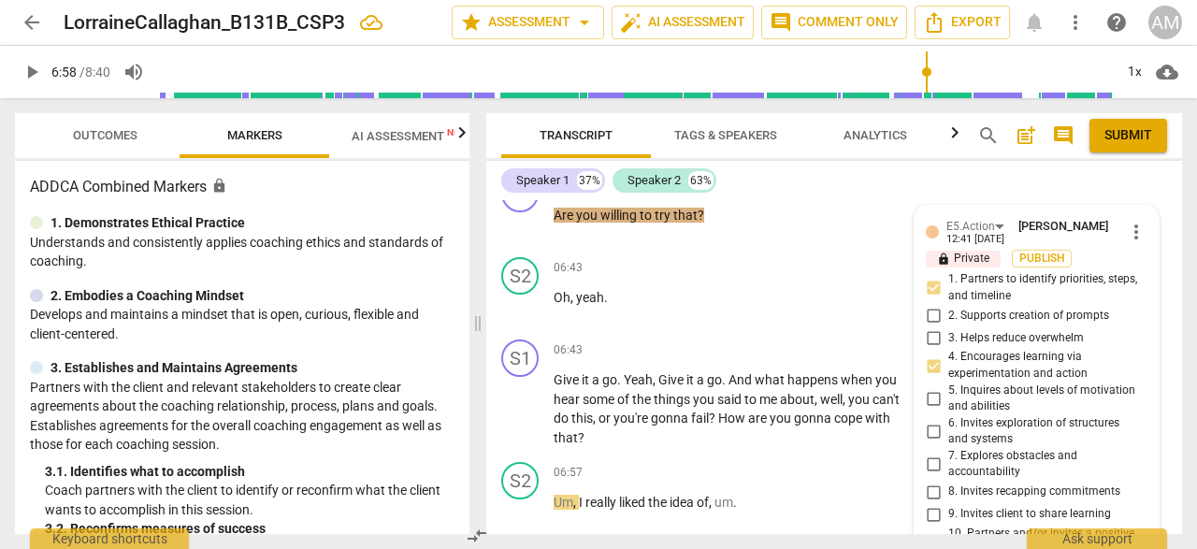
scroll to position [3636, 0]
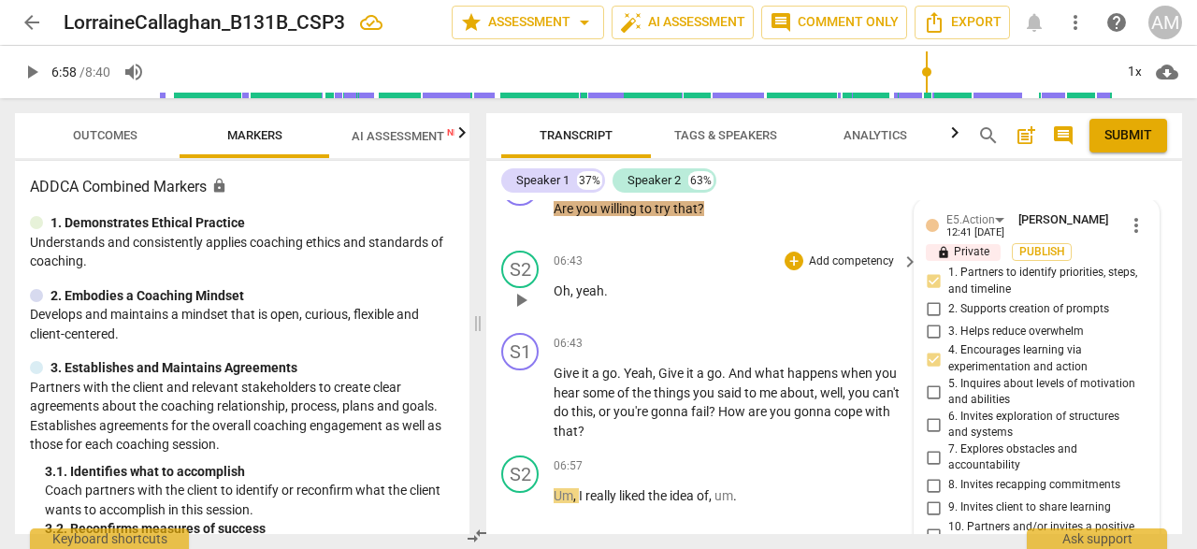
click at [523, 311] on span "play_arrow" at bounding box center [521, 300] width 22 height 22
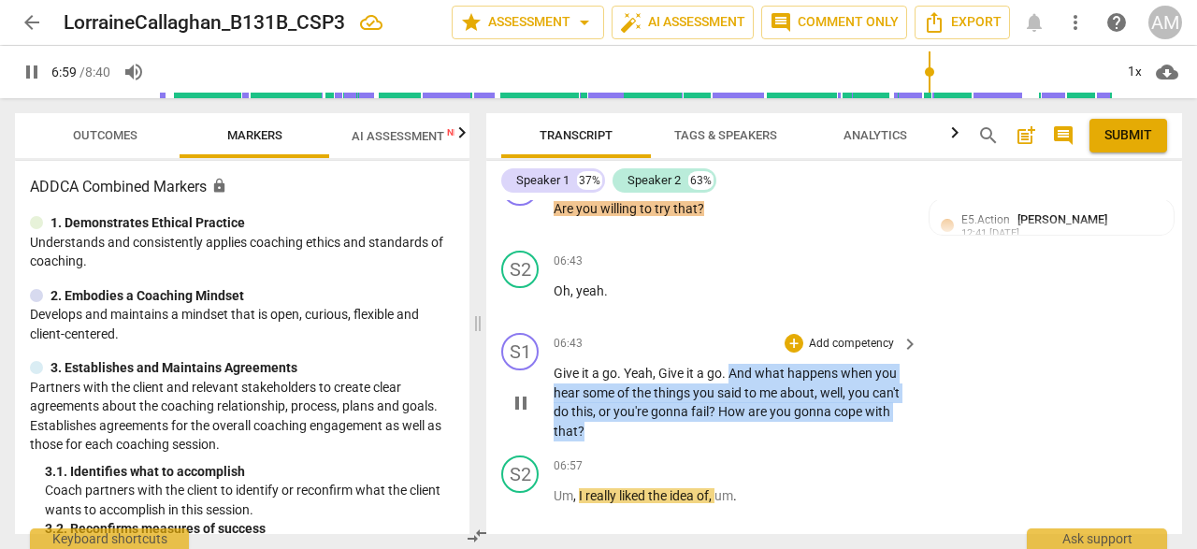
drag, startPoint x: 730, startPoint y: 395, endPoint x: 680, endPoint y: 448, distance: 73.4
click at [680, 448] on div "S1 play_arrow pause 06:43 + Add competency keyboard_arrow_right Give it a go . …" at bounding box center [834, 386] width 696 height 123
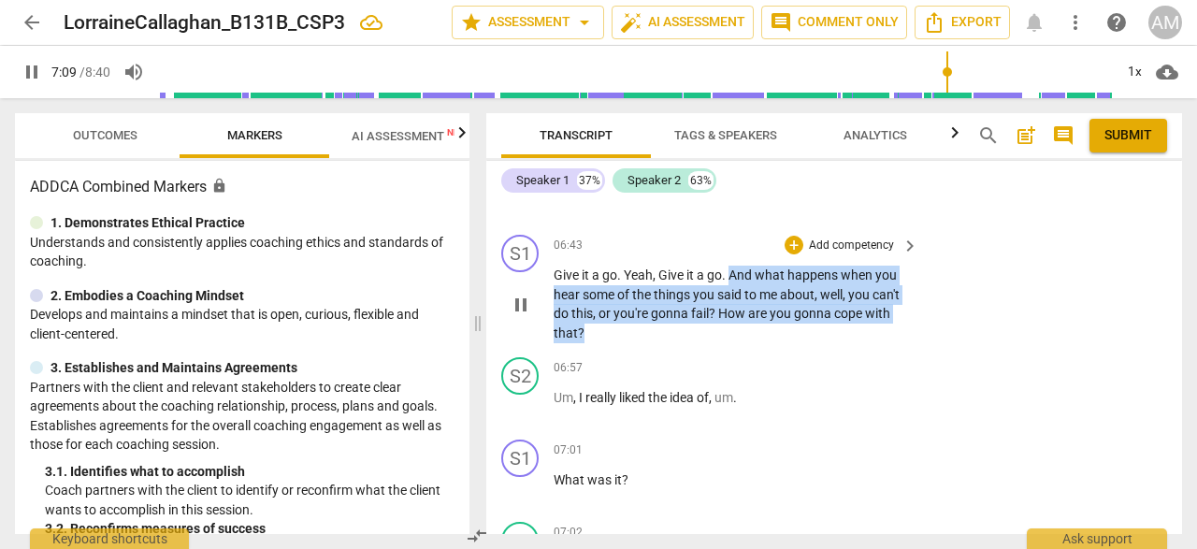
scroll to position [3755, 0]
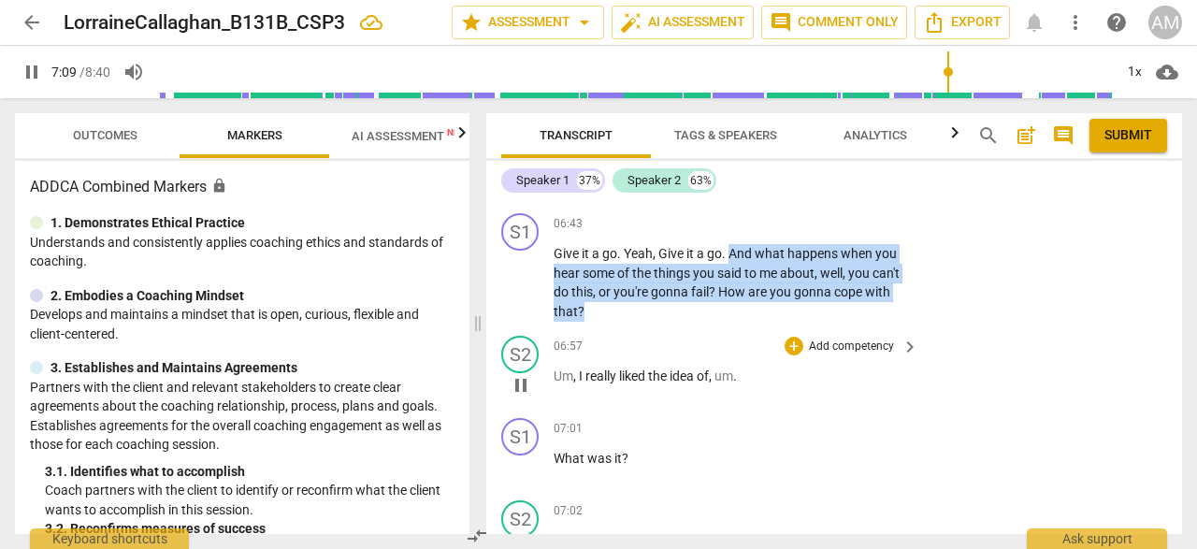
click at [525, 397] on span "pause" at bounding box center [521, 385] width 22 height 22
click at [791, 233] on div "+" at bounding box center [794, 223] width 19 height 19
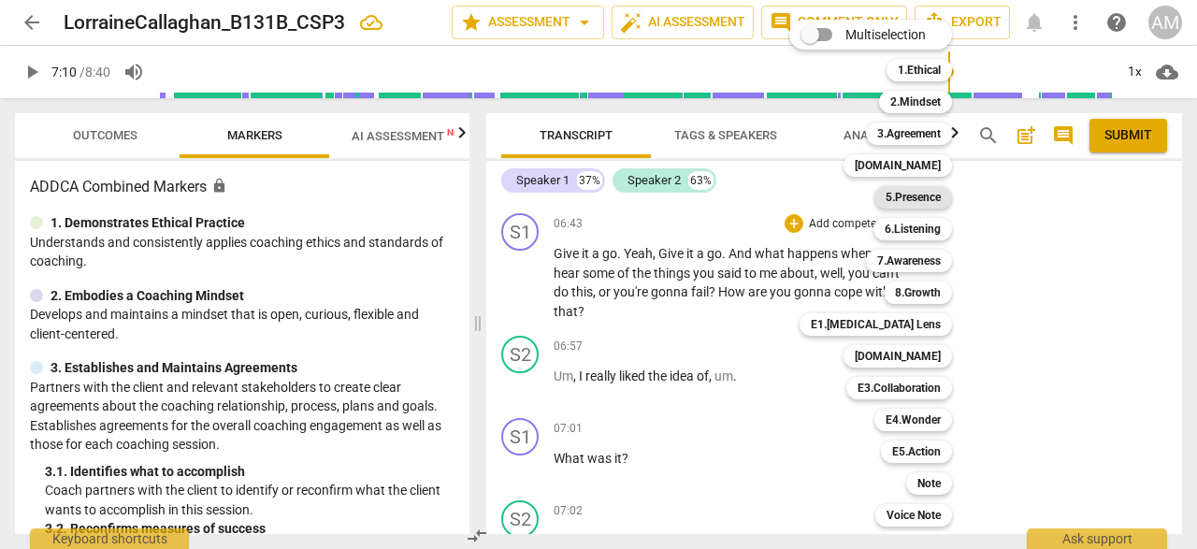
click at [919, 195] on b "5.Presence" at bounding box center [913, 197] width 55 height 22
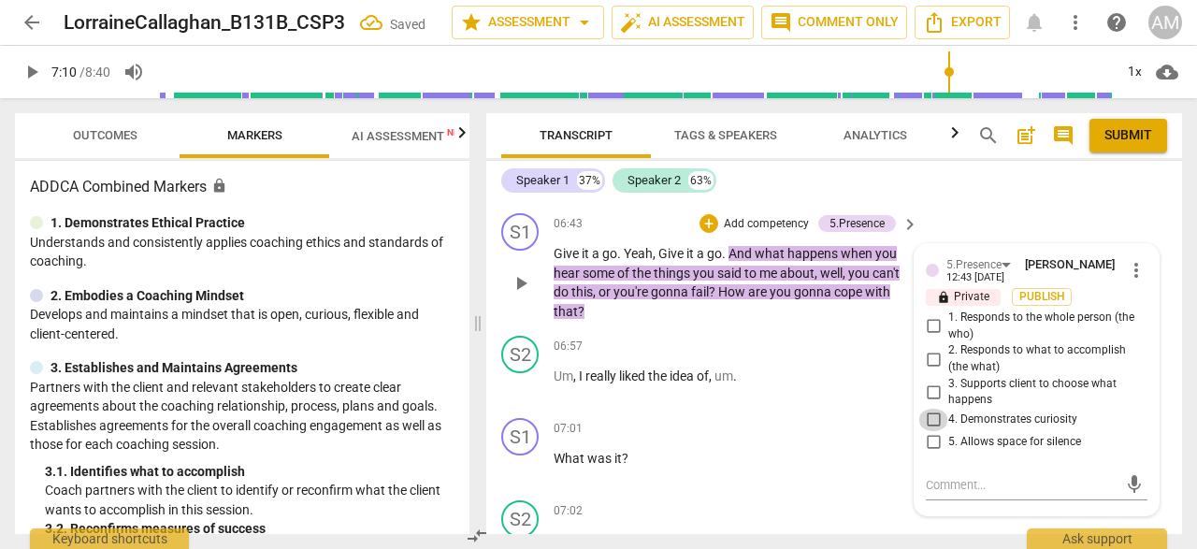
click at [931, 431] on input "4. Demonstrates curiosity" at bounding box center [933, 420] width 30 height 22
click at [959, 494] on textarea at bounding box center [1022, 485] width 192 height 18
click at [1124, 495] on span "send" at bounding box center [1134, 484] width 21 height 21
click at [829, 328] on div "S1 play_arrow pause 06:43 + Add competency 5.Presence keyboard_arrow_right Give…" at bounding box center [834, 267] width 696 height 123
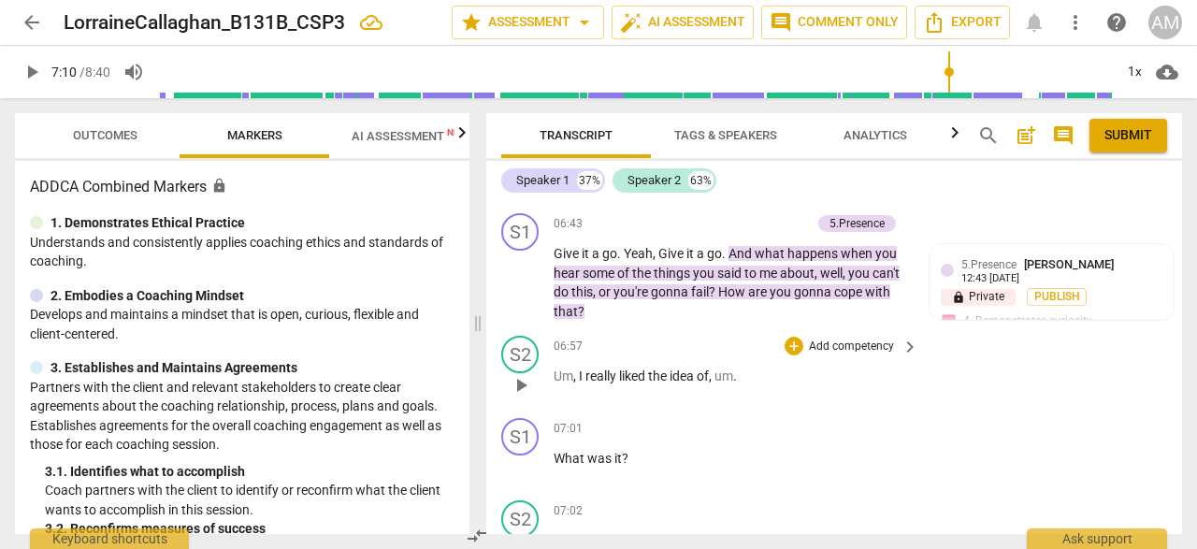
click at [519, 397] on span "play_arrow" at bounding box center [521, 385] width 22 height 22
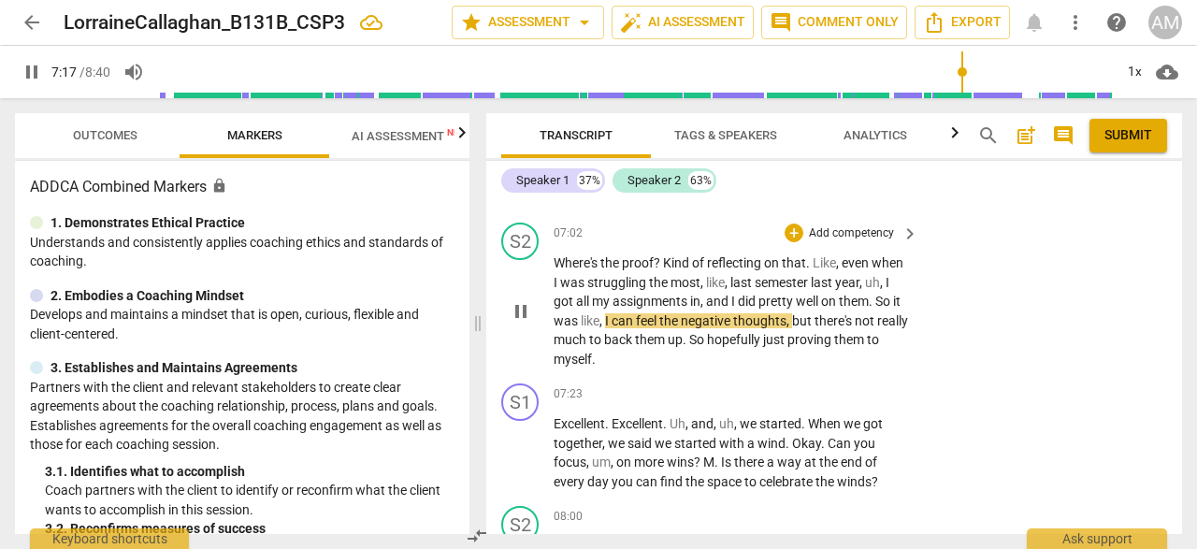
scroll to position [4060, 0]
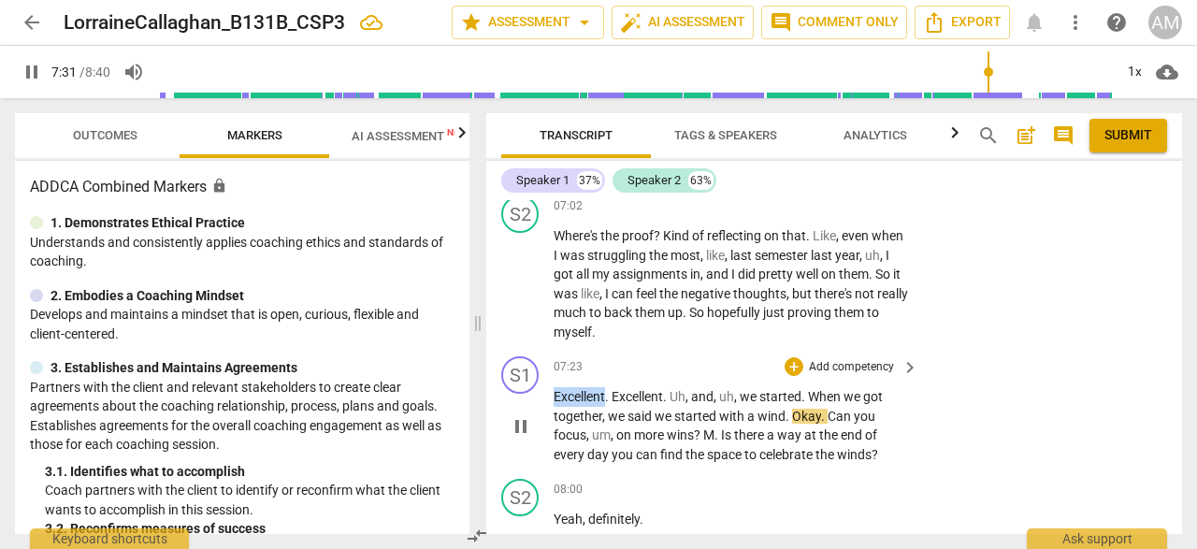
drag, startPoint x: 552, startPoint y: 416, endPoint x: 606, endPoint y: 422, distance: 54.5
click at [606, 422] on div "S1 play_arrow pause 07:23 + Add competency keyboard_arrow_right Excellent . Exc…" at bounding box center [834, 410] width 696 height 123
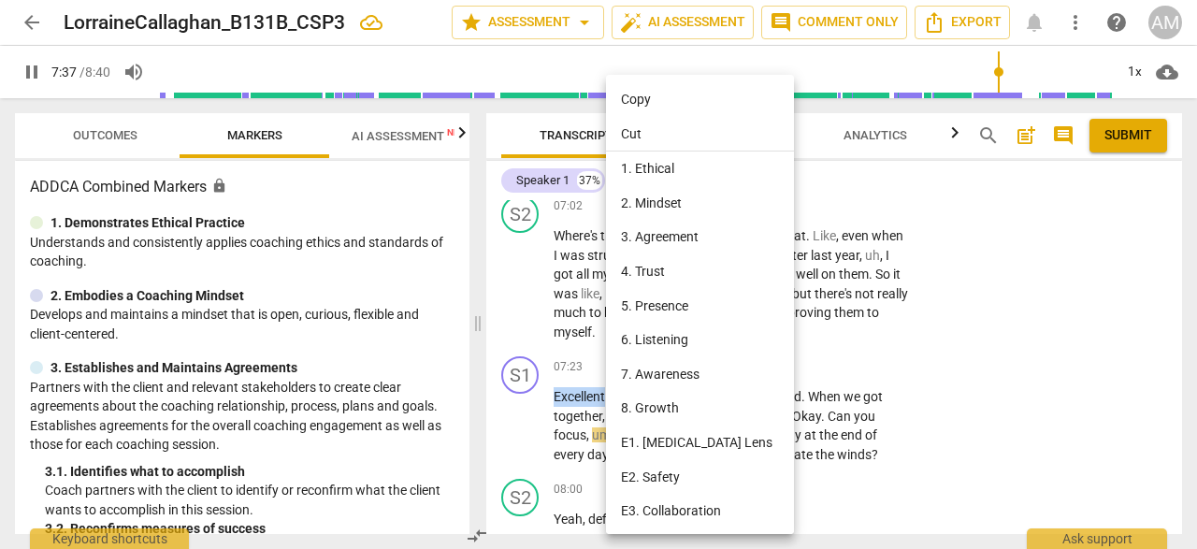
scroll to position [138, 0]
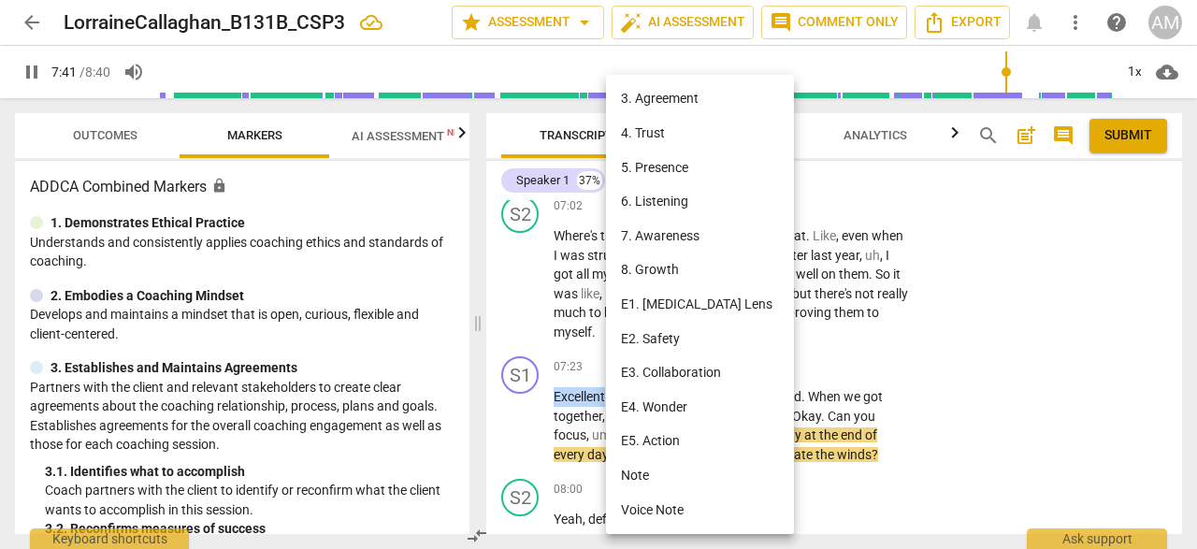
click at [676, 332] on li "E2. Safety" at bounding box center [703, 339] width 195 height 35
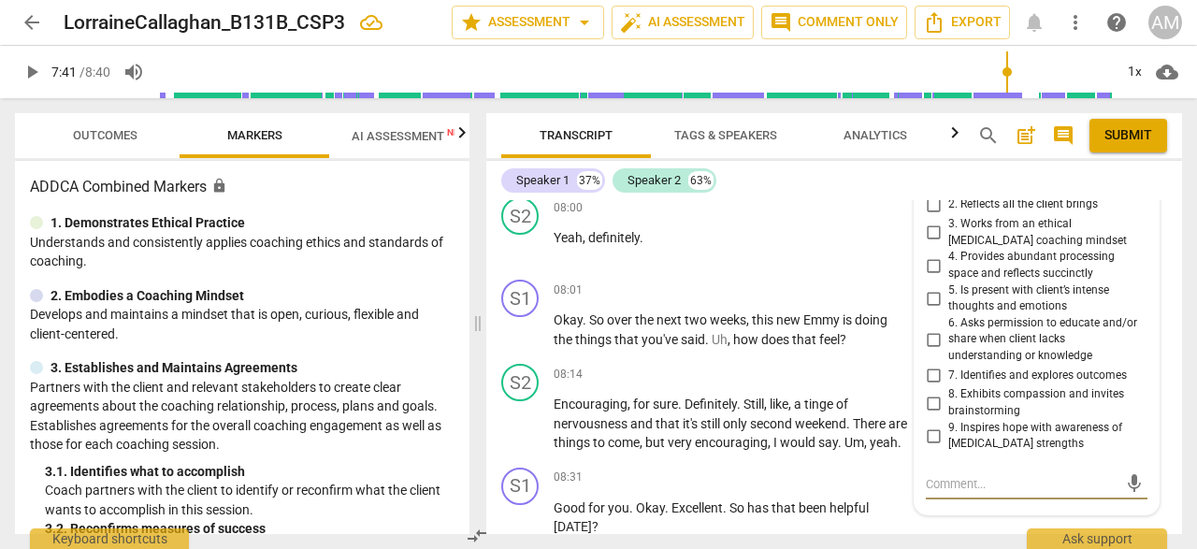
scroll to position [4345, 0]
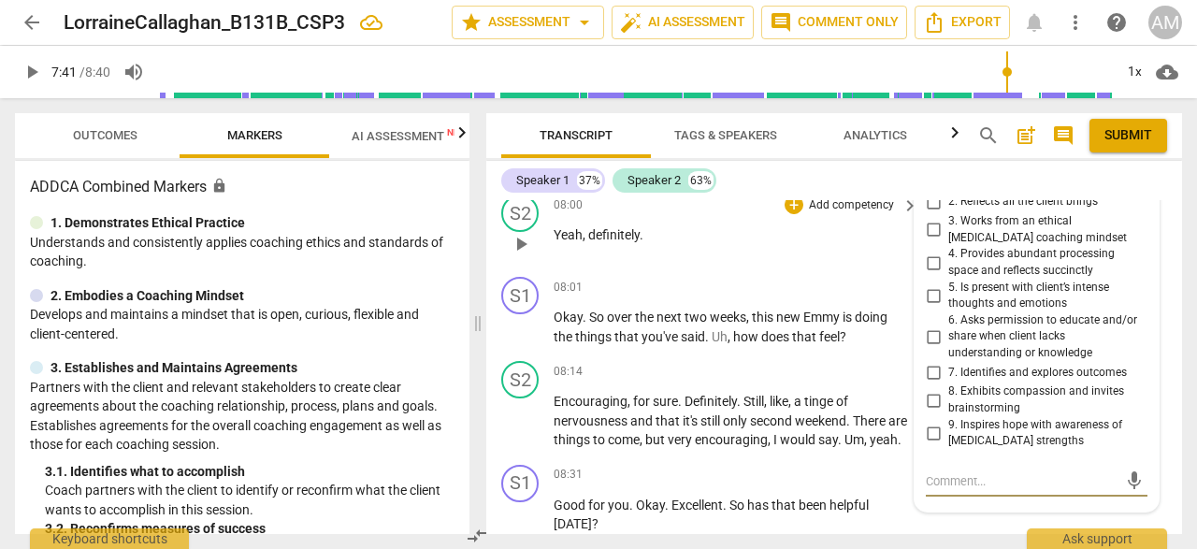
click at [864, 262] on div "08:00 + Add competency keyboard_arrow_right Yeah , definitely ." at bounding box center [737, 228] width 367 height 67
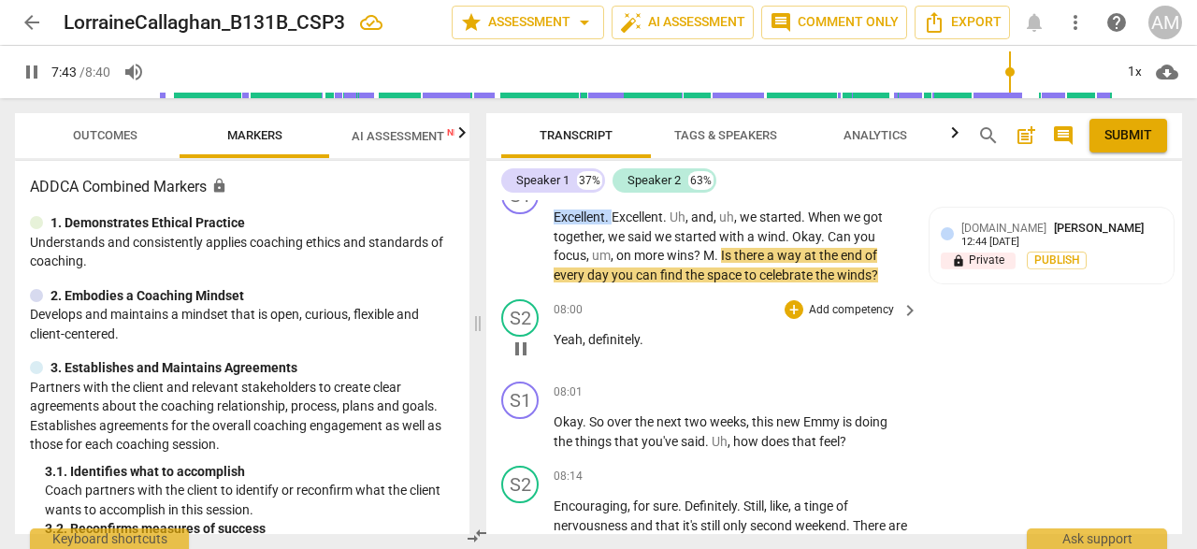
scroll to position [4218, 0]
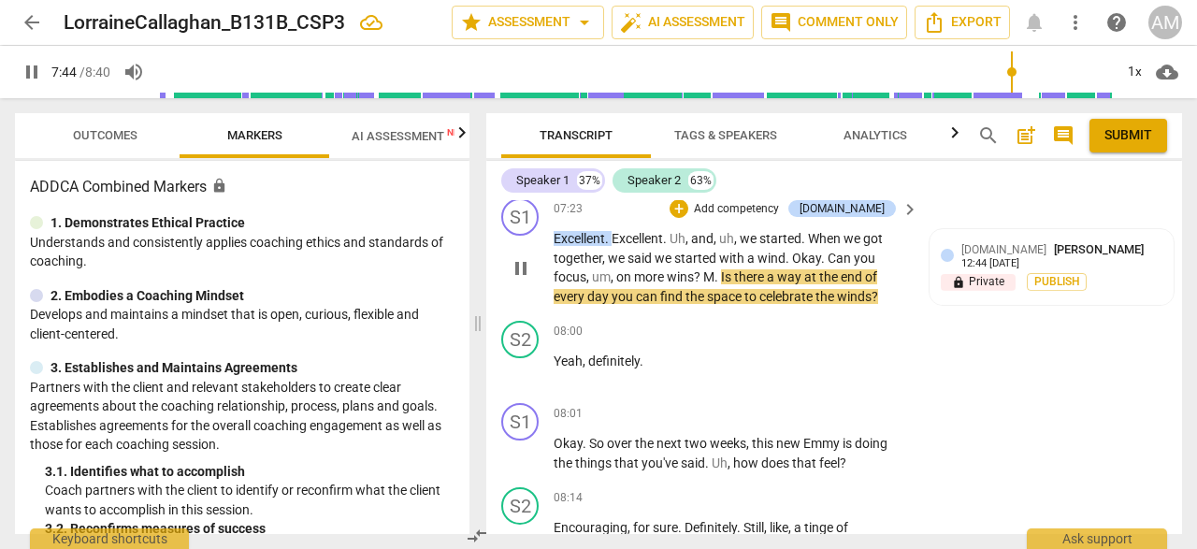
click at [531, 280] on span "pause" at bounding box center [521, 268] width 22 height 22
click at [904, 221] on span "keyboard_arrow_right" at bounding box center [910, 209] width 22 height 22
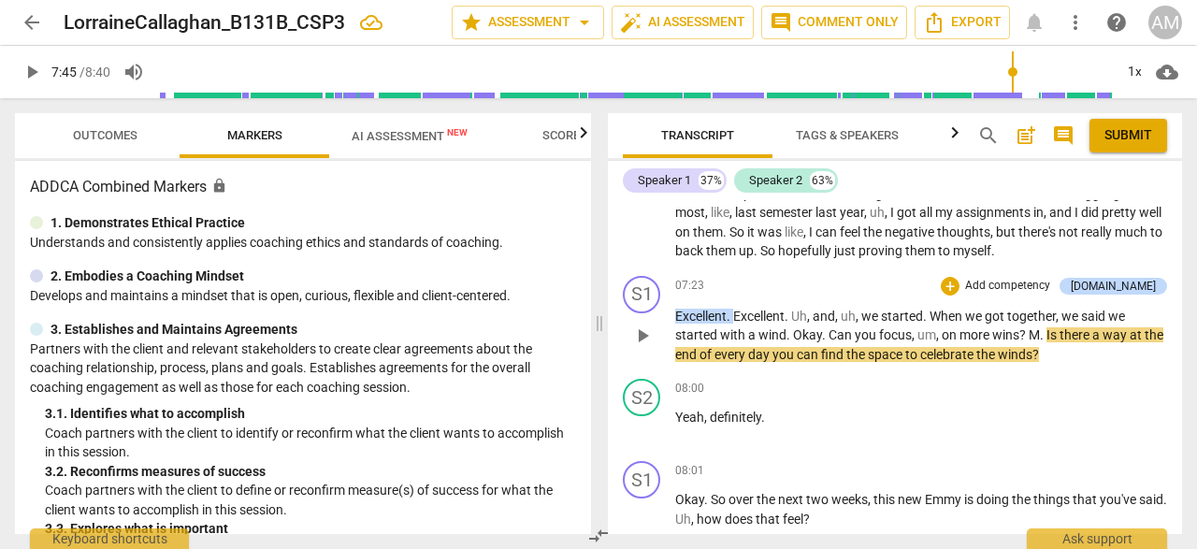
scroll to position [3631, 0]
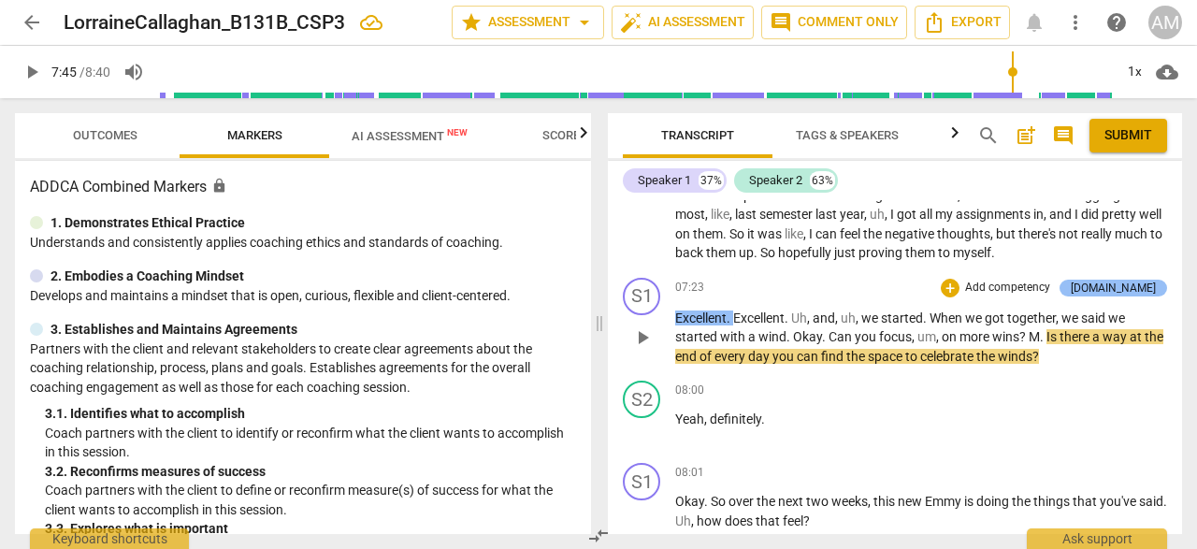
click at [1112, 296] on div "[DOMAIN_NAME]" at bounding box center [1113, 288] width 85 height 17
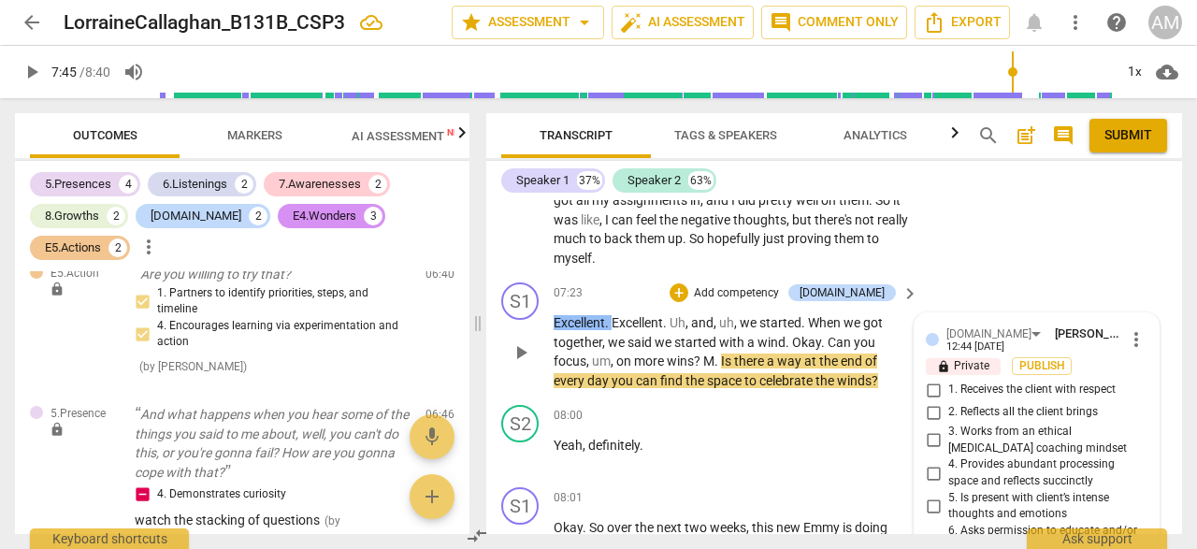
scroll to position [4122, 0]
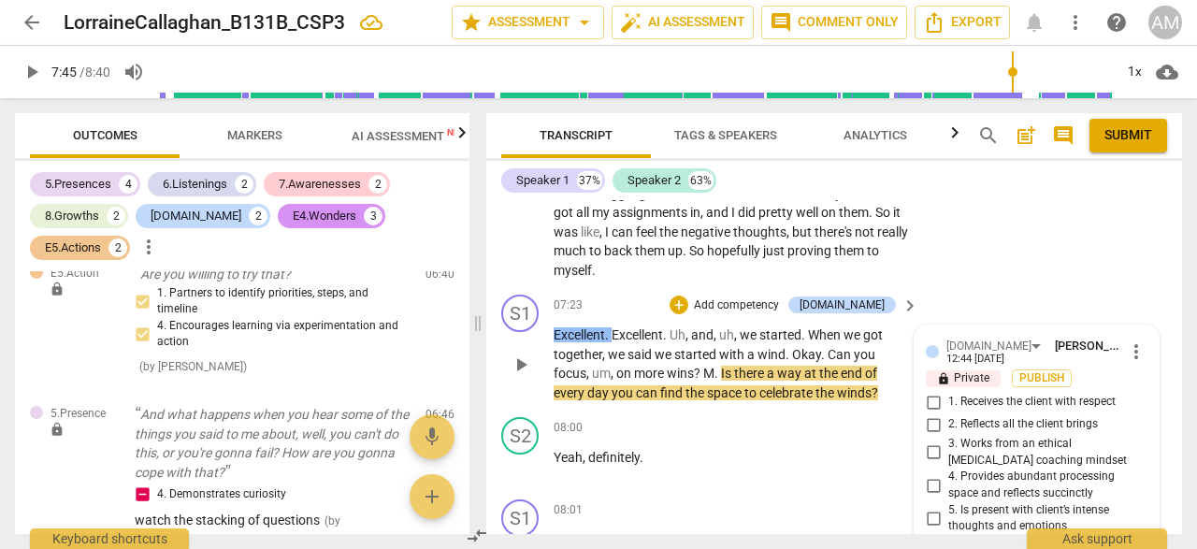
click at [1133, 363] on span "more_vert" at bounding box center [1136, 351] width 22 height 22
click at [1145, 401] on li "Delete" at bounding box center [1149, 405] width 65 height 36
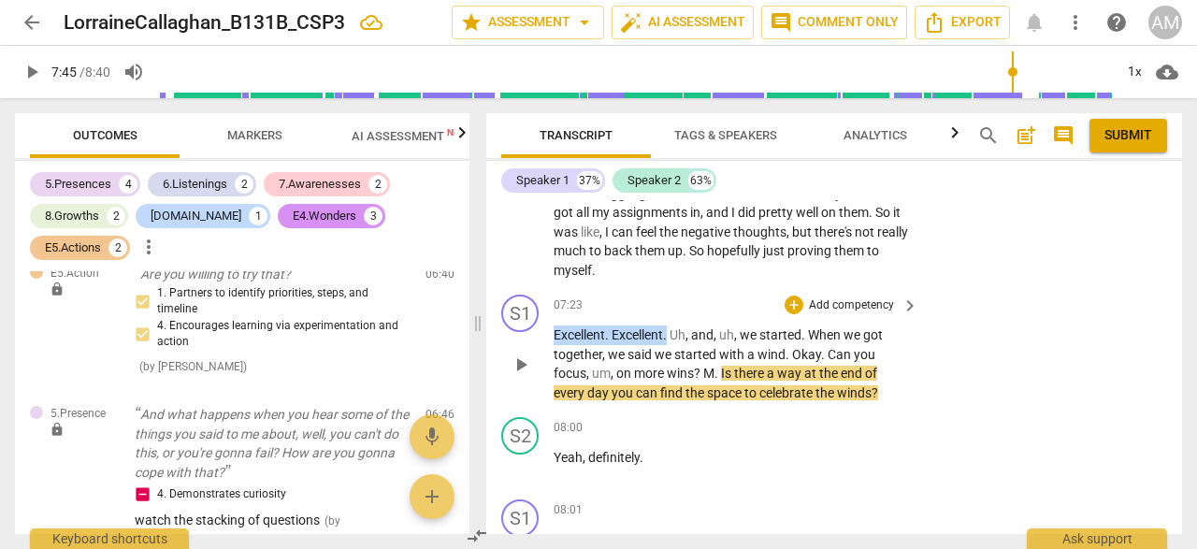
drag, startPoint x: 551, startPoint y: 353, endPoint x: 667, endPoint y: 351, distance: 116.0
click at [667, 351] on div "S1 play_arrow pause 07:23 + Add competency keyboard_arrow_right Excellent . Exc…" at bounding box center [834, 348] width 696 height 123
click at [791, 314] on div "+" at bounding box center [794, 305] width 19 height 19
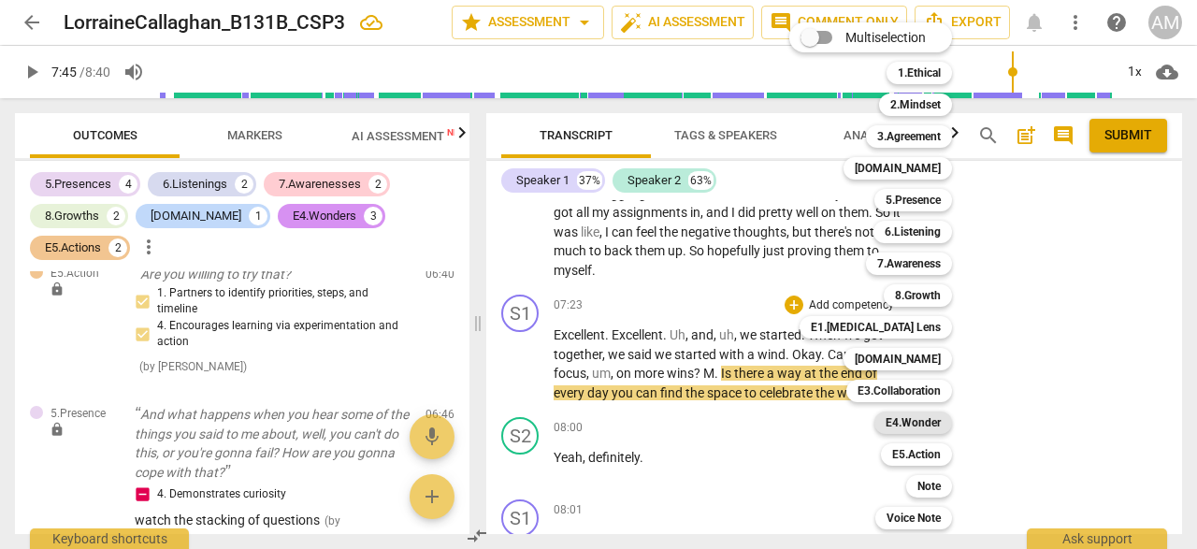
click at [924, 427] on b "E4.Wonder" at bounding box center [913, 423] width 55 height 22
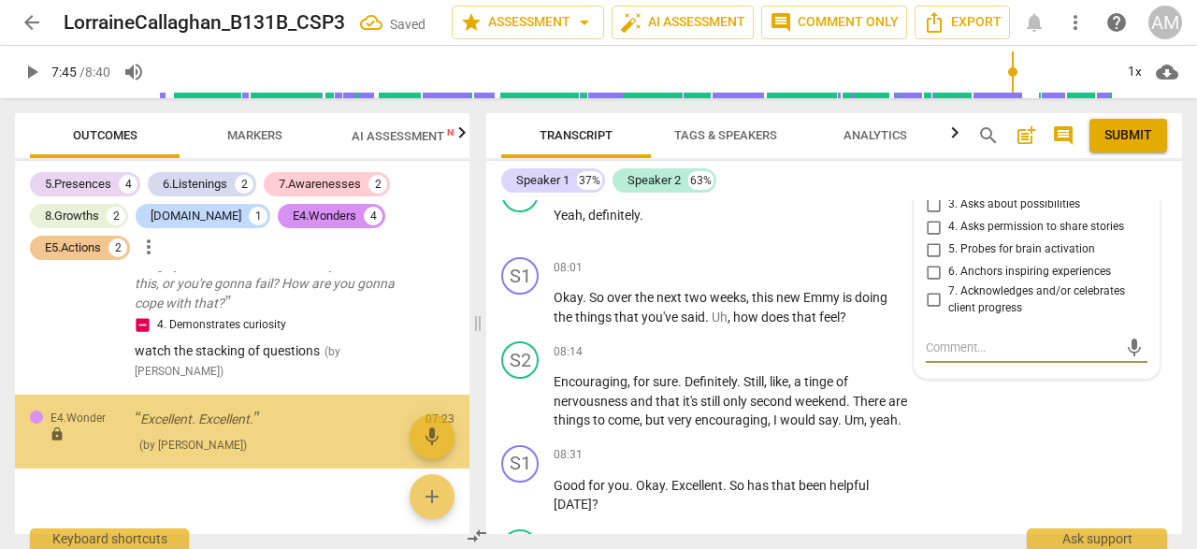
scroll to position [1912, 0]
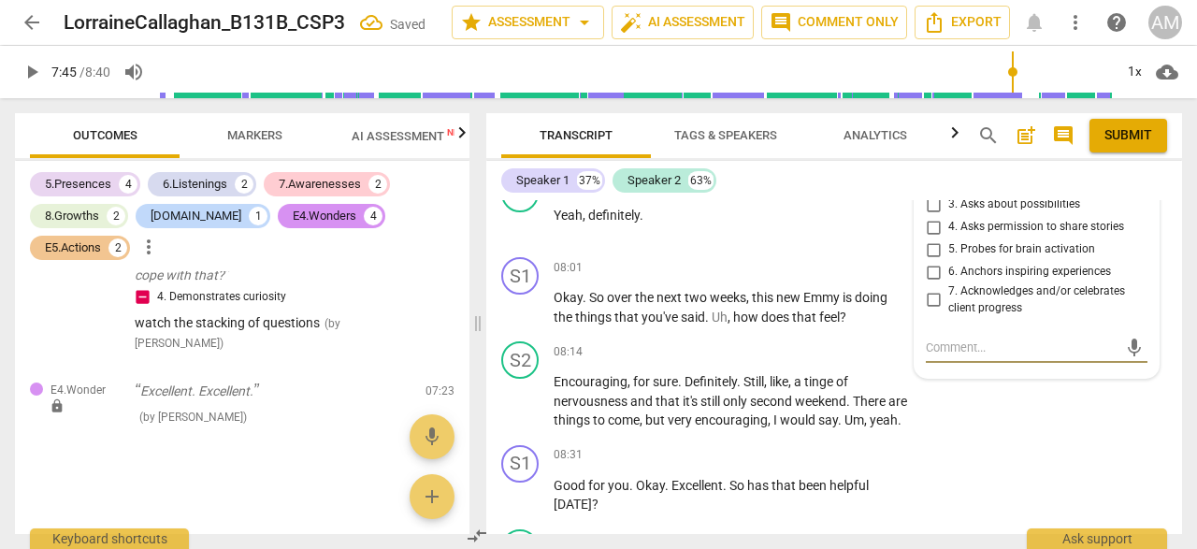
click at [922, 311] on input "7. Acknowledges and/or celebrates client progress" at bounding box center [933, 300] width 30 height 22
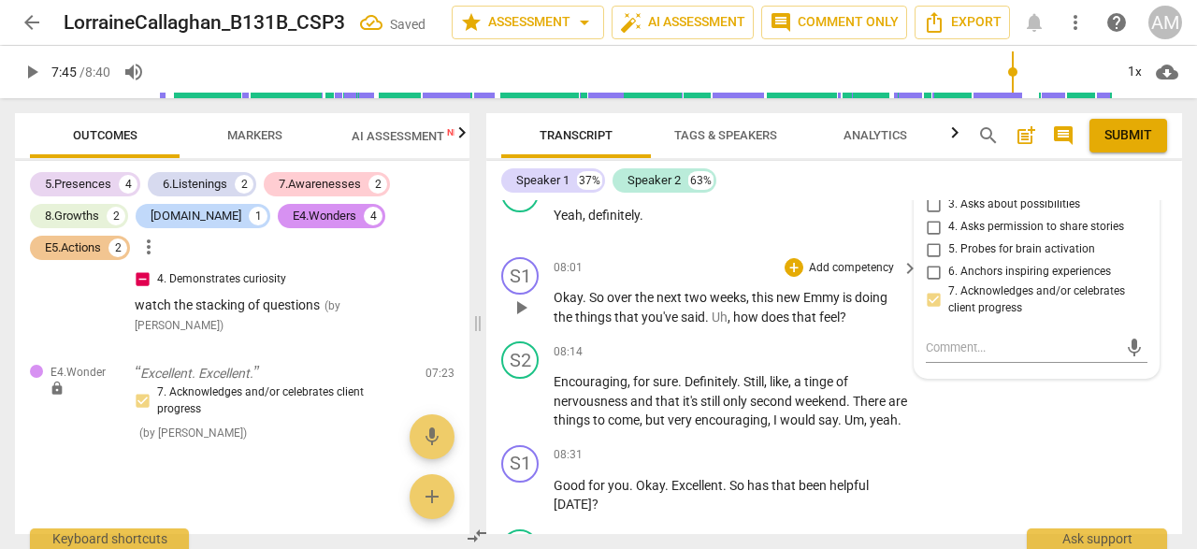
click at [850, 270] on div "S1 play_arrow pause 08:01 + Add competency keyboard_arrow_right Okay . So over …" at bounding box center [834, 292] width 696 height 84
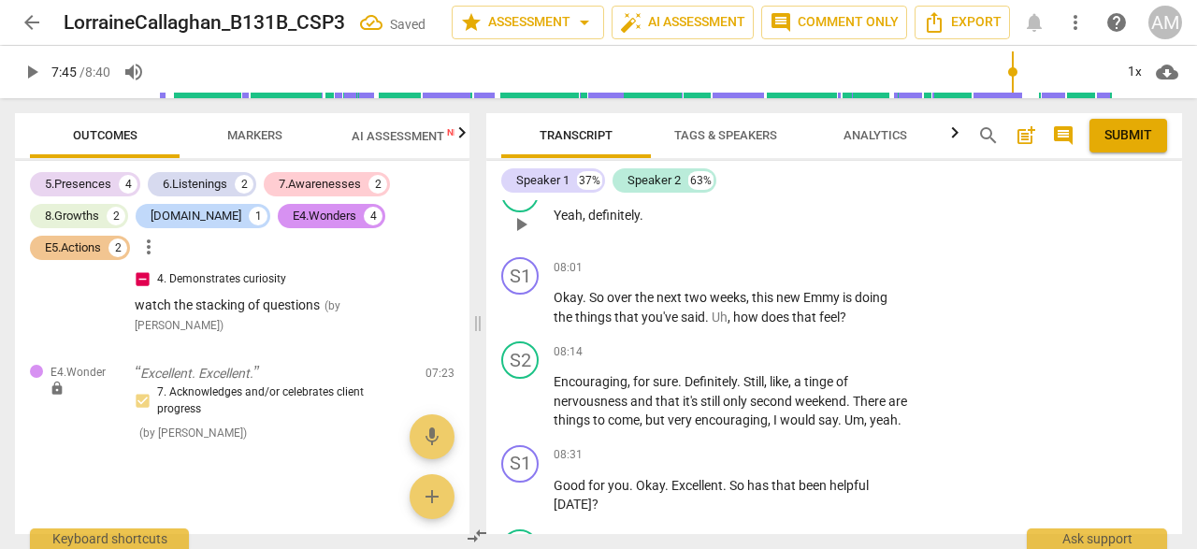
click at [716, 242] on div "08:00 + Add competency keyboard_arrow_right Yeah , definitely ." at bounding box center [737, 208] width 367 height 67
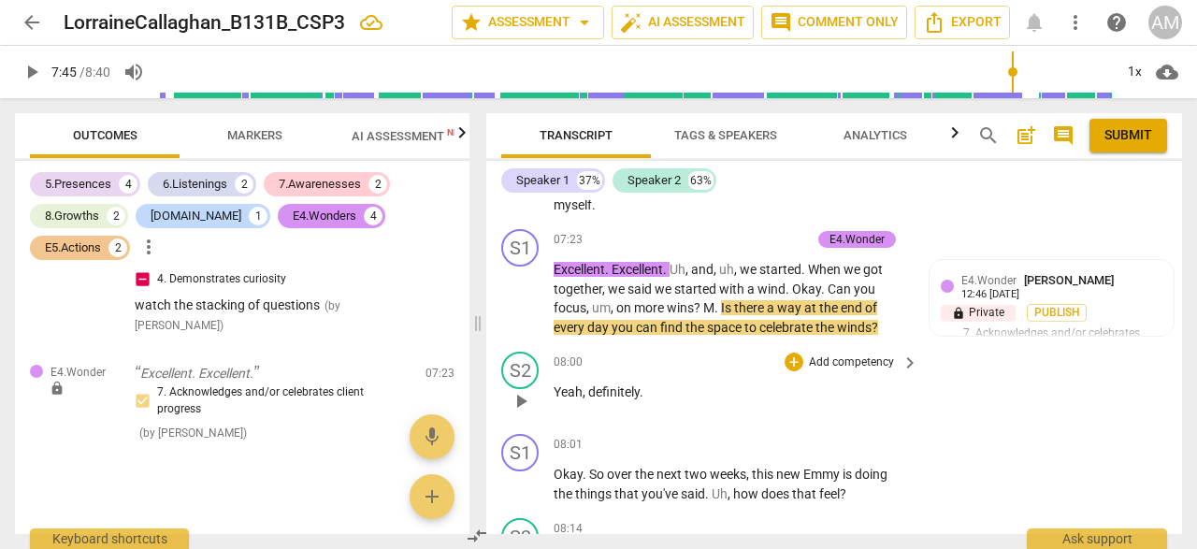
scroll to position [4183, 0]
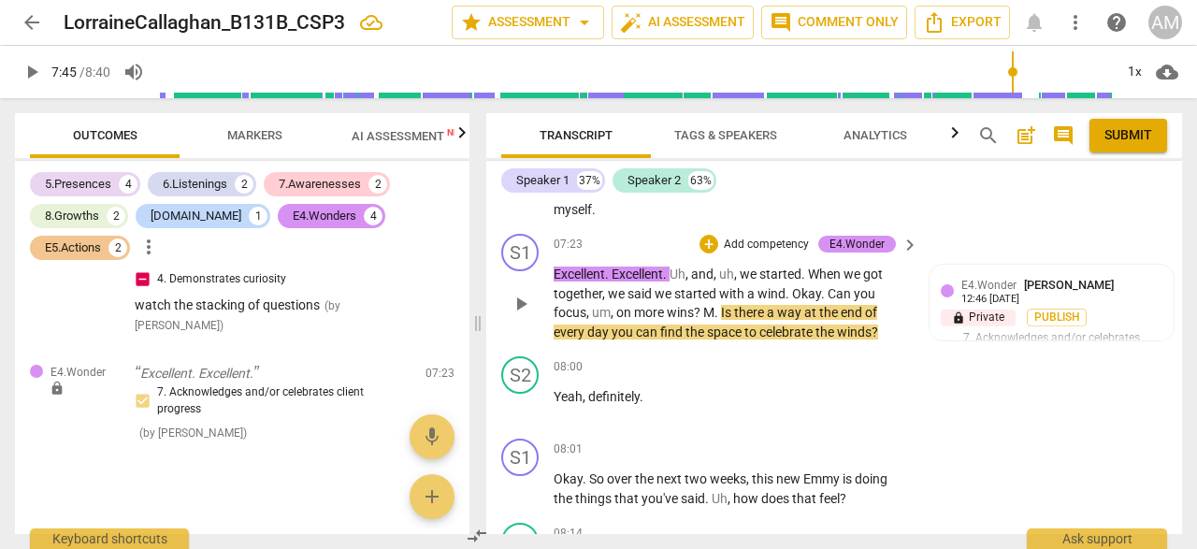
click at [522, 315] on span "play_arrow" at bounding box center [521, 304] width 22 height 22
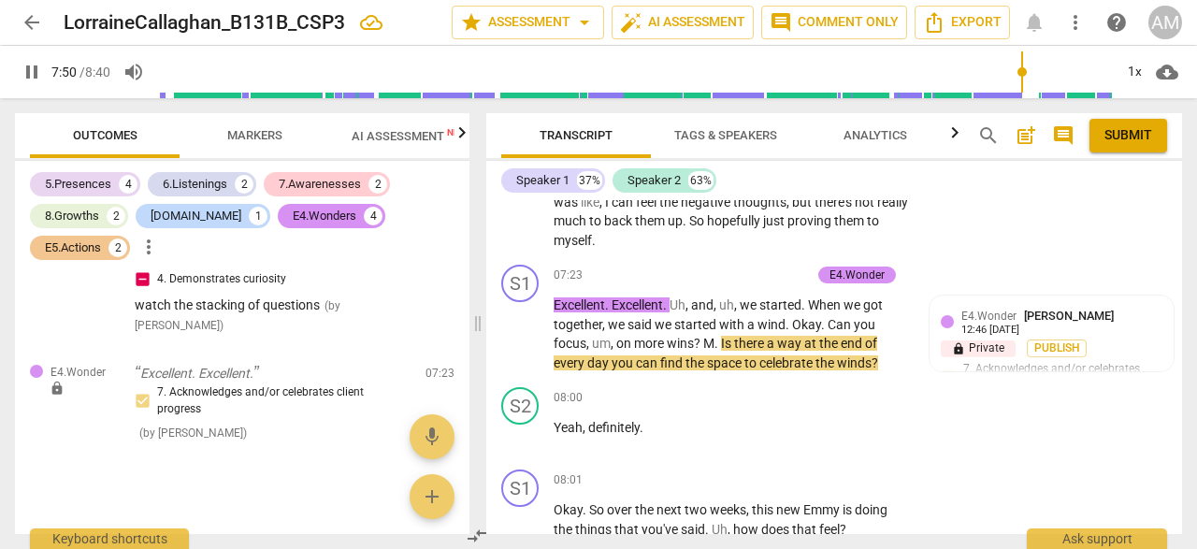
scroll to position [4145, 0]
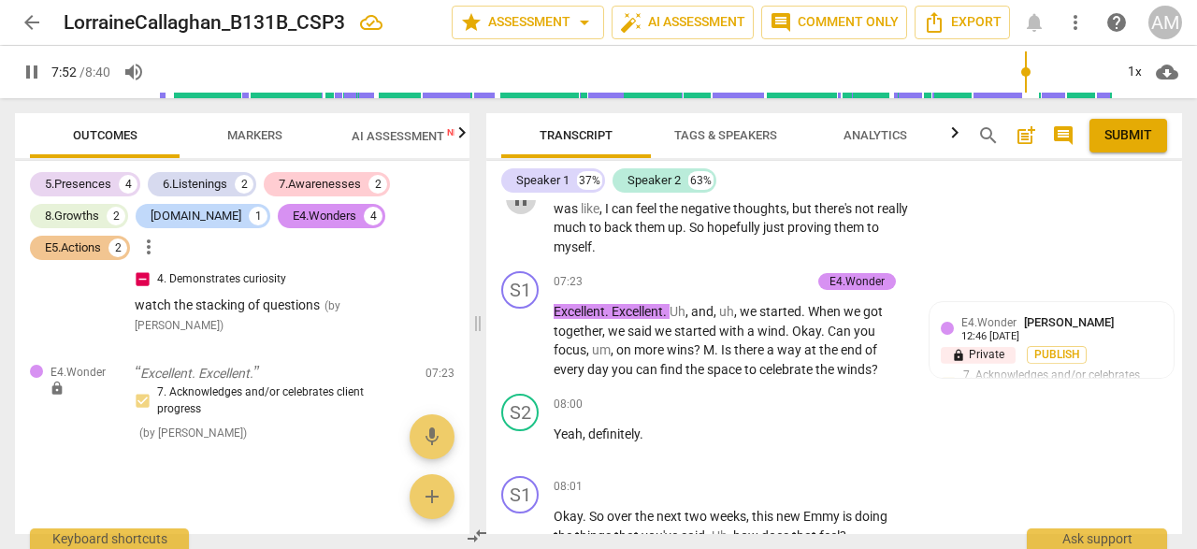
click at [526, 210] on span "pause" at bounding box center [521, 199] width 22 height 22
click at [526, 353] on span "play_arrow" at bounding box center [521, 341] width 22 height 22
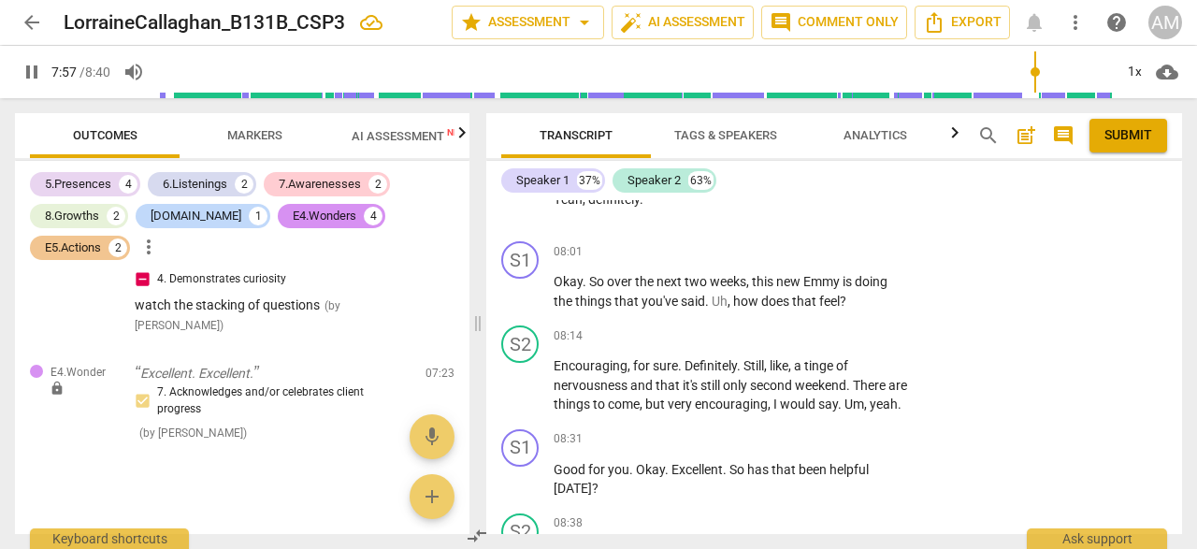
scroll to position [4402, 0]
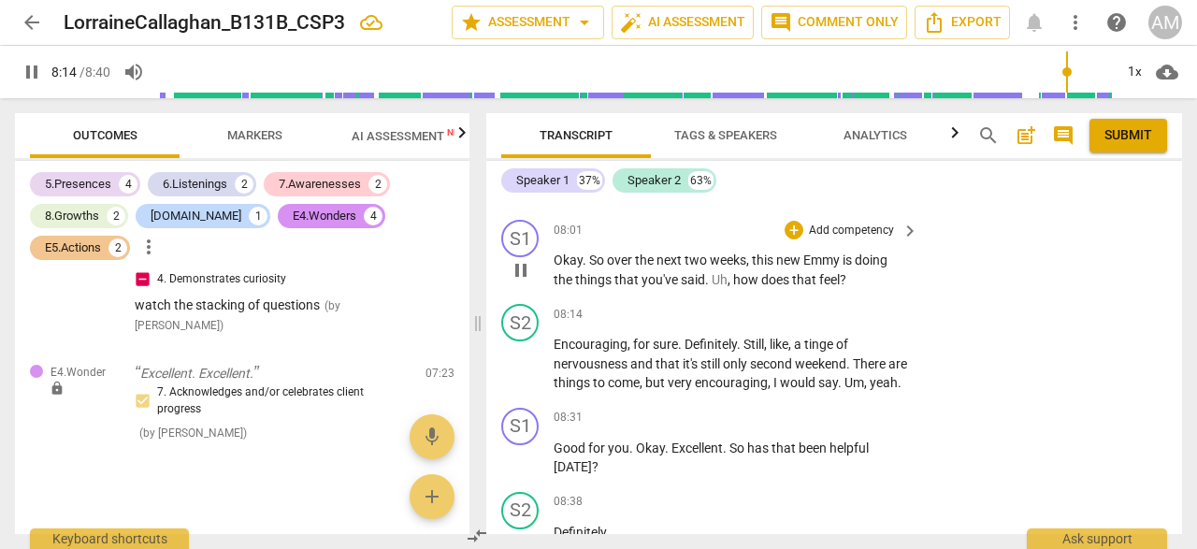
click at [525, 282] on span "pause" at bounding box center [521, 270] width 22 height 22
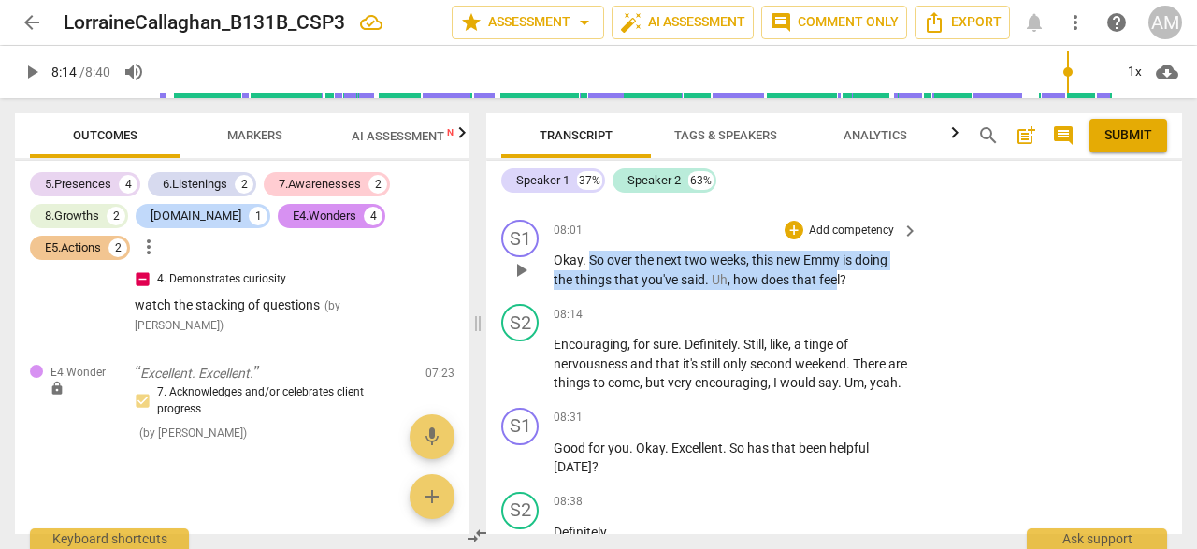
drag, startPoint x: 587, startPoint y: 277, endPoint x: 838, endPoint y: 301, distance: 251.8
click at [838, 289] on p "Okay . So over the next two weeks , this new Emmy is doing the things that you'…" at bounding box center [731, 270] width 355 height 38
click at [791, 239] on div "+" at bounding box center [794, 230] width 19 height 19
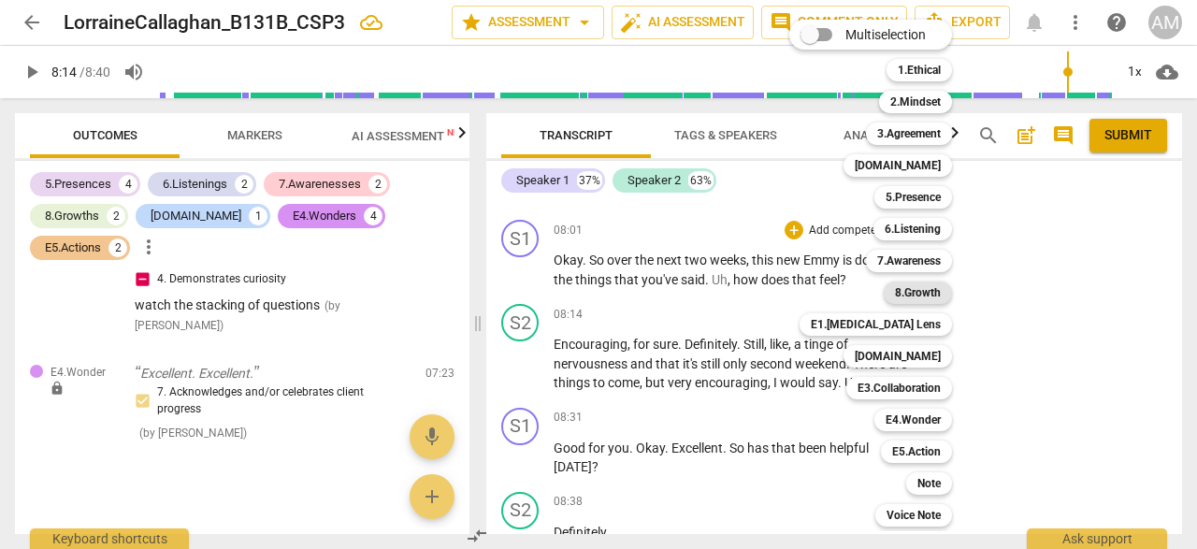
click at [922, 289] on b "8.Growth" at bounding box center [918, 293] width 46 height 22
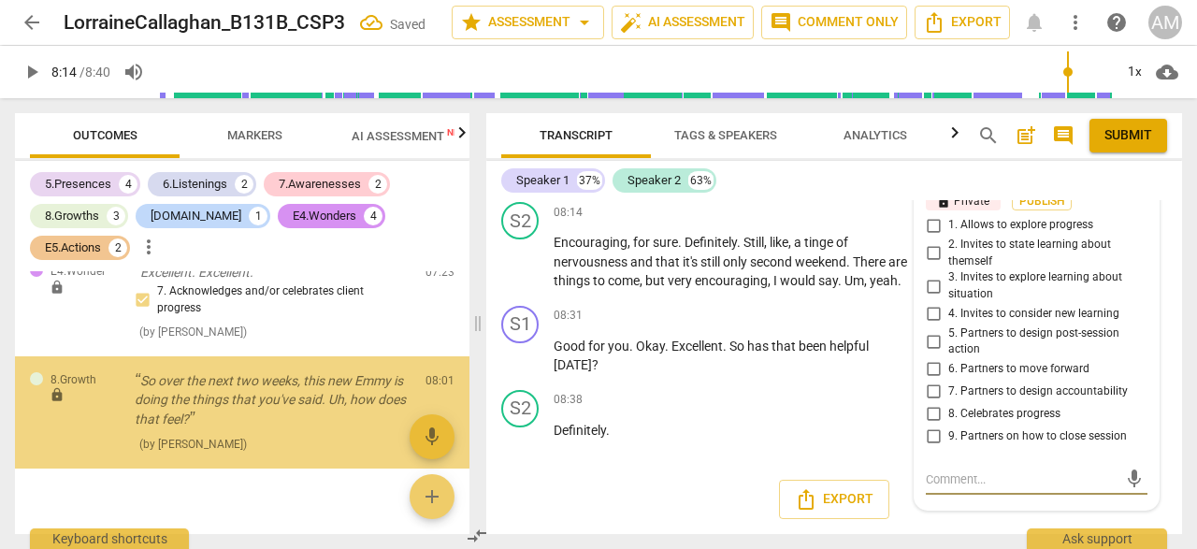
scroll to position [2040, 0]
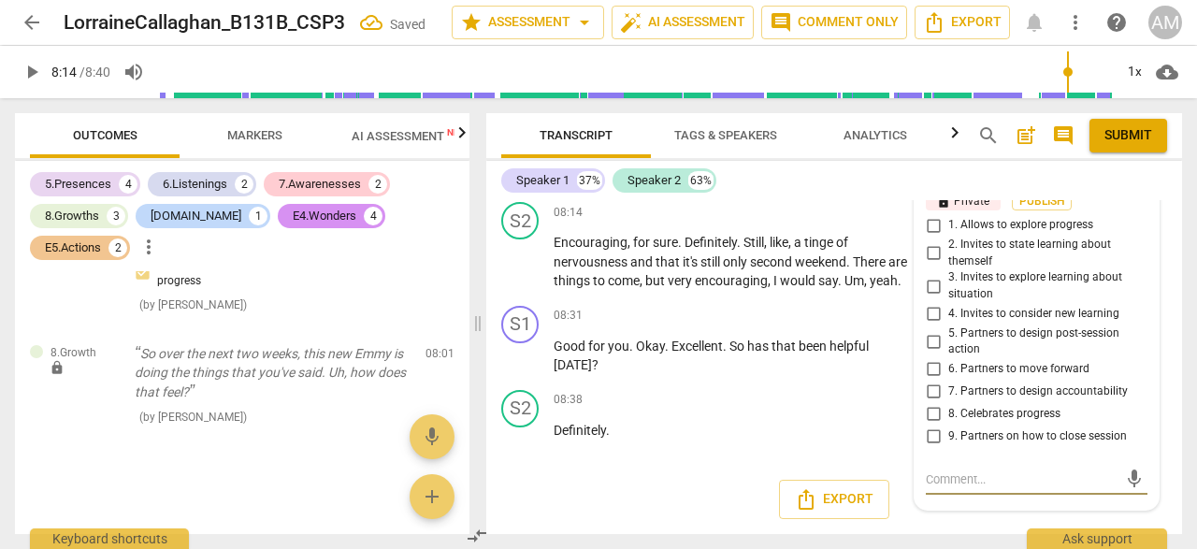
click at [928, 214] on input "1. Allows to explore progress" at bounding box center [933, 225] width 30 height 22
click at [933, 242] on input "2. Invites to state learning about themself" at bounding box center [933, 253] width 30 height 22
click at [931, 275] on input "3. Invites to explore learning about situation" at bounding box center [933, 286] width 30 height 22
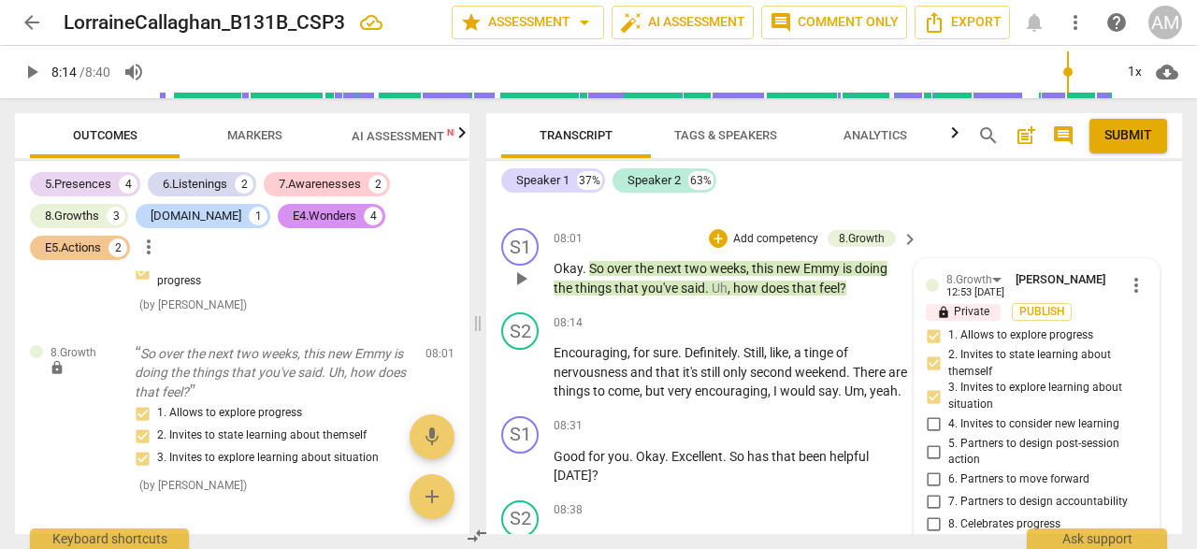
scroll to position [4374, 0]
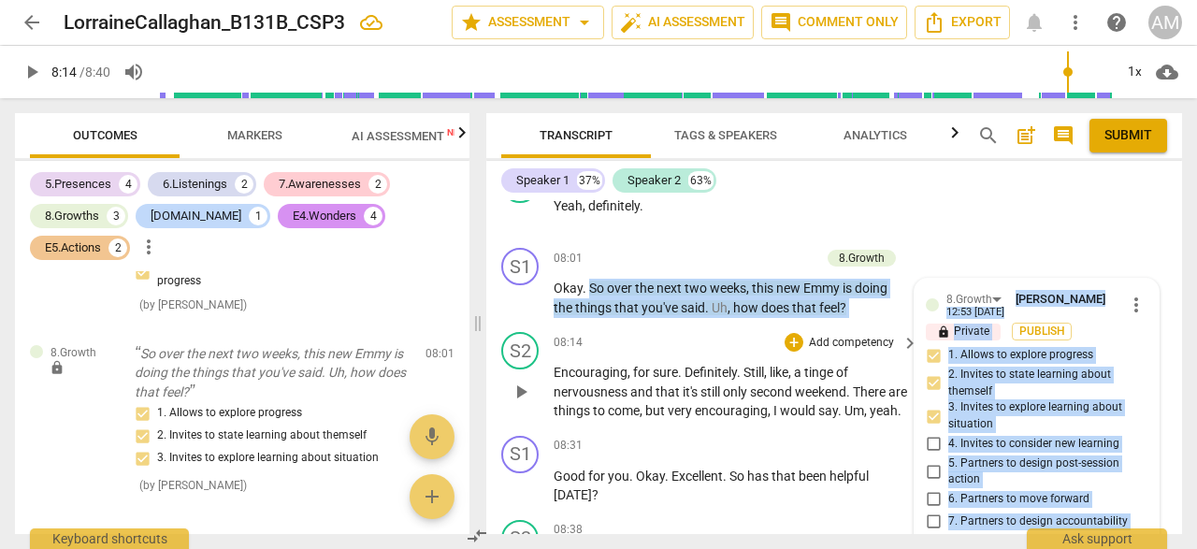
drag, startPoint x: 587, startPoint y: 305, endPoint x: 842, endPoint y: 354, distance: 259.2
click at [842, 354] on div "[PERSON_NAME] Summary: Initial coaching session with new client. Client had dif…" at bounding box center [834, 367] width 696 height 334
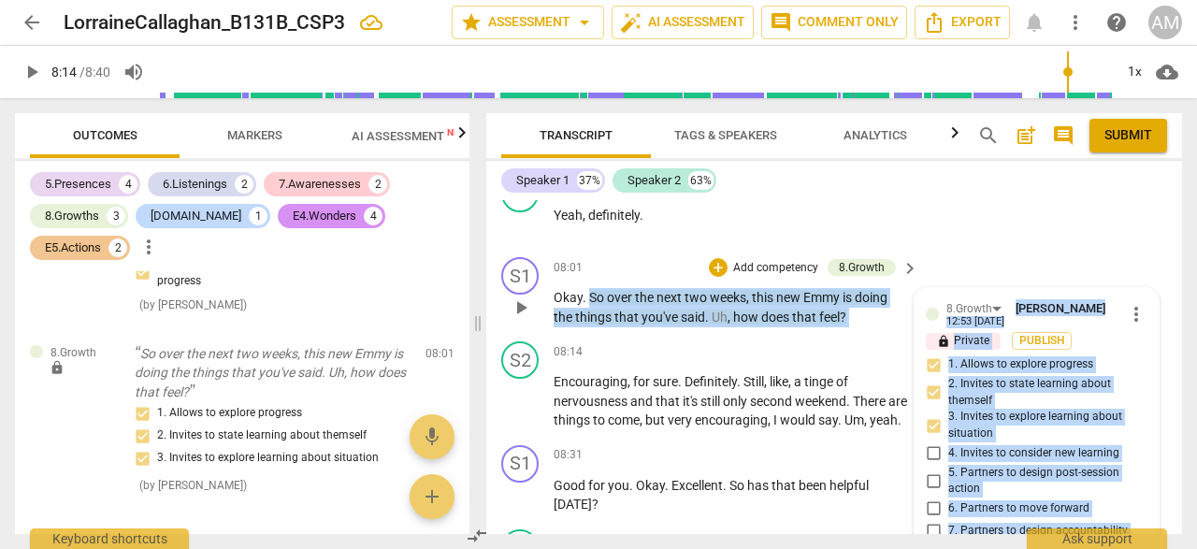
scroll to position [4346, 0]
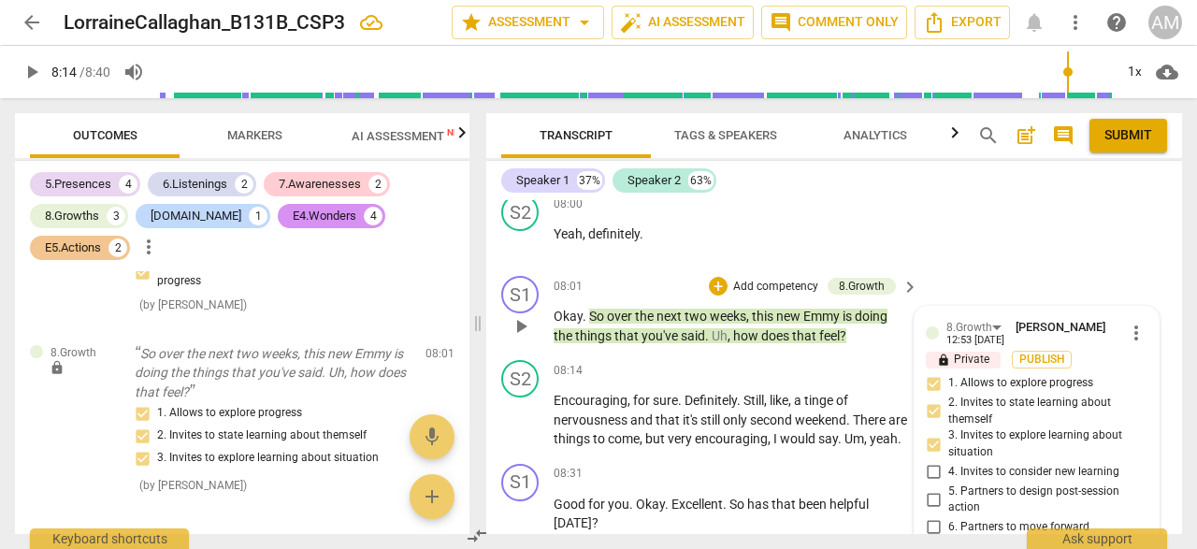
click at [757, 324] on span "this" at bounding box center [764, 316] width 24 height 15
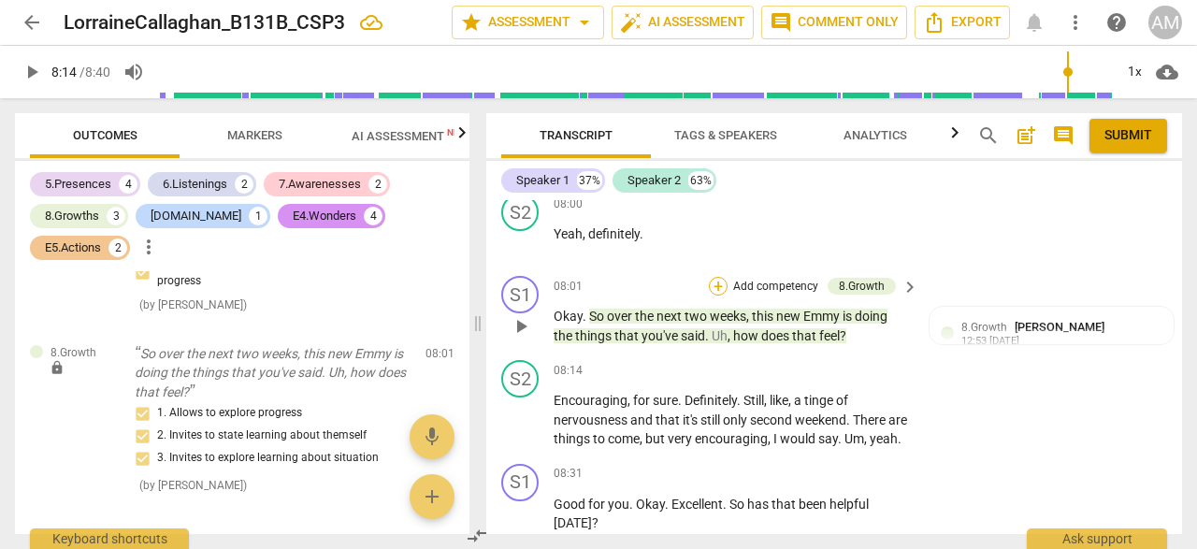
click at [715, 296] on div "+" at bounding box center [718, 286] width 19 height 19
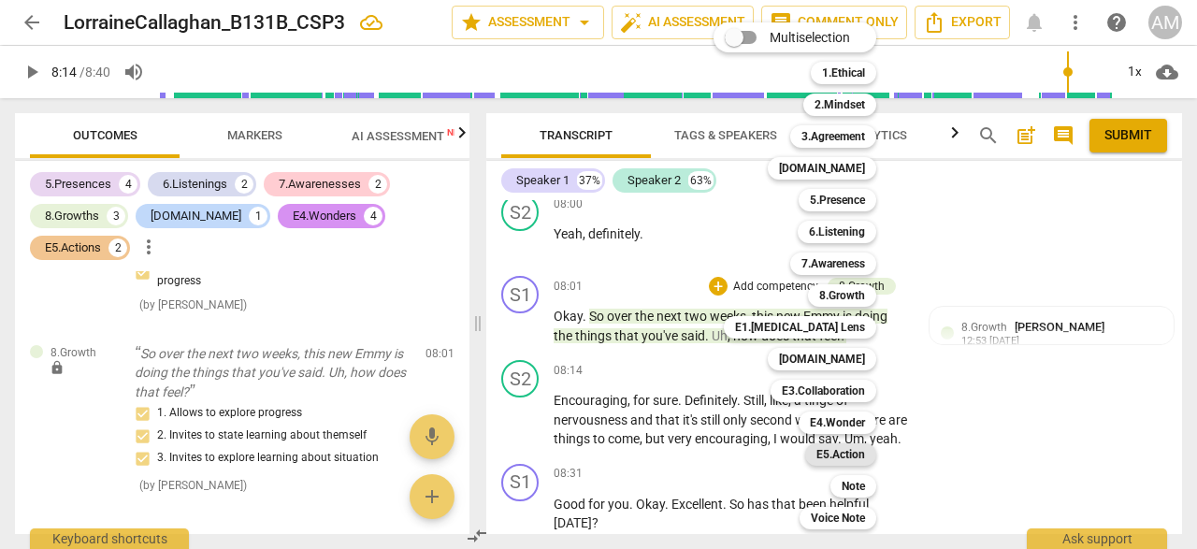
click at [848, 454] on b "E5.Action" at bounding box center [841, 454] width 49 height 22
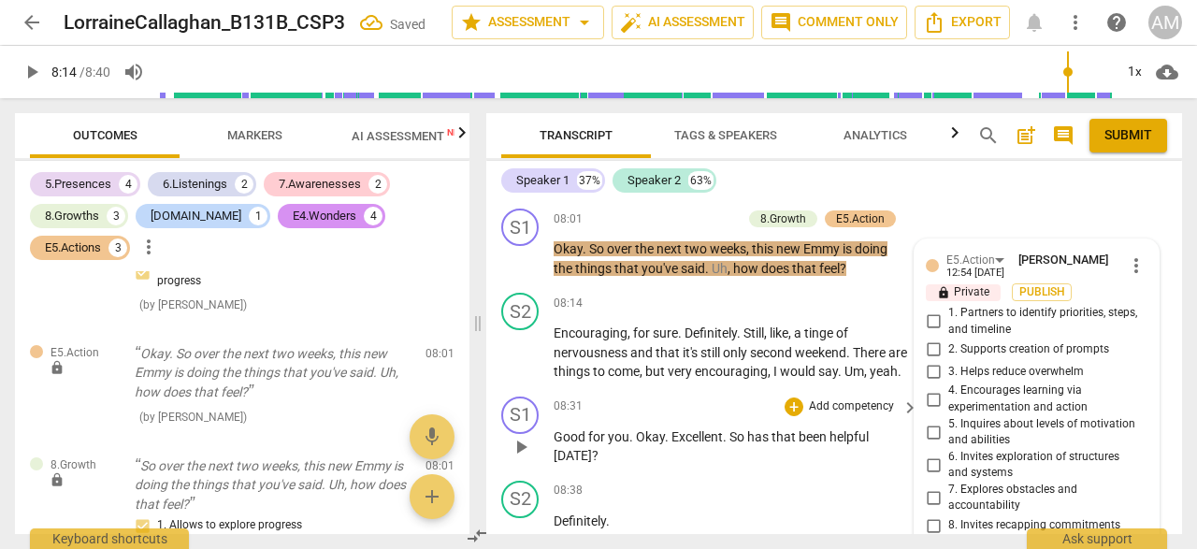
scroll to position [4405, 0]
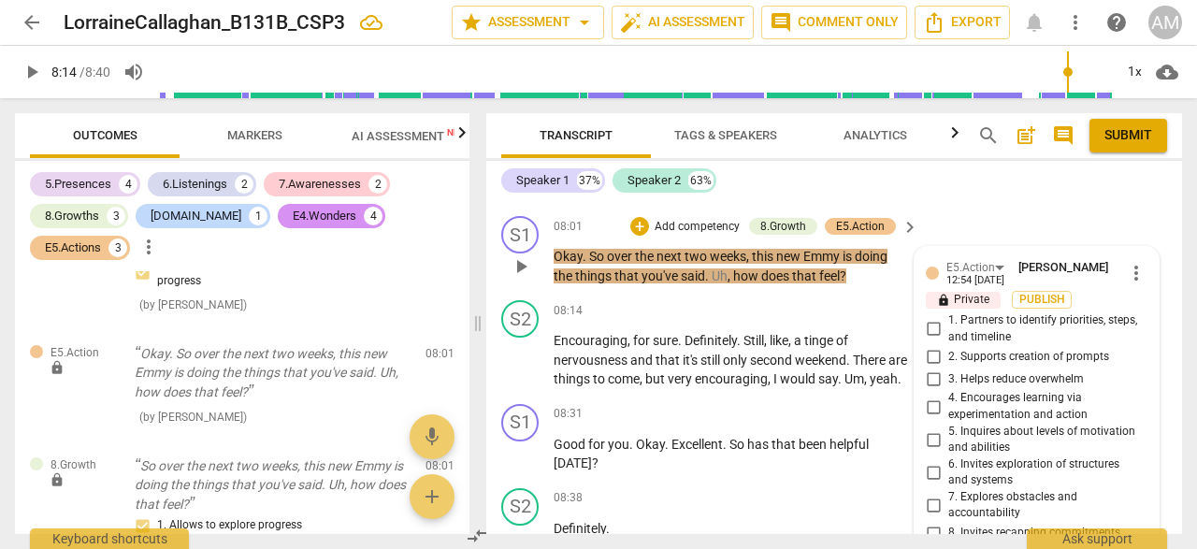
click at [931, 368] on input "2. Supports creation of prompts" at bounding box center [933, 356] width 30 height 22
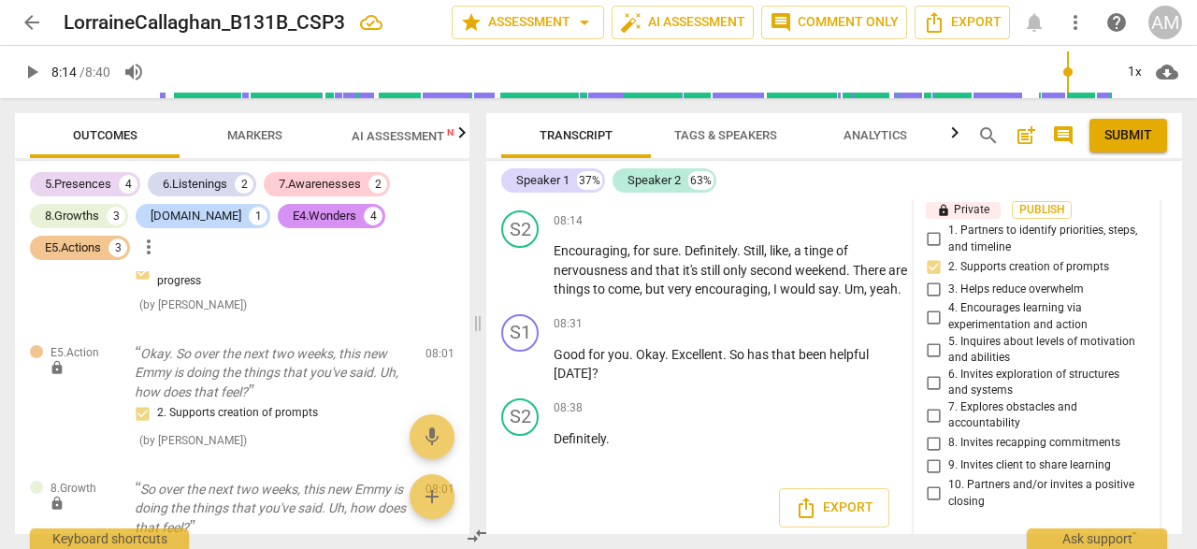
scroll to position [4518, 0]
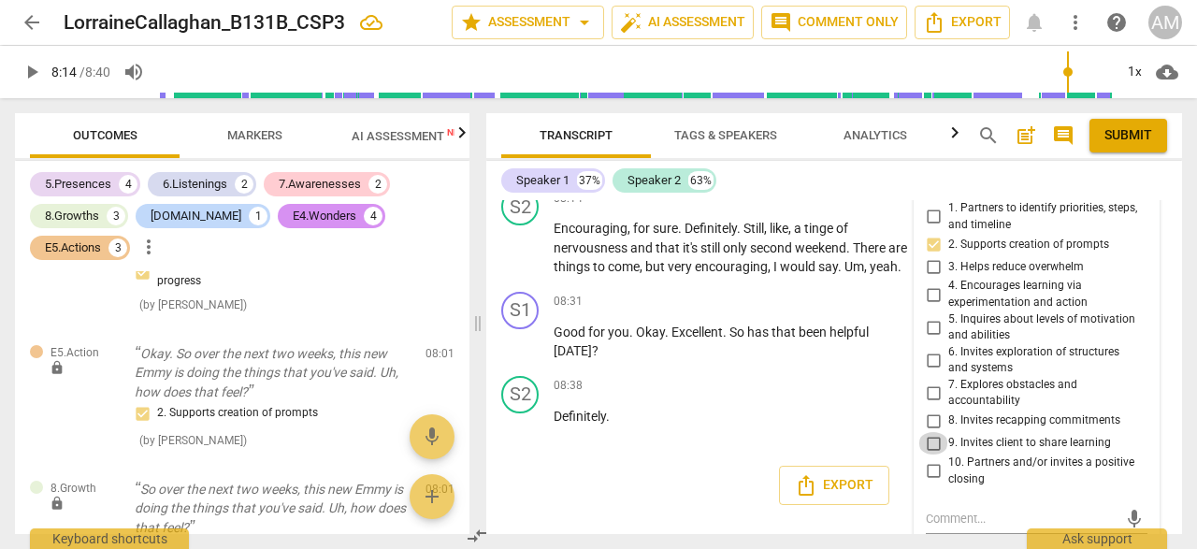
click at [933, 455] on input "9. Invites client to share learning" at bounding box center [933, 443] width 30 height 22
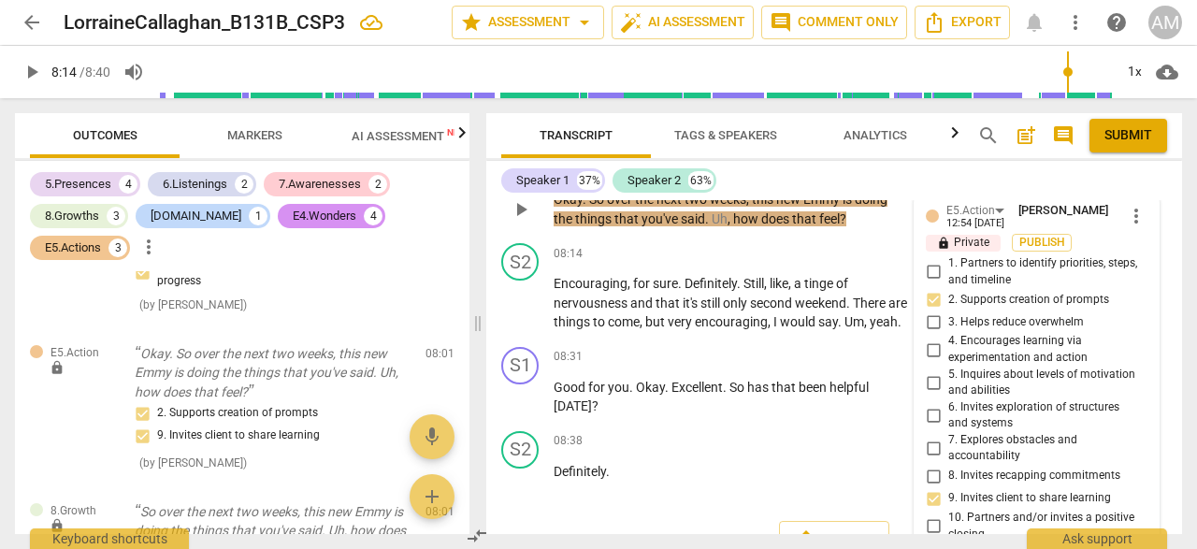
scroll to position [4552, 0]
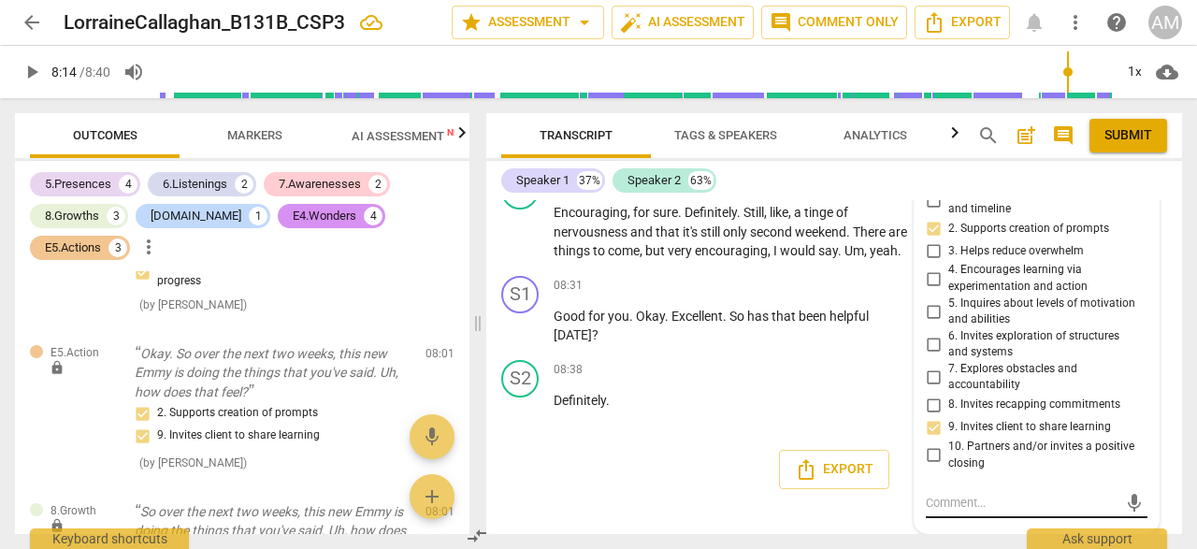
click at [982, 508] on textarea at bounding box center [1022, 503] width 192 height 18
click at [1129, 504] on span "send" at bounding box center [1134, 503] width 21 height 21
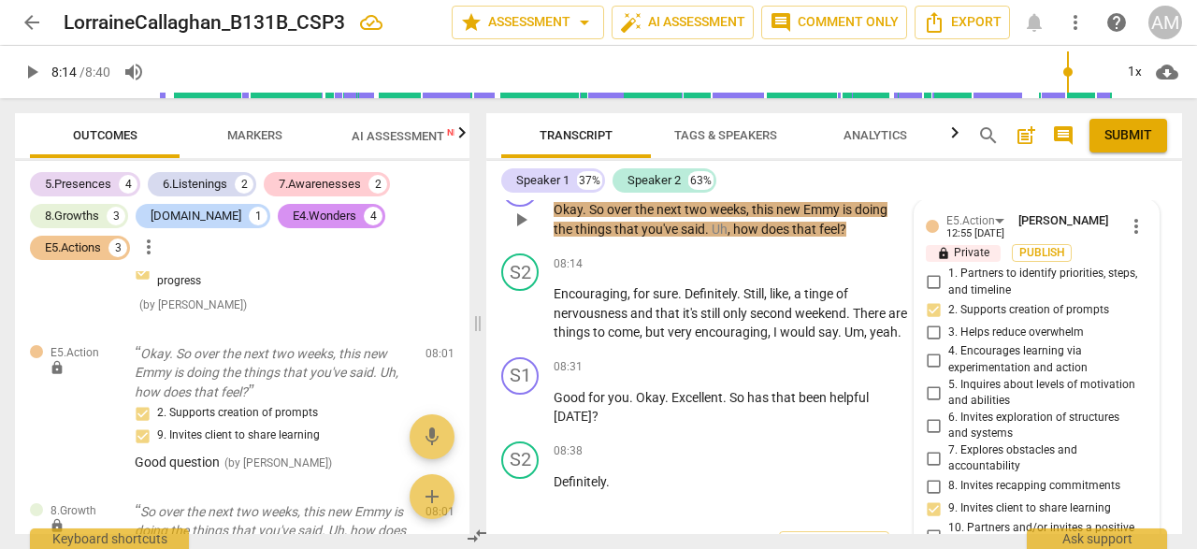
scroll to position [4400, 0]
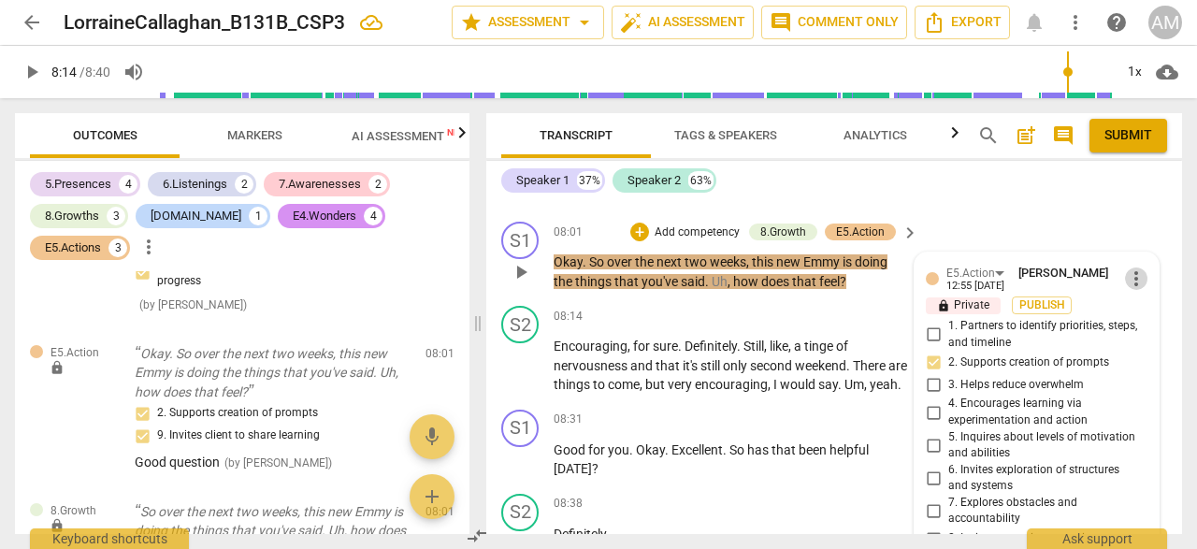
click at [1132, 290] on span "more_vert" at bounding box center [1136, 279] width 22 height 22
click at [1139, 296] on li "Edit" at bounding box center [1149, 298] width 65 height 36
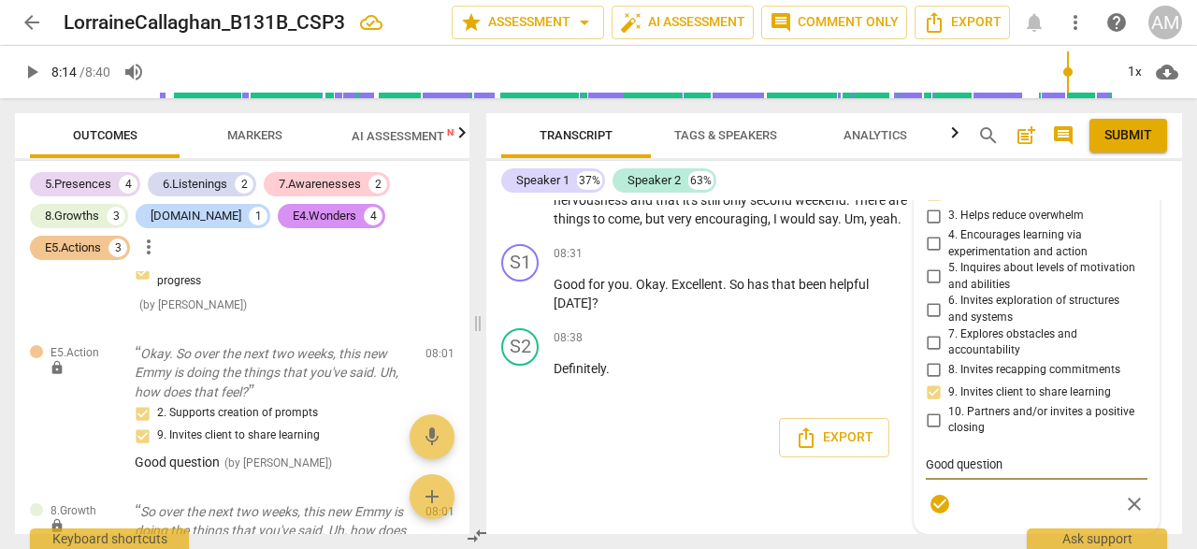
click at [954, 465] on textarea "Good question" at bounding box center [1037, 465] width 222 height 18
click at [933, 508] on span "check_circle" at bounding box center [940, 504] width 22 height 22
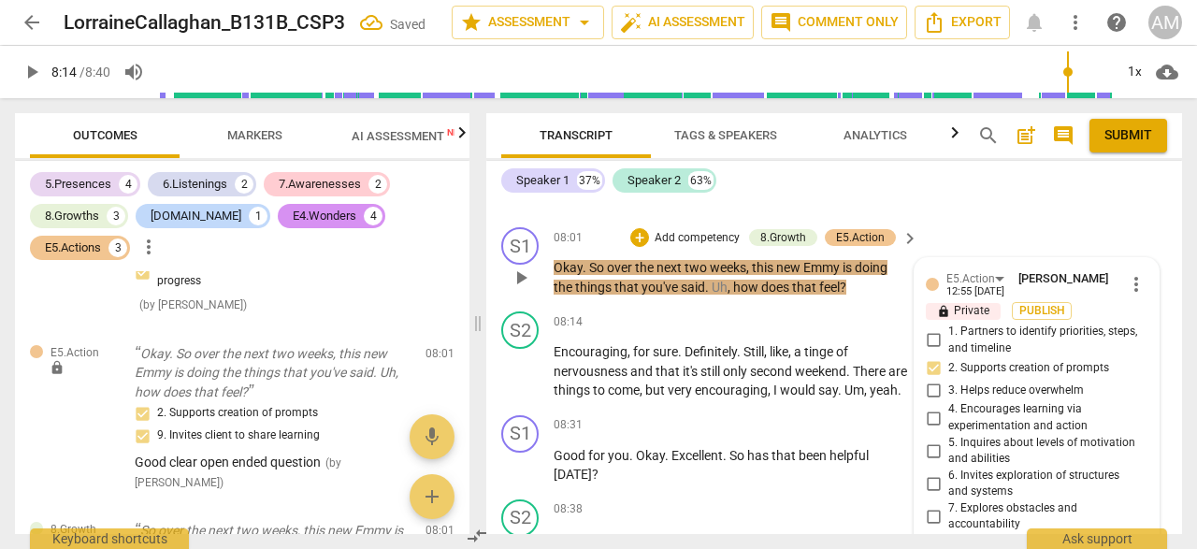
scroll to position [4373, 0]
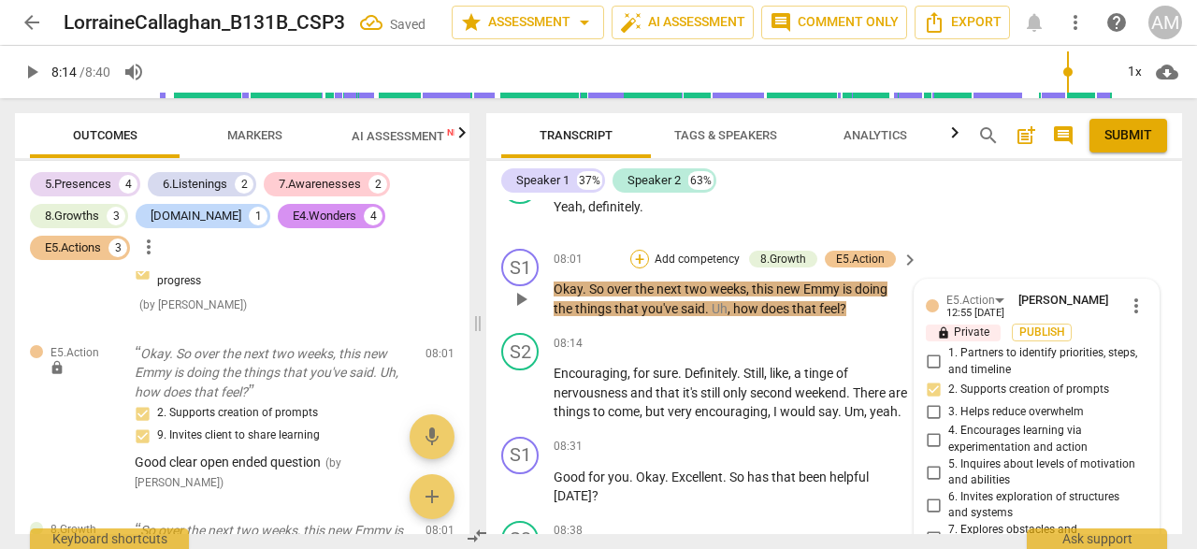
click at [638, 268] on div "+" at bounding box center [639, 259] width 19 height 19
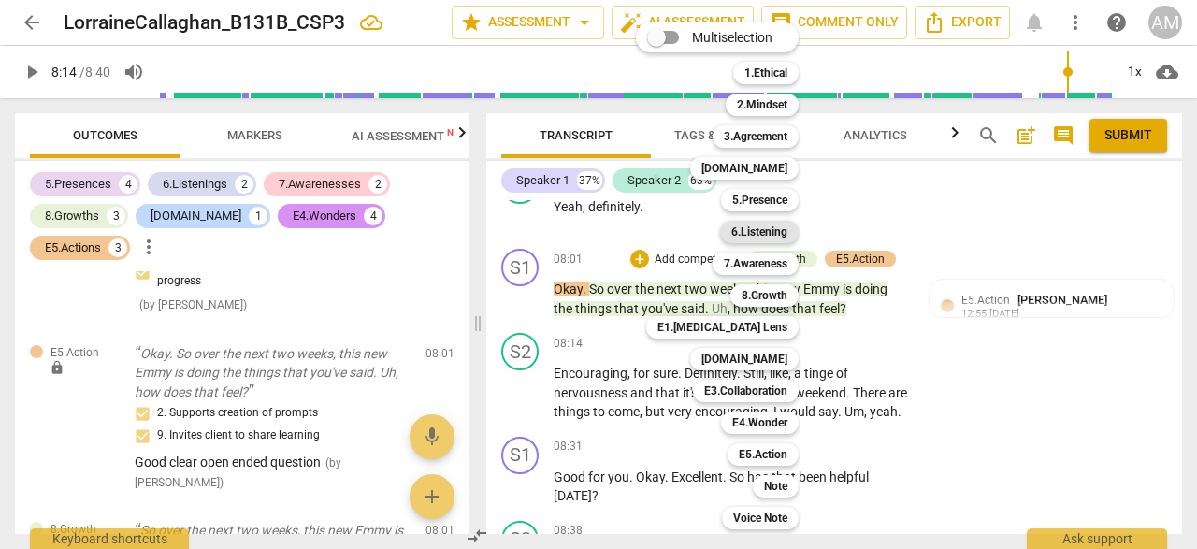
click at [752, 231] on b "6.Listening" at bounding box center [759, 232] width 56 height 22
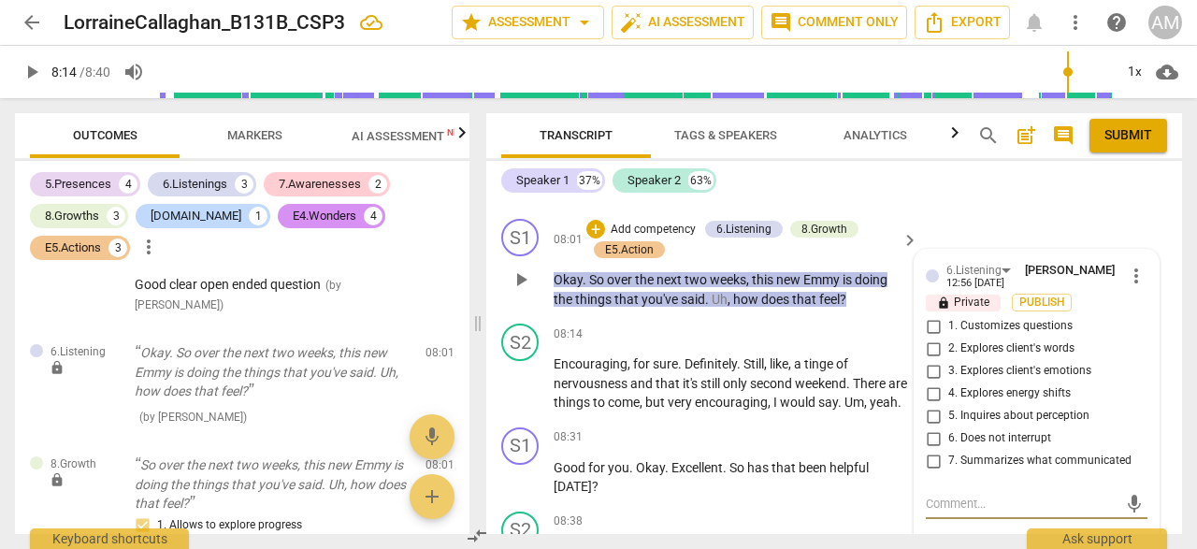
scroll to position [4396, 0]
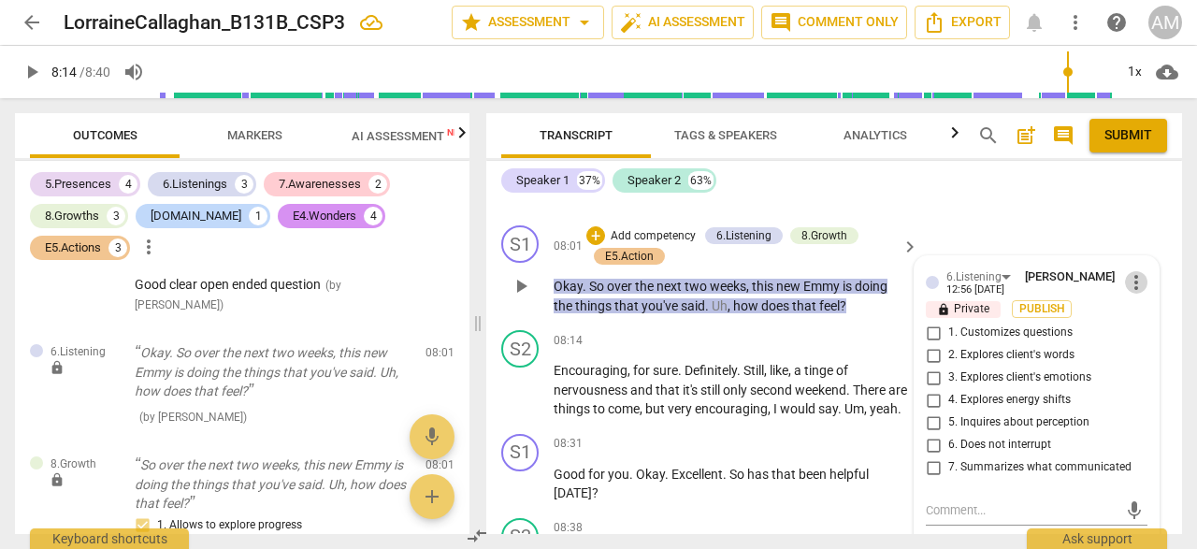
click at [1131, 294] on span "more_vert" at bounding box center [1136, 282] width 22 height 22
click at [1137, 333] on li "Delete" at bounding box center [1149, 336] width 65 height 36
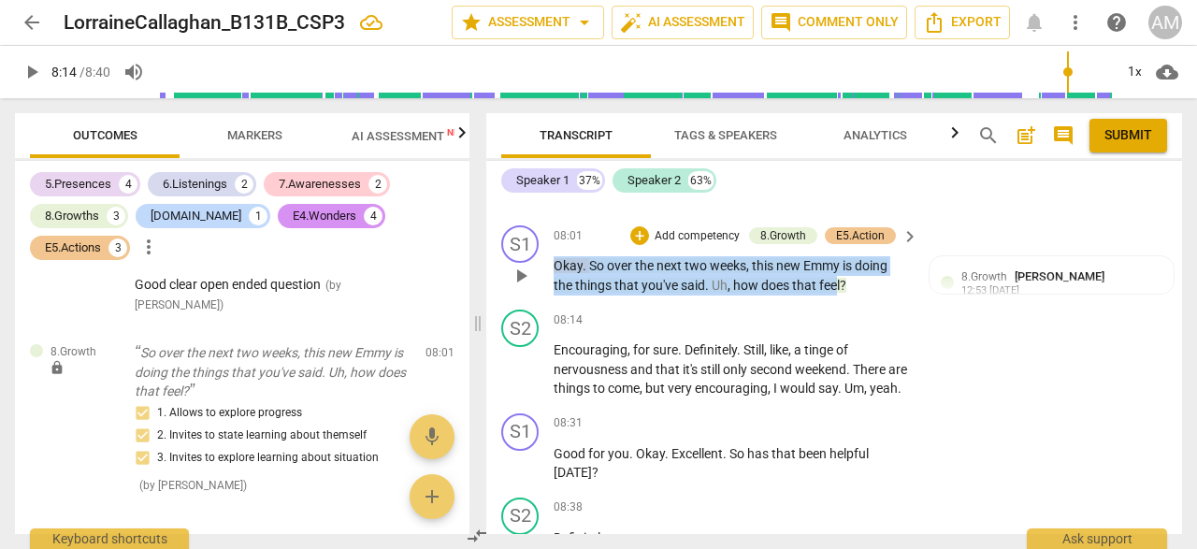
drag, startPoint x: 553, startPoint y: 282, endPoint x: 836, endPoint y: 297, distance: 283.8
click at [836, 297] on div "S1 play_arrow pause 08:01 + Add competency 8.Growth E5.Action keyboard_arrow_ri…" at bounding box center [834, 260] width 696 height 84
click at [641, 245] on div "+" at bounding box center [639, 235] width 19 height 19
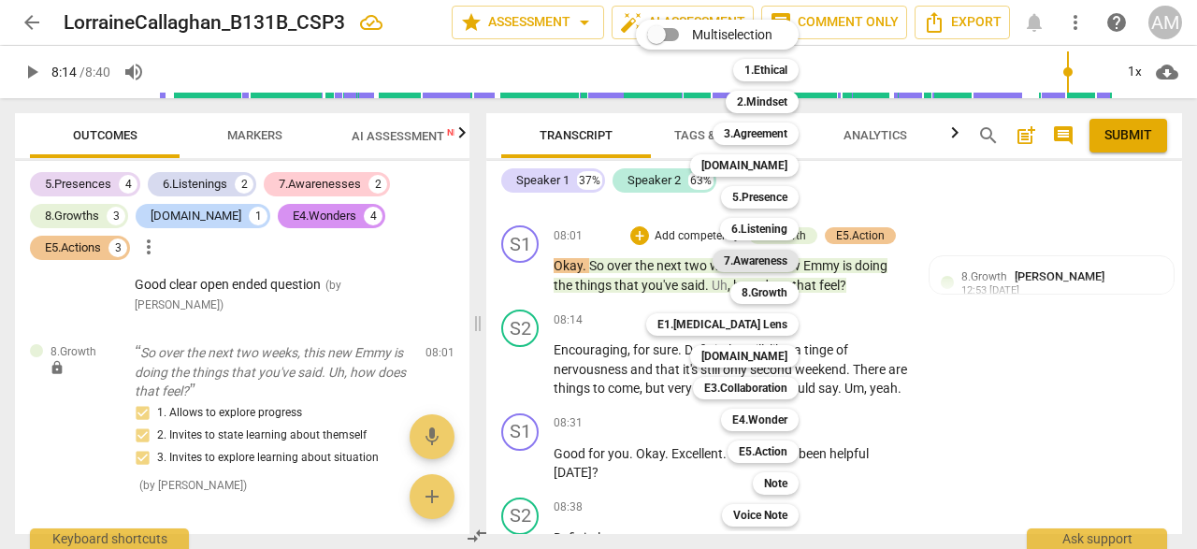
click at [774, 256] on b "7.Awareness" at bounding box center [756, 261] width 64 height 22
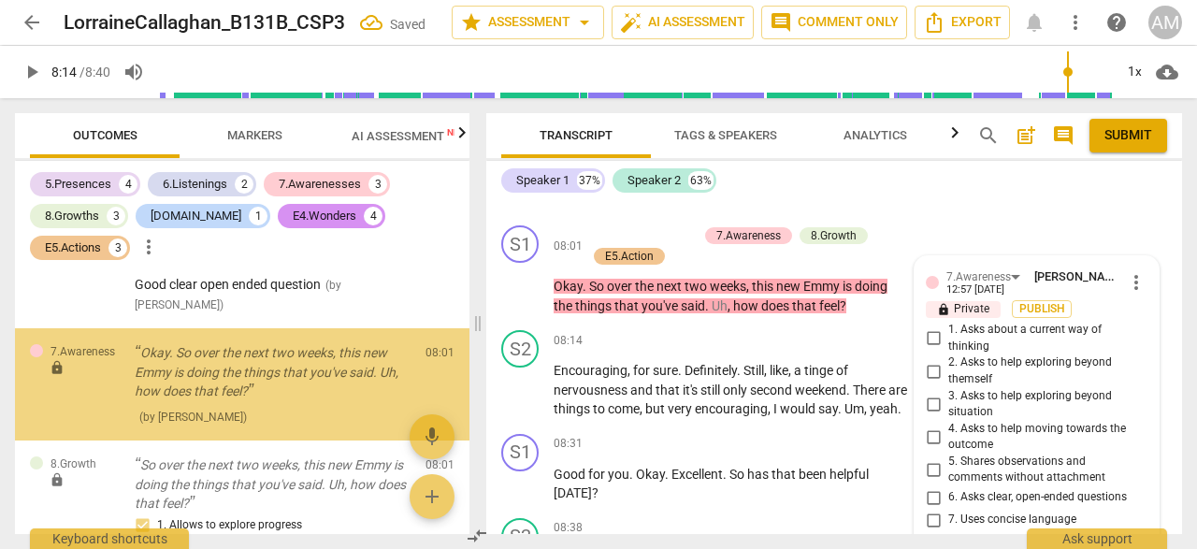
scroll to position [4633, 0]
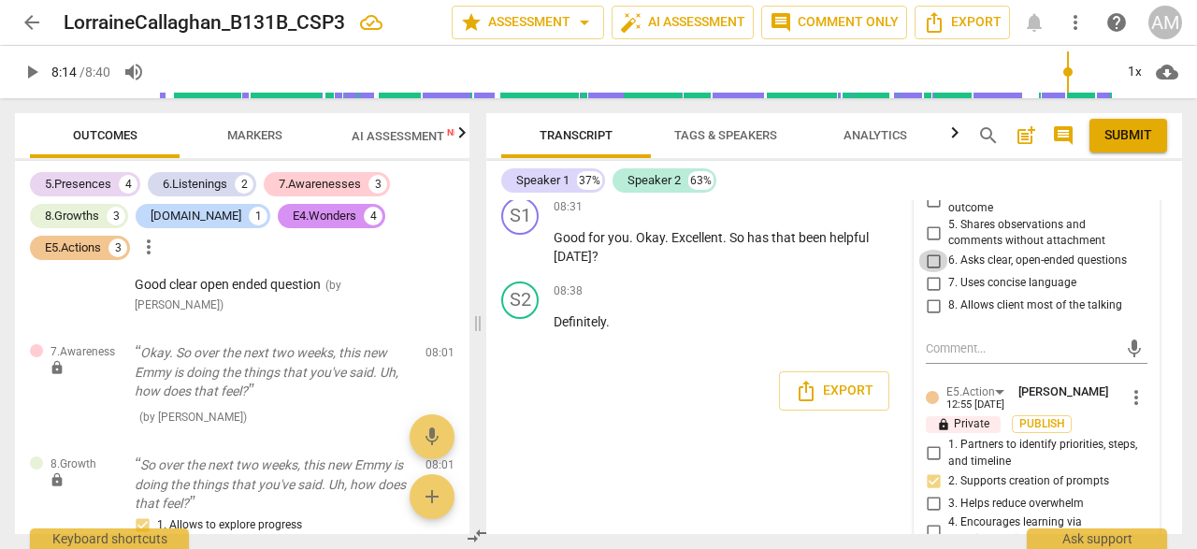
click at [926, 272] on input "6. Asks clear, open-ended questions" at bounding box center [933, 261] width 30 height 22
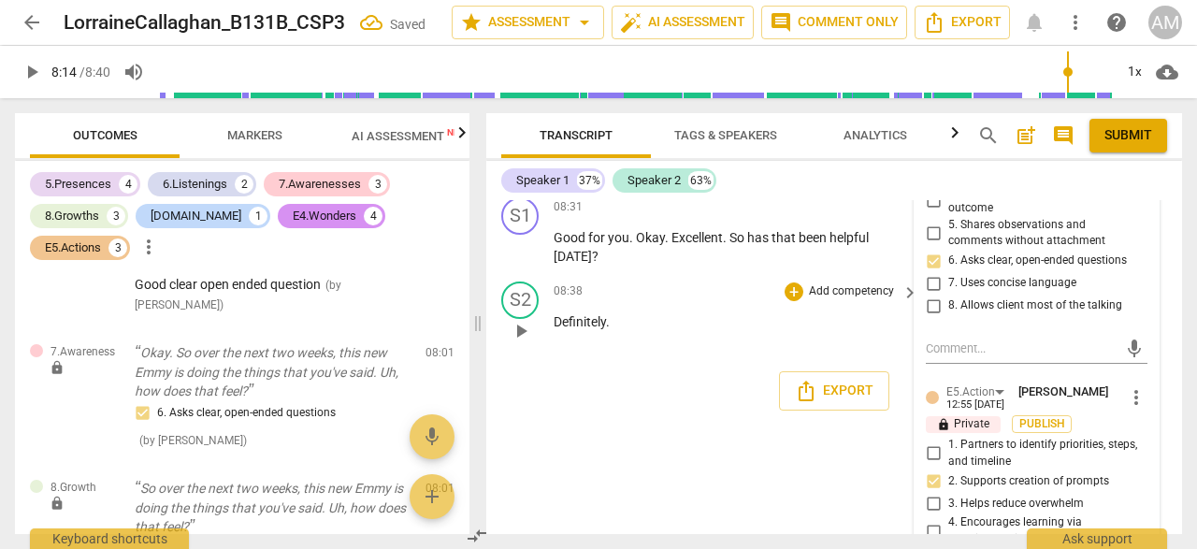
click at [705, 302] on div "08:38 + Add competency keyboard_arrow_right" at bounding box center [737, 292] width 367 height 21
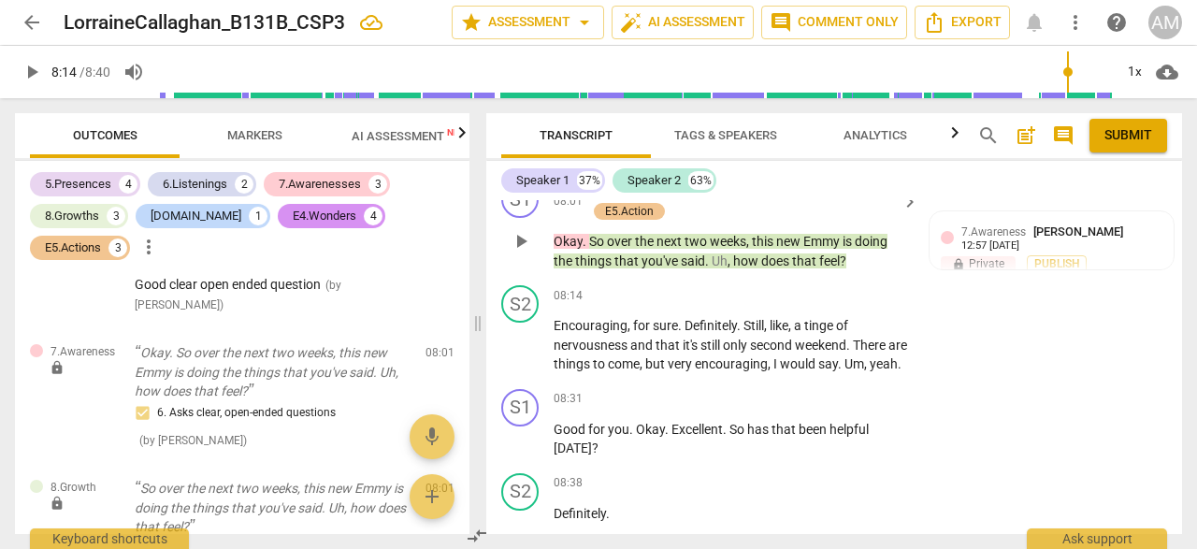
scroll to position [4445, 0]
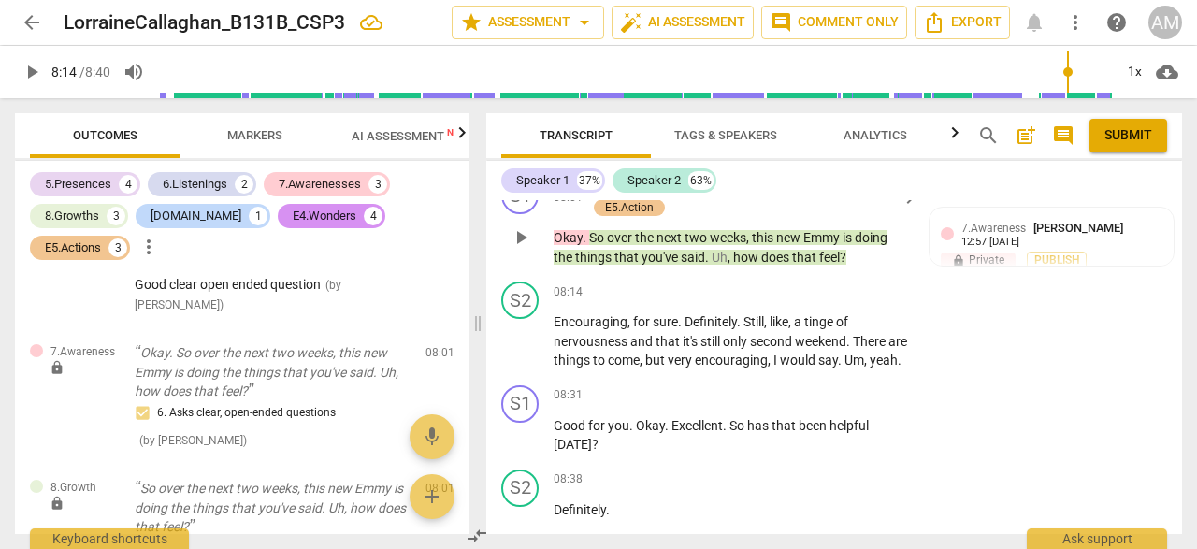
click at [847, 195] on div "8.Growth" at bounding box center [834, 187] width 46 height 17
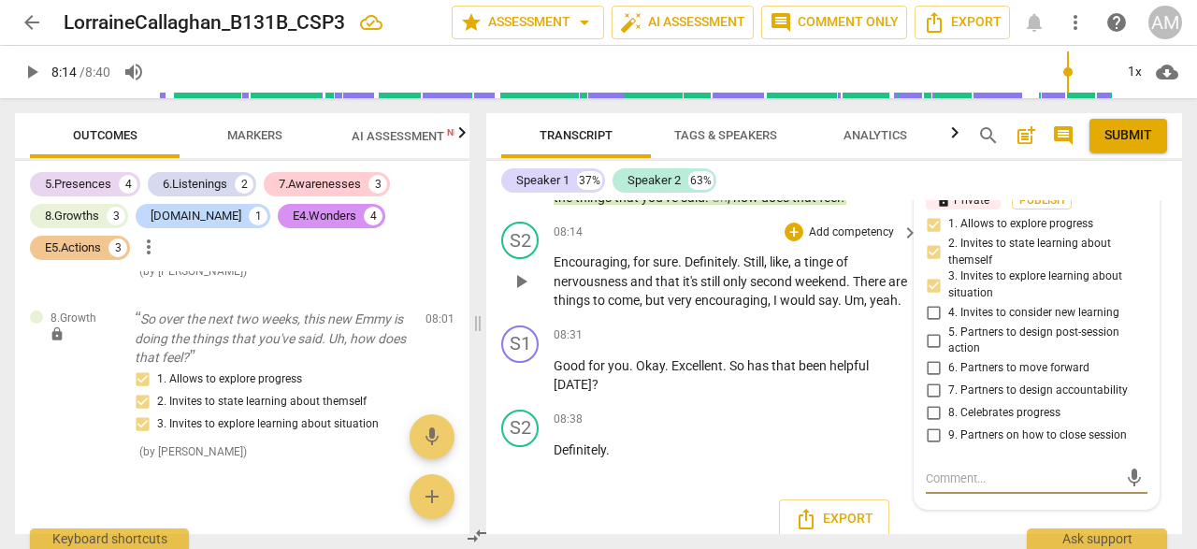
scroll to position [4508, 0]
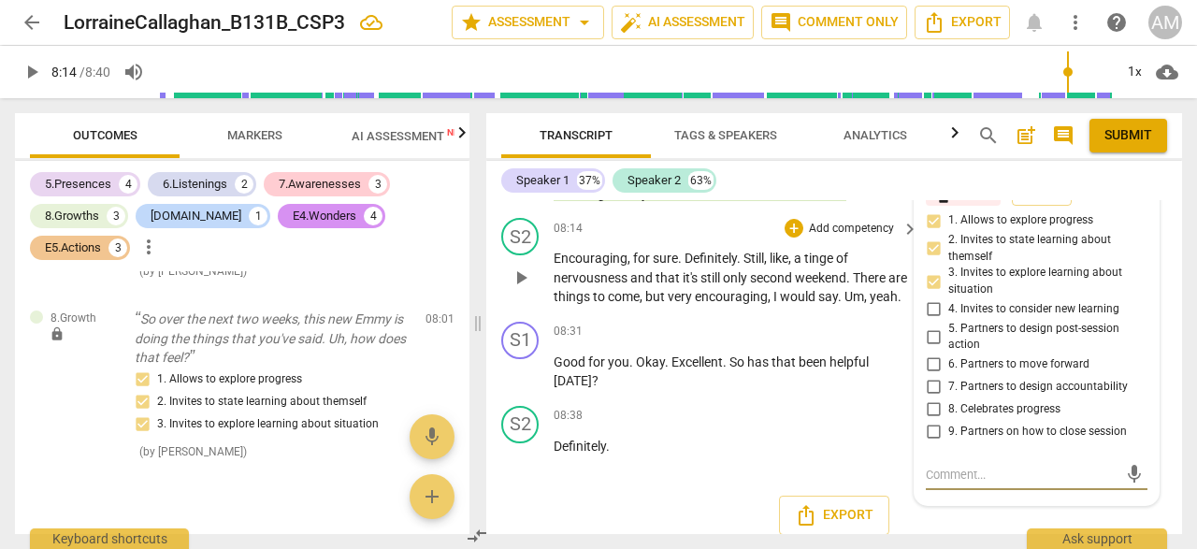
click at [523, 289] on span "play_arrow" at bounding box center [521, 278] width 22 height 22
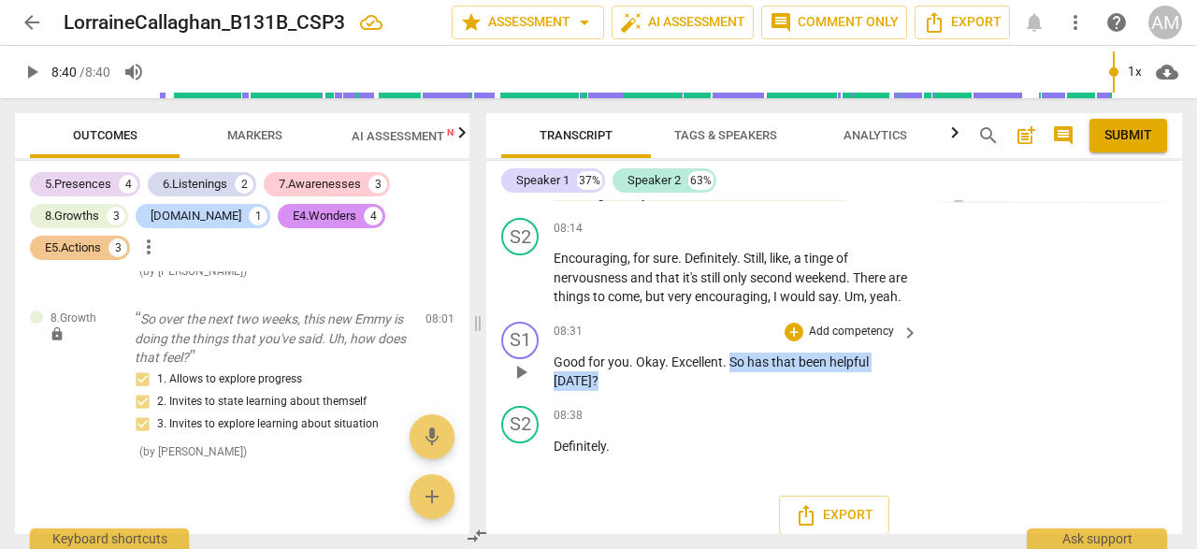
drag, startPoint x: 730, startPoint y: 398, endPoint x: 809, endPoint y: 425, distance: 84.0
click at [809, 391] on p "Good for you . Okay . Excellent . So has that been helpful [DATE] ?" at bounding box center [731, 372] width 355 height 38
click at [796, 341] on div "+" at bounding box center [794, 332] width 19 height 19
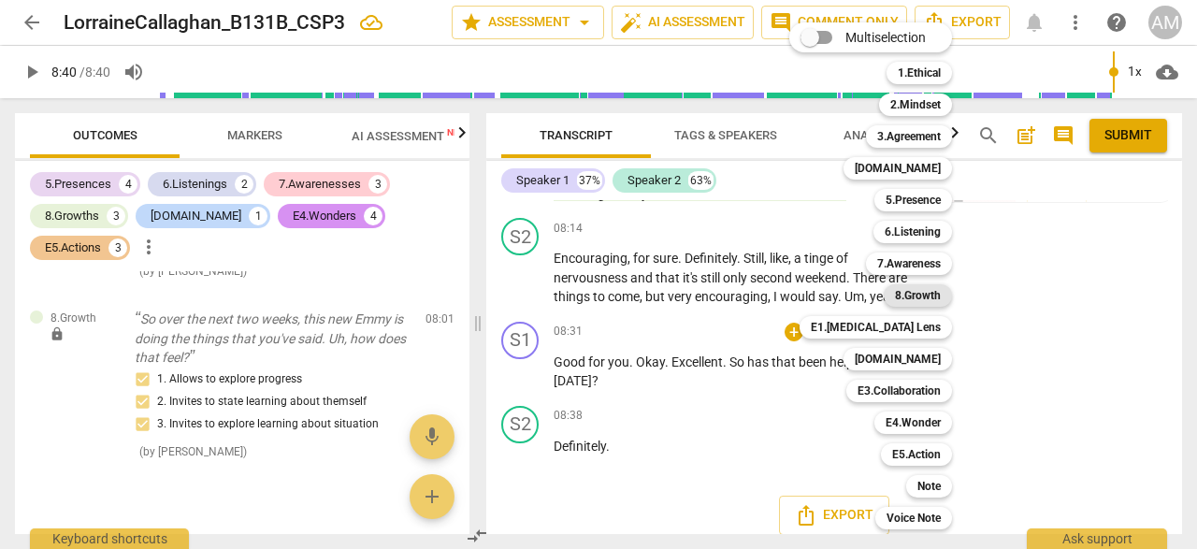
click at [916, 296] on b "8.Growth" at bounding box center [918, 295] width 46 height 22
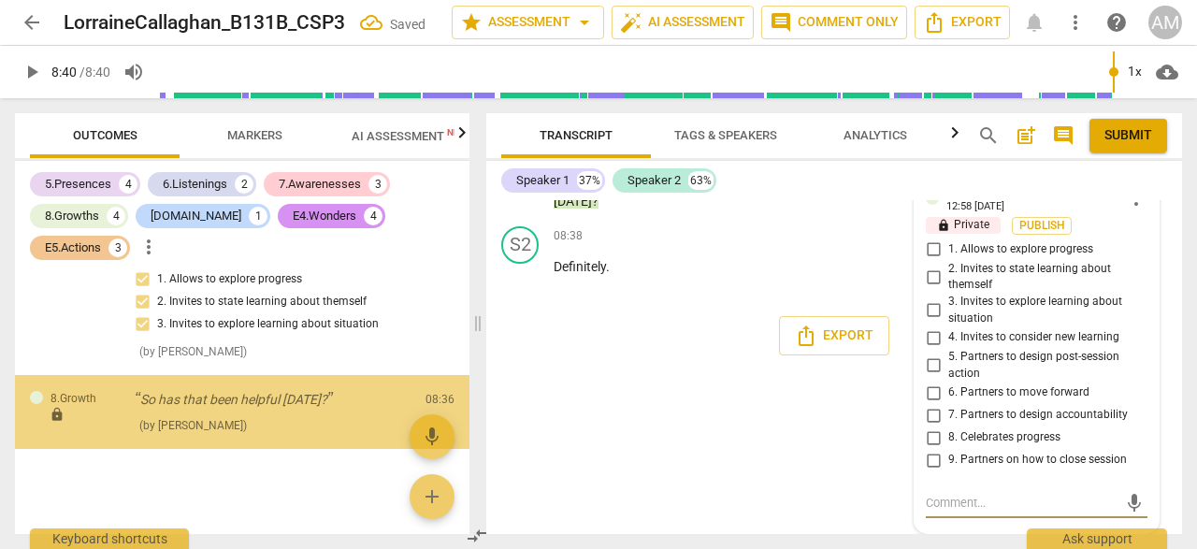
scroll to position [2512, 0]
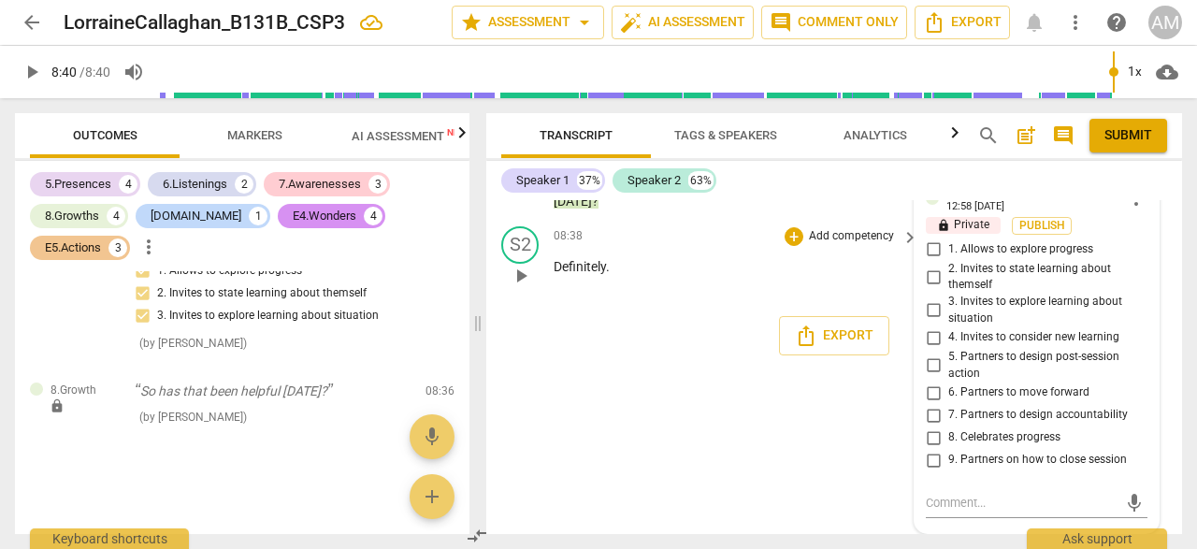
click at [856, 270] on p "Definitely ." at bounding box center [731, 267] width 355 height 20
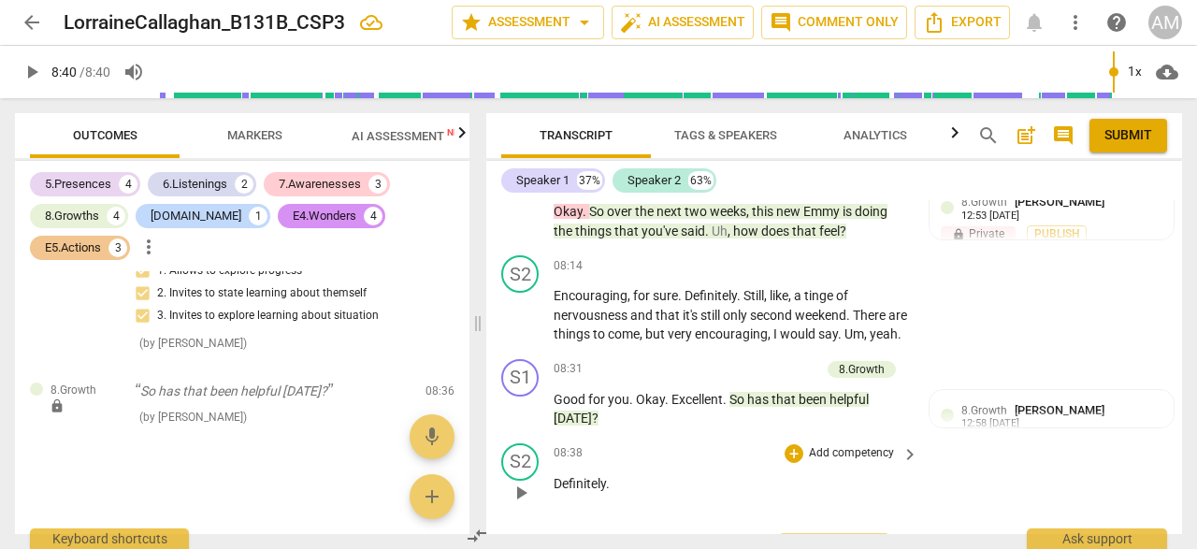
scroll to position [4495, 0]
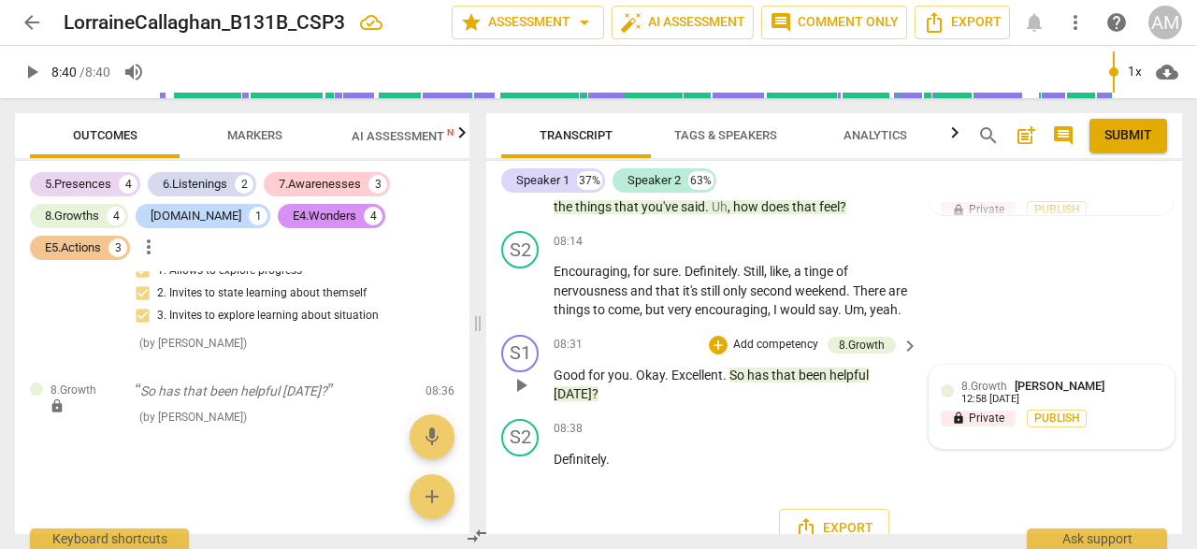
click at [1105, 393] on span "[PERSON_NAME]" at bounding box center [1060, 386] width 90 height 14
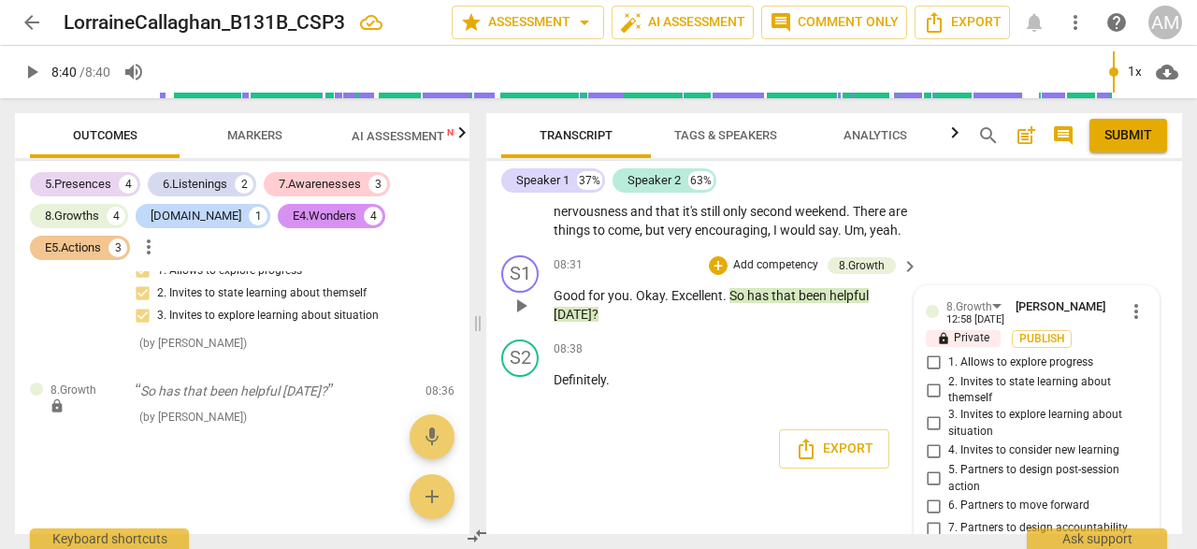
scroll to position [4595, 0]
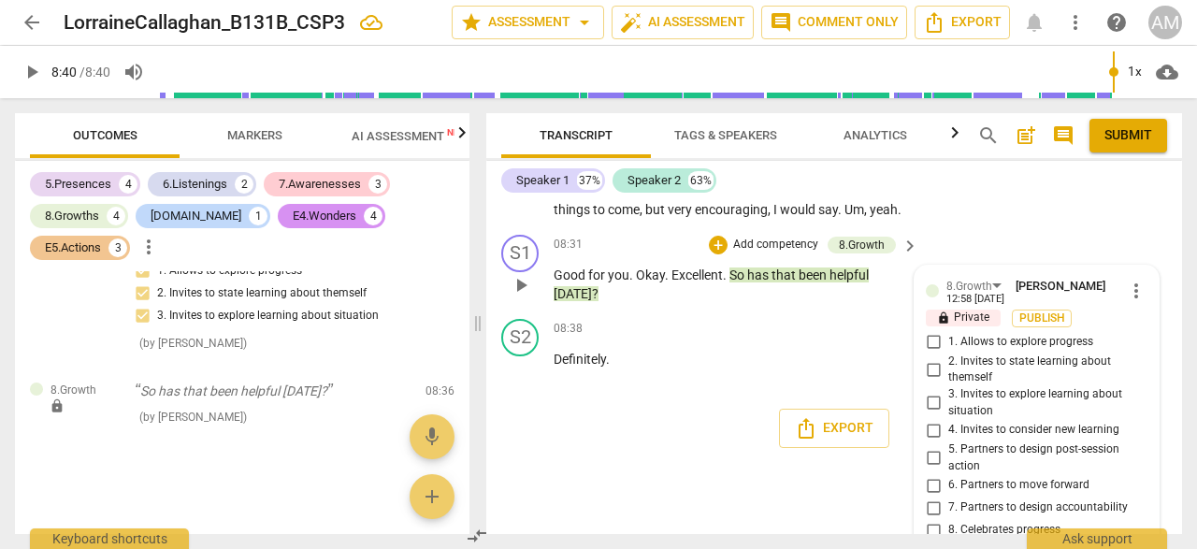
click at [1136, 302] on span "more_vert" at bounding box center [1136, 291] width 22 height 22
click at [1145, 361] on li "Delete" at bounding box center [1149, 365] width 65 height 36
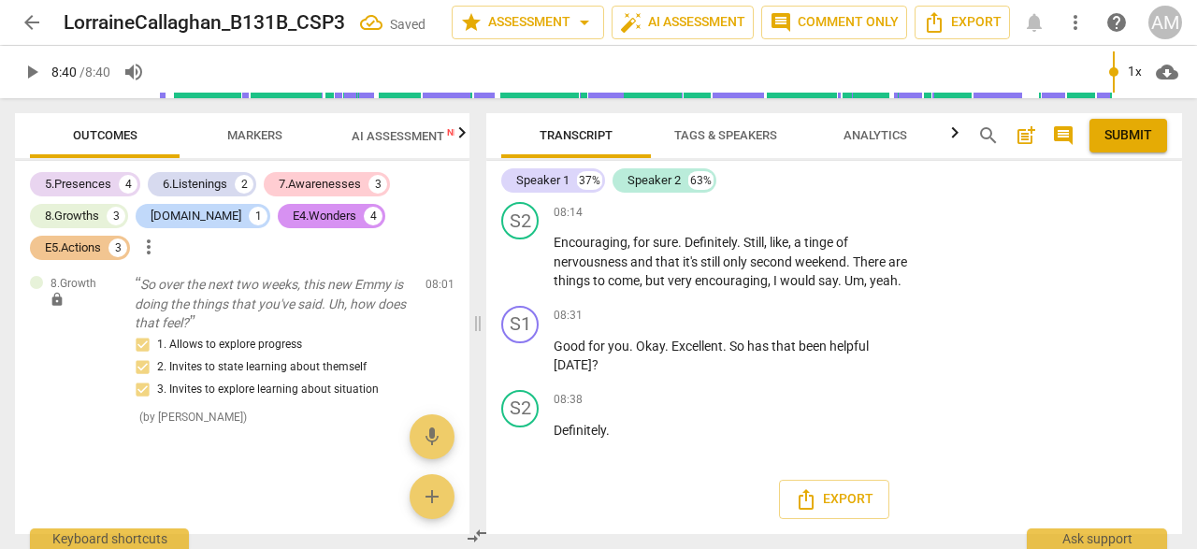
scroll to position [4562, 0]
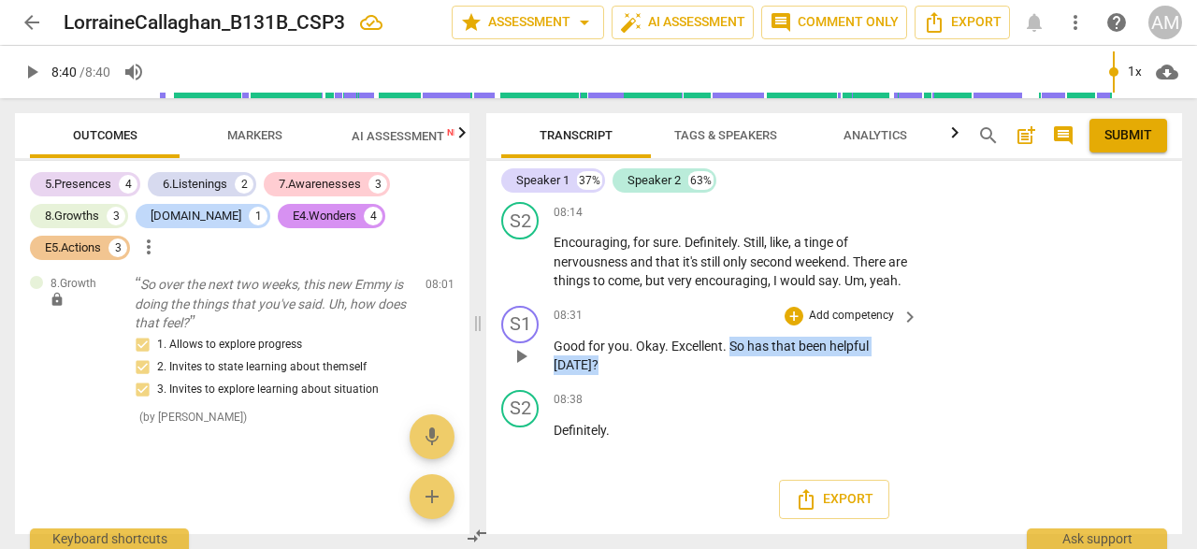
drag, startPoint x: 731, startPoint y: 346, endPoint x: 610, endPoint y: 370, distance: 124.0
click at [610, 372] on p "Good for you . Okay . Excellent . So has that been helpful [DATE] ?" at bounding box center [731, 356] width 355 height 38
click at [824, 315] on p "Add competency" at bounding box center [851, 316] width 89 height 17
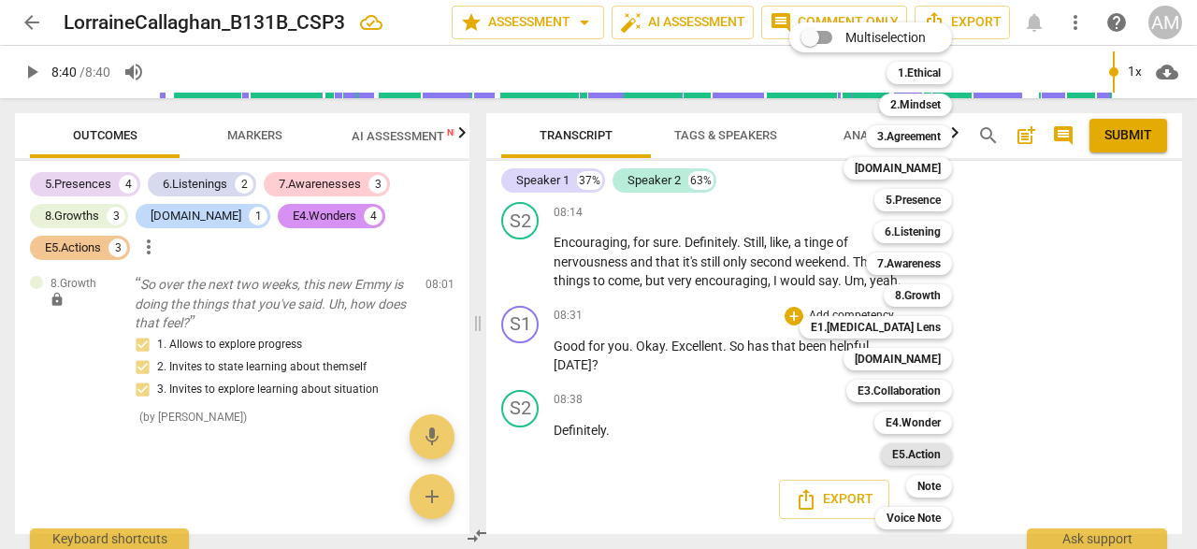
click at [922, 459] on b "E5.Action" at bounding box center [916, 454] width 49 height 22
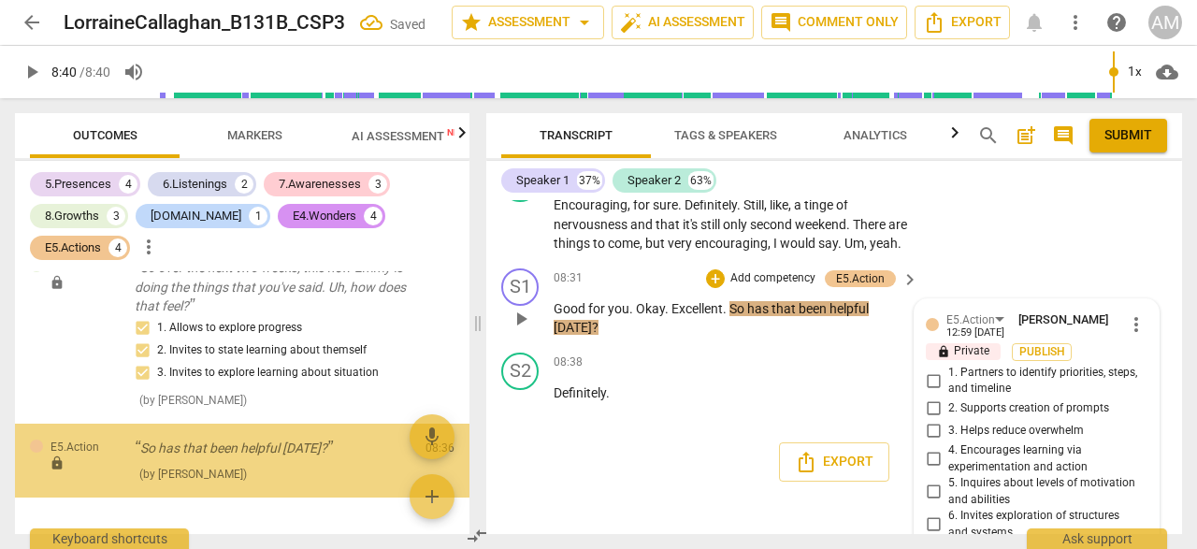
scroll to position [2512, 0]
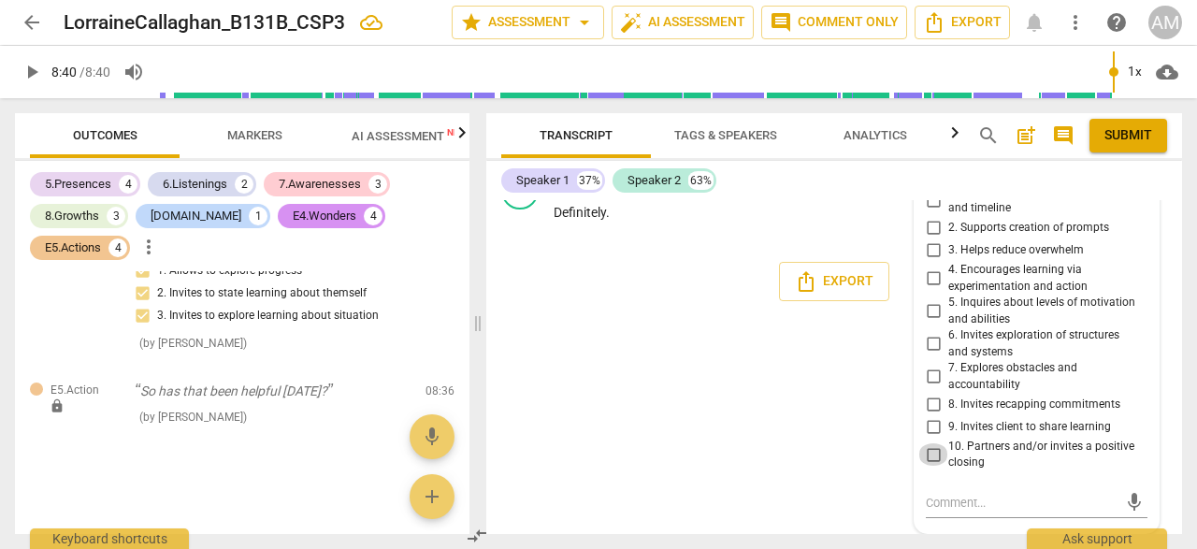
click at [929, 452] on input "10. Partners and/or invites a positive closing" at bounding box center [933, 454] width 30 height 22
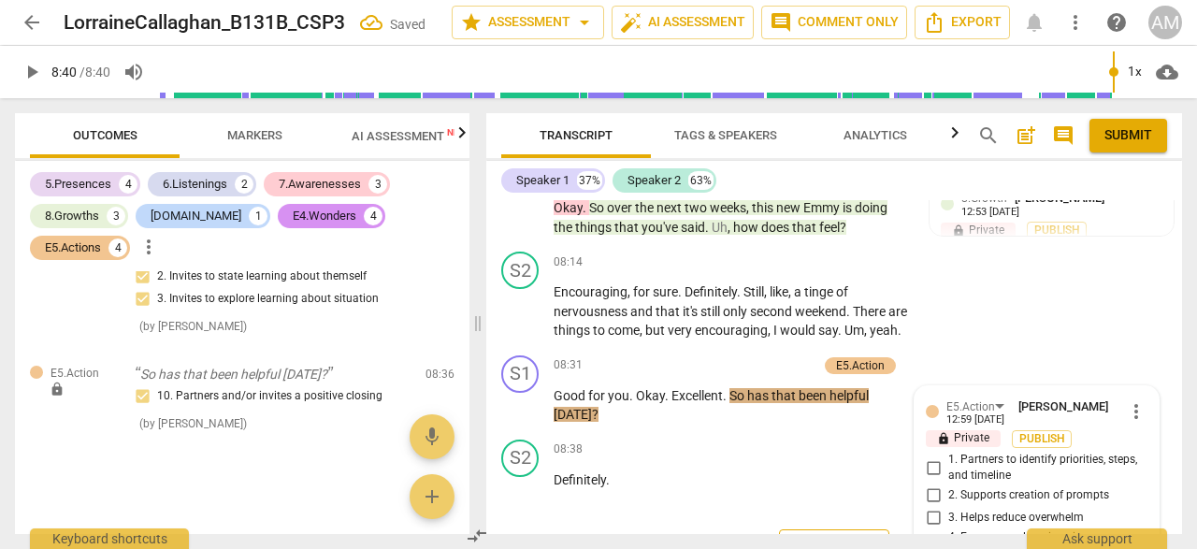
scroll to position [4522, 0]
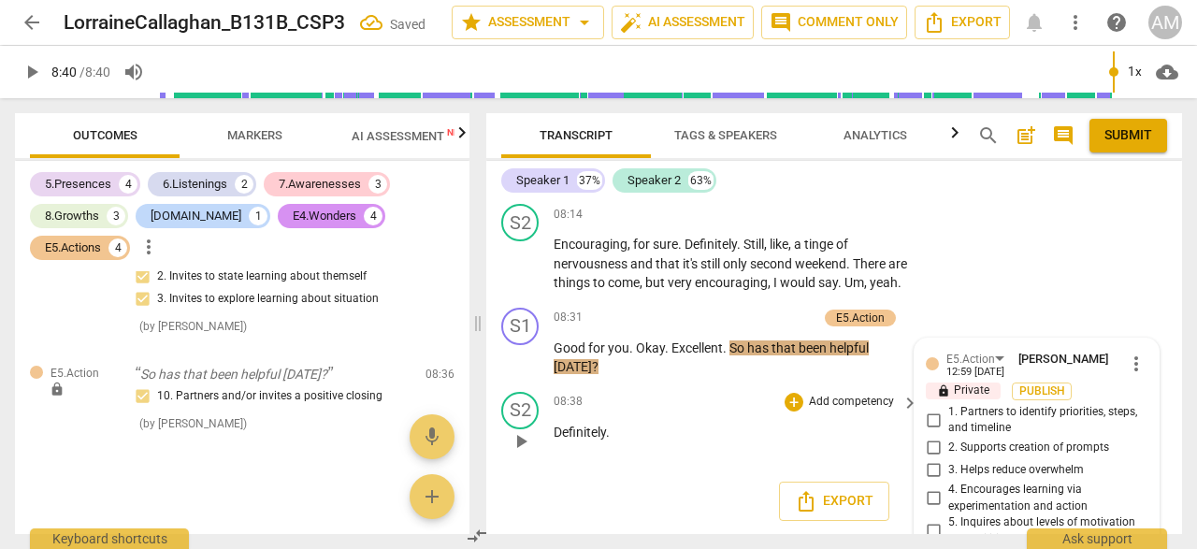
click at [748, 412] on div "08:38 + Add competency keyboard_arrow_right" at bounding box center [737, 402] width 367 height 21
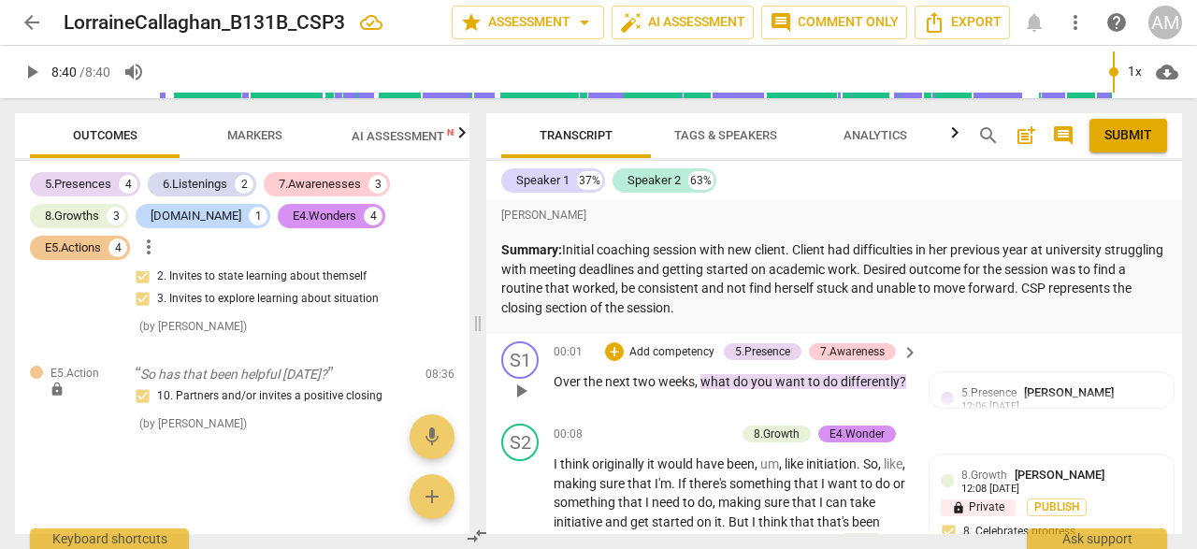
scroll to position [11, 0]
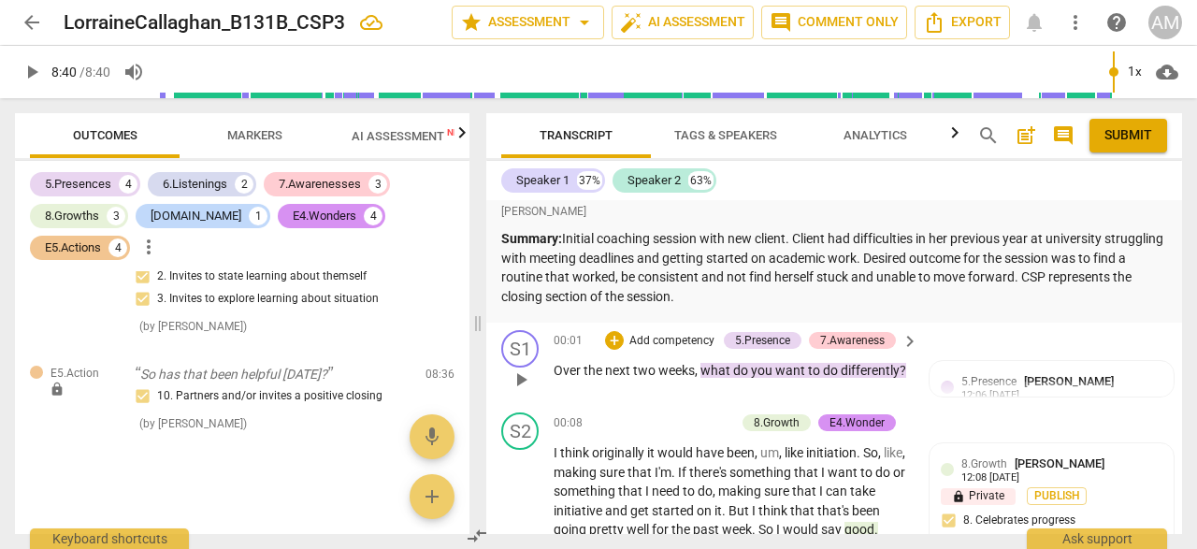
click at [525, 386] on span "play_arrow" at bounding box center [521, 380] width 22 height 22
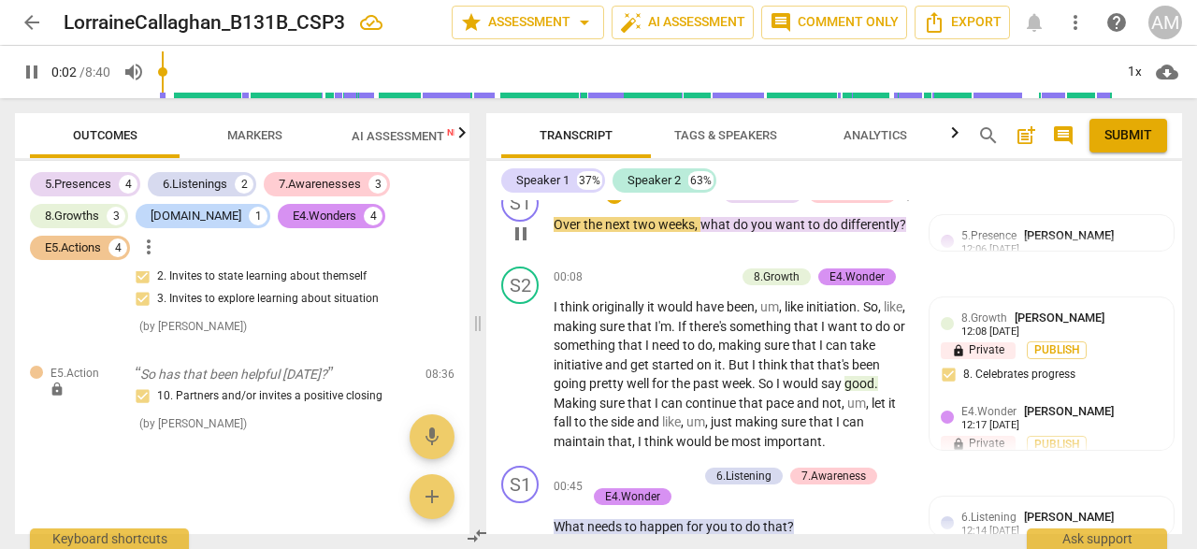
scroll to position [172, 0]
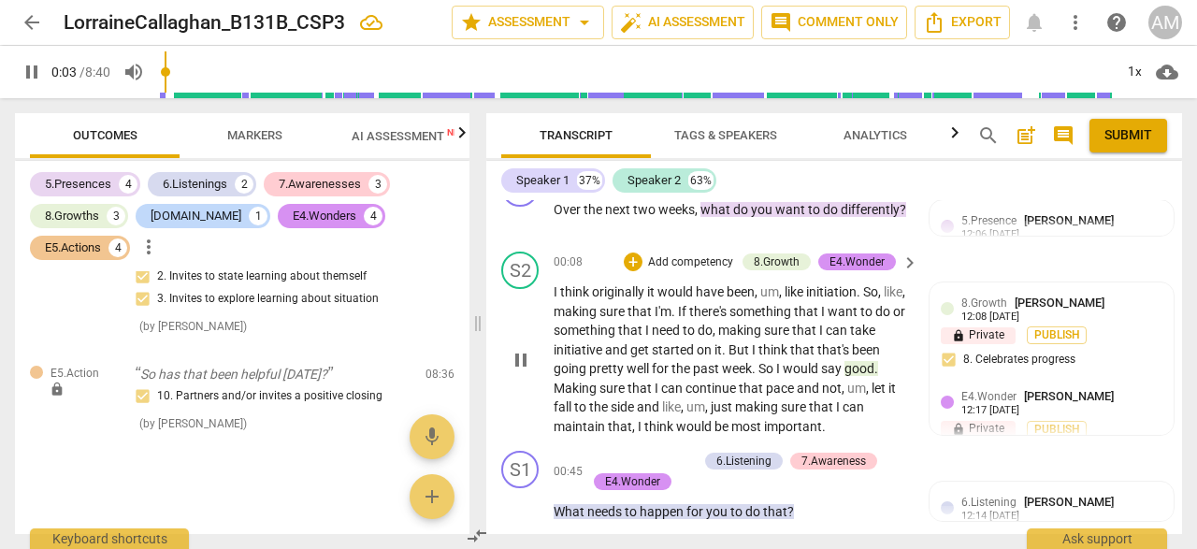
click at [521, 350] on span "pause" at bounding box center [521, 360] width 22 height 22
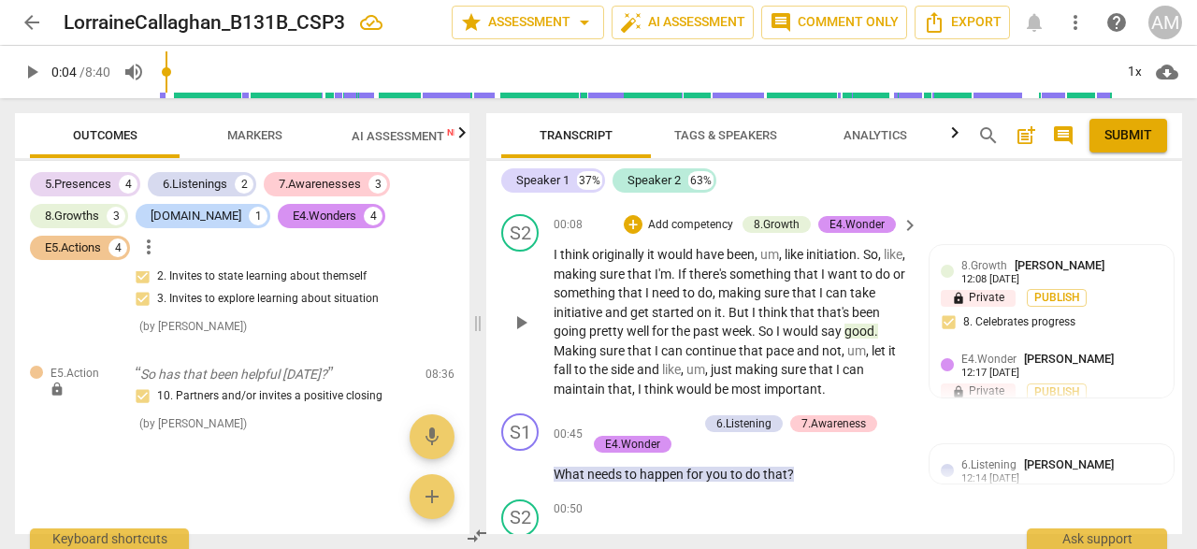
scroll to position [220, 0]
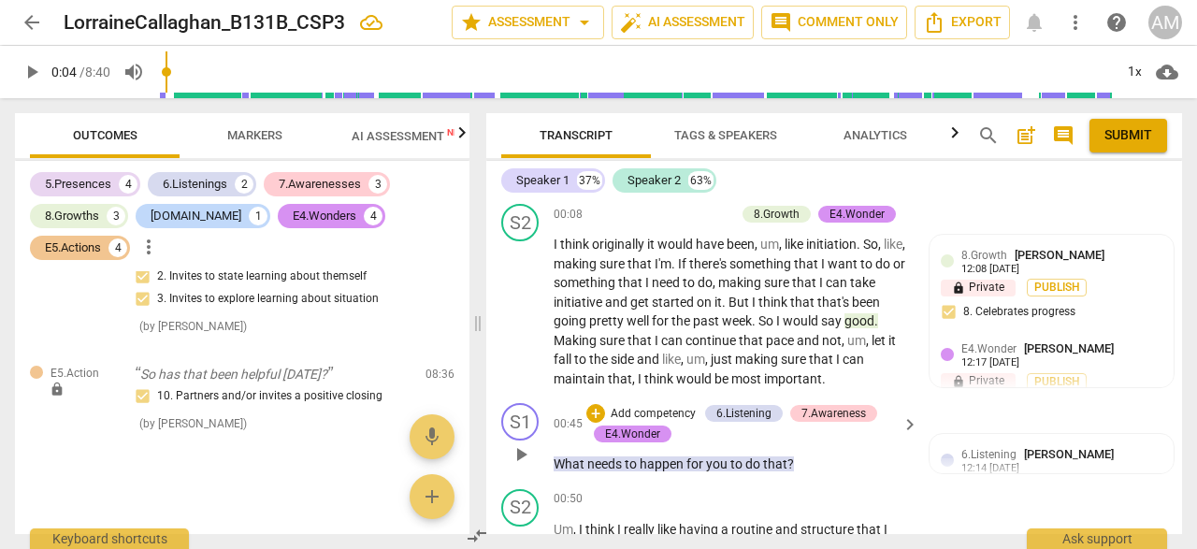
click at [517, 457] on span "play_arrow" at bounding box center [521, 454] width 22 height 22
click at [517, 457] on span "pause" at bounding box center [521, 454] width 22 height 22
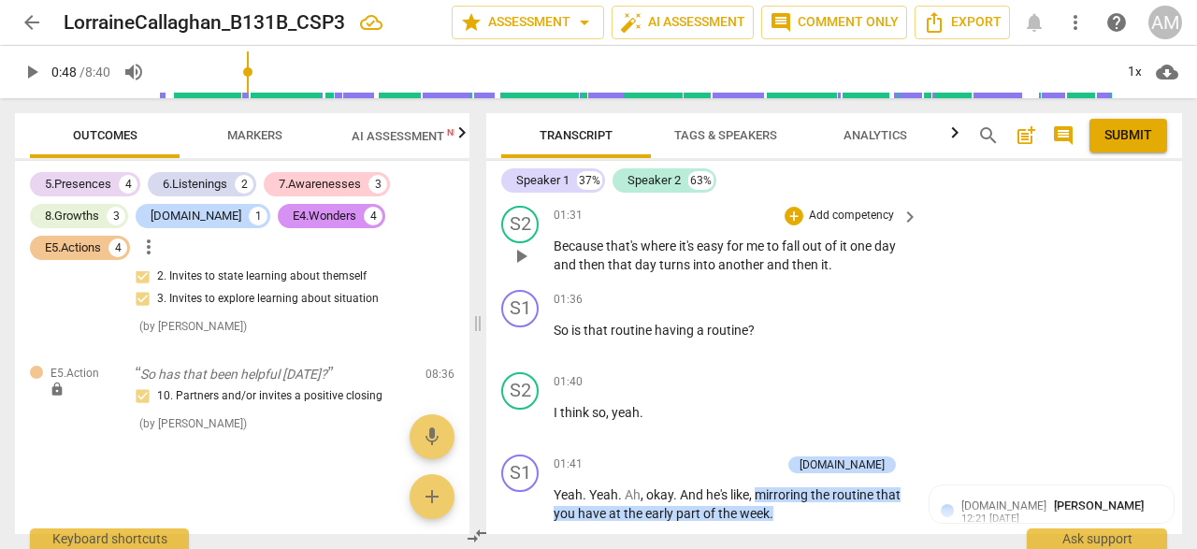
scroll to position [788, 0]
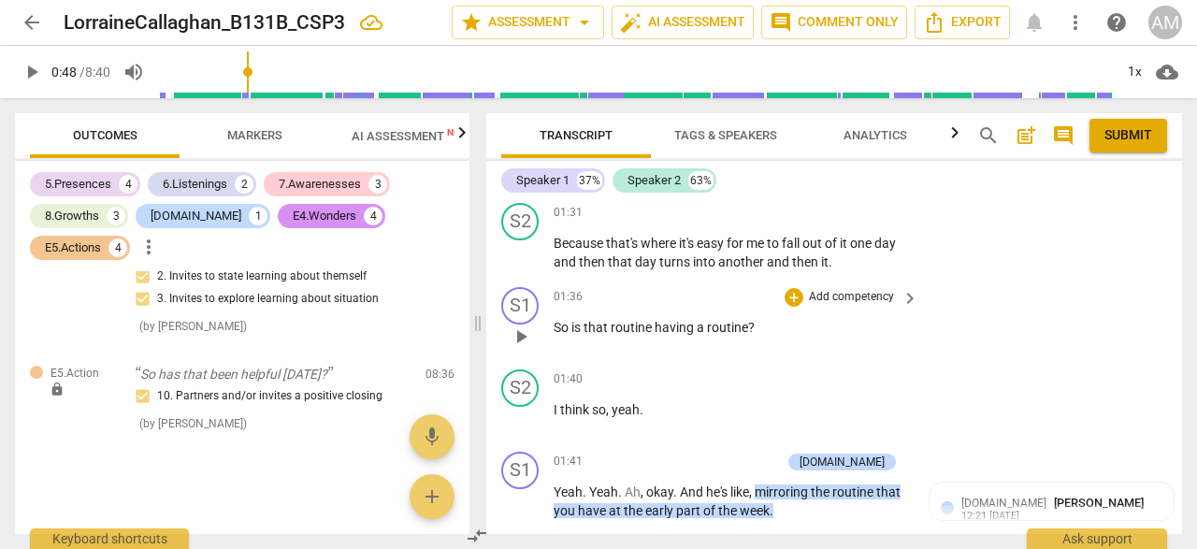
click at [541, 349] on div "play_arrow pause" at bounding box center [530, 337] width 48 height 24
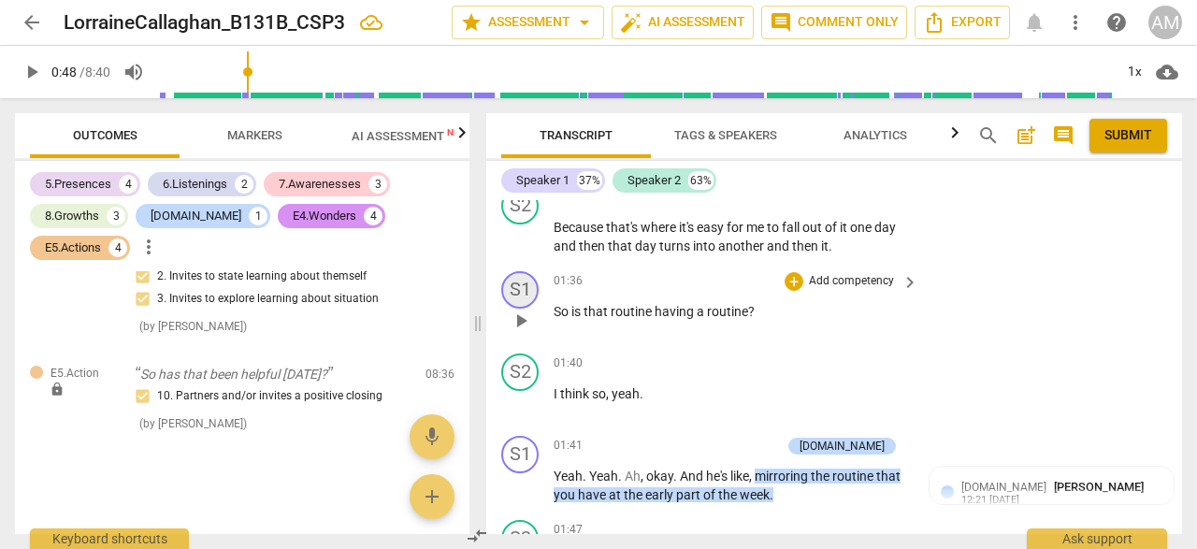
scroll to position [801, 0]
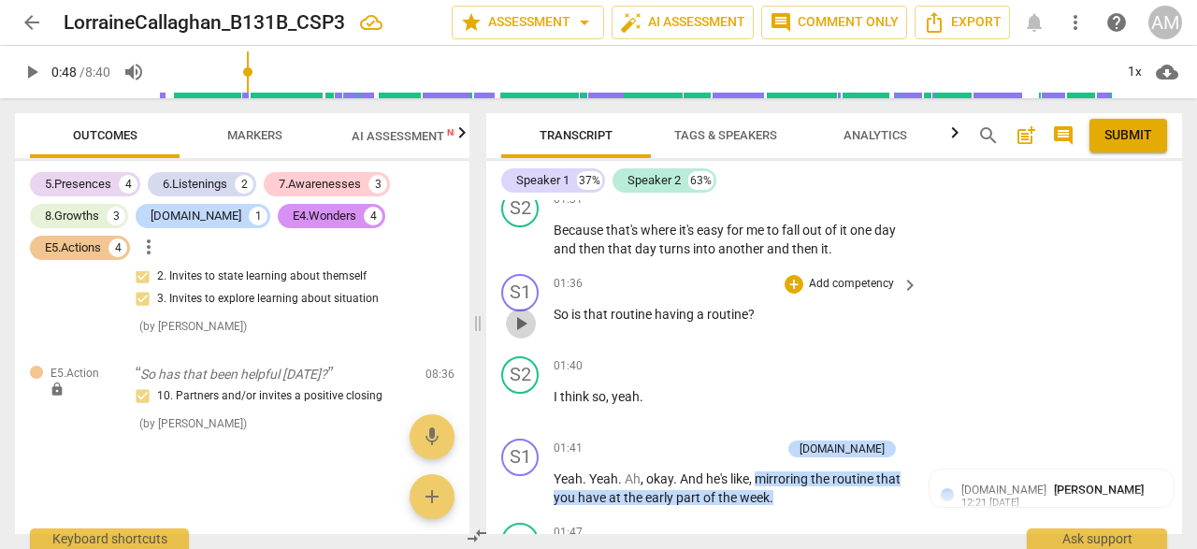
click at [524, 333] on span "play_arrow" at bounding box center [521, 323] width 22 height 22
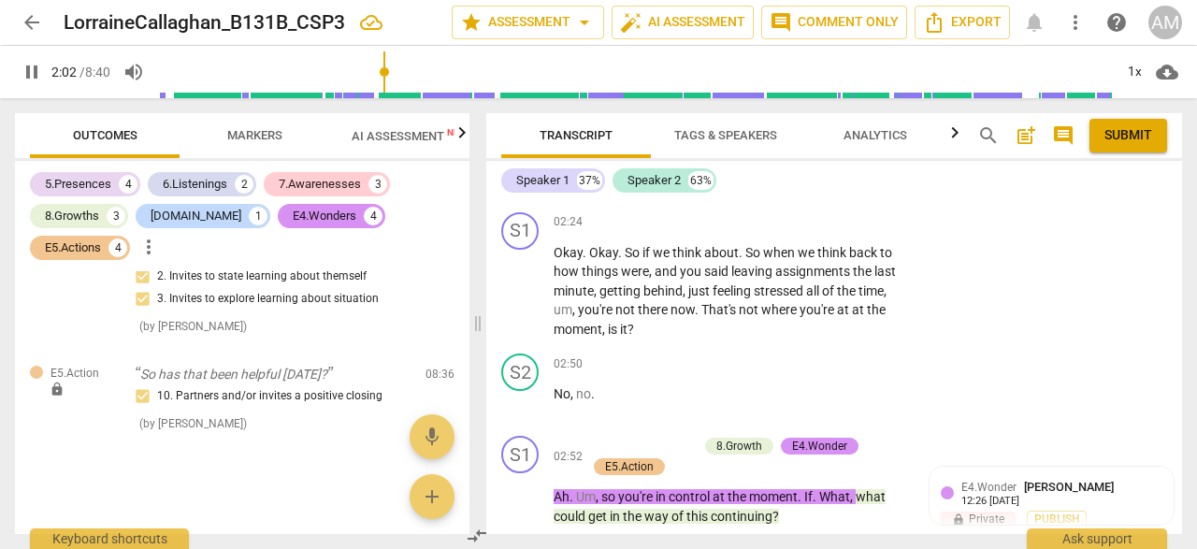
scroll to position [1602, 0]
click at [532, 328] on div "play_arrow pause" at bounding box center [530, 293] width 48 height 84
click at [523, 303] on span "pause" at bounding box center [521, 292] width 22 height 22
click at [523, 303] on span "play_arrow" at bounding box center [521, 292] width 22 height 22
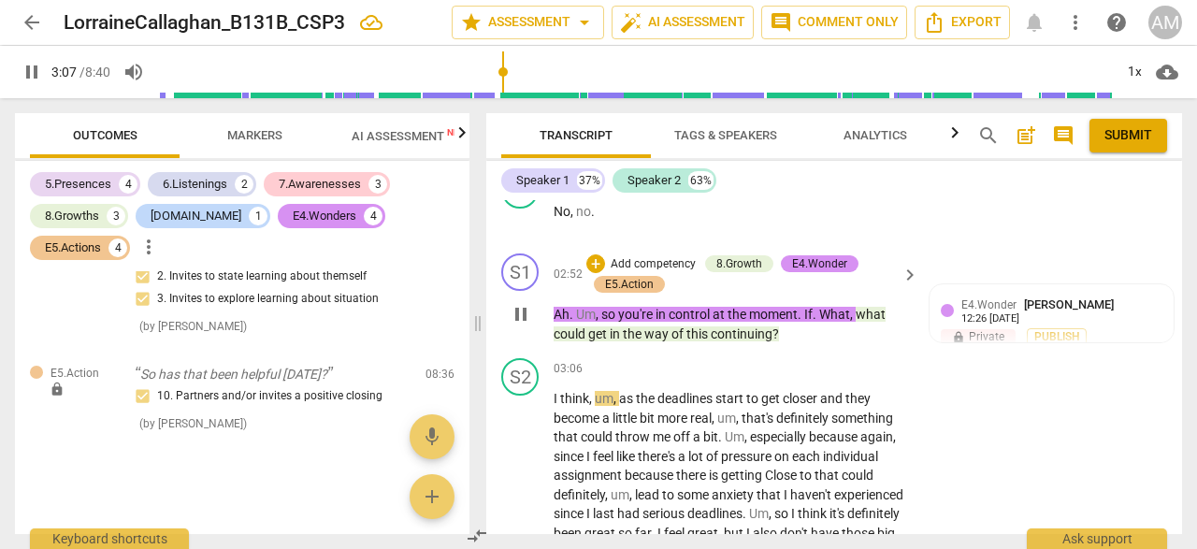
scroll to position [1789, 0]
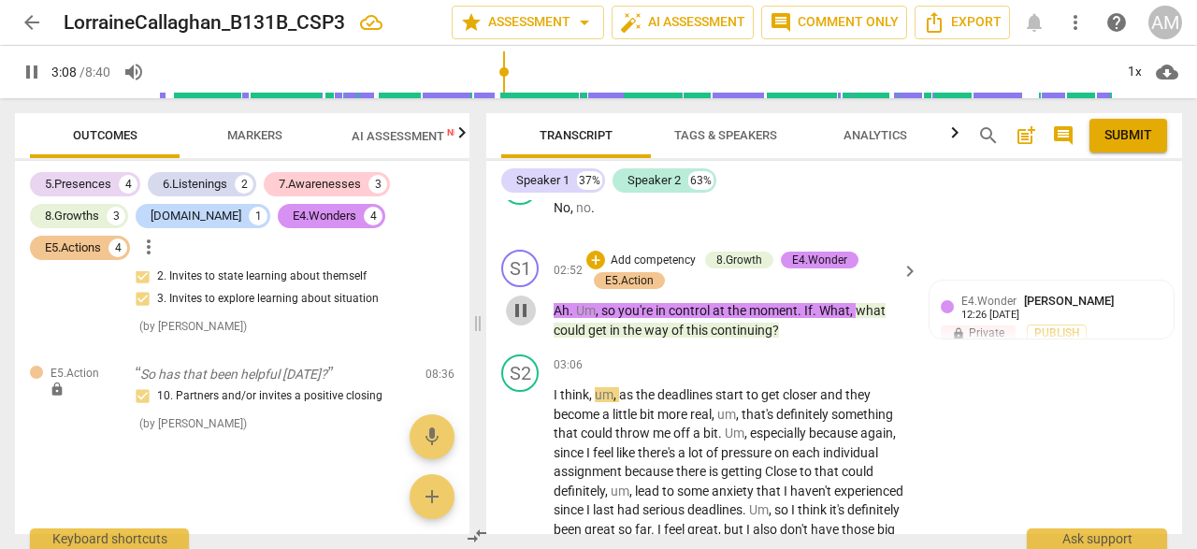
click at [523, 322] on span "pause" at bounding box center [521, 310] width 22 height 22
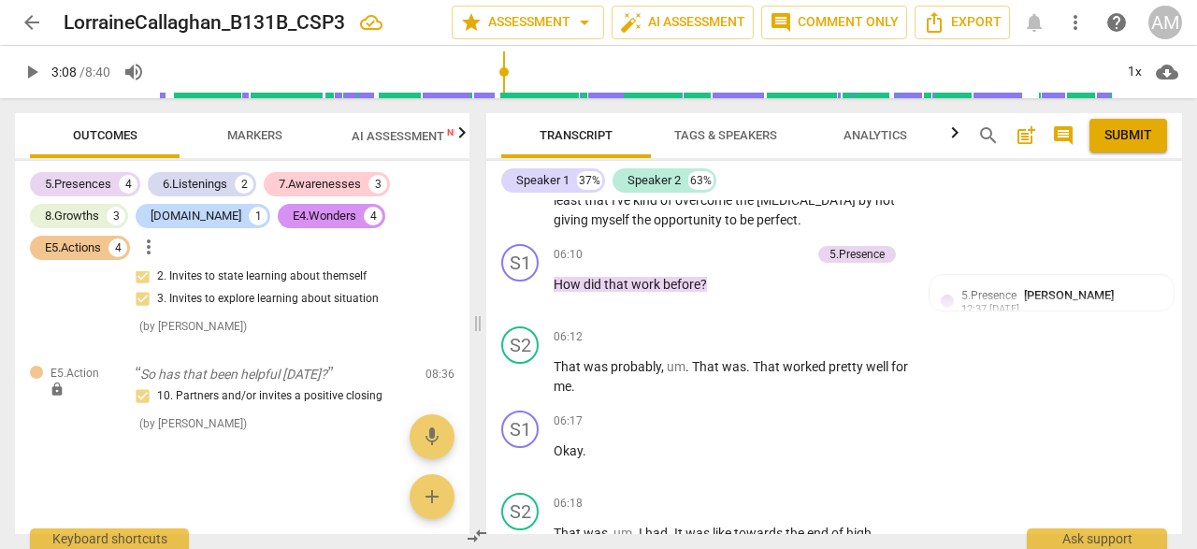
scroll to position [3152, 0]
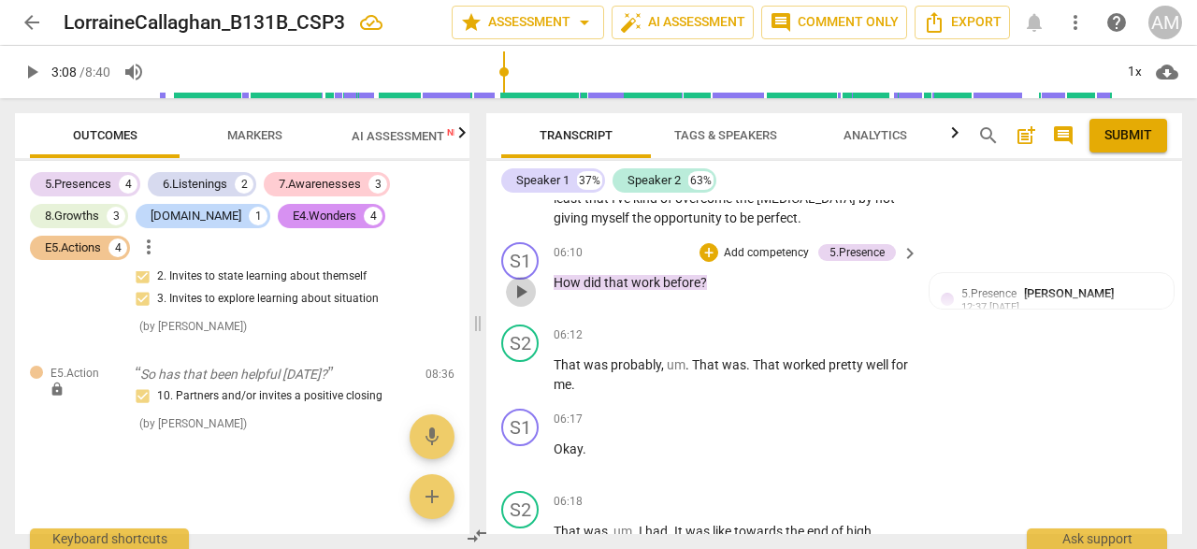
click at [525, 303] on span "play_arrow" at bounding box center [521, 292] width 22 height 22
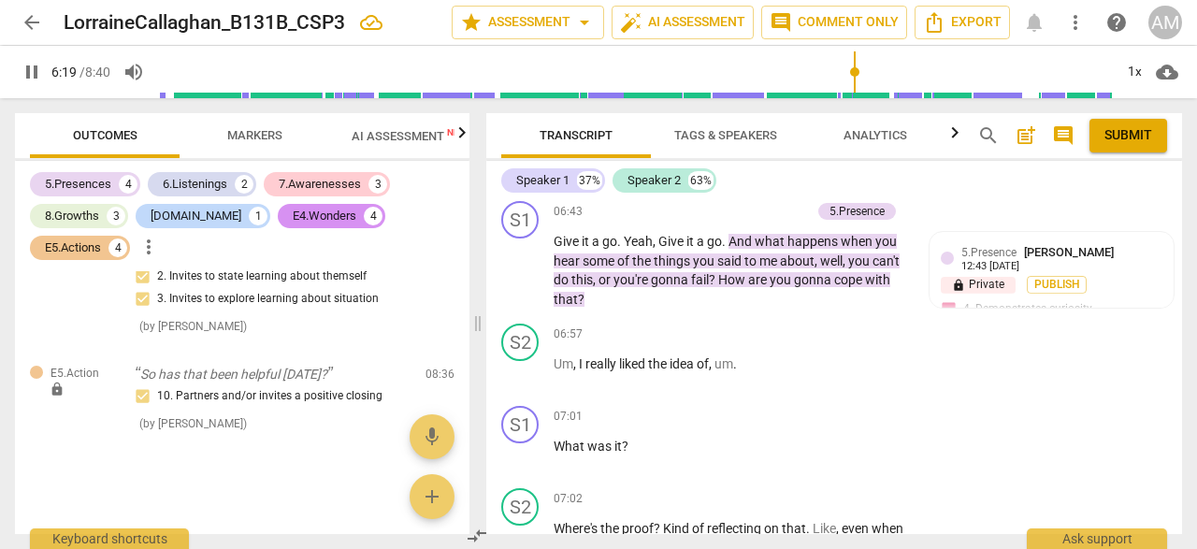
scroll to position [3768, 0]
click at [526, 282] on span "pause" at bounding box center [521, 270] width 22 height 22
click at [526, 282] on span "play_arrow" at bounding box center [521, 270] width 22 height 22
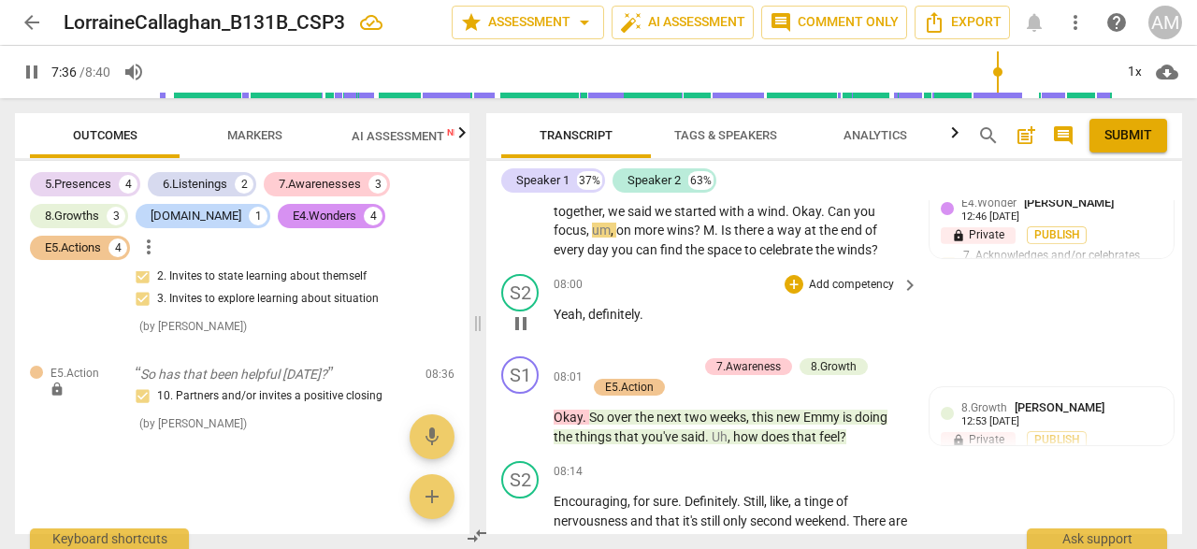
scroll to position [4279, 0]
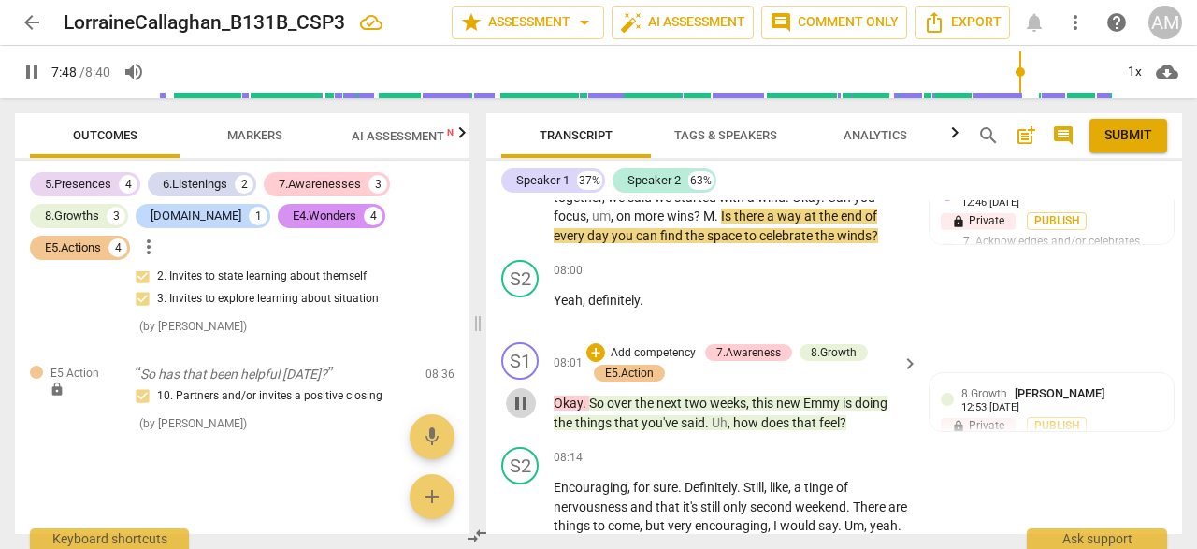
click at [518, 414] on span "pause" at bounding box center [521, 403] width 22 height 22
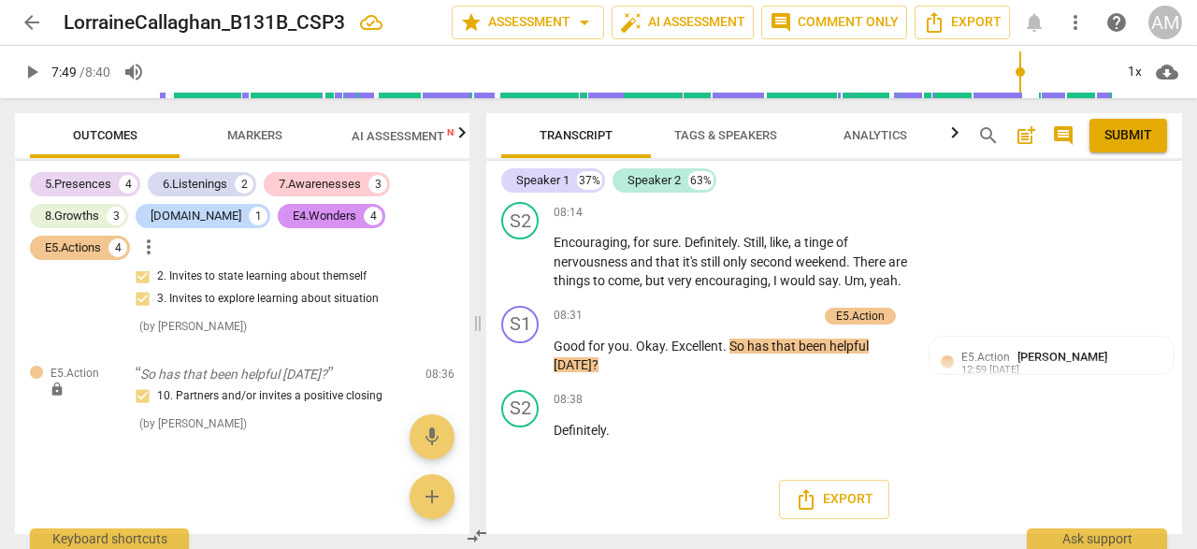
scroll to position [4562, 0]
click at [428, 494] on span "add" at bounding box center [432, 496] width 22 height 22
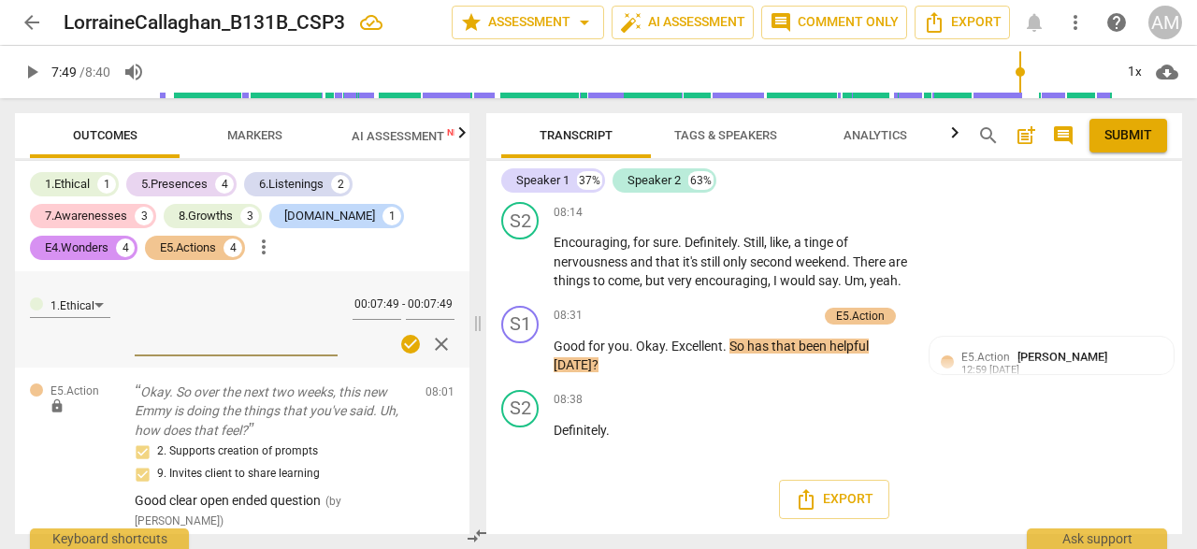
scroll to position [2104, 0]
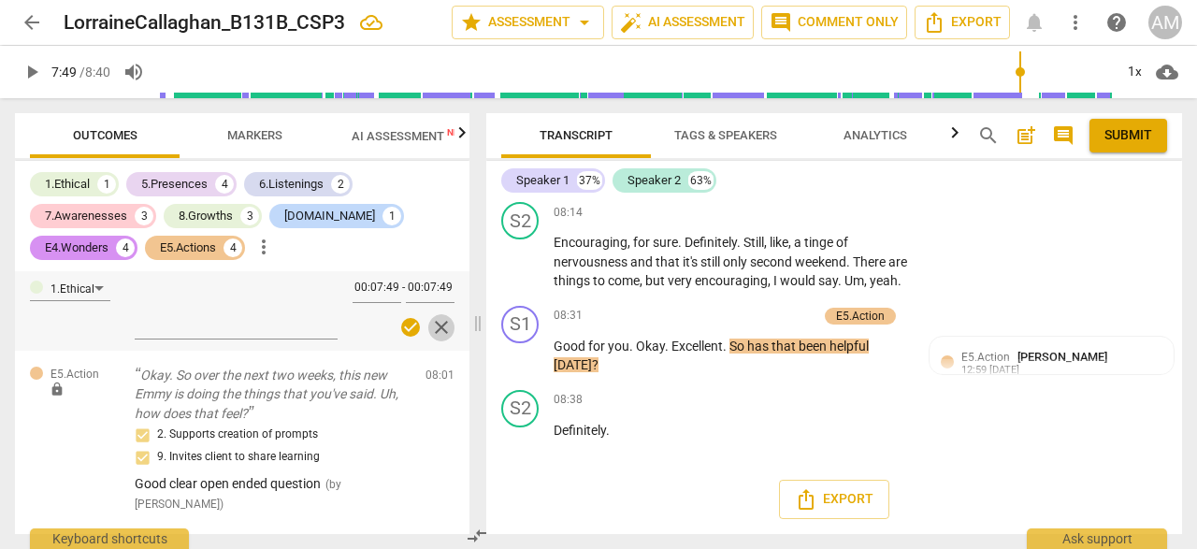
click at [436, 339] on span "close" at bounding box center [441, 327] width 22 height 22
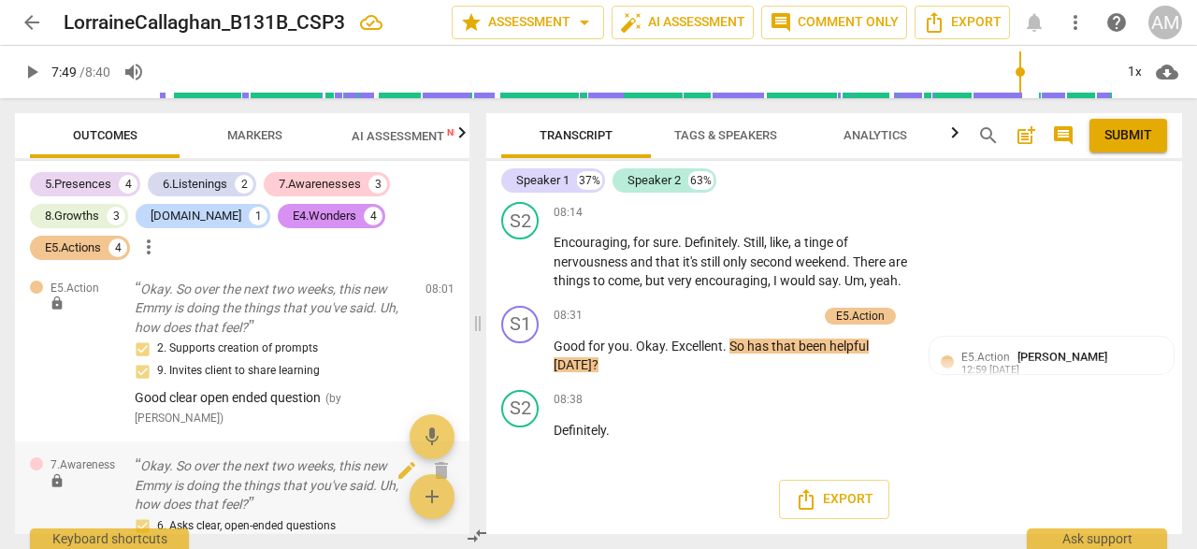
scroll to position [2536, 0]
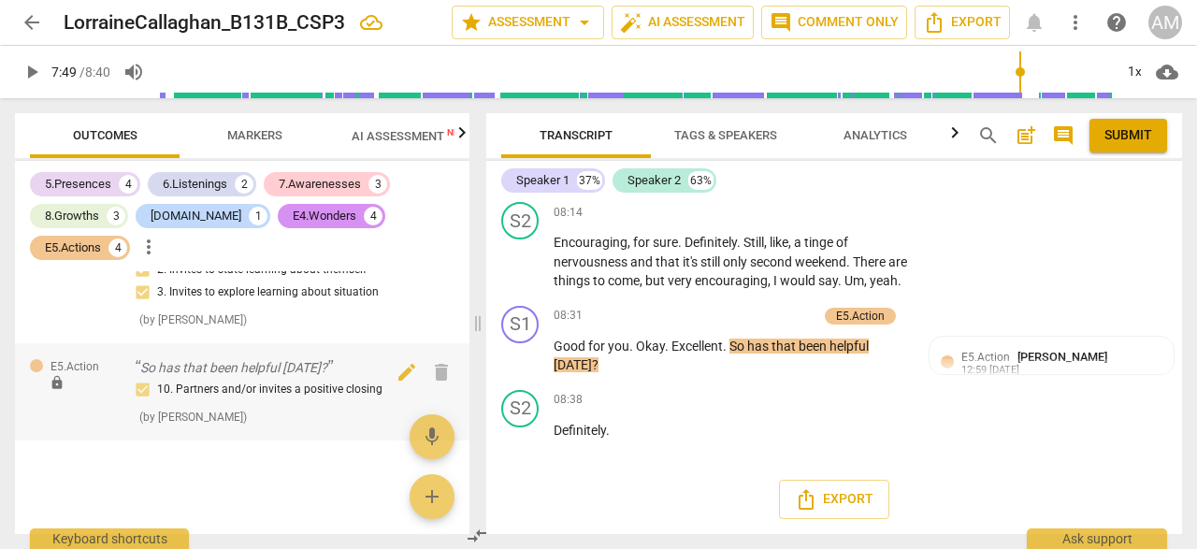
click at [314, 412] on div "10. Partners and/or invites a positive closing ( by [PERSON_NAME] )" at bounding box center [273, 403] width 276 height 48
click at [435, 496] on span "add" at bounding box center [432, 496] width 22 height 22
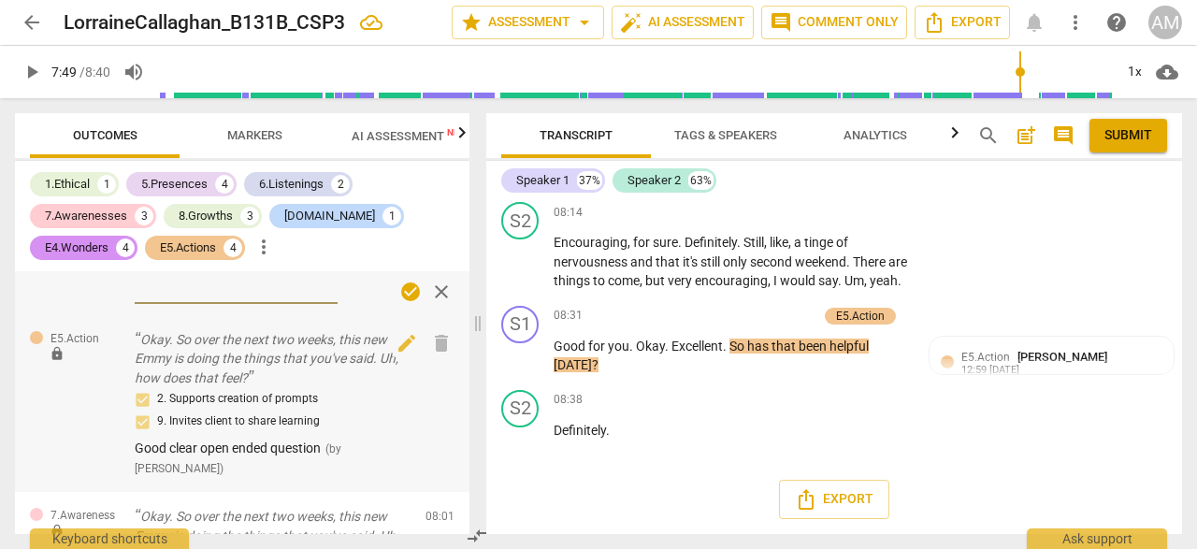
scroll to position [2145, 0]
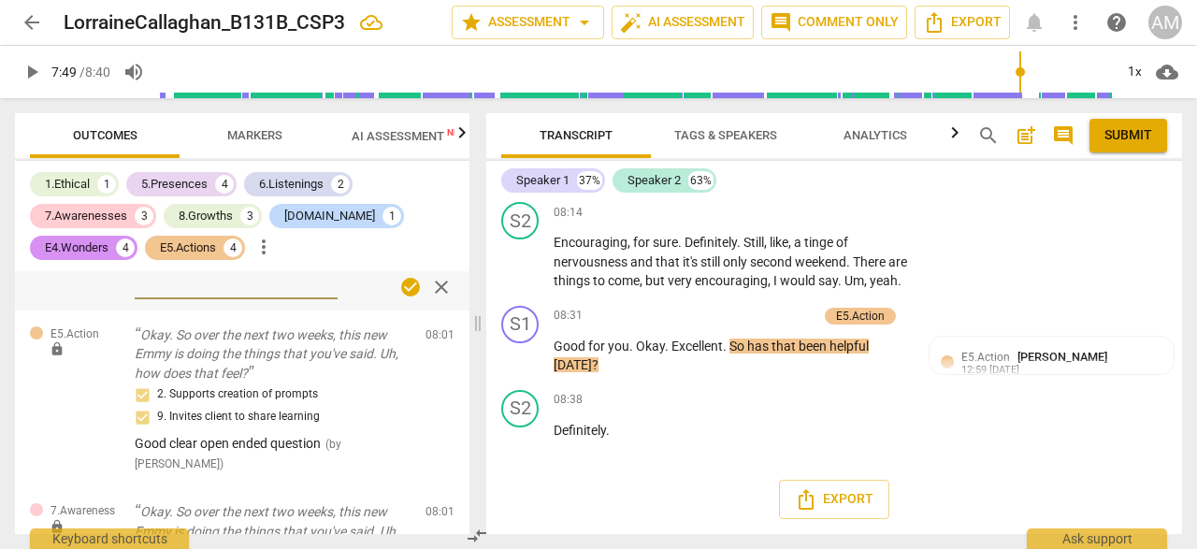
click at [438, 298] on span "close" at bounding box center [441, 287] width 22 height 22
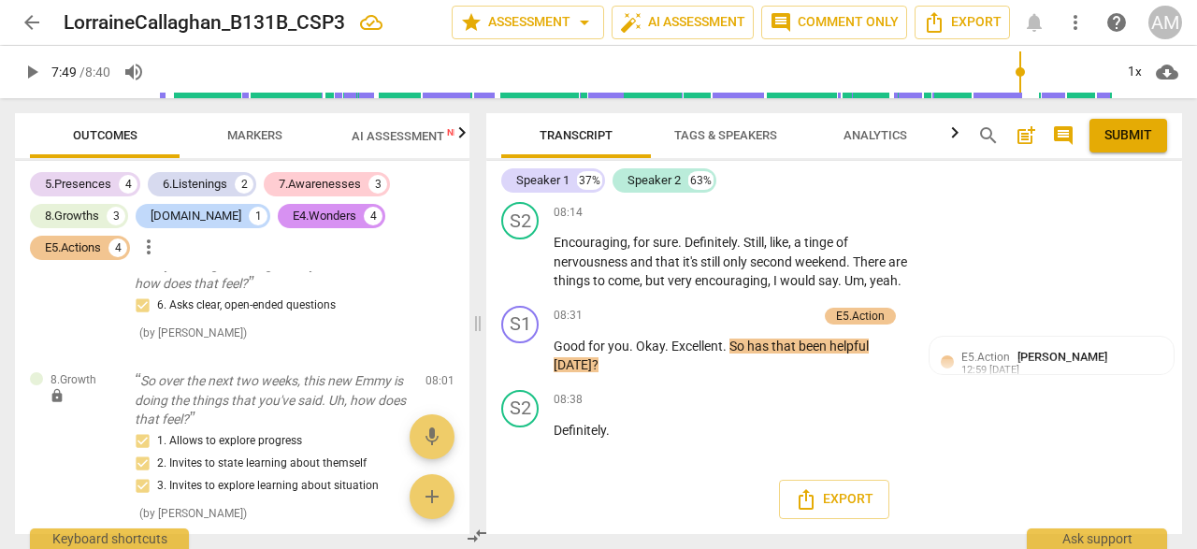
scroll to position [2536, 0]
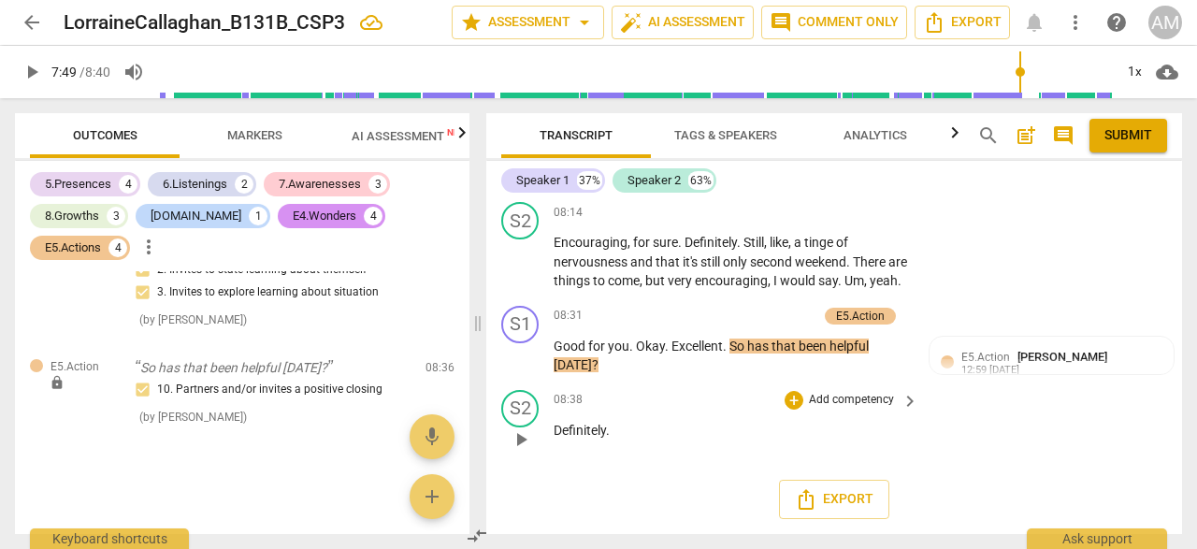
click at [653, 432] on p "Definitely ." at bounding box center [731, 431] width 355 height 20
click at [644, 429] on p "Definitely ." at bounding box center [731, 431] width 355 height 20
click at [325, 420] on div "10. Partners and/or invites a positive closing ( by [PERSON_NAME] )" at bounding box center [273, 403] width 276 height 48
click at [428, 499] on span "add" at bounding box center [432, 496] width 22 height 22
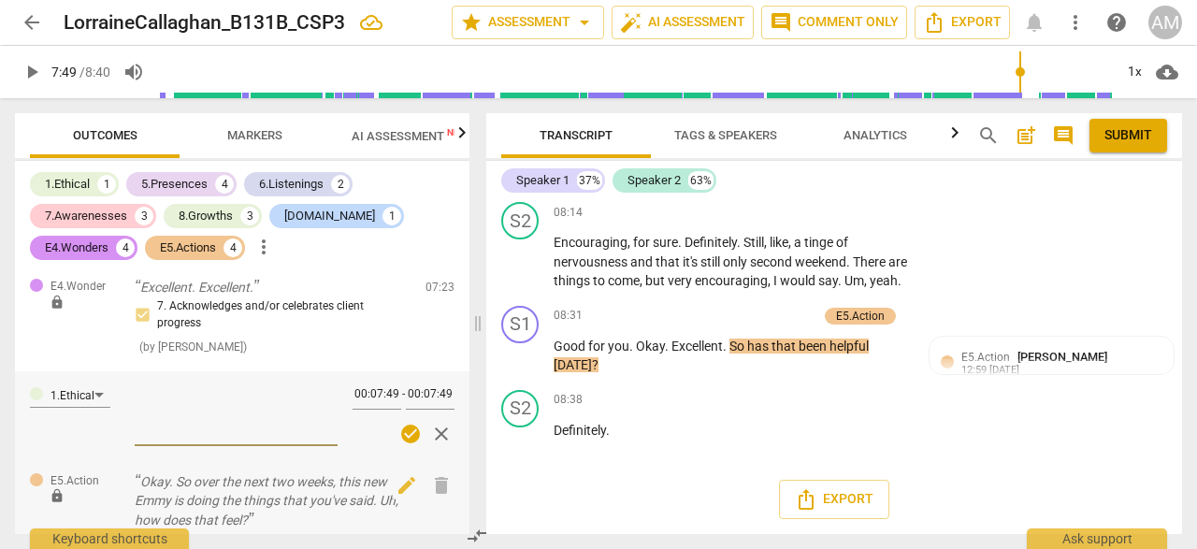
scroll to position [2005, 0]
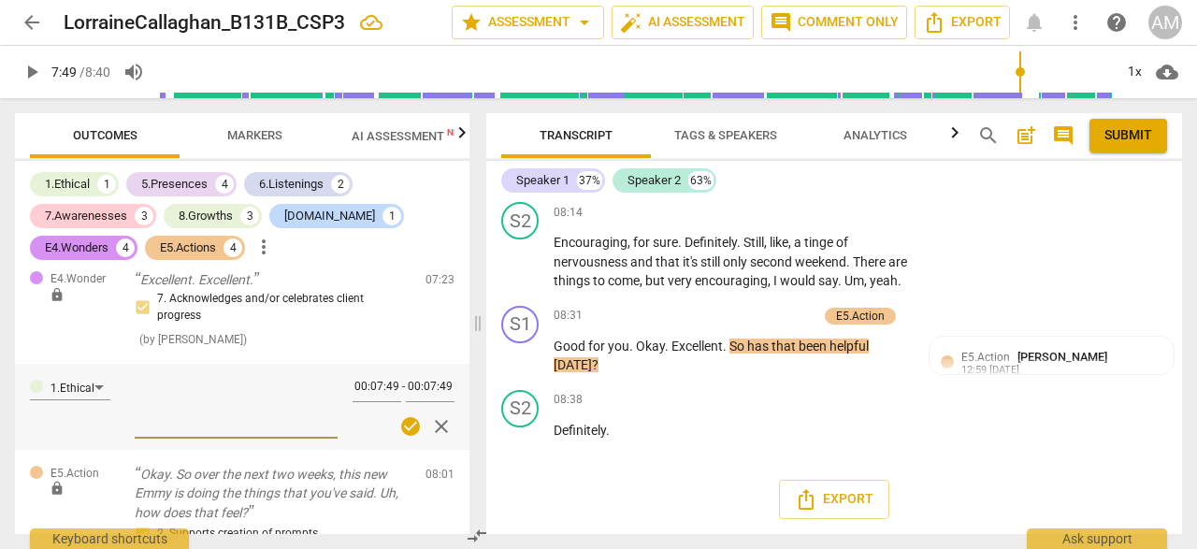
click at [434, 438] on span "close" at bounding box center [441, 426] width 22 height 22
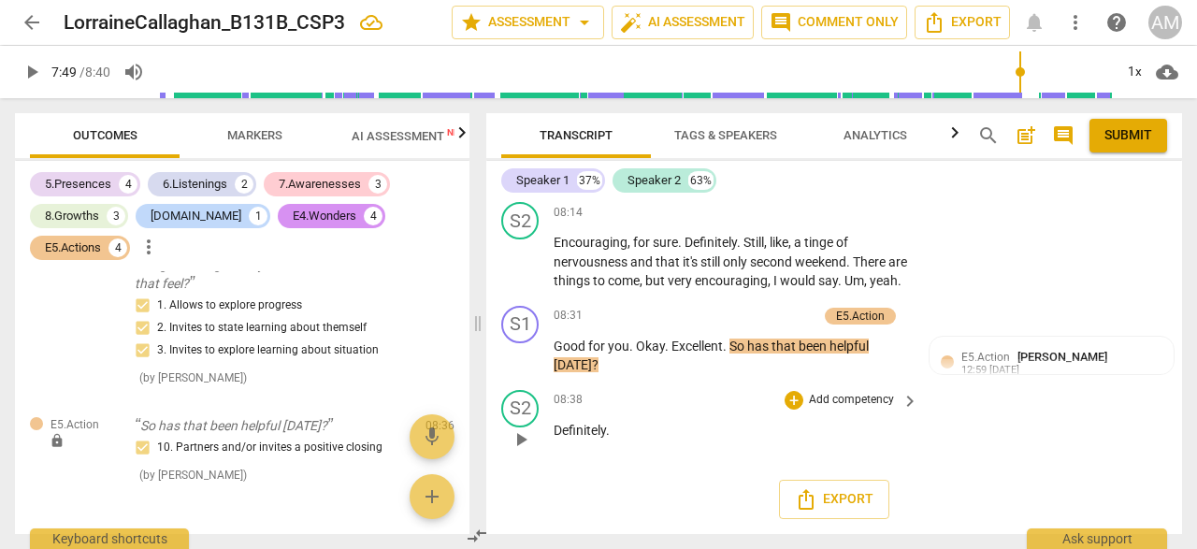
scroll to position [2465, 0]
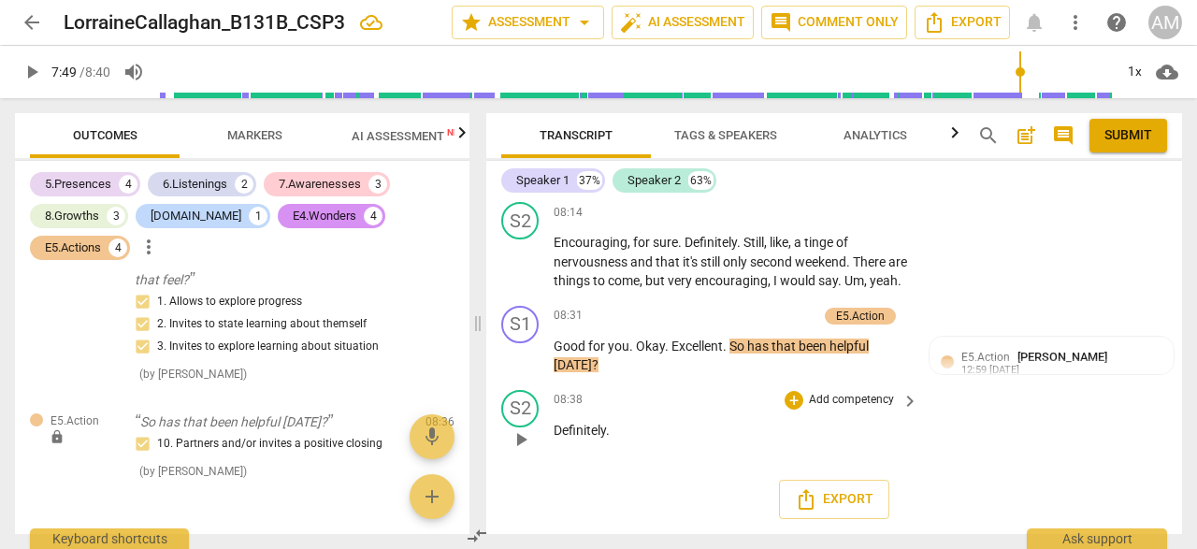
click at [630, 436] on p "Definitely ." at bounding box center [731, 431] width 355 height 20
click at [531, 442] on span "play_arrow" at bounding box center [521, 439] width 22 height 22
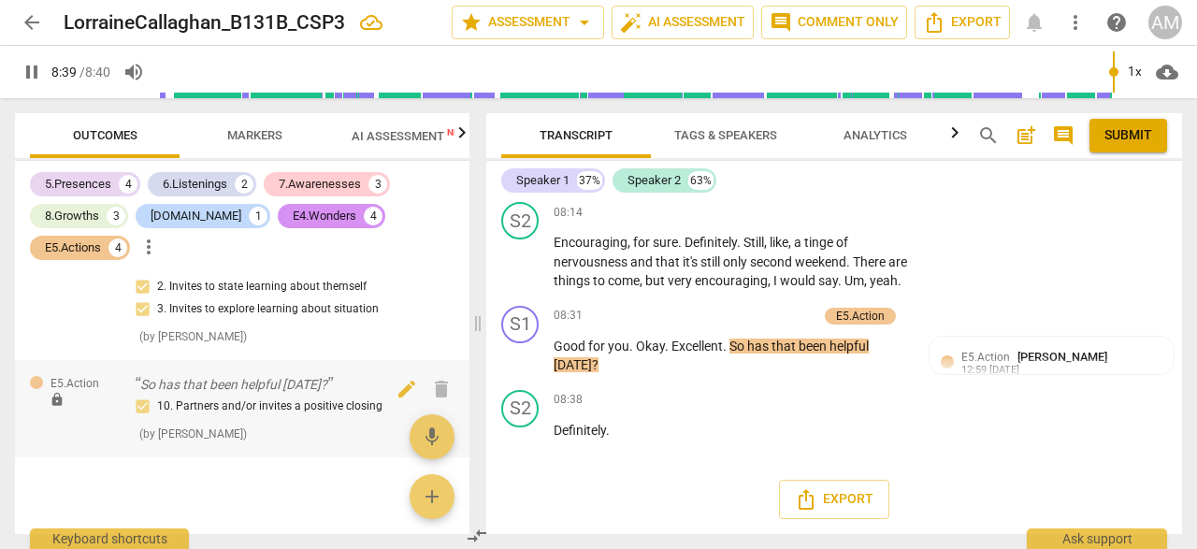
scroll to position [2536, 0]
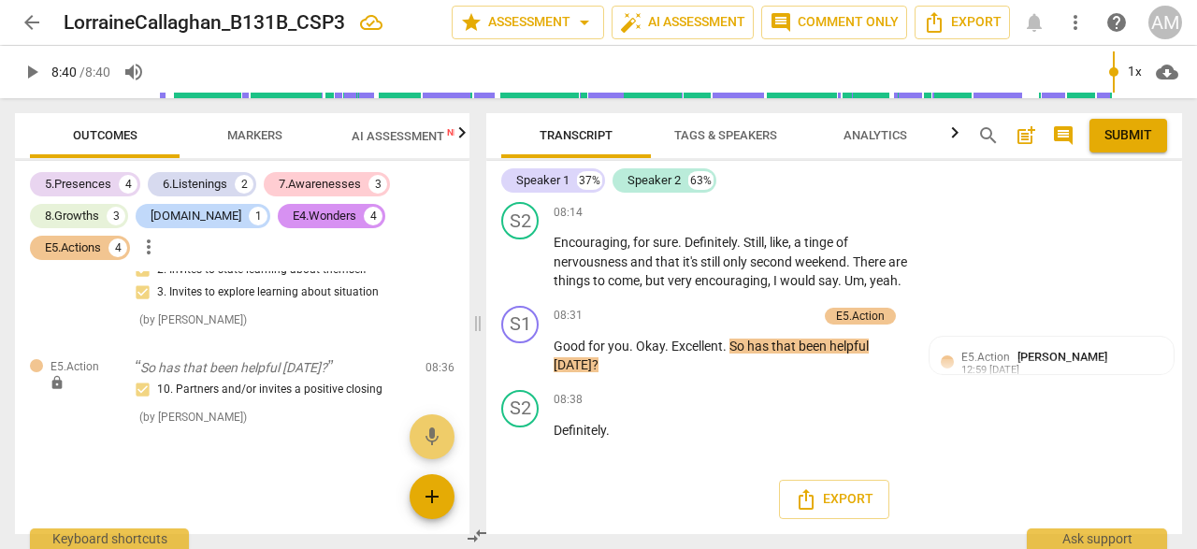
click at [432, 501] on span "add" at bounding box center [432, 496] width 22 height 22
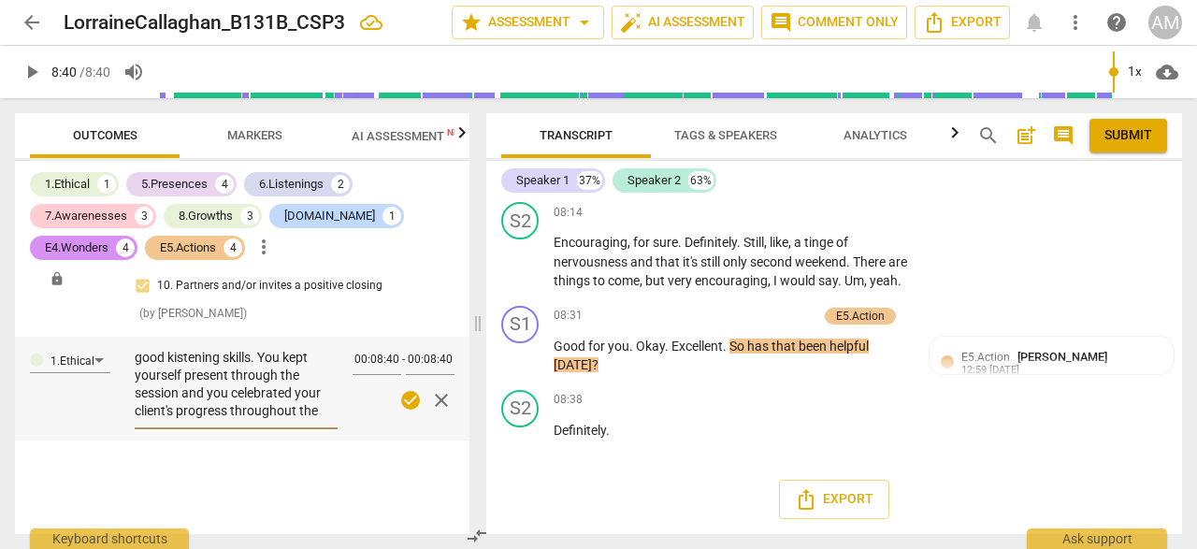
scroll to position [54, 0]
click at [174, 381] on textarea "Good Coaching session [PERSON_NAME]. You have a calm and pleasant manner and so…" at bounding box center [236, 387] width 203 height 71
click at [198, 423] on textarea "Good Coaching session [PERSON_NAME]. You have a calm and pleasant manner and so…" at bounding box center [236, 387] width 203 height 71
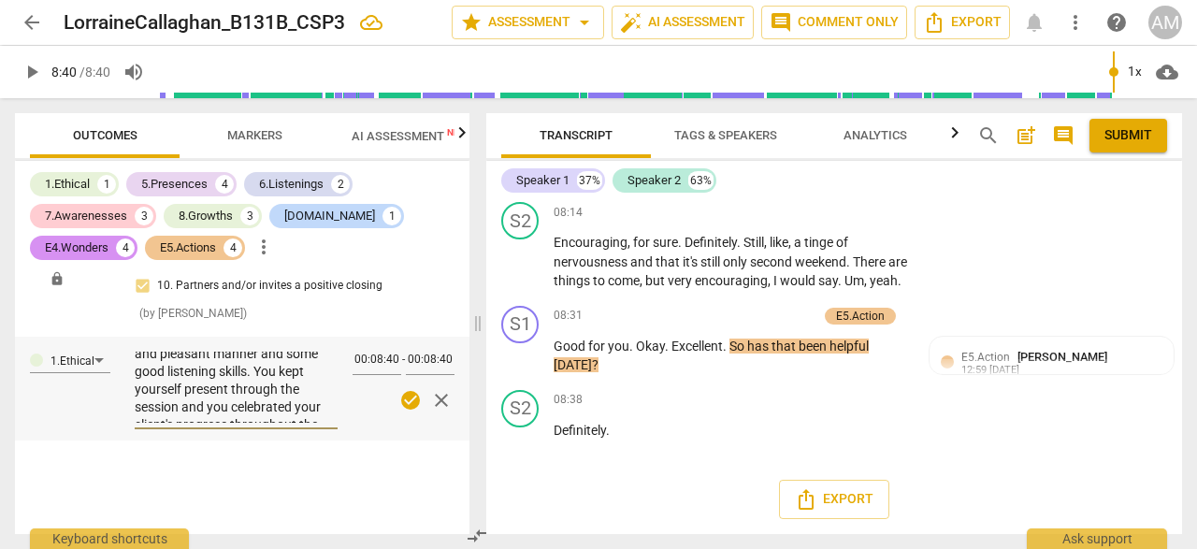
click at [279, 394] on textarea "Good Coaching session [PERSON_NAME]. You have a calm and pleasant manner and so…" at bounding box center [236, 387] width 203 height 71
click at [240, 422] on textarea "Good Coaching session [PERSON_NAME]. You have a calm and pleasant manner and so…" at bounding box center [236, 387] width 203 height 71
click at [211, 370] on textarea "Good Coaching session [PERSON_NAME]. You have a calm and pleasant manner and so…" at bounding box center [236, 387] width 203 height 71
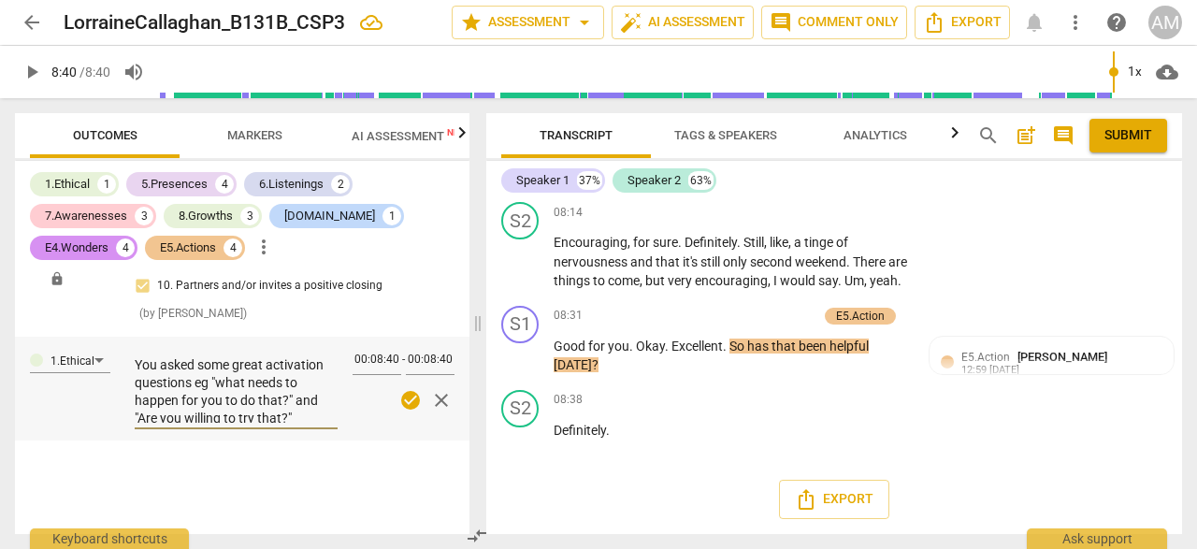
scroll to position [195, 0]
click at [296, 411] on textarea "Good Coaching session [PERSON_NAME]. You have a calm and pleasant manner and so…" at bounding box center [236, 387] width 203 height 71
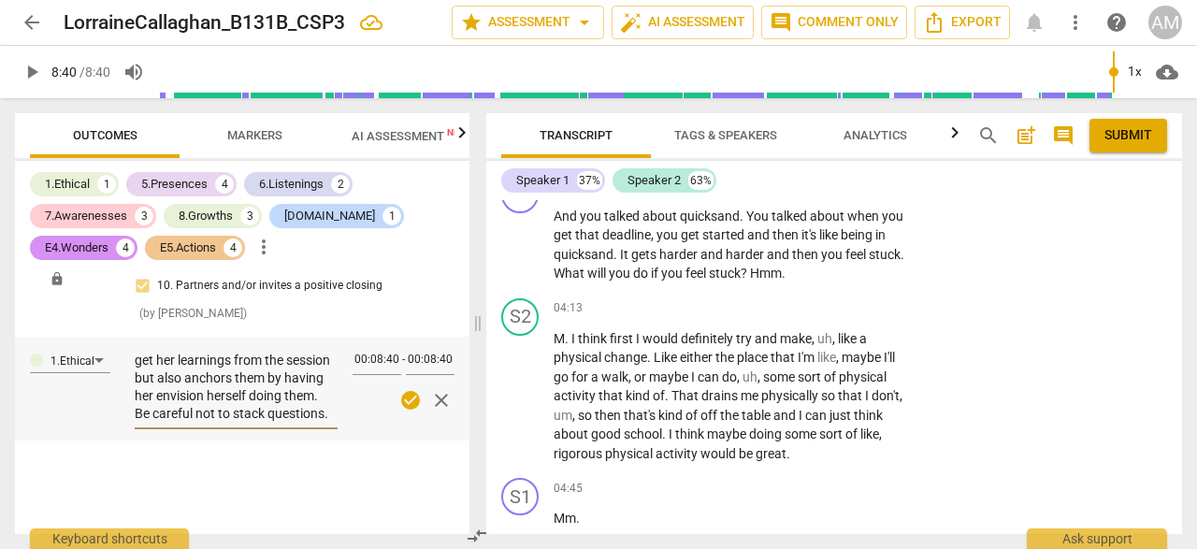
scroll to position [2347, 0]
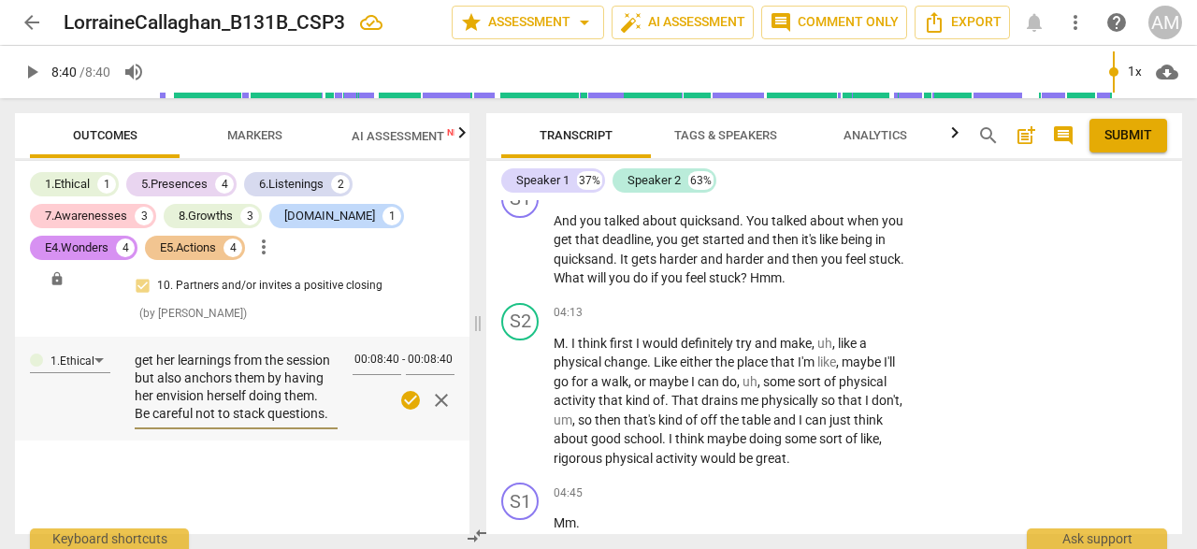
click at [137, 398] on textarea "Good Coaching session [PERSON_NAME]. You have a calm and pleasant manner and so…" at bounding box center [236, 387] width 203 height 71
click at [311, 397] on textarea "Good Coaching session [PERSON_NAME]. You have a calm and pleasant manner and so…" at bounding box center [236, 387] width 203 height 71
click at [273, 400] on textarea "Good Coaching session [PERSON_NAME]. You have a calm and pleasant manner and so…" at bounding box center [236, 387] width 203 height 71
click at [318, 422] on textarea "Good Coaching session [PERSON_NAME]. You have a calm and pleasant manner and so…" at bounding box center [236, 387] width 203 height 71
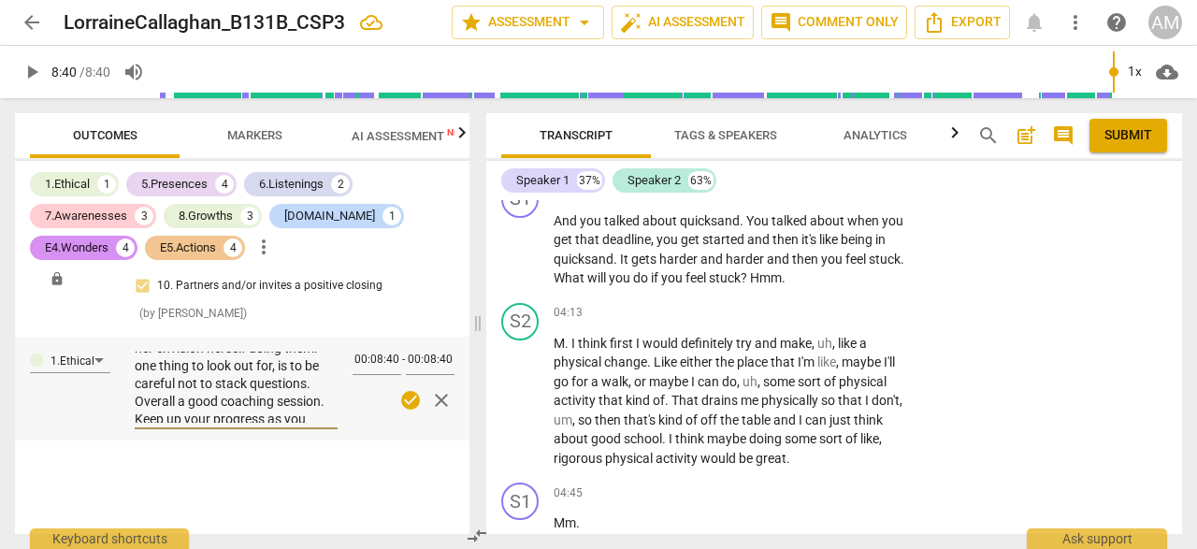
click at [145, 383] on textarea "Good Coaching session [PERSON_NAME]. You have a calm and pleasant manner and so…" at bounding box center [236, 387] width 203 height 71
drag, startPoint x: 278, startPoint y: 415, endPoint x: 137, endPoint y: 349, distance: 155.2
click at [137, 349] on div "Good Coaching session [PERSON_NAME]. You have a calm and pleasant manner and so…" at bounding box center [236, 387] width 203 height 83
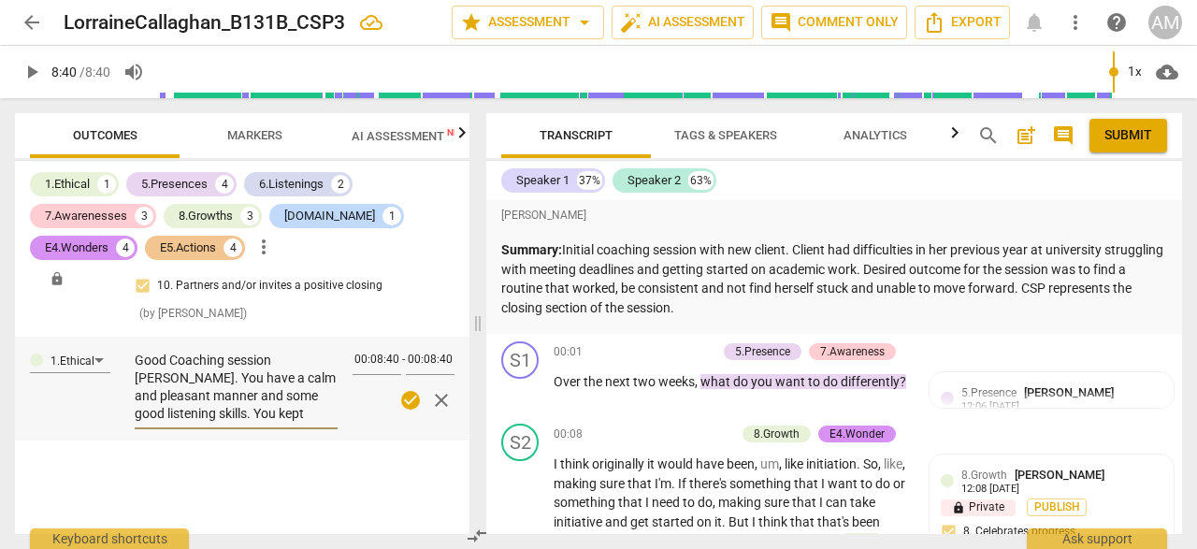
click at [1131, 297] on p "Summary: Initial coaching session with new client. Client had difficulties in h…" at bounding box center [834, 278] width 666 height 77
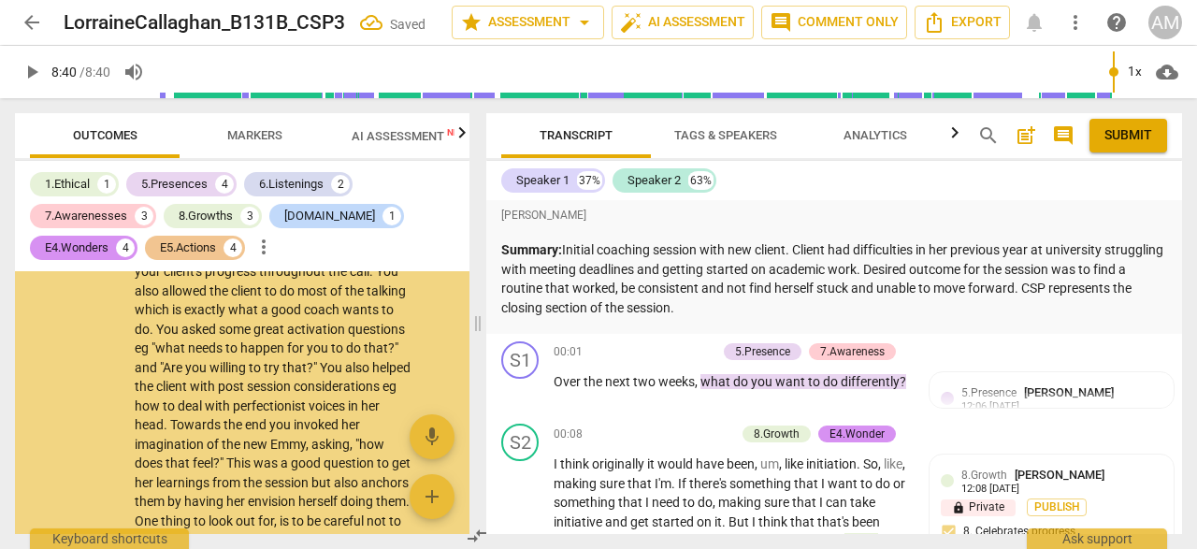
click at [1130, 294] on p "Summary: Initial coaching session with new client. Client had difficulties in h…" at bounding box center [834, 278] width 666 height 77
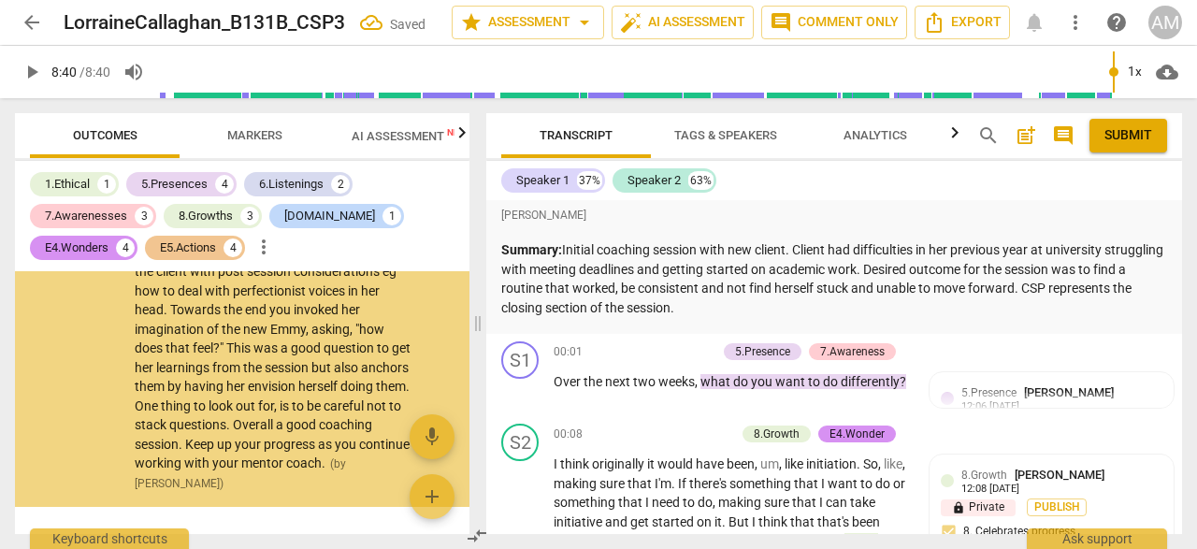
scroll to position [2905, 0]
click at [1130, 293] on p "Summary: Initial coaching session with new client. Client had difficulties in h…" at bounding box center [834, 278] width 666 height 77
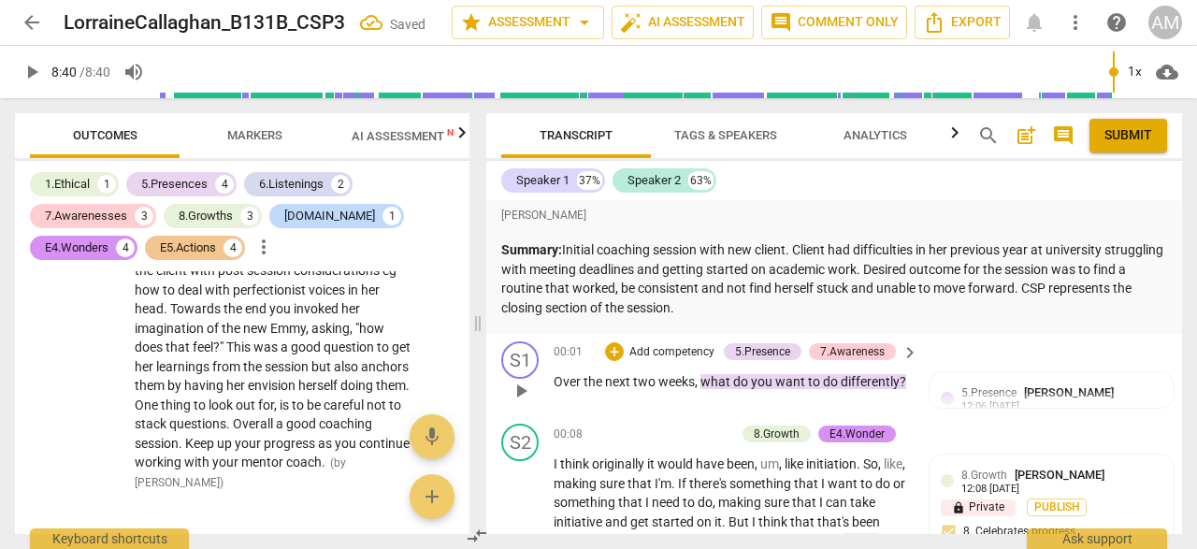
click at [1098, 341] on div "S1 play_arrow pause 00:01 + Add competency 5.Presence 7.Awareness keyboard_arro…" at bounding box center [834, 375] width 696 height 82
click at [1135, 210] on div "[PERSON_NAME]" at bounding box center [834, 215] width 666 height 23
click at [774, 171] on div "Speaker 1 37% Speaker 2 63%" at bounding box center [834, 181] width 666 height 32
click at [823, 181] on div "Speaker 1 37% Speaker 2 63%" at bounding box center [834, 181] width 666 height 32
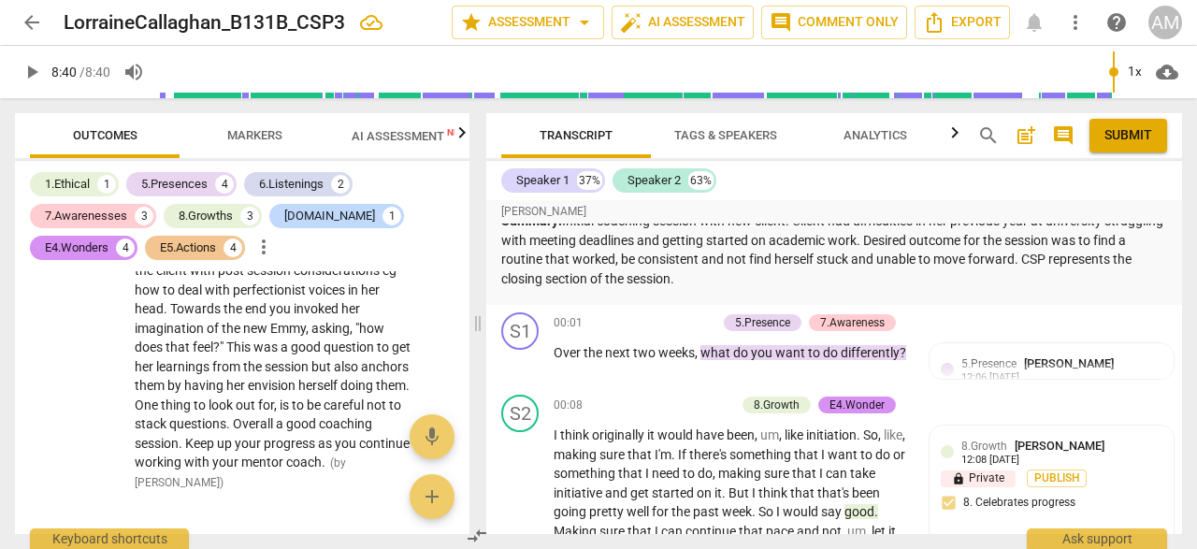
scroll to position [0, 0]
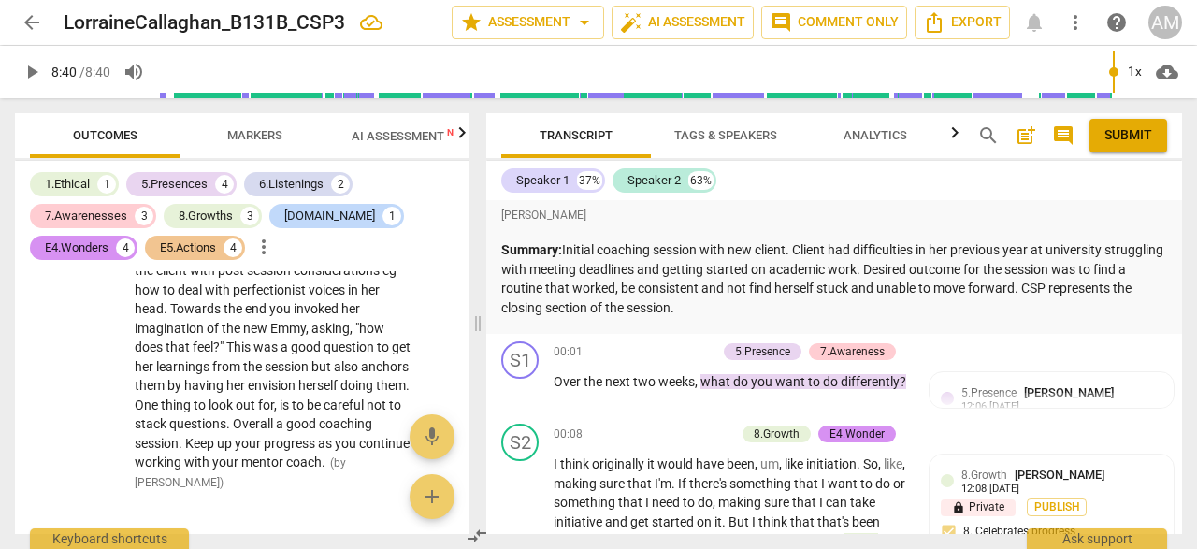
click at [504, 213] on span "[PERSON_NAME]" at bounding box center [543, 216] width 85 height 16
click at [503, 217] on span "[PERSON_NAME]" at bounding box center [543, 216] width 85 height 16
click at [1028, 135] on span "post_add" at bounding box center [1026, 135] width 22 height 22
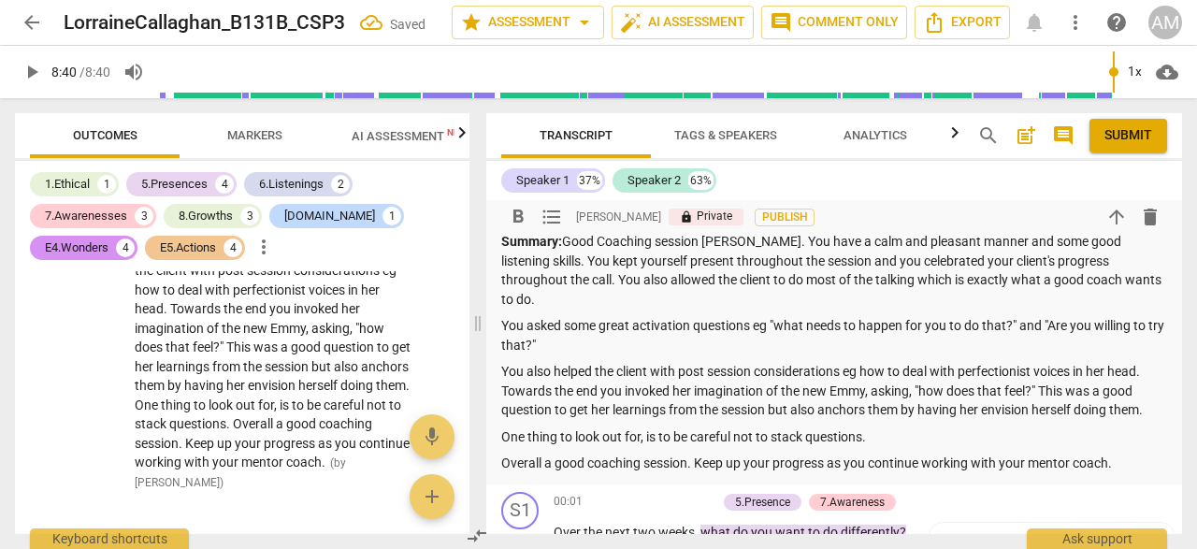
scroll to position [152, 0]
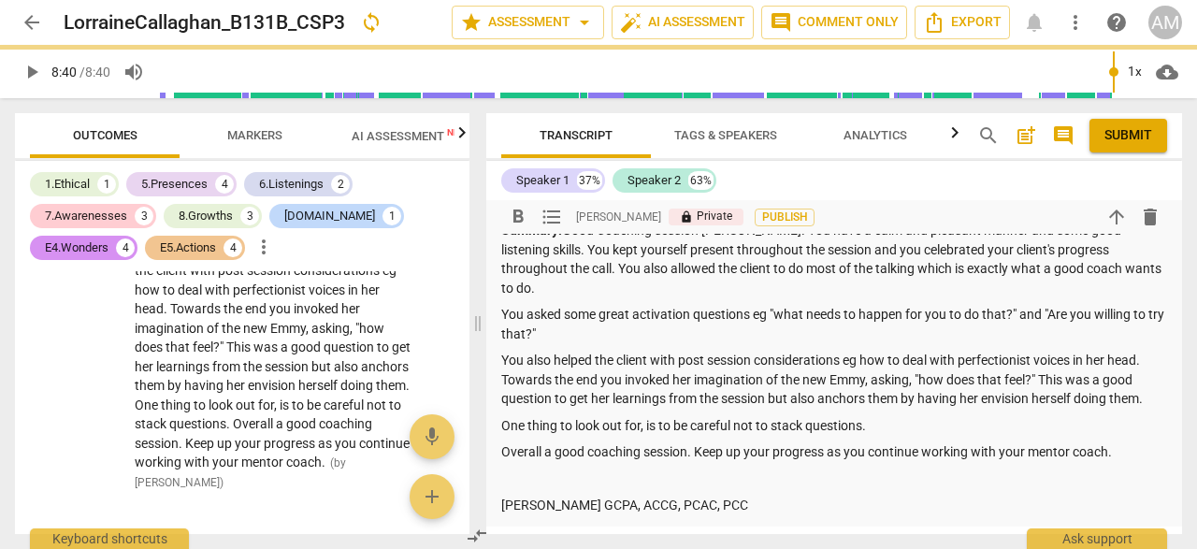
click at [613, 496] on p "[PERSON_NAME] GCPA, ACCG, PCAC, PCC" at bounding box center [834, 506] width 666 height 20
click at [820, 496] on p "[PERSON_NAME], GCPA, ACCG, PCAC, PCC" at bounding box center [834, 506] width 666 height 20
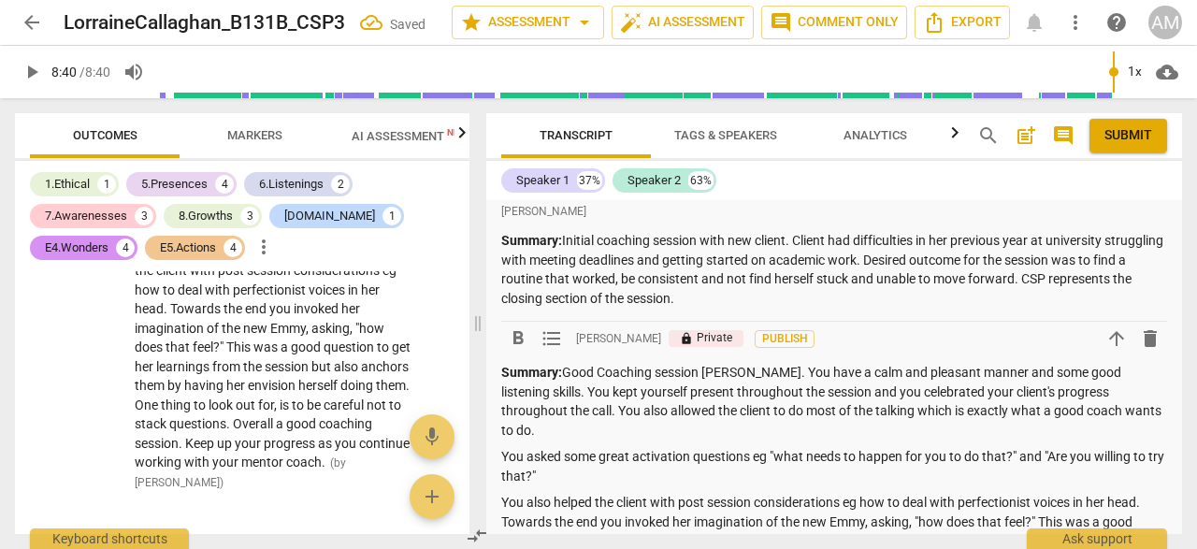
scroll to position [0, 0]
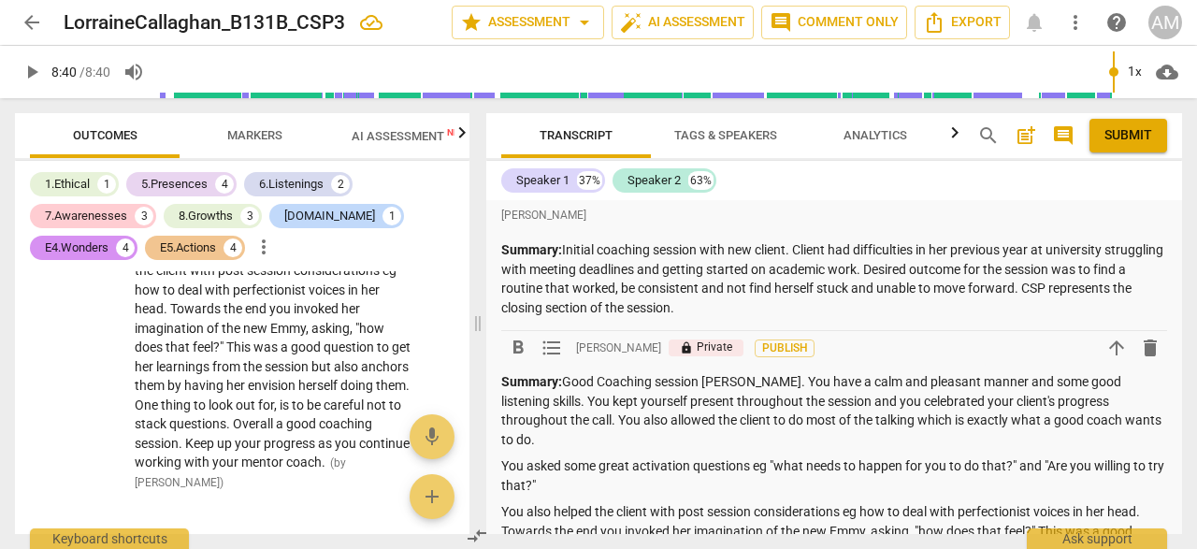
click at [1117, 348] on span "arrow_upward" at bounding box center [1117, 348] width 22 height 22
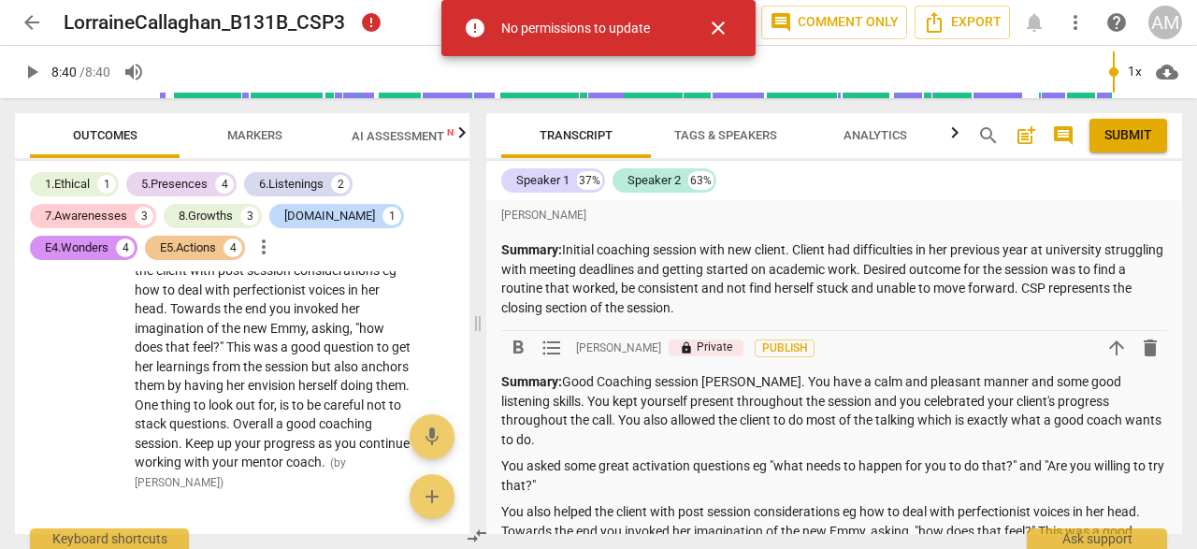
click at [1110, 353] on span "arrow_upward" at bounding box center [1117, 348] width 22 height 22
